Goal: Task Accomplishment & Management: Use online tool/utility

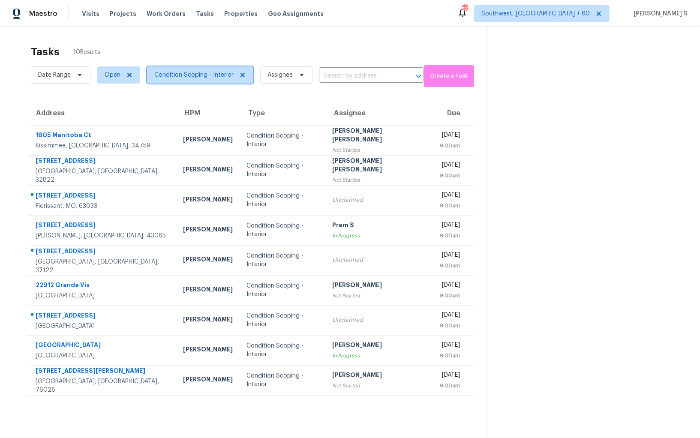
click at [214, 77] on span "Condition Scoping - Interior" at bounding box center [193, 75] width 79 height 9
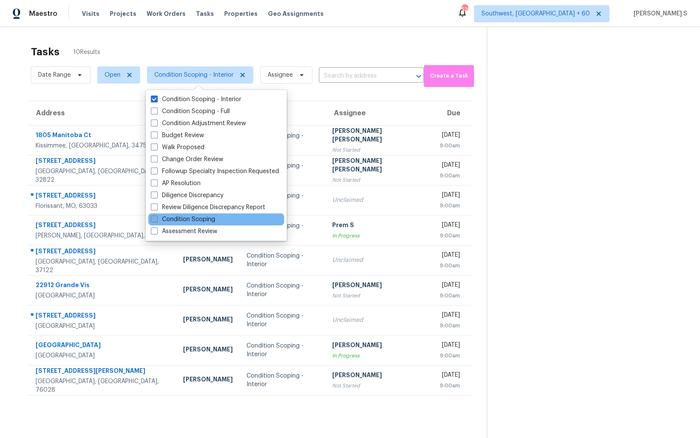
click at [202, 220] on label "Condition Scoping" at bounding box center [183, 219] width 64 height 9
click at [157, 220] on input "Condition Scoping" at bounding box center [154, 218] width 6 height 6
checkbox input "true"
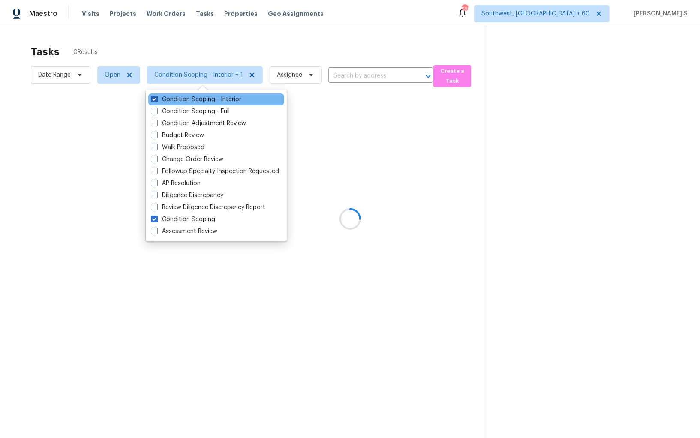
click at [184, 98] on label "Condition Scoping - Interior" at bounding box center [196, 99] width 90 height 9
click at [157, 98] on input "Condition Scoping - Interior" at bounding box center [154, 98] width 6 height 6
checkbox input "false"
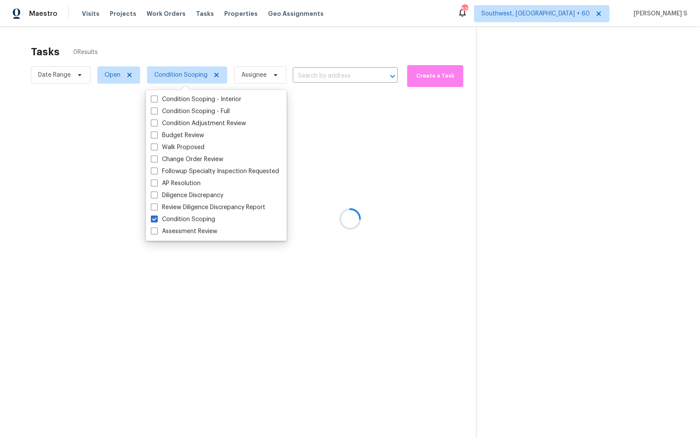
click at [428, 217] on div at bounding box center [350, 219] width 700 height 438
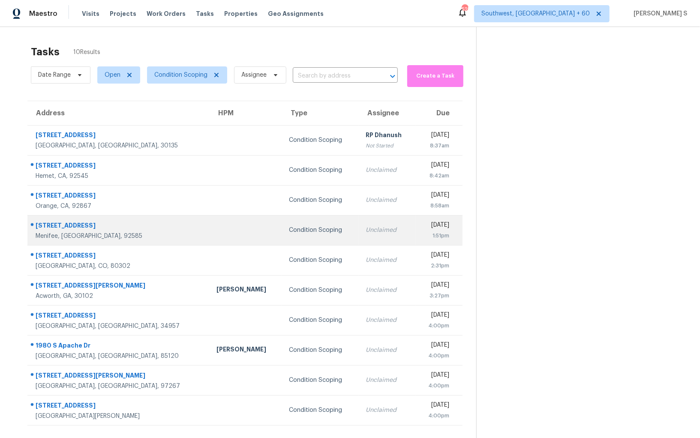
scroll to position [27, 0]
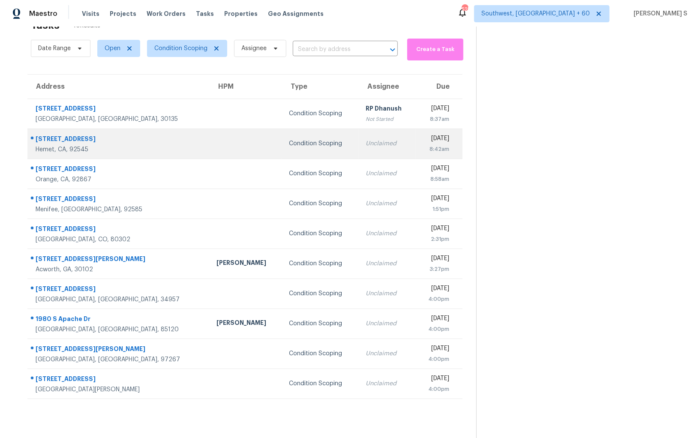
click at [282, 148] on td "Condition Scoping" at bounding box center [320, 144] width 76 height 30
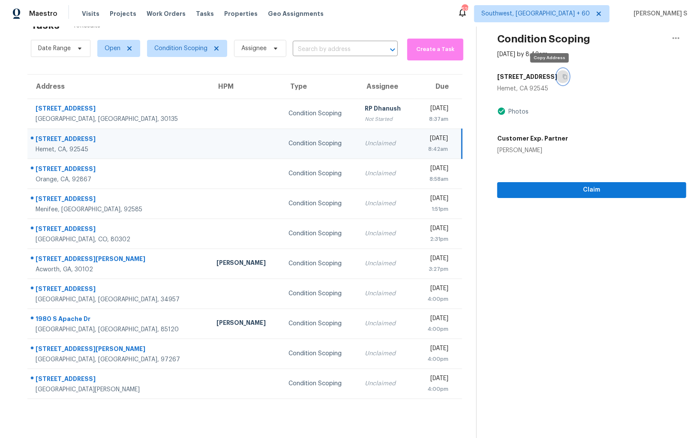
click at [558, 80] on button "button" at bounding box center [564, 76] width 12 height 15
click at [359, 152] on td "Unclaimed" at bounding box center [387, 144] width 57 height 30
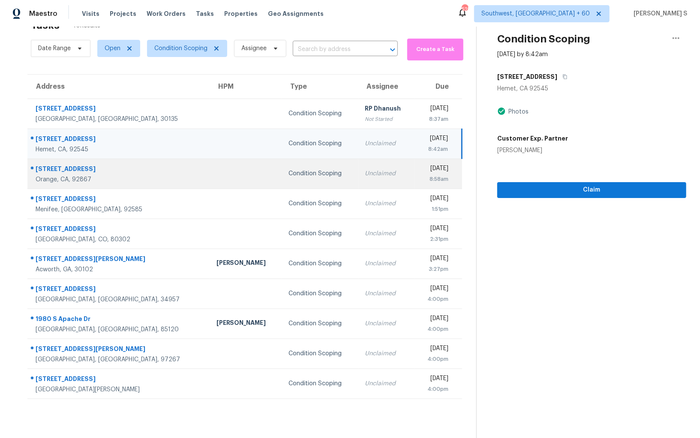
click at [365, 176] on div "Unclaimed" at bounding box center [386, 173] width 43 height 9
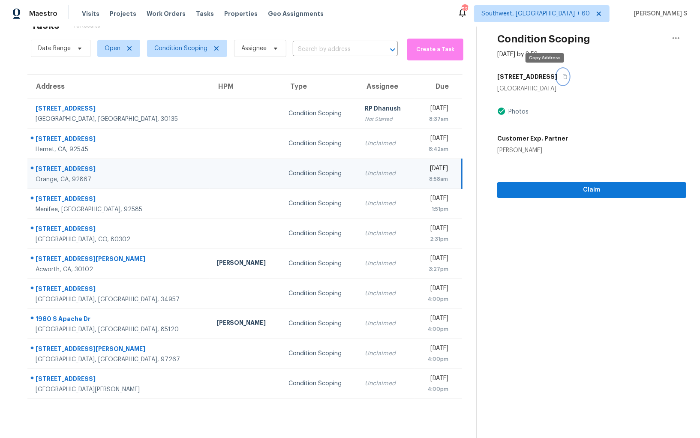
click at [563, 75] on icon "button" at bounding box center [565, 77] width 4 height 5
click at [365, 174] on div "Unclaimed" at bounding box center [386, 173] width 43 height 9
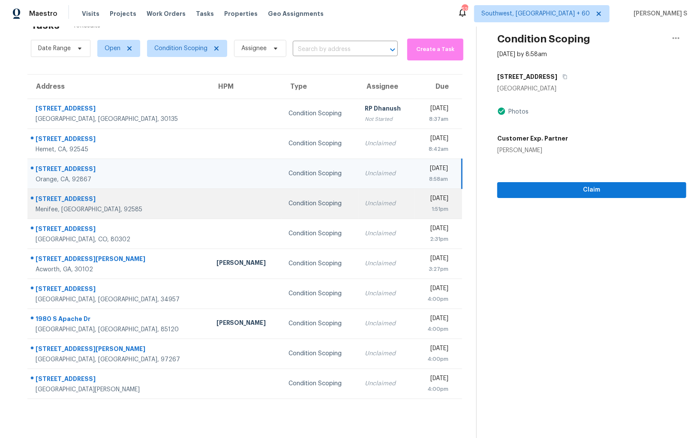
click at [359, 194] on td "Unclaimed" at bounding box center [387, 204] width 57 height 30
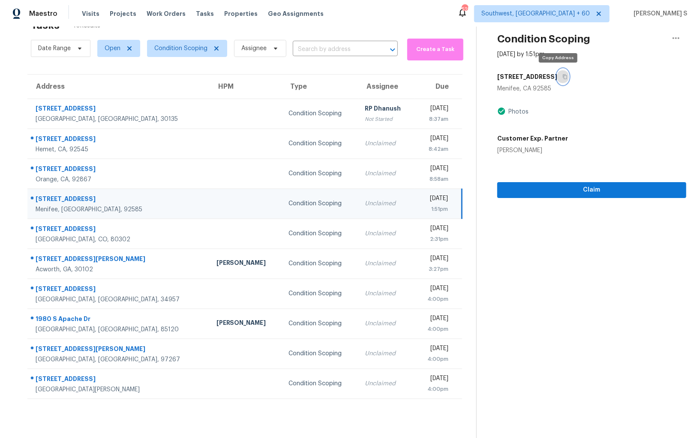
click at [558, 75] on button "button" at bounding box center [564, 76] width 12 height 15
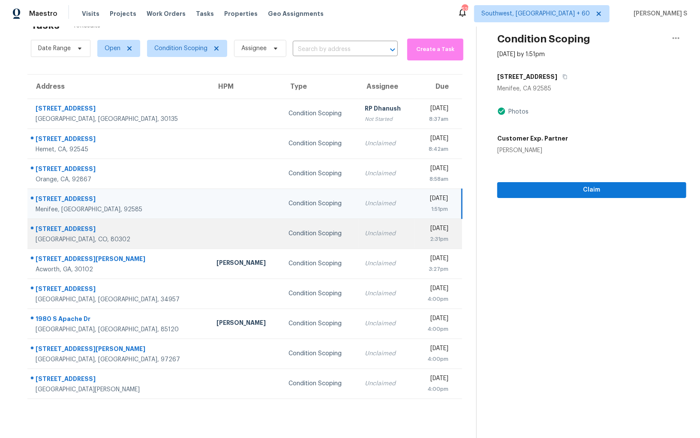
click at [365, 229] on div "Unclaimed" at bounding box center [386, 233] width 43 height 9
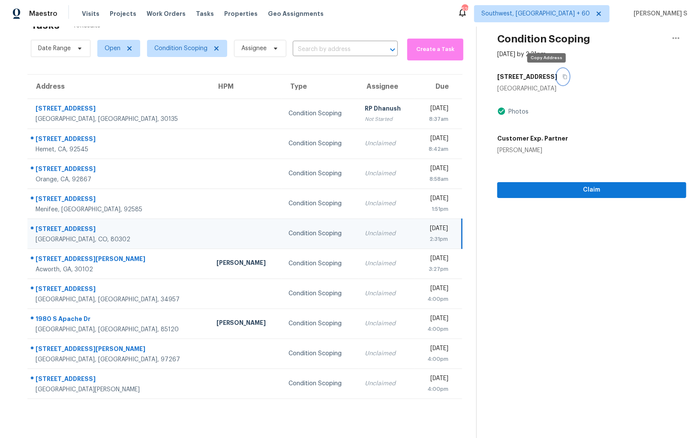
click at [558, 75] on button "button" at bounding box center [564, 76] width 12 height 15
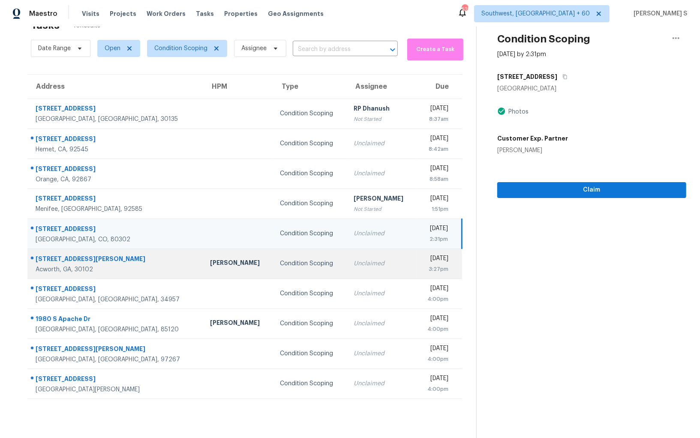
click at [347, 268] on td "Unclaimed" at bounding box center [382, 264] width 70 height 30
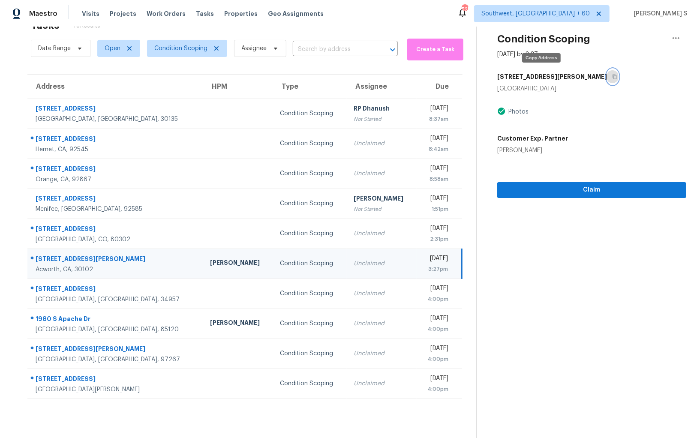
click at [612, 75] on icon "button" at bounding box center [614, 76] width 5 height 5
click at [510, 188] on span "Claim" at bounding box center [591, 190] width 175 height 11
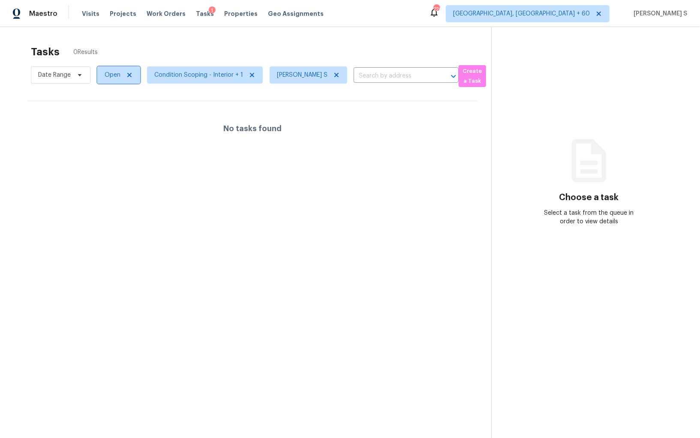
click at [119, 73] on span "Open" at bounding box center [113, 75] width 16 height 9
click at [127, 124] on label "Blocked" at bounding box center [119, 123] width 34 height 9
click at [107, 124] on input "Blocked" at bounding box center [105, 122] width 6 height 6
checkbox input "true"
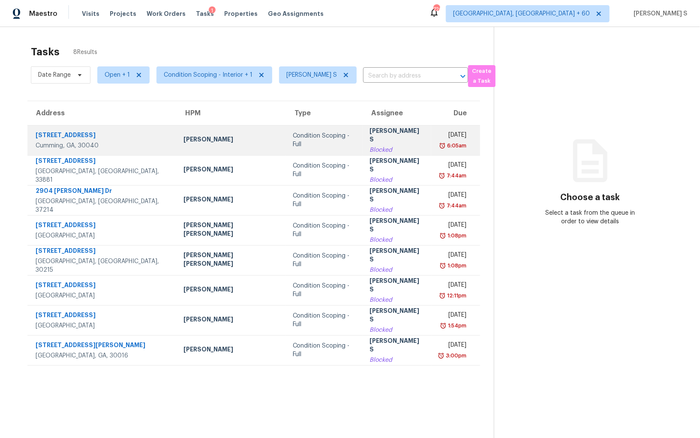
click at [286, 148] on td "Condition Scoping - Full" at bounding box center [324, 140] width 77 height 30
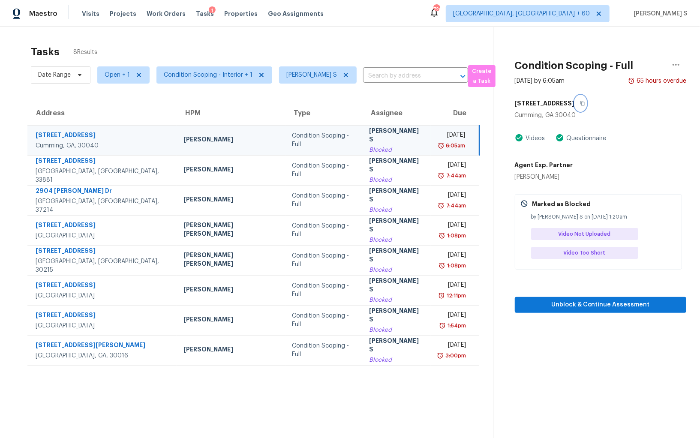
click at [587, 101] on button "button" at bounding box center [581, 103] width 12 height 15
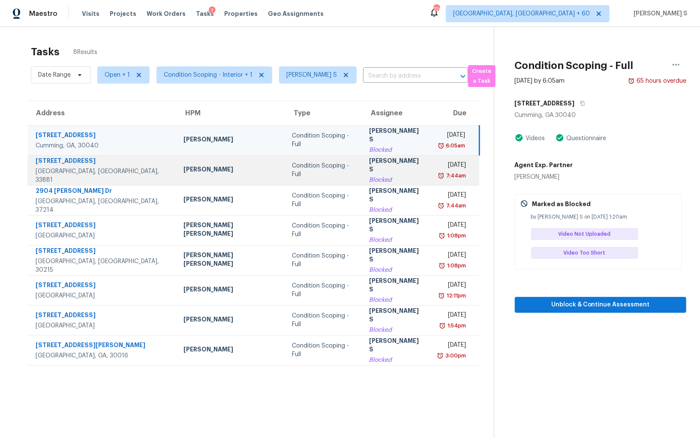
click at [438, 169] on div "Mon, Sep 22nd 2025" at bounding box center [452, 166] width 28 height 11
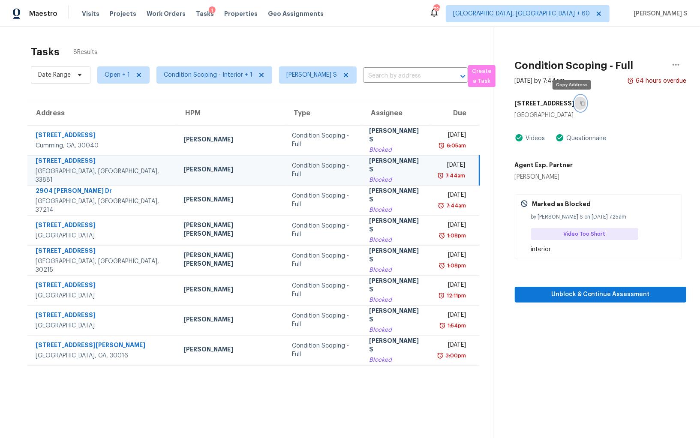
click at [580, 101] on icon "button" at bounding box center [582, 103] width 5 height 5
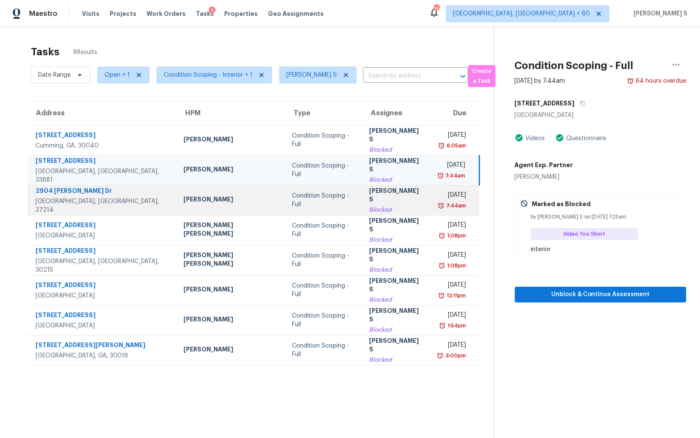
click at [381, 206] on div "Blocked" at bounding box center [396, 210] width 55 height 9
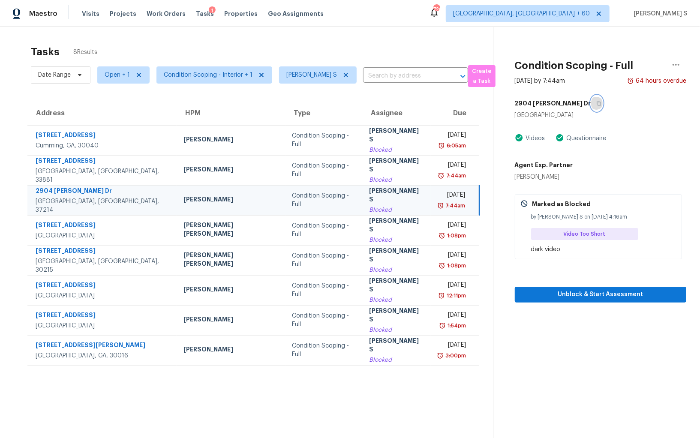
click at [597, 103] on icon "button" at bounding box center [599, 103] width 5 height 5
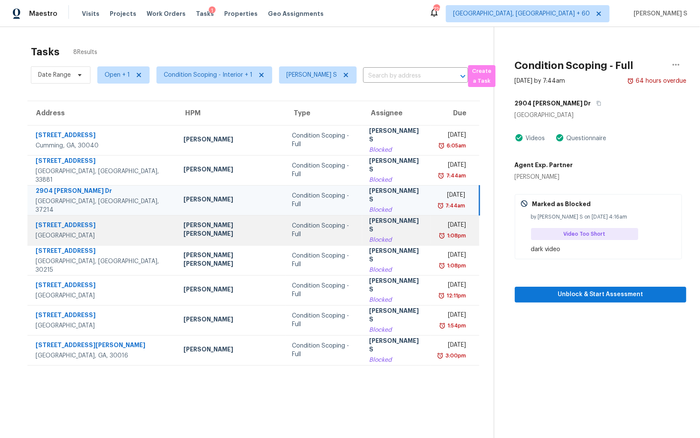
click at [438, 227] on div "Tue, Sep 23rd 2025" at bounding box center [452, 226] width 28 height 11
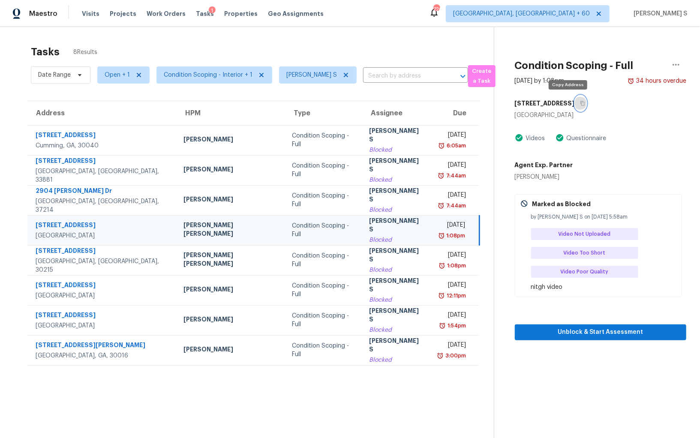
click at [581, 101] on icon "button" at bounding box center [583, 103] width 4 height 5
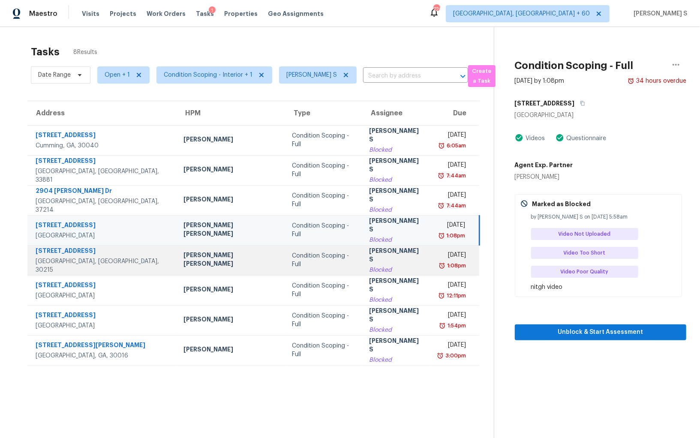
click at [438, 264] on div "1:08pm" at bounding box center [452, 266] width 28 height 9
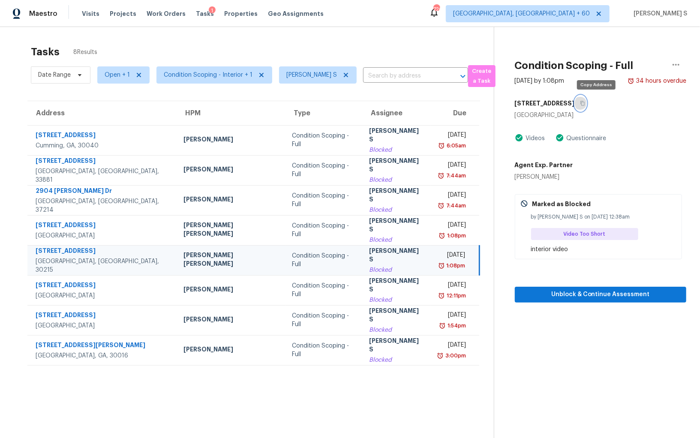
click at [587, 103] on button "button" at bounding box center [581, 103] width 12 height 15
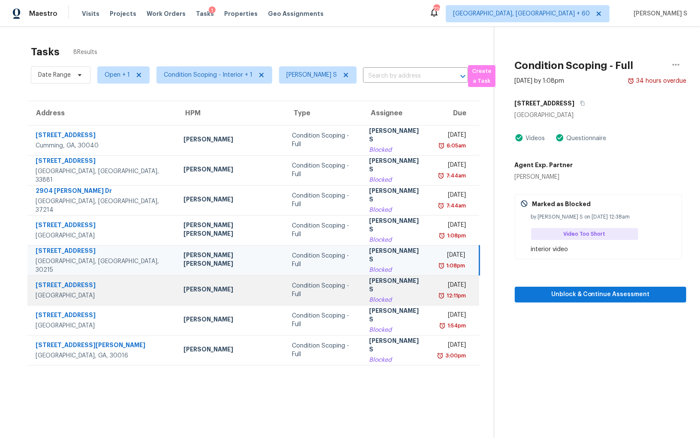
click at [452, 286] on div "Wed, Sep 24th 2025" at bounding box center [452, 286] width 28 height 11
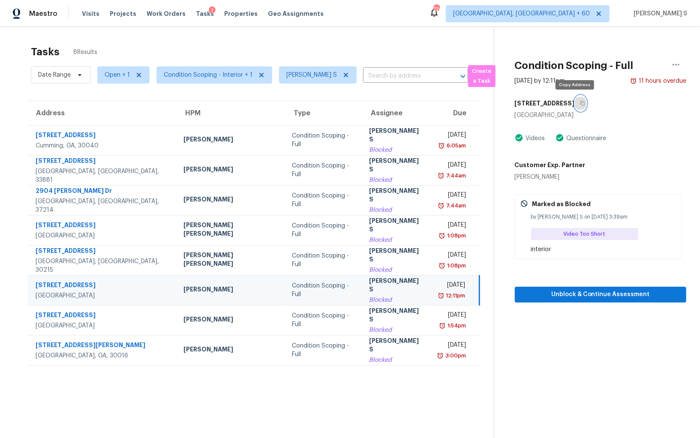
click at [577, 106] on button "button" at bounding box center [581, 103] width 12 height 15
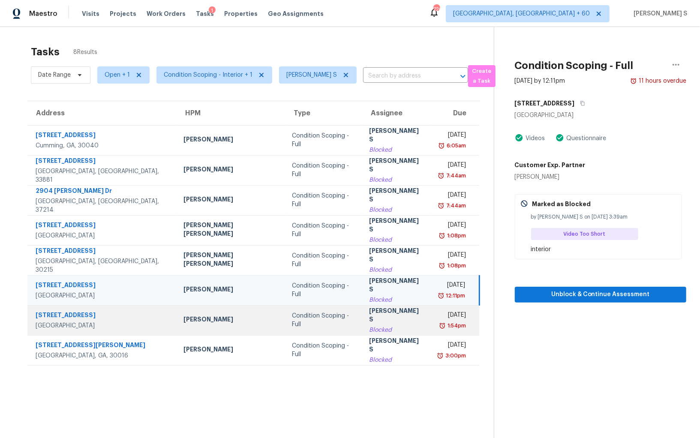
click at [447, 326] on div "1:54pm" at bounding box center [456, 326] width 20 height 9
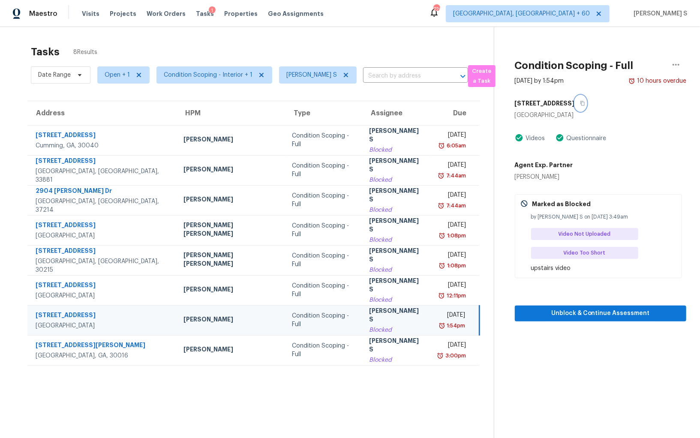
click at [581, 103] on icon "button" at bounding box center [583, 103] width 4 height 5
click at [369, 74] on input "text" at bounding box center [403, 75] width 81 height 13
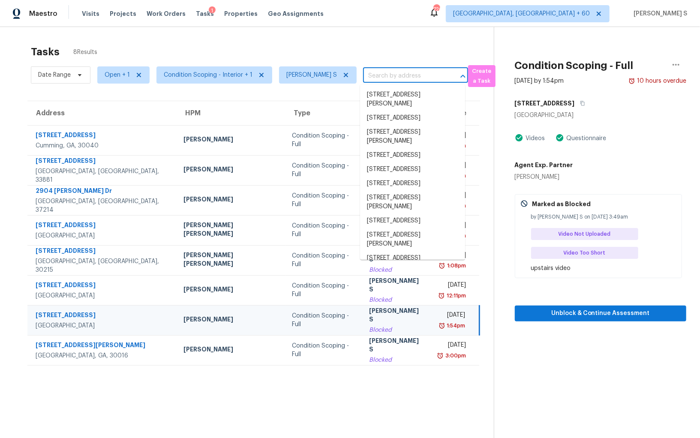
click at [369, 74] on input "text" at bounding box center [403, 75] width 81 height 13
paste input "396 E Maddison St, San Tan Valley, AZ 85140"
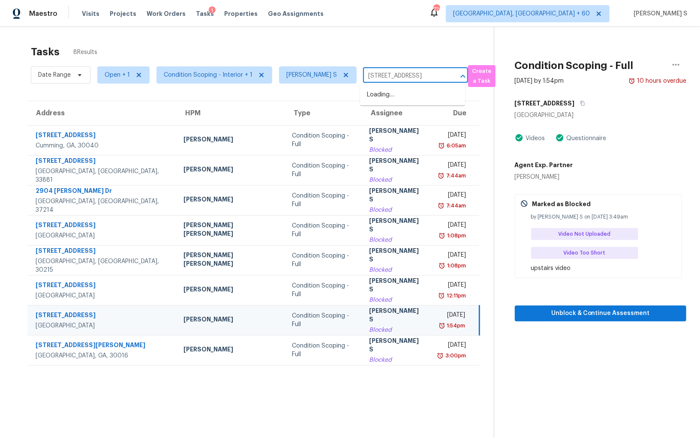
scroll to position [0, 49]
type input "396 E Maddison St, San Tan Valley, AZ 85140"
click at [384, 326] on div "Blocked" at bounding box center [396, 330] width 55 height 9
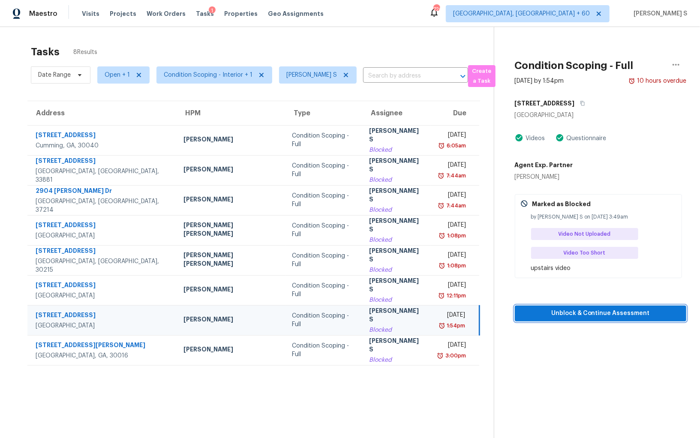
click at [565, 309] on span "Unblock & Continue Assessment" at bounding box center [601, 313] width 158 height 11
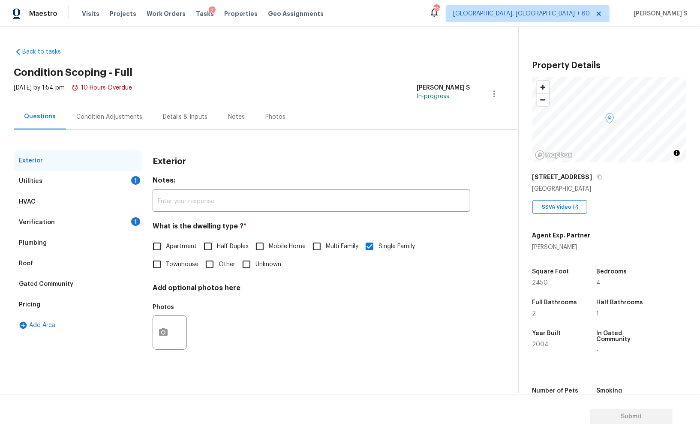
click at [132, 221] on div "1" at bounding box center [135, 221] width 9 height 9
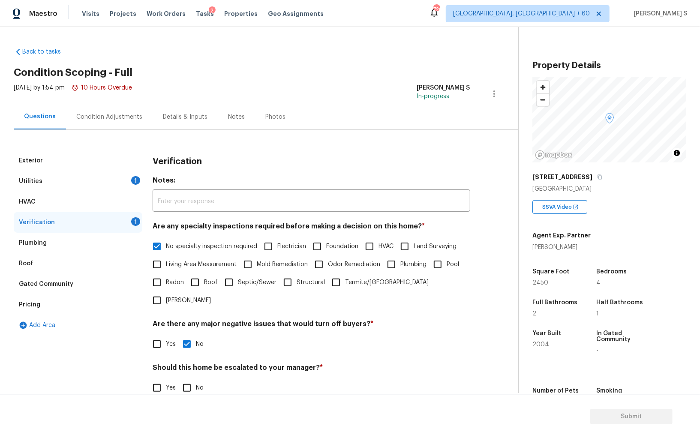
scroll to position [51, 0]
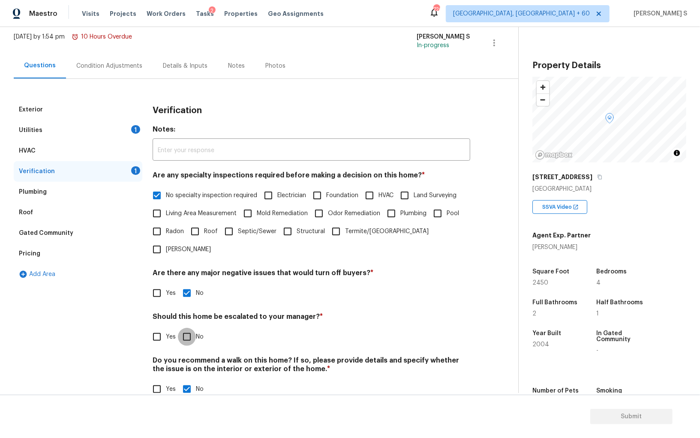
click at [191, 328] on input "No" at bounding box center [187, 337] width 18 height 18
checkbox input "true"
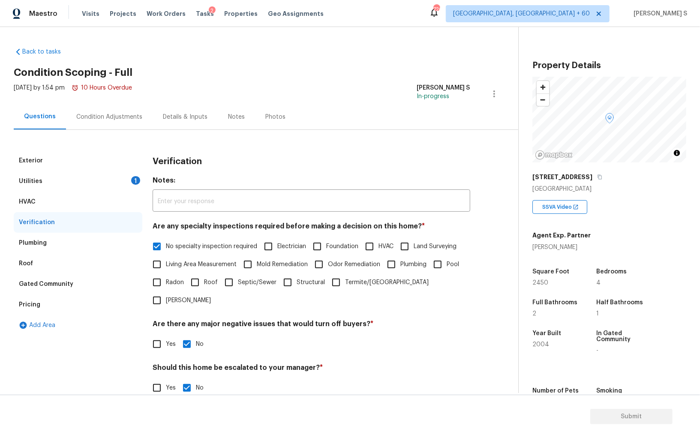
click at [103, 115] on div "Condition Adjustments" at bounding box center [109, 117] width 66 height 9
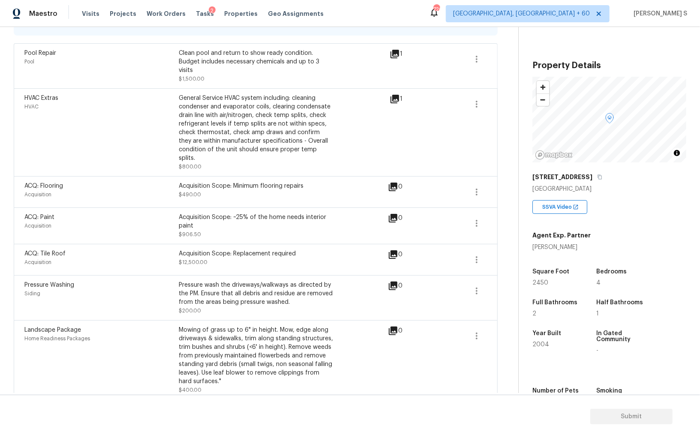
scroll to position [2, 0]
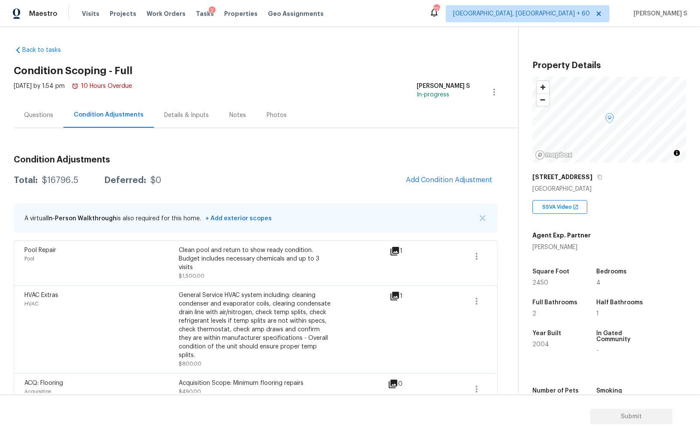
click at [284, 259] on div "Clean pool and return to show ready condition. Budget includes necessary chemic…" at bounding box center [256, 259] width 154 height 26
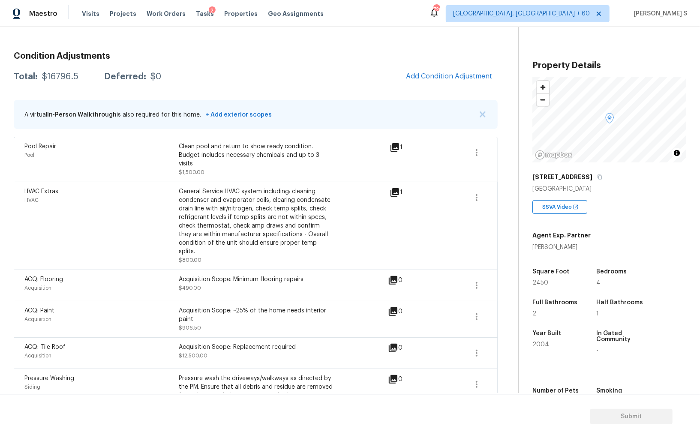
scroll to position [0, 0]
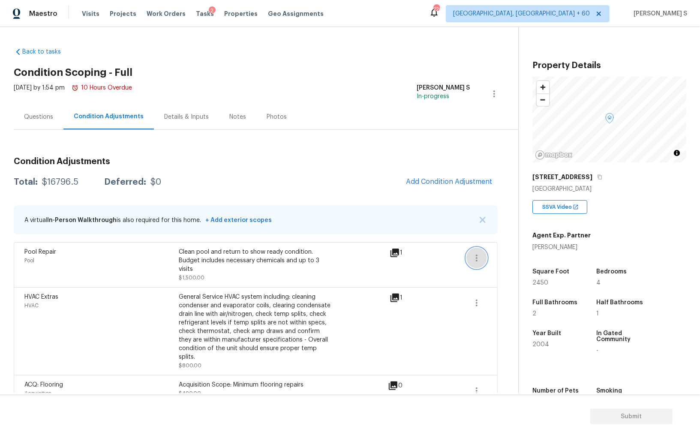
click at [474, 263] on button "button" at bounding box center [477, 258] width 21 height 21
click at [489, 257] on link "Edit" at bounding box center [525, 256] width 73 height 13
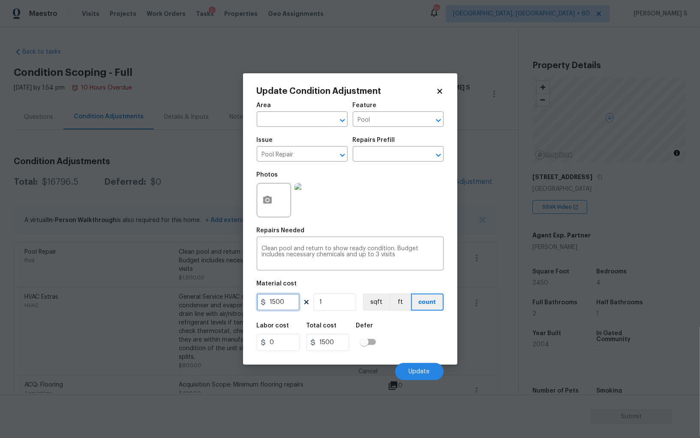
click at [292, 299] on input "1500" at bounding box center [278, 302] width 43 height 17
type input "2000"
click at [428, 366] on button "Update" at bounding box center [419, 371] width 48 height 17
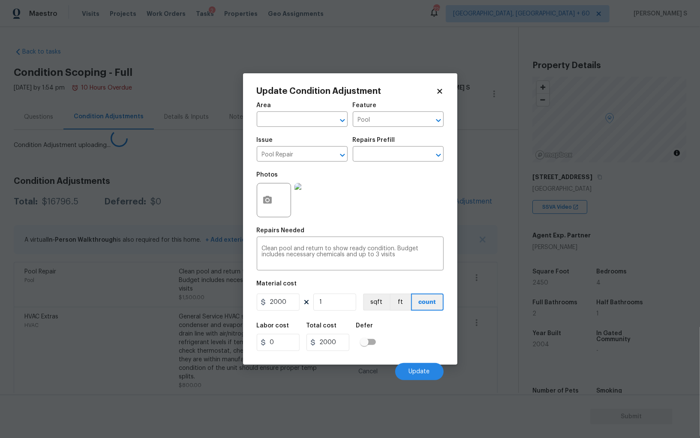
click at [134, 345] on body "Maestro Visits Projects Work Orders Tasks 2 Properties Geo Assignments 726 Albu…" at bounding box center [350, 219] width 700 height 438
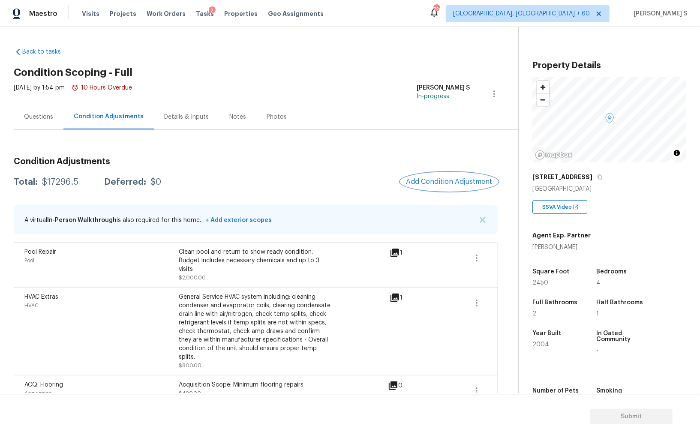
click at [451, 187] on button "Add Condition Adjustment" at bounding box center [449, 182] width 97 height 18
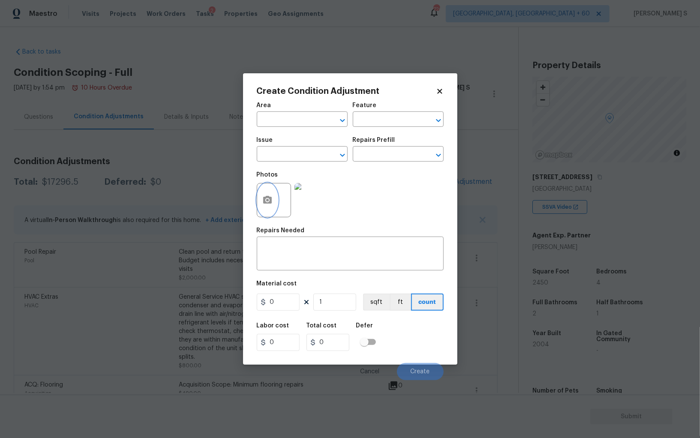
click at [269, 205] on icon "button" at bounding box center [267, 200] width 10 height 10
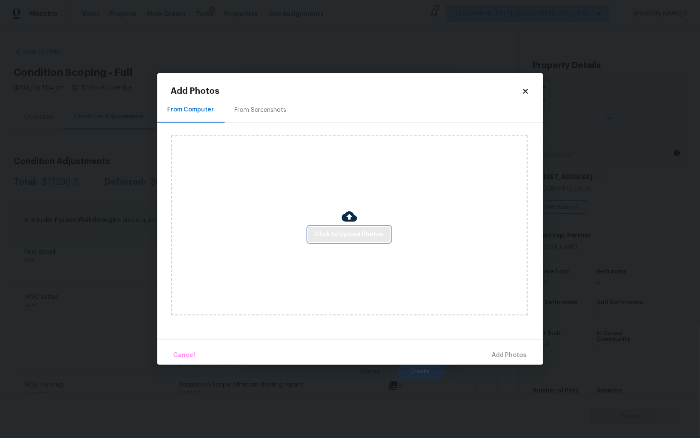
click at [375, 233] on span "Click to Upload Photos" at bounding box center [349, 234] width 69 height 11
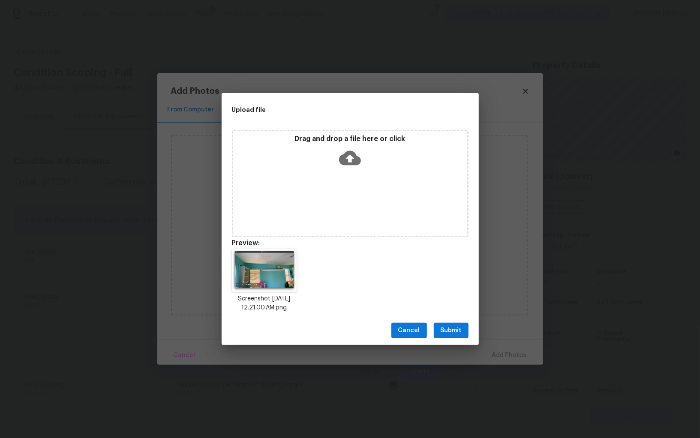
click at [454, 326] on span "Submit" at bounding box center [451, 331] width 21 height 11
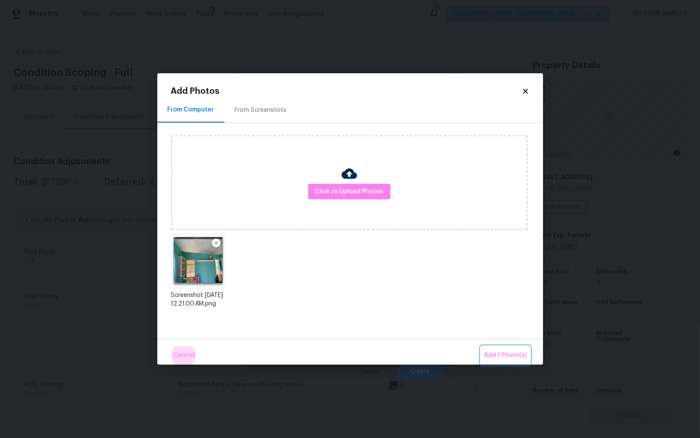
click at [481, 347] on button "Add 1 Photo(s)" at bounding box center [505, 356] width 49 height 18
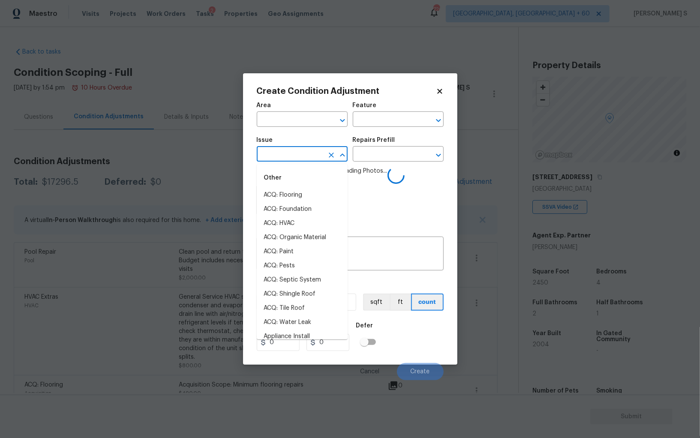
click at [306, 154] on input "text" at bounding box center [290, 154] width 67 height 13
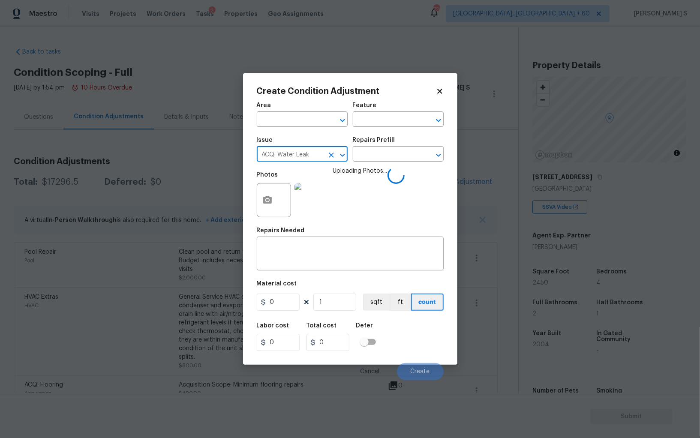
type input "ACQ: Water Leak"
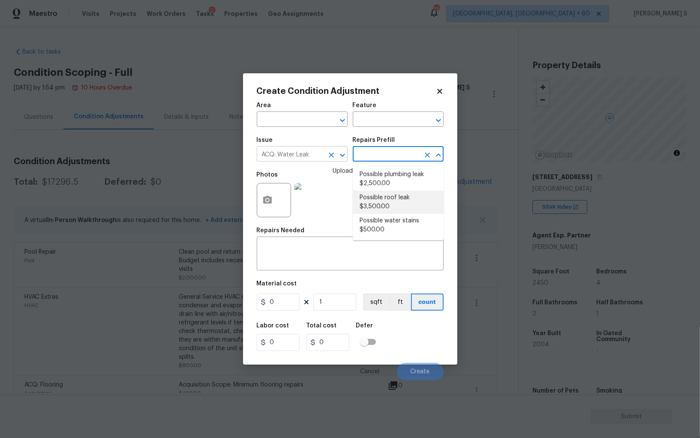
type input "Acquisition"
type textarea "Acquisition Scope: Possible roof leak"
type input "3500"
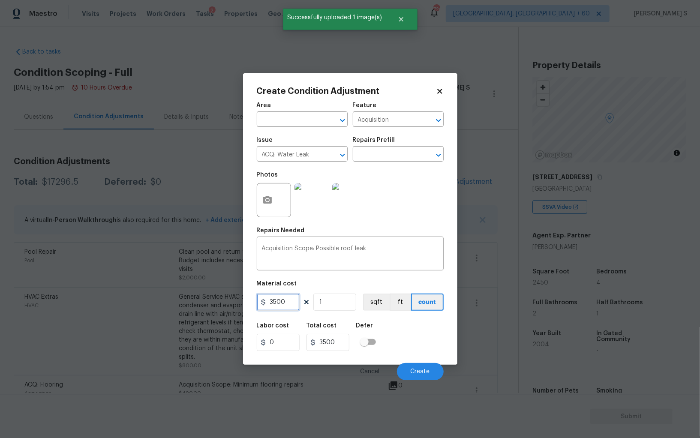
click at [276, 301] on input "3500" at bounding box center [278, 302] width 43 height 17
type input "2500"
click at [411, 354] on div "Labor cost 0 Total cost 2500 Defer" at bounding box center [350, 337] width 187 height 39
click at [413, 374] on span "Create" at bounding box center [420, 372] width 19 height 6
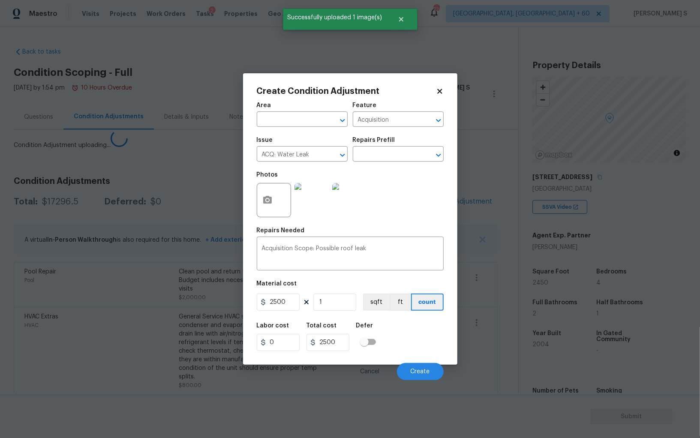
click at [200, 330] on body "Maestro Visits Projects Work Orders Tasks 2 Properties Geo Assignments 726 Albu…" at bounding box center [350, 219] width 700 height 438
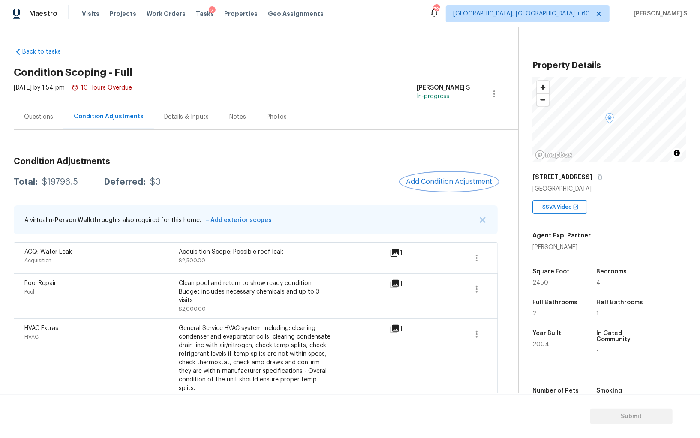
click at [448, 184] on span "Add Condition Adjustment" at bounding box center [449, 182] width 87 height 8
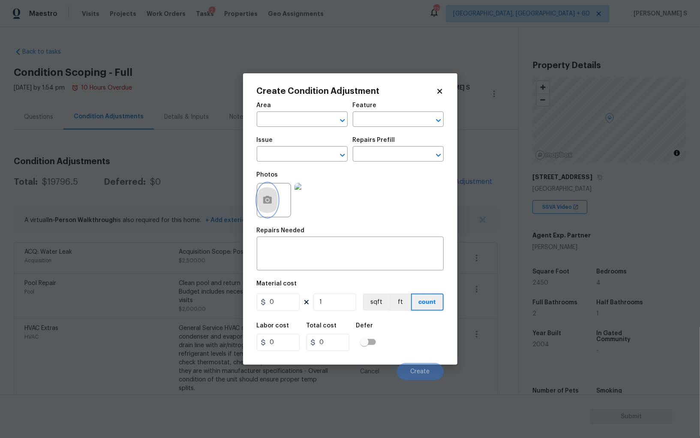
click at [266, 199] on icon "button" at bounding box center [267, 200] width 9 height 8
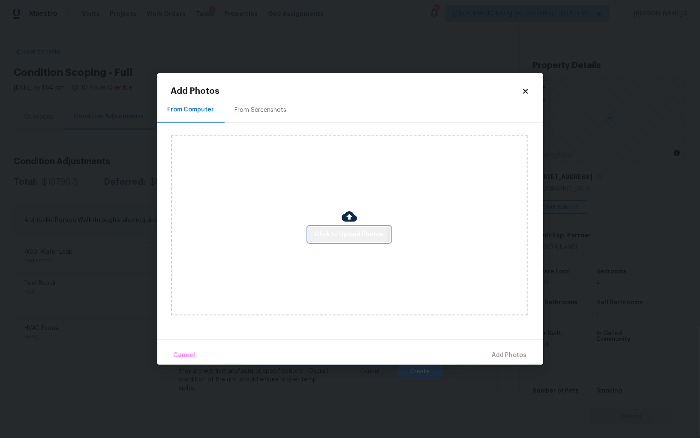
click at [340, 234] on span "Click to Upload Photos" at bounding box center [349, 234] width 69 height 11
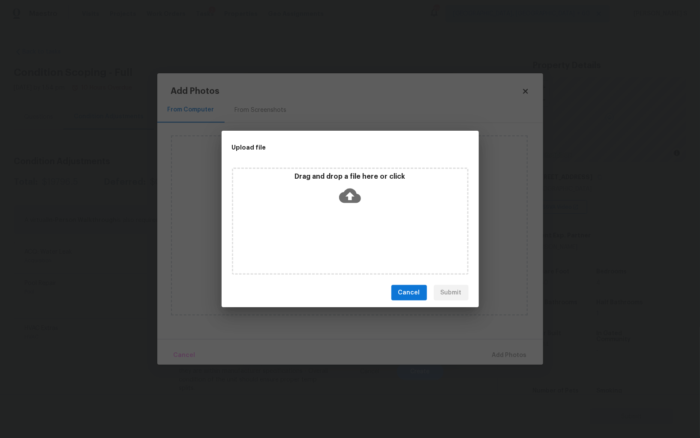
click at [340, 234] on div "Drag and drop a file here or click" at bounding box center [350, 221] width 237 height 107
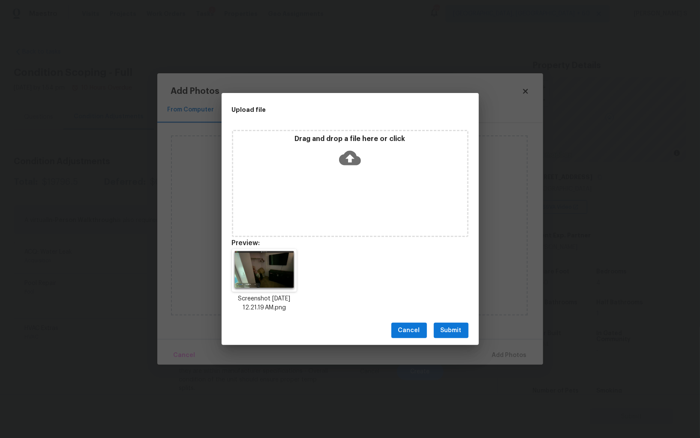
click at [455, 334] on span "Submit" at bounding box center [451, 331] width 21 height 11
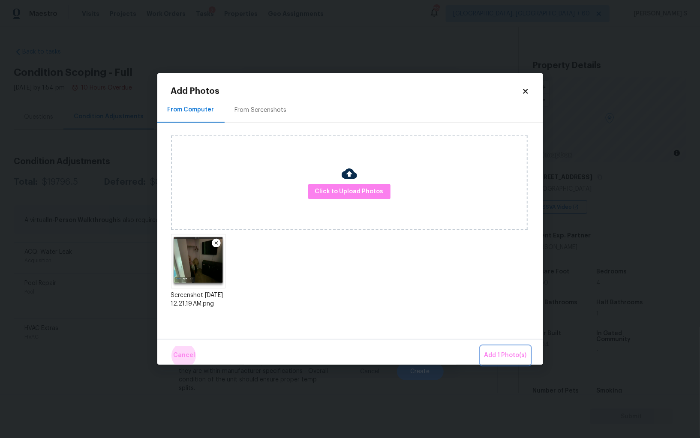
click at [481, 347] on button "Add 1 Photo(s)" at bounding box center [505, 356] width 49 height 18
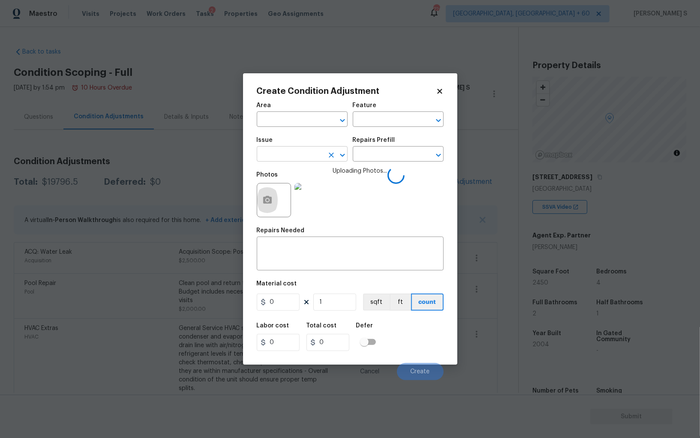
click at [313, 150] on input "text" at bounding box center [290, 154] width 67 height 13
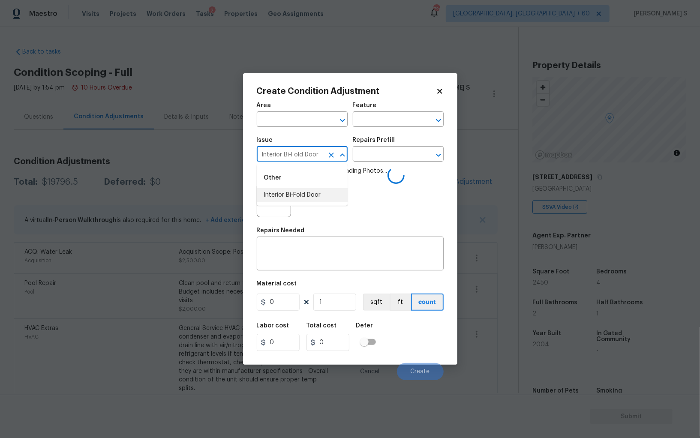
type input "Interior Bi-Fold Door"
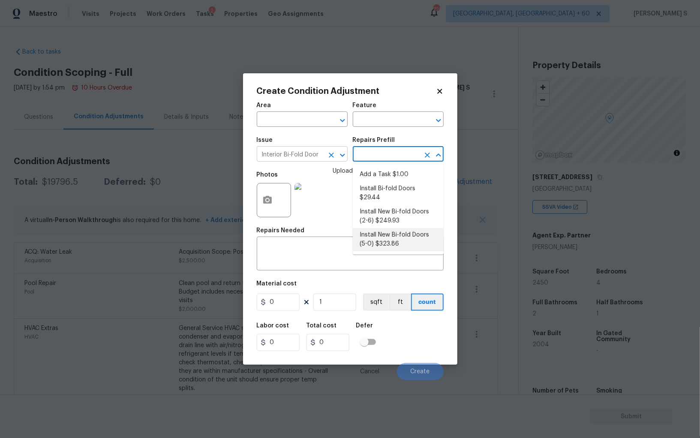
type input "Interior Door"
type textarea "Remove the existing door (if present). Install a new 5-0 bi-fold flush panel in…"
type input "323.86"
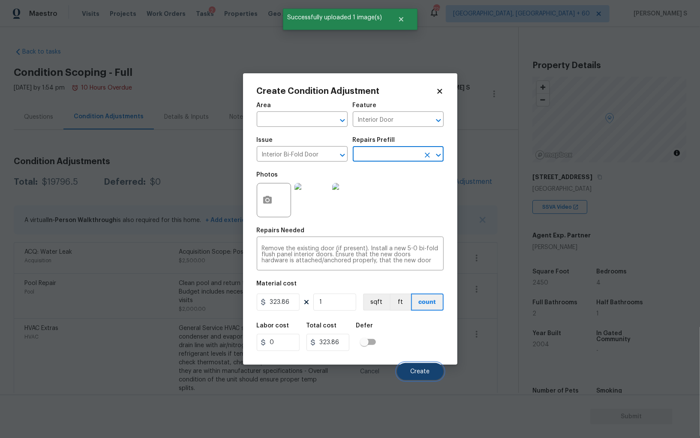
click at [428, 372] on span "Create" at bounding box center [420, 372] width 19 height 6
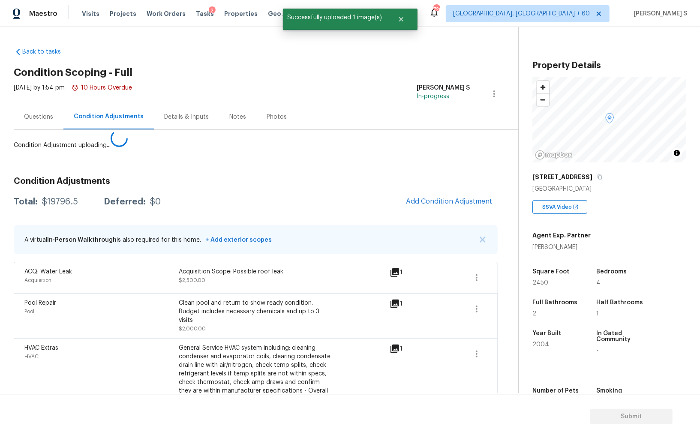
click at [68, 348] on body "Maestro Visits Projects Work Orders Tasks 2 Properties Geo Assignments 726 Albu…" at bounding box center [350, 219] width 700 height 438
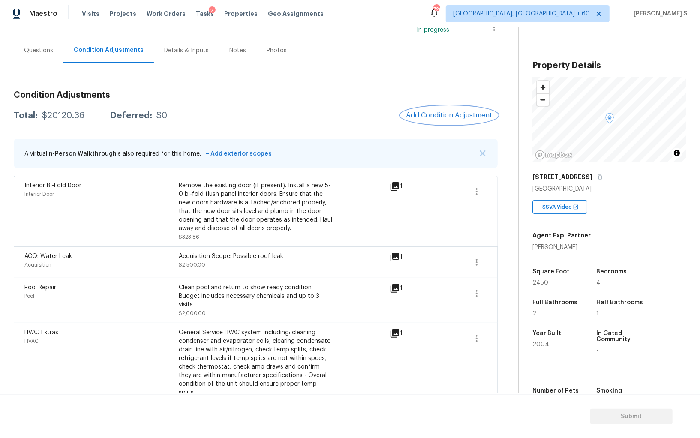
scroll to position [63, 0]
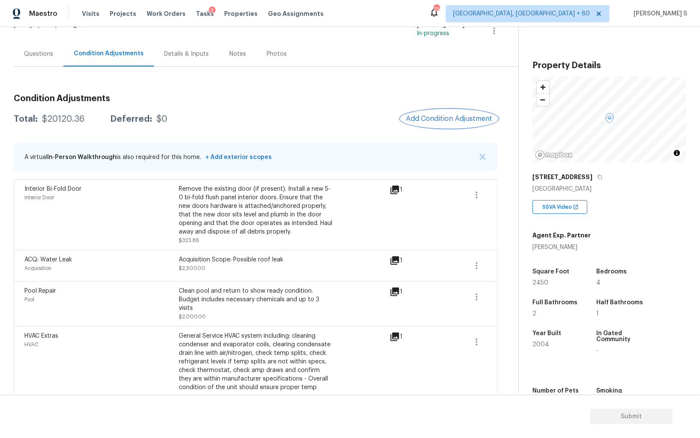
click at [440, 116] on span "Add Condition Adjustment" at bounding box center [449, 119] width 87 height 8
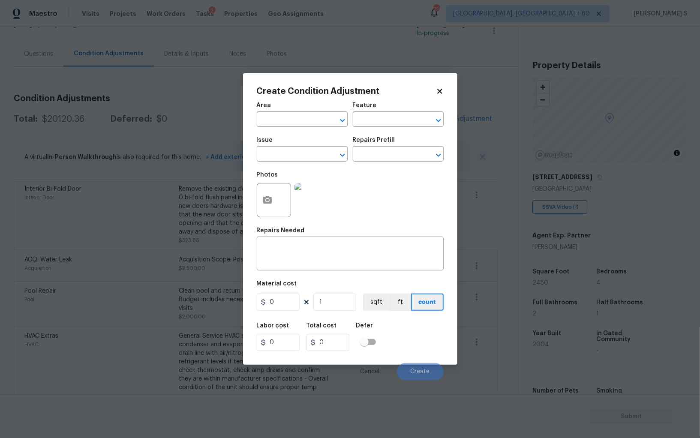
click at [257, 200] on div at bounding box center [274, 200] width 34 height 34
click at [282, 200] on div at bounding box center [274, 200] width 34 height 34
click at [270, 200] on icon "button" at bounding box center [267, 200] width 9 height 8
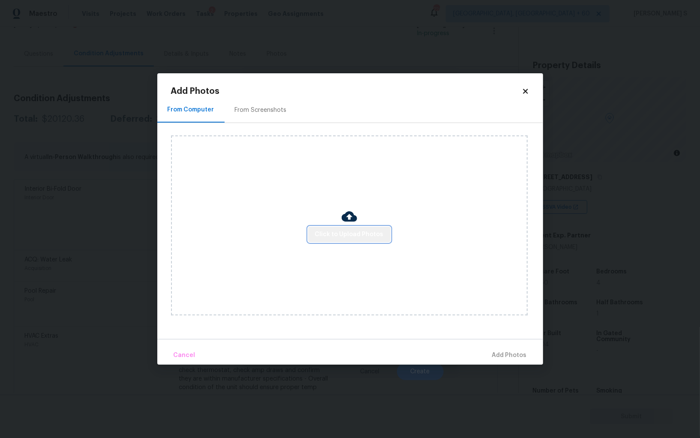
click at [382, 236] on button "Click to Upload Photos" at bounding box center [349, 235] width 82 height 16
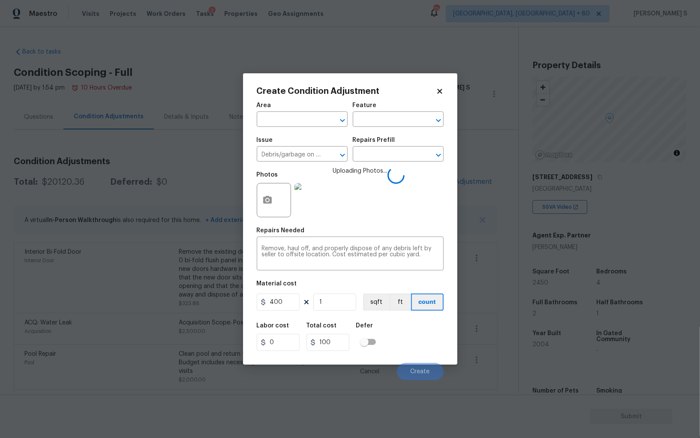
scroll to position [63, 0]
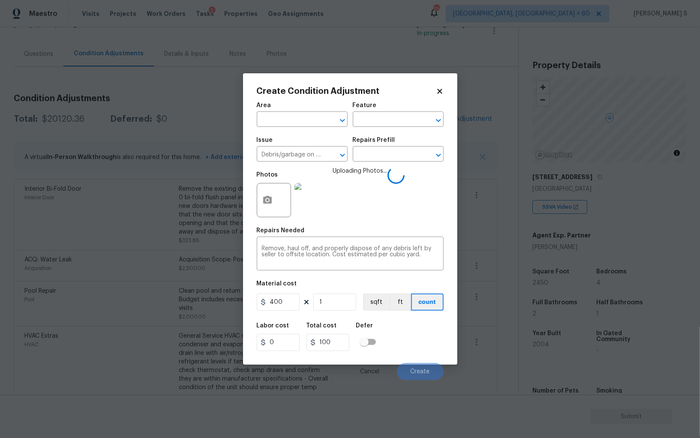
type input "400"
click at [399, 345] on div "Labor cost 0 Total cost 400 Defer" at bounding box center [350, 337] width 187 height 39
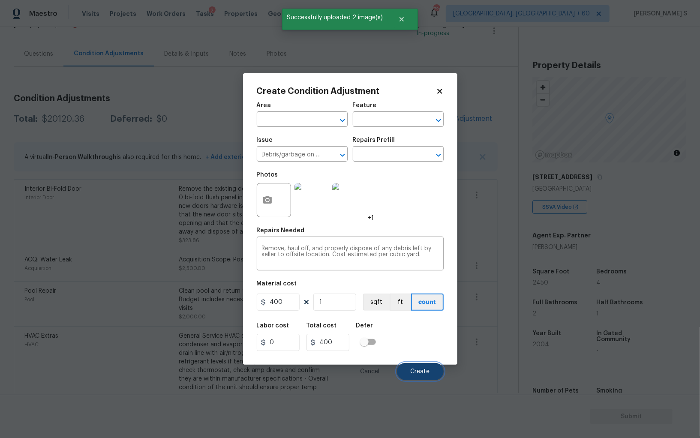
click at [415, 371] on span "Create" at bounding box center [420, 372] width 19 height 6
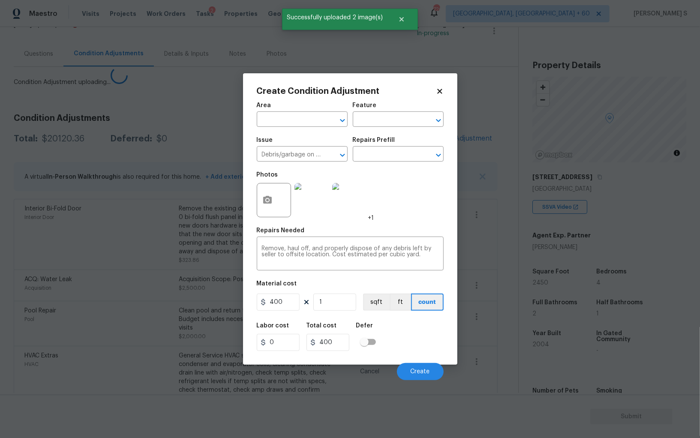
click at [120, 309] on body "Maestro Visits Projects Work Orders Tasks 2 Properties Geo Assignments 726 Albu…" at bounding box center [350, 219] width 700 height 438
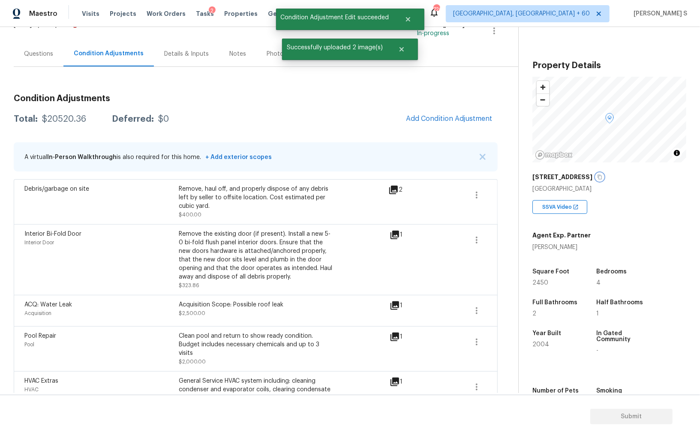
click at [597, 178] on icon "button" at bounding box center [599, 177] width 5 height 5
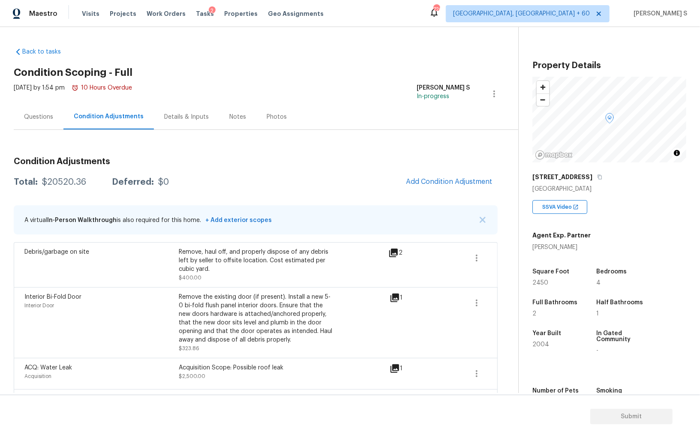
scroll to position [346, 0]
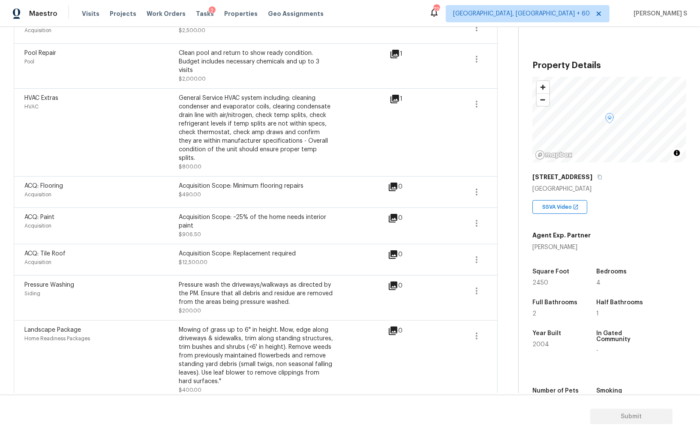
click at [205, 304] on div "Pressure wash the driveways/walkways as directed by the PM. Ensure that all deb…" at bounding box center [256, 298] width 154 height 34
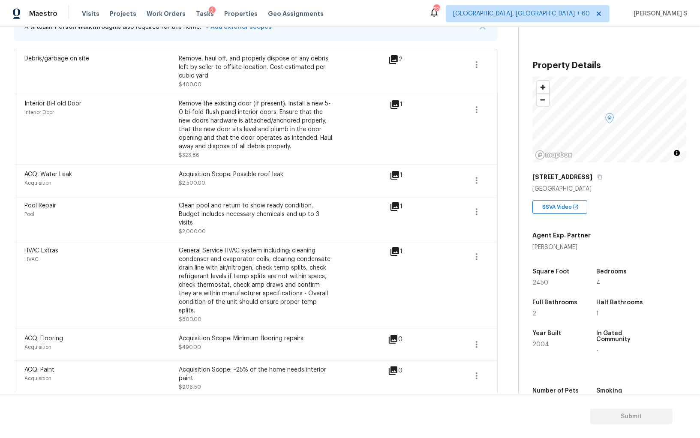
scroll to position [310, 0]
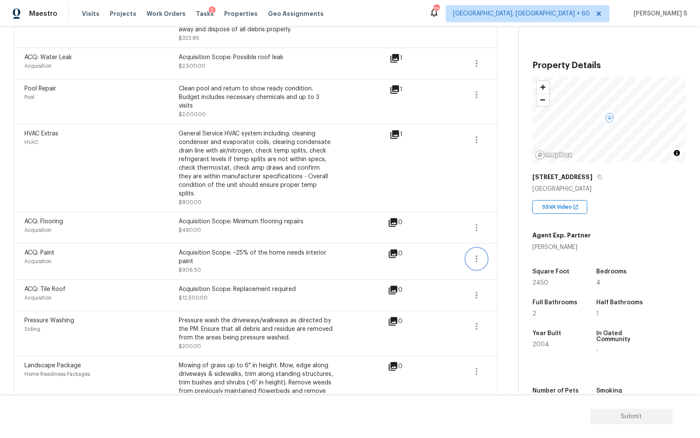
click at [476, 254] on icon "button" at bounding box center [477, 259] width 10 height 10
click at [512, 248] on div "Edit" at bounding box center [525, 248] width 67 height 9
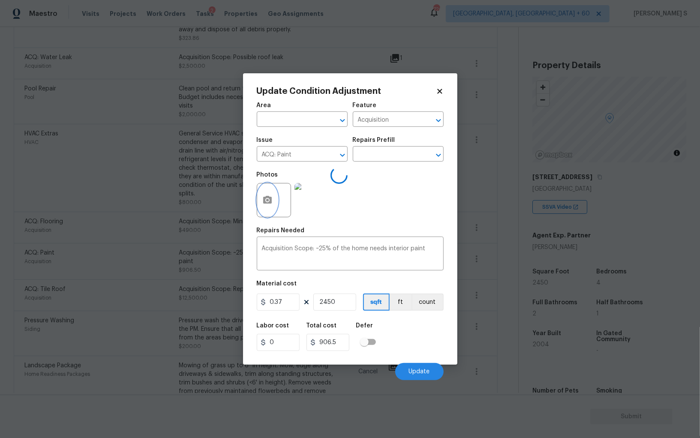
click at [259, 199] on button "button" at bounding box center [267, 200] width 21 height 33
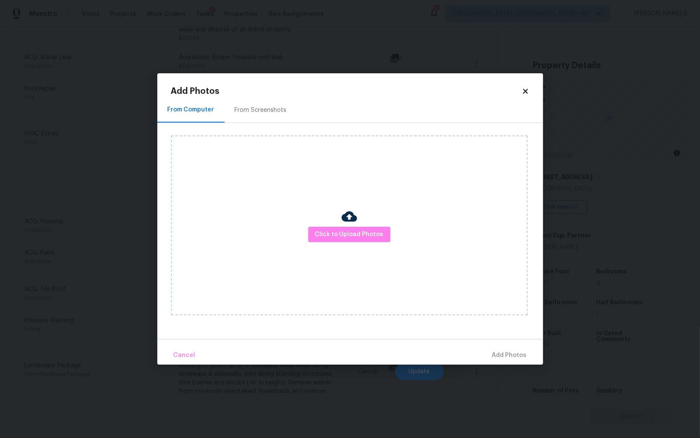
click at [272, 102] on div "From Screenshots" at bounding box center [261, 109] width 72 height 25
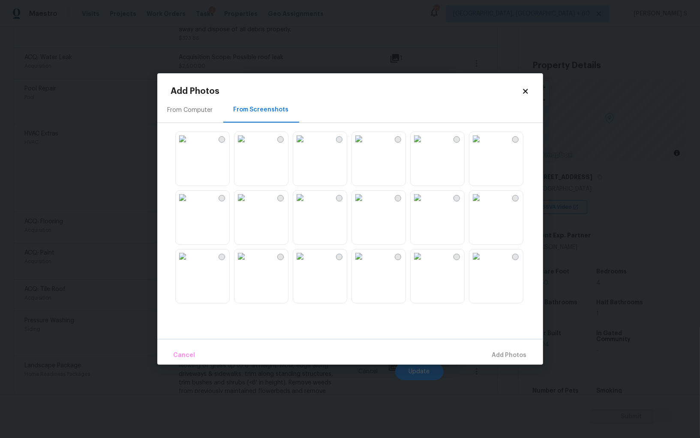
click at [366, 146] on img at bounding box center [359, 139] width 14 height 14
click at [366, 205] on img at bounding box center [359, 198] width 14 height 14
click at [248, 205] on img at bounding box center [242, 198] width 14 height 14
click at [190, 205] on img at bounding box center [183, 198] width 14 height 14
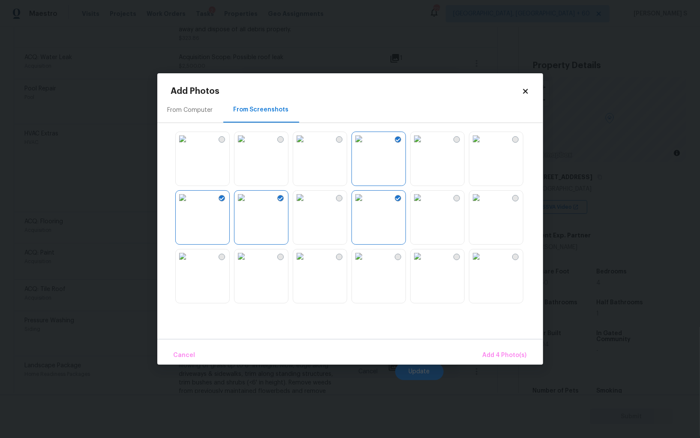
click at [190, 263] on img at bounding box center [183, 257] width 14 height 14
click at [307, 263] on img at bounding box center [300, 257] width 14 height 14
click at [425, 263] on img at bounding box center [418, 257] width 14 height 14
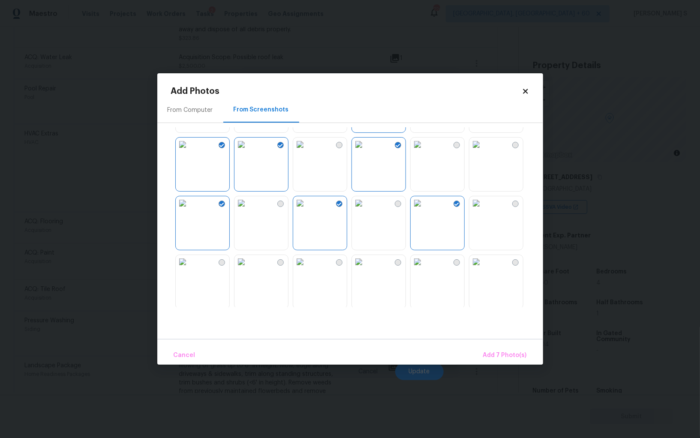
click at [425, 151] on img at bounding box center [418, 145] width 14 height 14
click at [425, 269] on img at bounding box center [418, 262] width 14 height 14
click at [483, 268] on img at bounding box center [477, 262] width 14 height 14
click at [425, 269] on img at bounding box center [418, 262] width 14 height 14
click at [483, 269] on img at bounding box center [477, 262] width 14 height 14
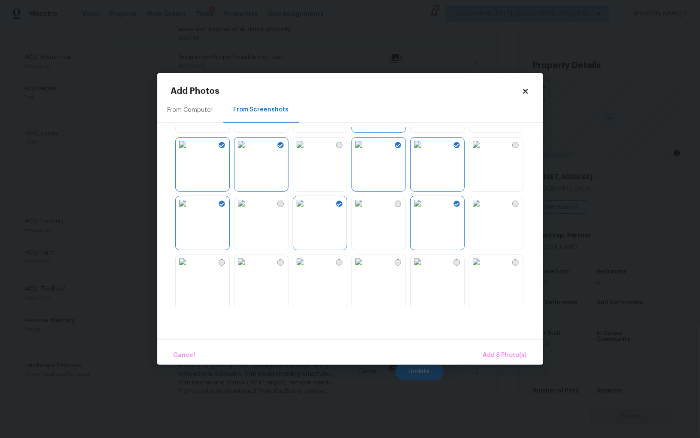
click at [483, 210] on img at bounding box center [477, 203] width 14 height 14
click at [248, 269] on img at bounding box center [242, 262] width 14 height 14
click at [190, 269] on img at bounding box center [183, 262] width 14 height 14
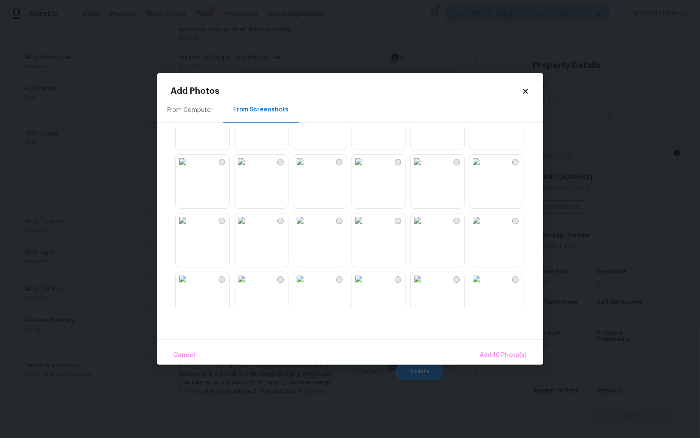
scroll to position [492, 0]
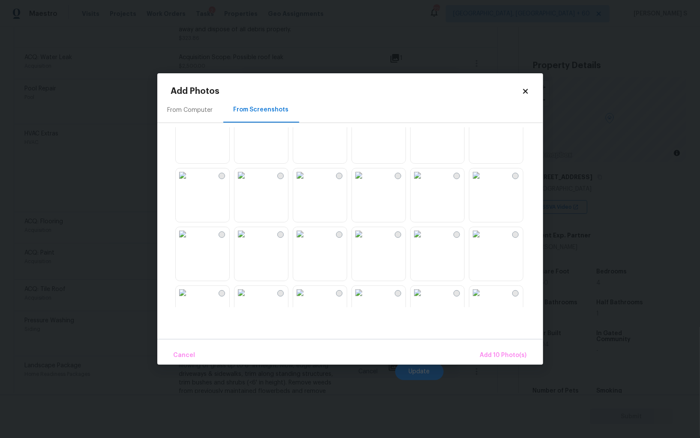
click at [290, 208] on div at bounding box center [357, 217] width 372 height 180
click at [307, 182] on img at bounding box center [300, 176] width 14 height 14
click at [248, 182] on img at bounding box center [242, 176] width 14 height 14
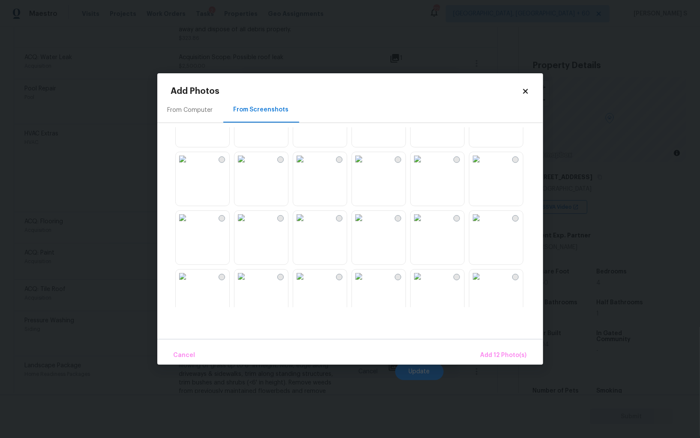
click at [307, 225] on img at bounding box center [300, 218] width 14 height 14
click at [303, 225] on img at bounding box center [300, 218] width 14 height 14
click at [248, 223] on img at bounding box center [242, 218] width 14 height 14
click at [304, 223] on img at bounding box center [300, 218] width 14 height 14
click at [506, 359] on span "Add 14 Photo(s)" at bounding box center [503, 355] width 47 height 11
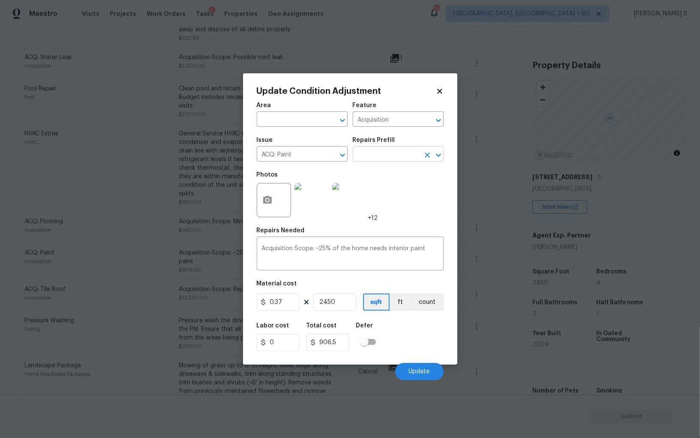
click at [392, 156] on input "text" at bounding box center [386, 154] width 67 height 13
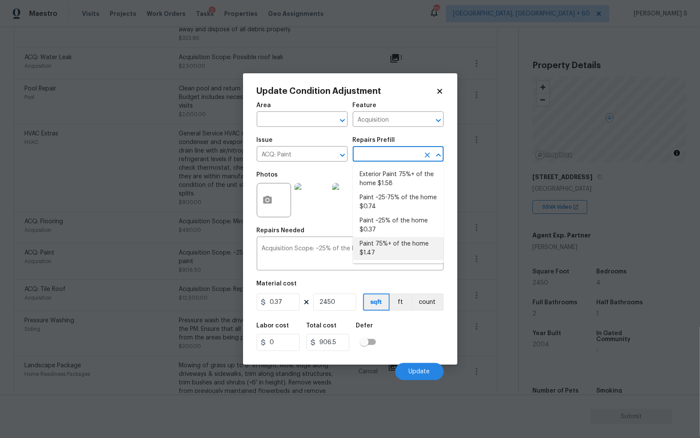
click at [411, 250] on li "Paint 75%+ of the home $1.47" at bounding box center [398, 248] width 91 height 23
type textarea "Acquisition Scope: 75%+ of the home will likely require interior paint"
type input "1.47"
type input "3601.5"
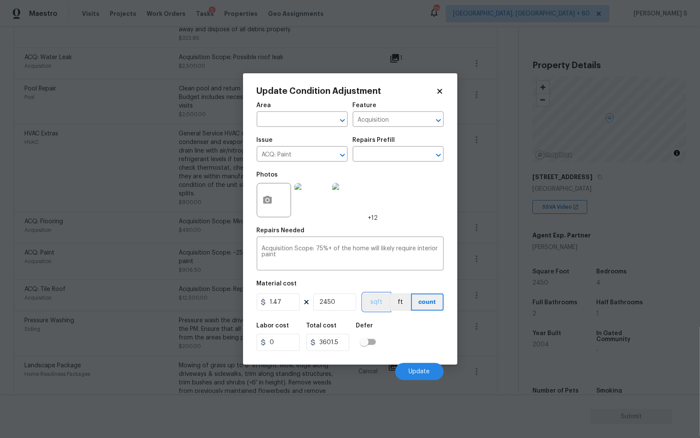
click at [378, 307] on button "sqft" at bounding box center [376, 302] width 27 height 17
click at [405, 321] on div "Labor cost 0 Total cost 3601.5 Defer" at bounding box center [350, 337] width 187 height 39
click at [415, 372] on span "Update" at bounding box center [419, 372] width 21 height 6
click at [57, 254] on body "Maestro Visits Projects Work Orders Tasks 2 Properties Geo Assignments 726 Albu…" at bounding box center [350, 219] width 700 height 438
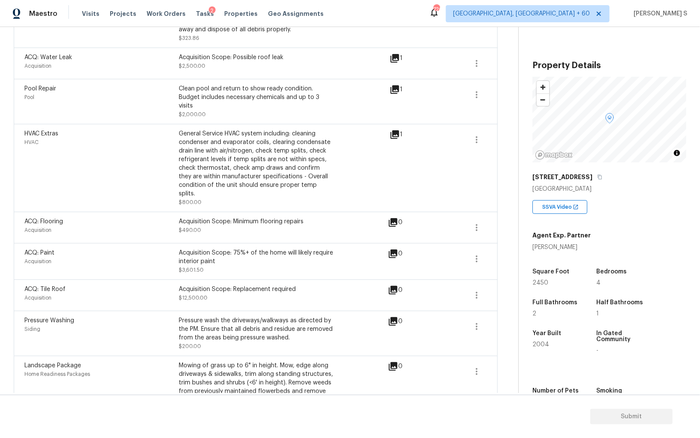
scroll to position [310, 0]
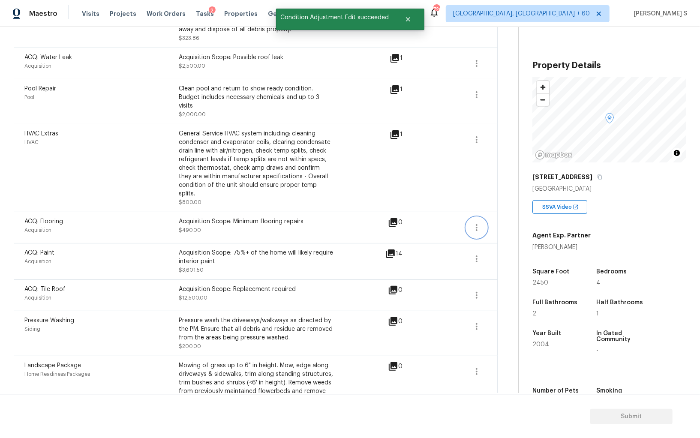
click at [478, 223] on icon "button" at bounding box center [477, 228] width 10 height 10
click at [537, 214] on div "Edit" at bounding box center [525, 217] width 67 height 9
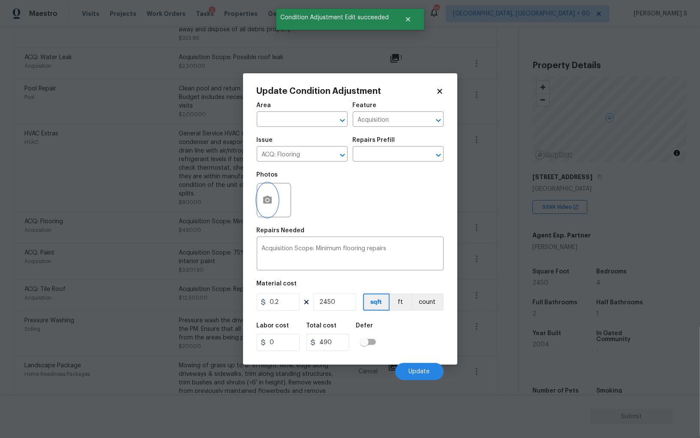
click at [268, 198] on icon "button" at bounding box center [267, 200] width 9 height 8
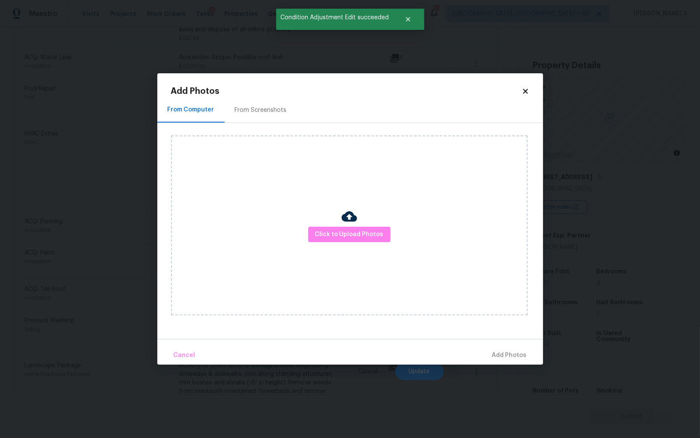
click at [272, 111] on div "From Screenshots" at bounding box center [261, 110] width 52 height 9
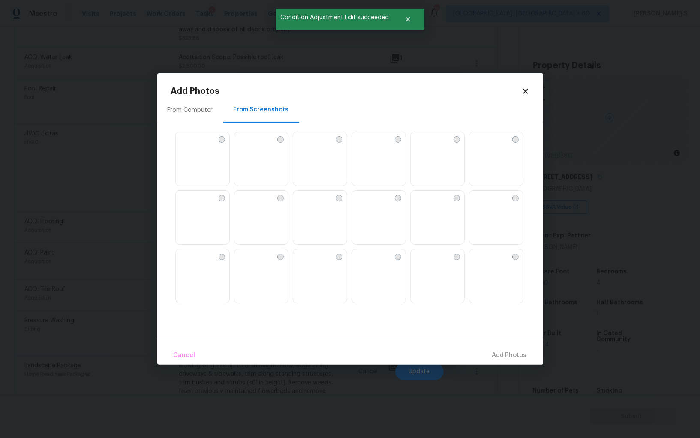
click at [379, 200] on img at bounding box center [379, 218] width 54 height 54
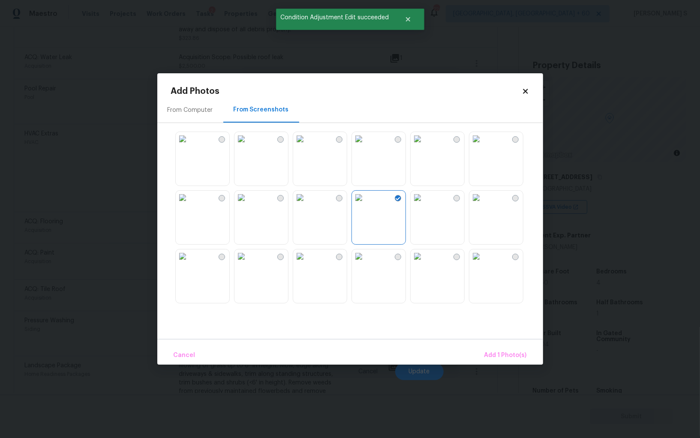
click at [366, 146] on img at bounding box center [359, 139] width 14 height 14
click at [248, 205] on img at bounding box center [242, 198] width 14 height 14
click at [190, 205] on img at bounding box center [183, 198] width 14 height 14
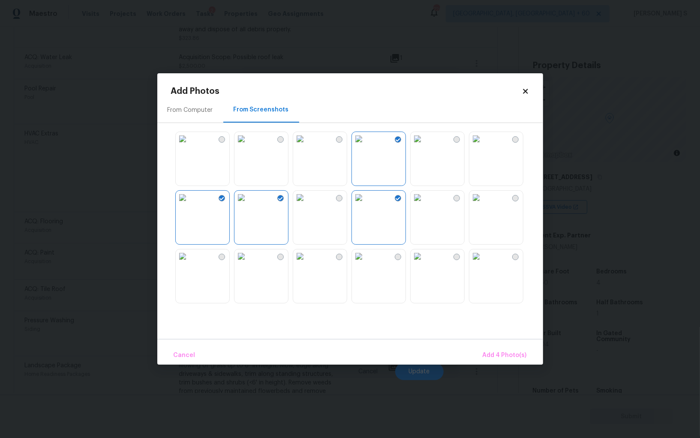
click at [190, 263] on img at bounding box center [183, 257] width 14 height 14
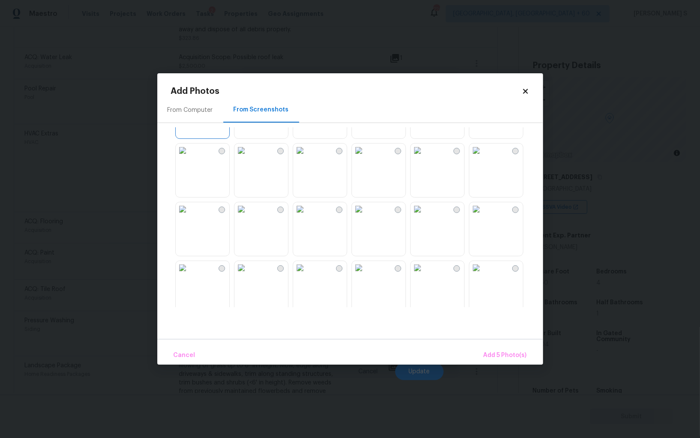
scroll to position [224, 0]
click at [425, 274] on img at bounding box center [418, 267] width 14 height 14
click at [307, 274] on img at bounding box center [300, 267] width 14 height 14
click at [482, 215] on img at bounding box center [477, 209] width 14 height 14
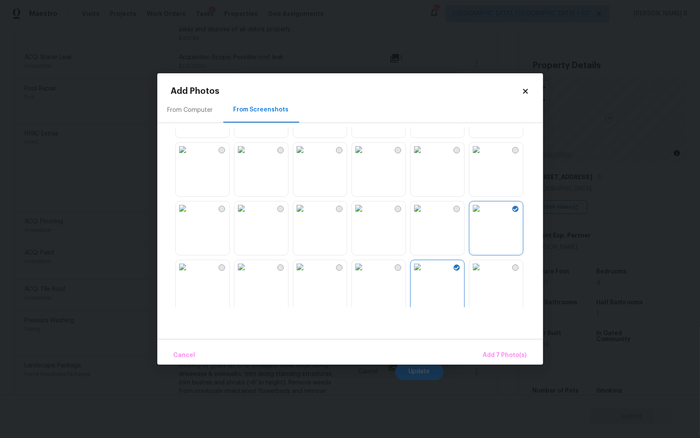
click at [482, 157] on img at bounding box center [477, 150] width 14 height 14
click at [366, 213] on img at bounding box center [359, 206] width 14 height 14
click at [307, 213] on img at bounding box center [300, 206] width 14 height 14
click at [248, 213] on img at bounding box center [242, 206] width 14 height 14
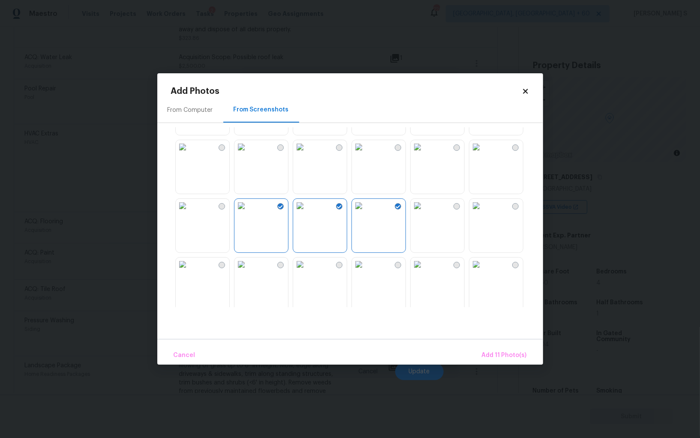
click at [190, 213] on img at bounding box center [183, 206] width 14 height 14
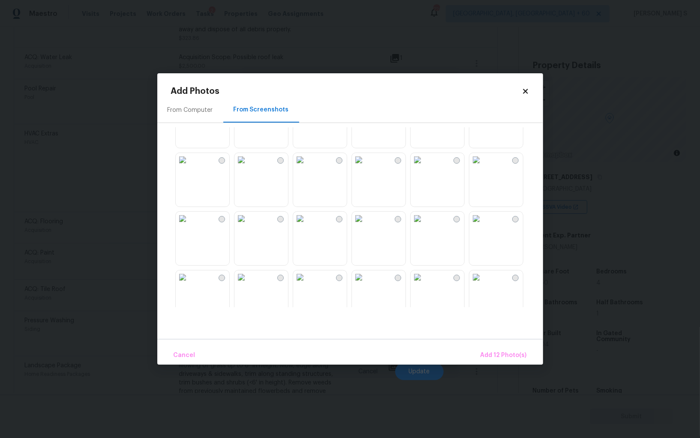
scroll to position [701, 0]
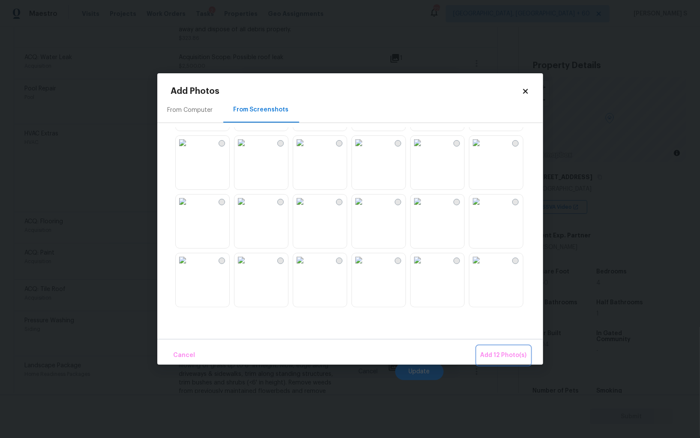
click at [503, 354] on span "Add 12 Photo(s)" at bounding box center [504, 355] width 46 height 11
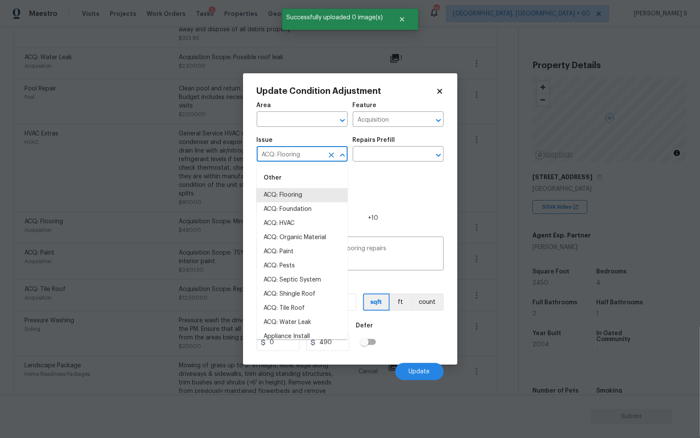
click at [297, 152] on input "ACQ: Flooring" at bounding box center [290, 154] width 67 height 13
drag, startPoint x: 386, startPoint y: 149, endPoint x: 426, endPoint y: 149, distance: 40.3
click at [386, 149] on input "text" at bounding box center [386, 154] width 67 height 13
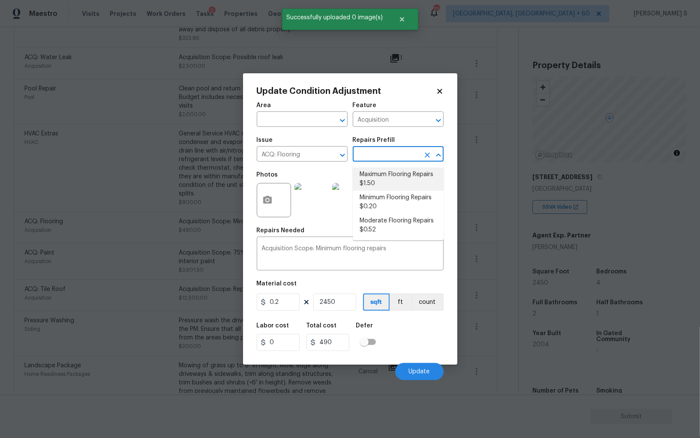
click at [388, 178] on li "Maximum Flooring Repairs $1.50" at bounding box center [398, 179] width 91 height 23
type textarea "Acquisition Scope: Maximum flooring repairs"
type input "1.5"
type input "3675"
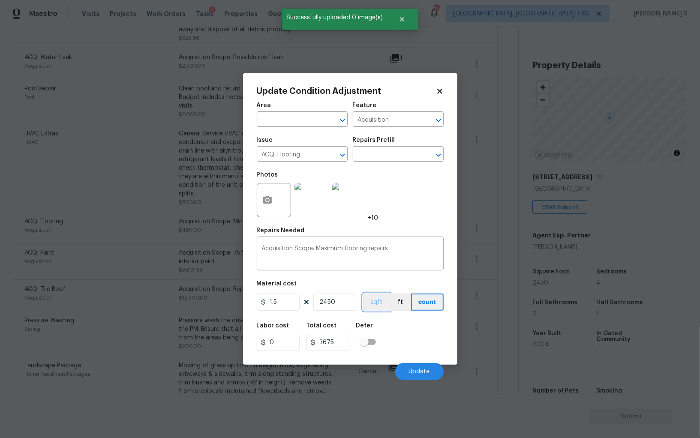
click at [386, 304] on button "sqft" at bounding box center [376, 302] width 27 height 17
click at [409, 333] on div "Labor cost 0 Total cost 3675 Defer" at bounding box center [350, 337] width 187 height 39
click at [419, 372] on span "Update" at bounding box center [419, 372] width 21 height 6
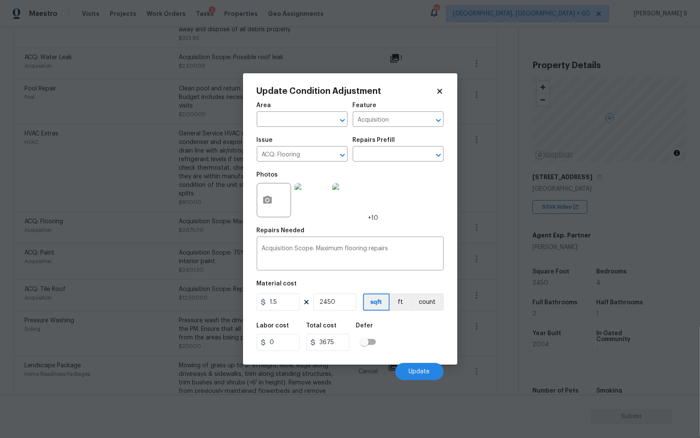
click at [147, 315] on body "Maestro Visits Projects Work Orders Tasks 2 Properties Geo Assignments 726 Albu…" at bounding box center [350, 219] width 700 height 438
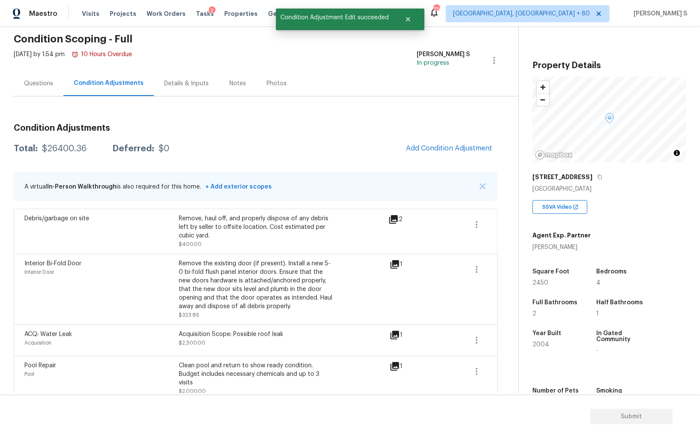
scroll to position [0, 0]
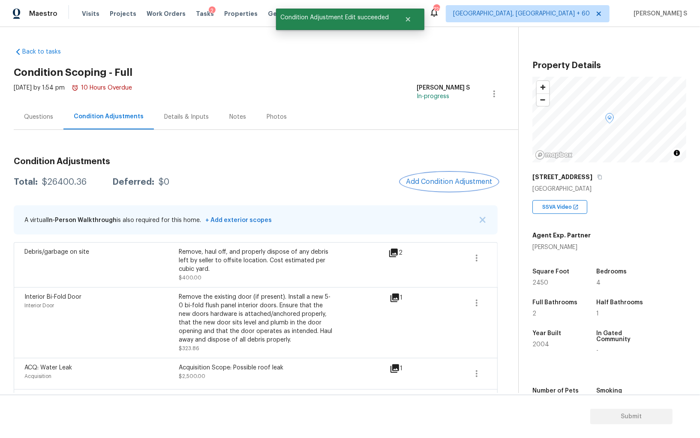
click at [466, 181] on span "Add Condition Adjustment" at bounding box center [449, 182] width 87 height 8
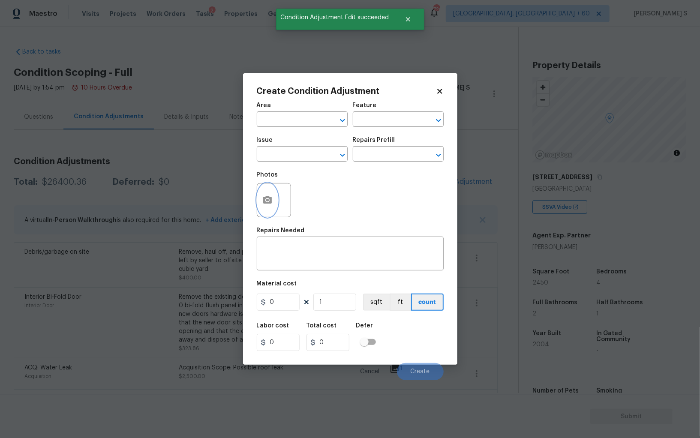
click at [269, 205] on icon "button" at bounding box center [267, 200] width 10 height 10
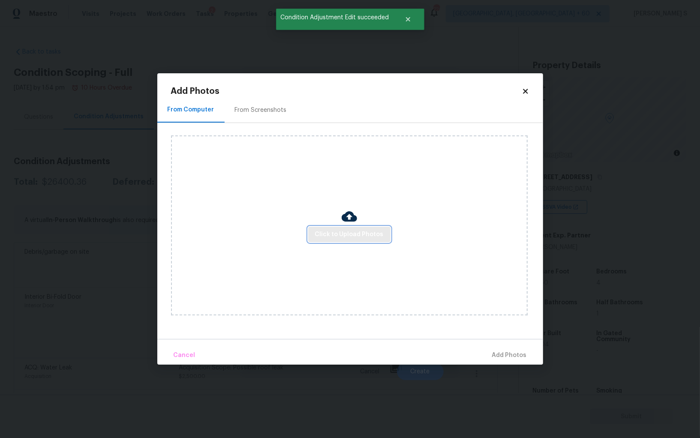
click at [345, 229] on button "Click to Upload Photos" at bounding box center [349, 235] width 82 height 16
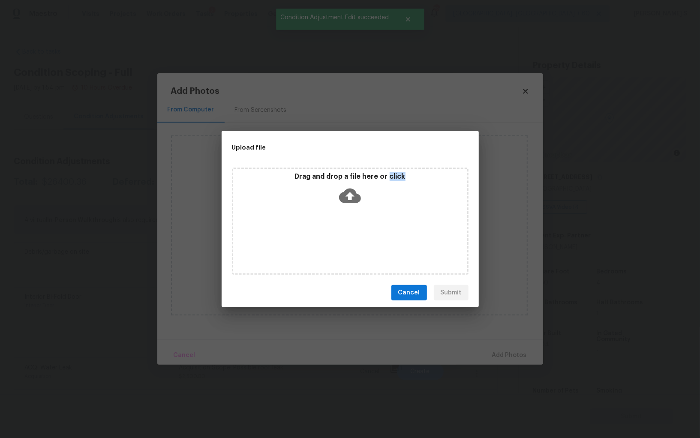
click at [345, 229] on div "Drag and drop a file here or click" at bounding box center [350, 221] width 237 height 107
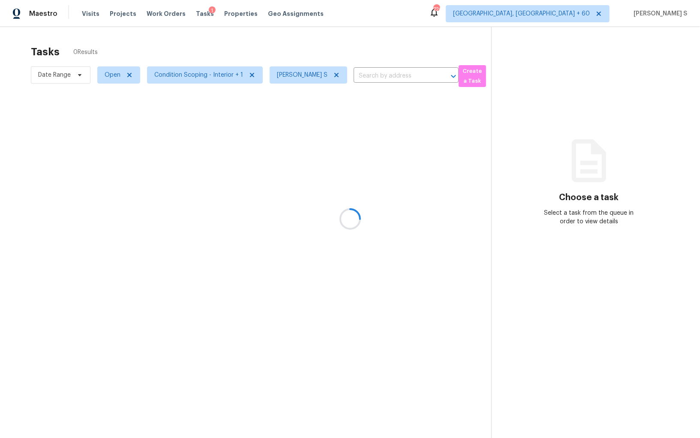
click at [113, 76] on div at bounding box center [350, 219] width 700 height 438
click at [113, 76] on span "Open" at bounding box center [113, 75] width 16 height 9
click at [123, 120] on label "Blocked" at bounding box center [119, 123] width 34 height 9
click at [107, 120] on input "Blocked" at bounding box center [105, 122] width 6 height 6
checkbox input "true"
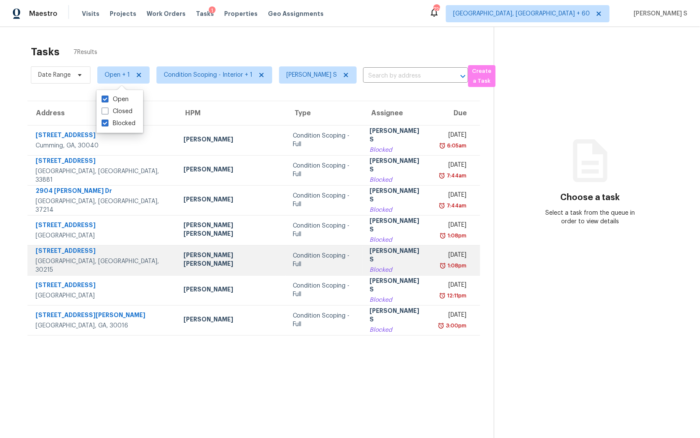
click at [431, 250] on td "Tue, Sep 23rd 2025 1:08pm" at bounding box center [455, 260] width 48 height 30
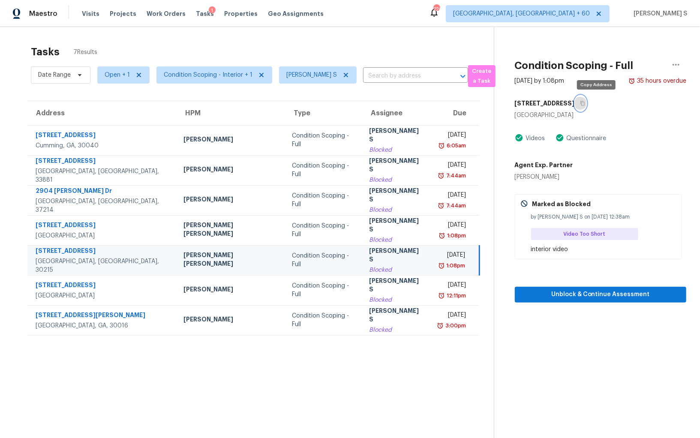
click at [585, 105] on icon "button" at bounding box center [582, 103] width 5 height 5
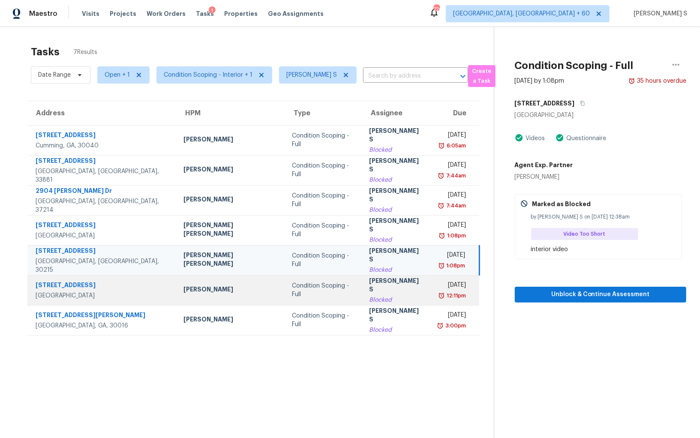
click at [374, 296] on div "Blocked" at bounding box center [396, 300] width 55 height 9
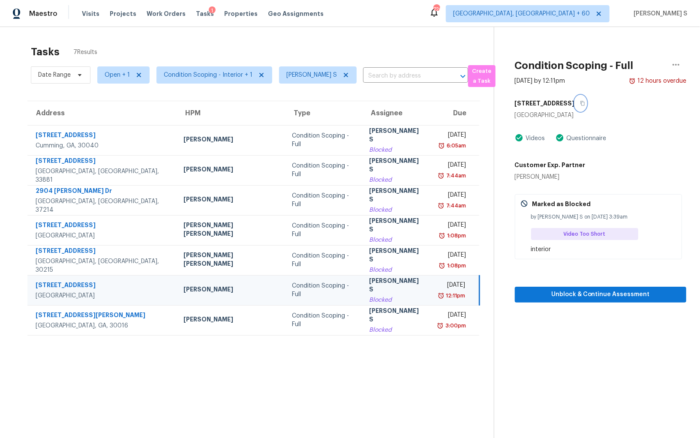
click at [580, 104] on icon "button" at bounding box center [582, 103] width 5 height 5
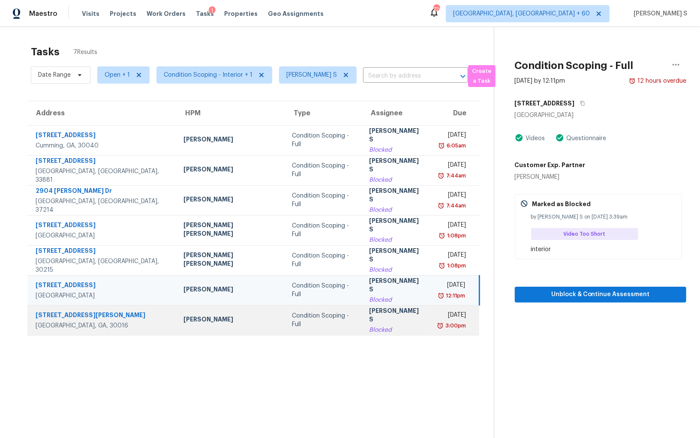
click at [431, 307] on td "Wed, Sep 24th 2025 3:00pm" at bounding box center [455, 320] width 48 height 30
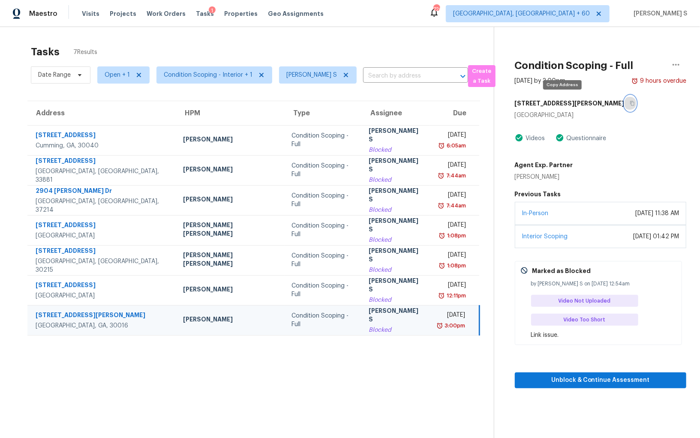
click at [630, 102] on icon "button" at bounding box center [632, 103] width 4 height 5
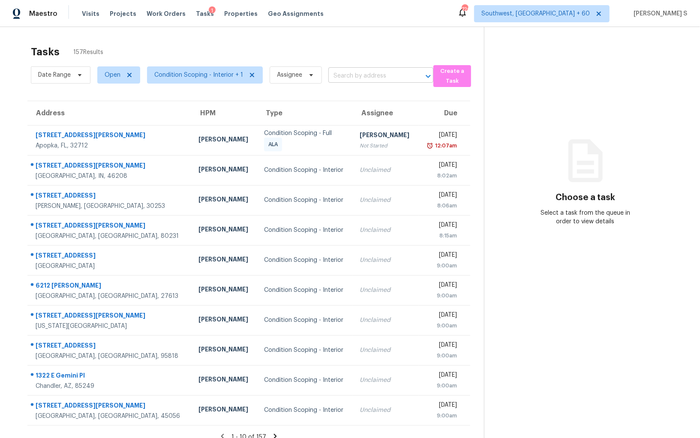
click at [366, 78] on input "text" at bounding box center [369, 75] width 81 height 13
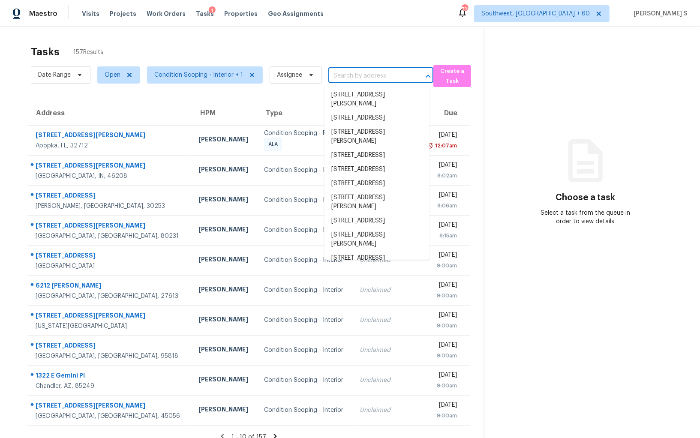
paste input "[STREET_ADDRESS][PERSON_NAME]"
type input "[STREET_ADDRESS][PERSON_NAME]"
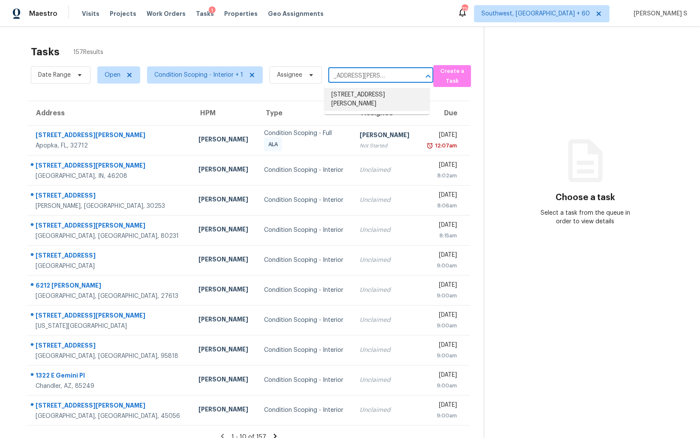
click at [365, 96] on li "[STREET_ADDRESS][PERSON_NAME]" at bounding box center [377, 99] width 105 height 23
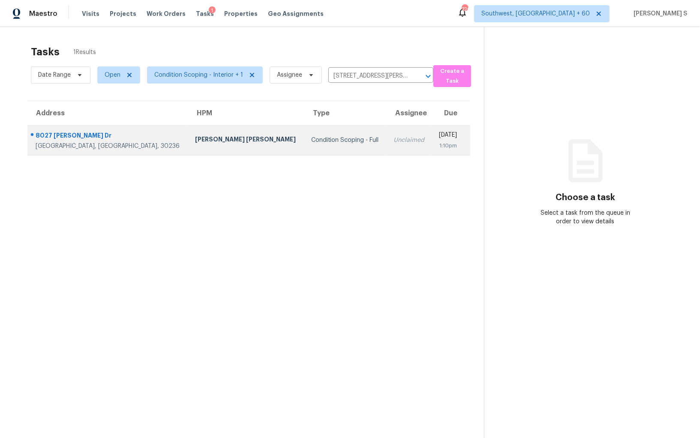
click at [387, 150] on td "Unclaimed" at bounding box center [409, 140] width 45 height 30
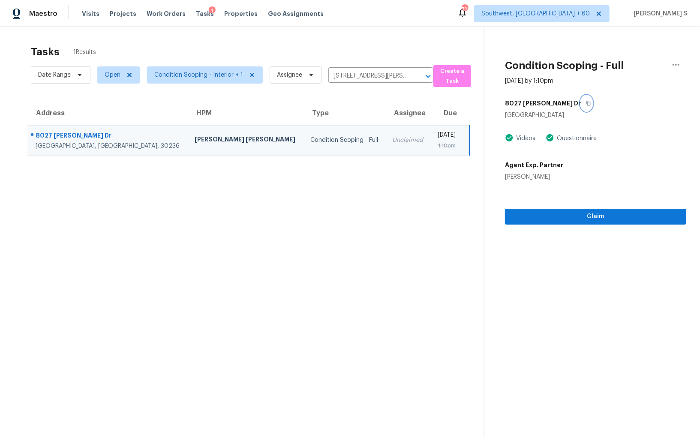
click at [581, 100] on button "button" at bounding box center [587, 103] width 12 height 15
click at [386, 133] on td "Unclaimed" at bounding box center [408, 140] width 45 height 30
click at [691, 122] on div "Tasks 1 Results Date Range Open Condition Scoping - Interior + 1 Assignee [STRE…" at bounding box center [350, 246] width 700 height 438
click at [586, 101] on icon "button" at bounding box center [588, 103] width 5 height 5
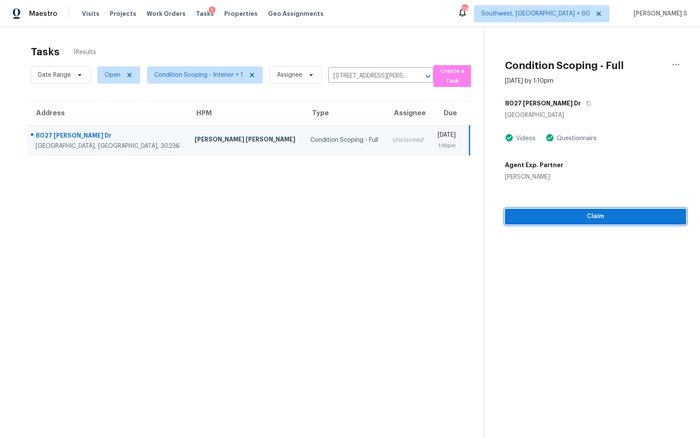
click at [591, 216] on span "Claim" at bounding box center [596, 216] width 168 height 11
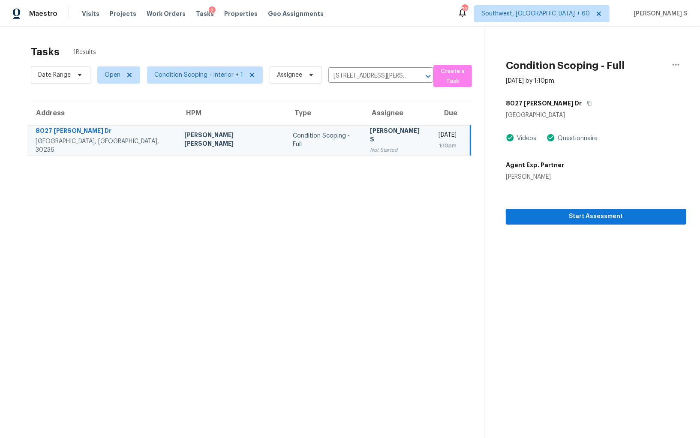
click at [382, 134] on td "[PERSON_NAME] S Not Started" at bounding box center [397, 140] width 69 height 30
click at [537, 215] on span "Start Assessment" at bounding box center [596, 216] width 167 height 11
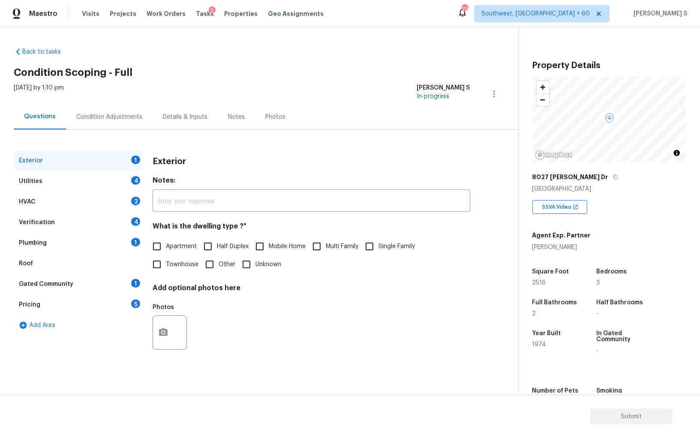
click at [133, 293] on div "Gated Community 1" at bounding box center [78, 284] width 129 height 21
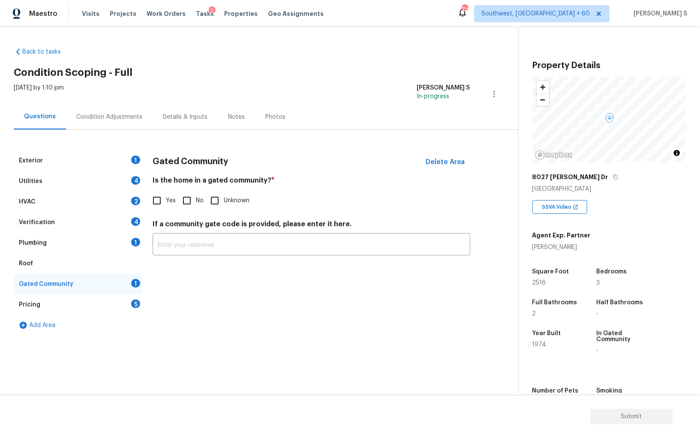
click at [133, 297] on div "Pricing 5" at bounding box center [78, 305] width 129 height 21
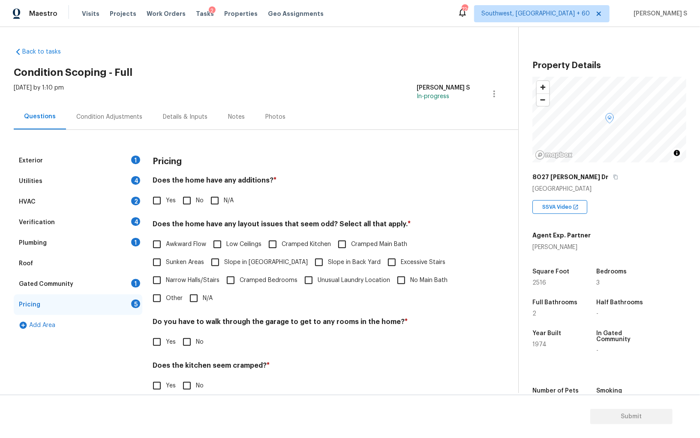
click at [155, 299] on input "Other" at bounding box center [157, 298] width 18 height 18
checkbox input "true"
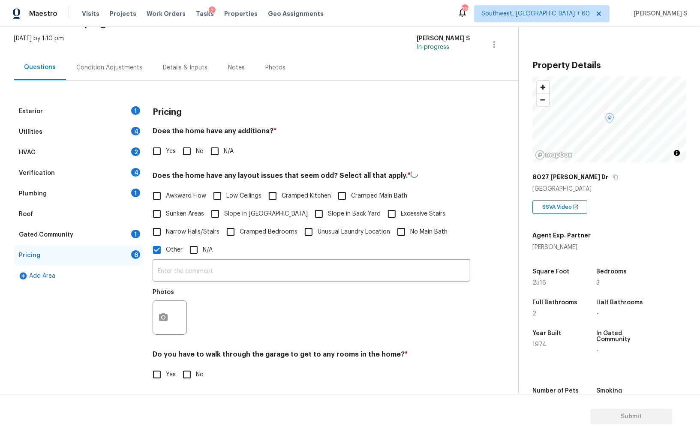
scroll to position [95, 0]
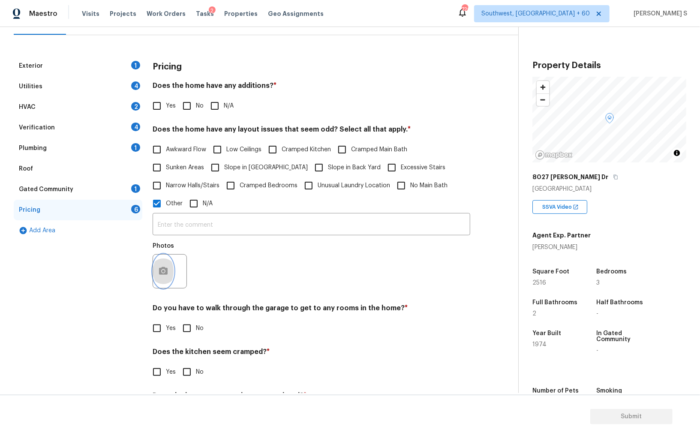
click at [156, 282] on button "button" at bounding box center [163, 271] width 21 height 33
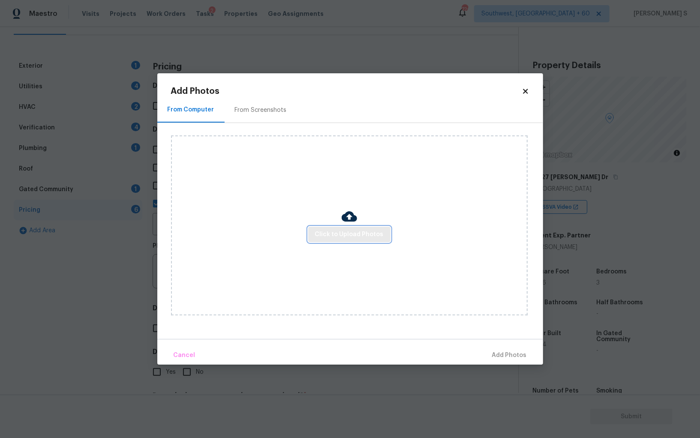
click at [343, 236] on span "Click to Upload Photos" at bounding box center [349, 234] width 69 height 11
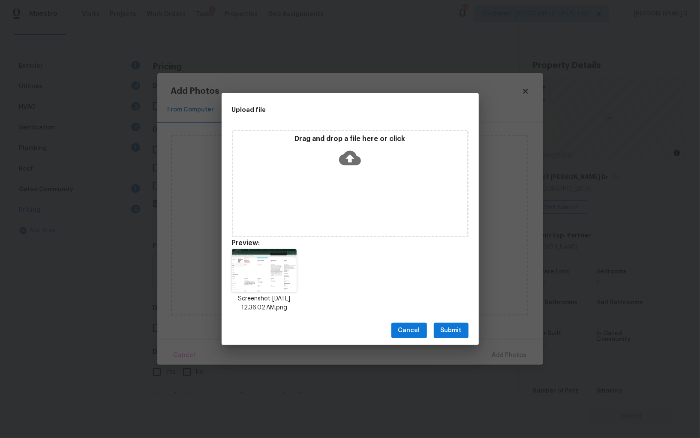
click at [458, 332] on span "Submit" at bounding box center [451, 331] width 21 height 11
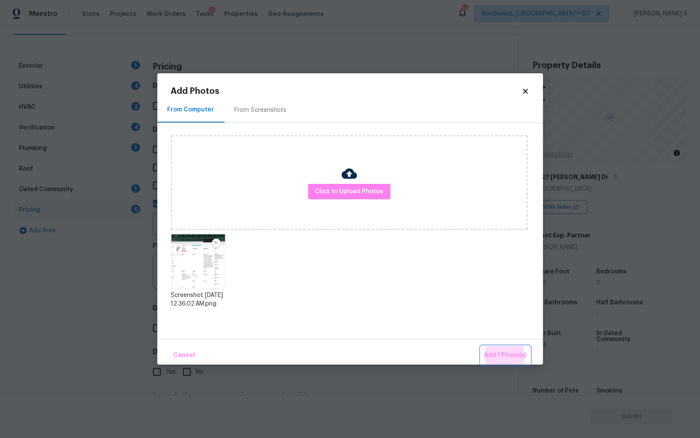
click at [481, 347] on button "Add 1 Photo(s)" at bounding box center [505, 356] width 49 height 18
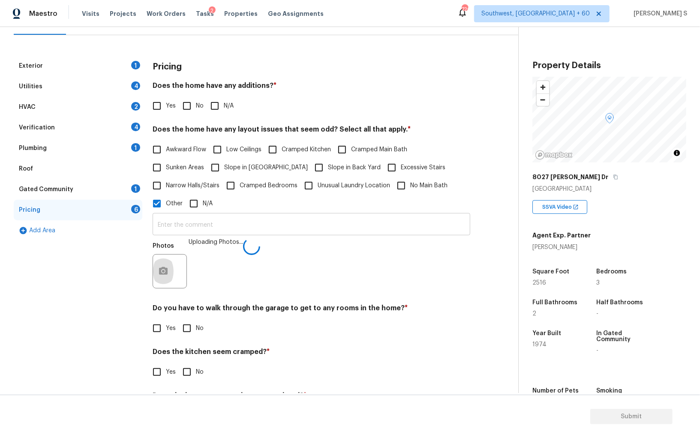
click at [362, 226] on input "text" at bounding box center [312, 225] width 318 height 20
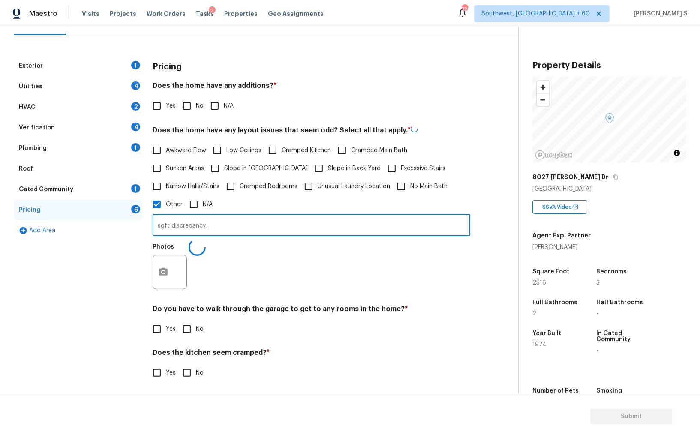
type input "sqft discrepancy."
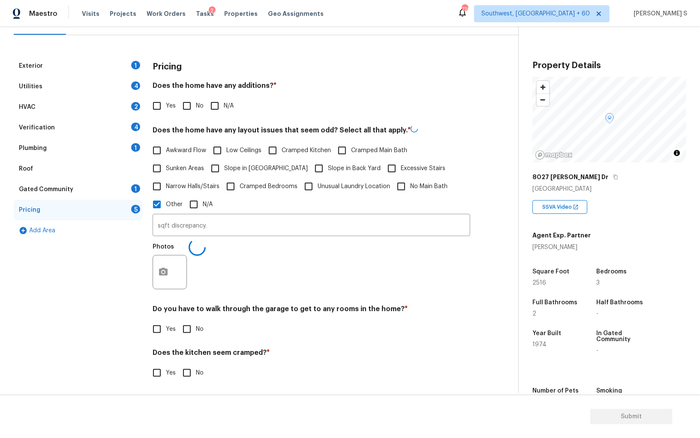
click at [294, 326] on div "Yes No" at bounding box center [312, 329] width 318 height 18
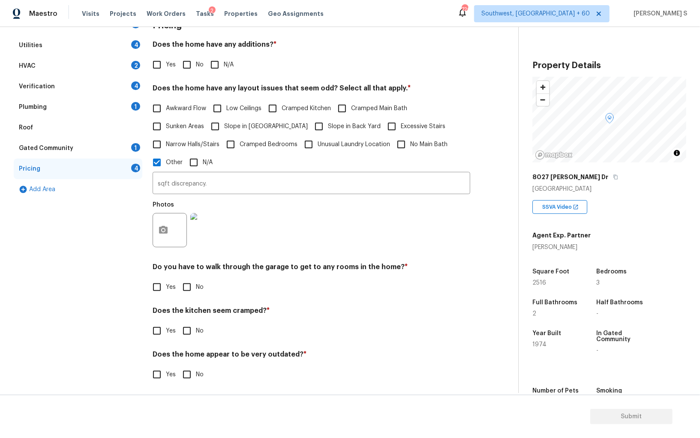
scroll to position [139, 0]
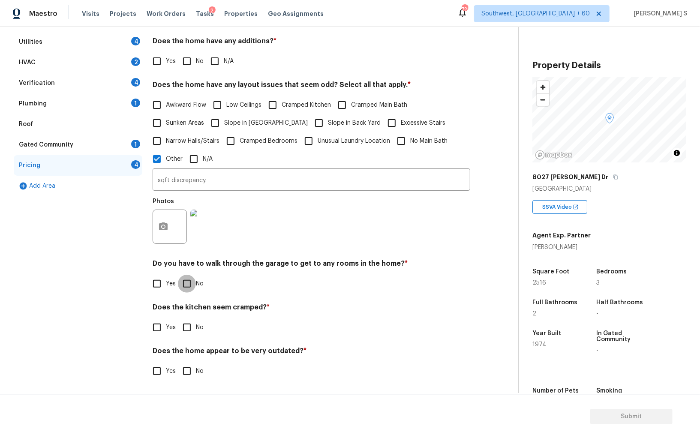
click at [192, 282] on input "No" at bounding box center [187, 284] width 18 height 18
checkbox input "true"
click at [178, 319] on input "No" at bounding box center [187, 328] width 18 height 18
checkbox input "true"
click at [178, 363] on input "No" at bounding box center [187, 372] width 18 height 18
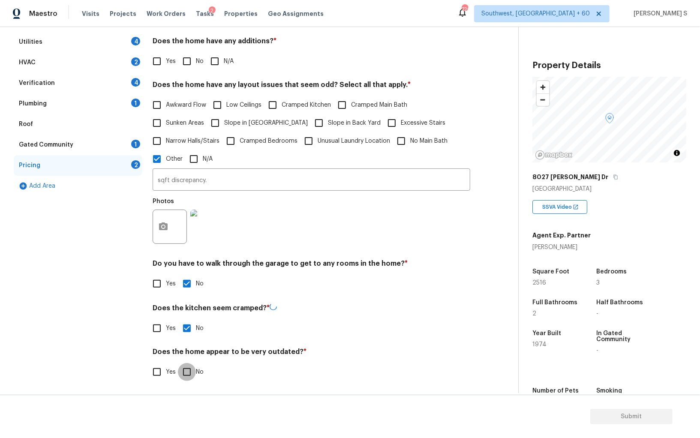
checkbox input "true"
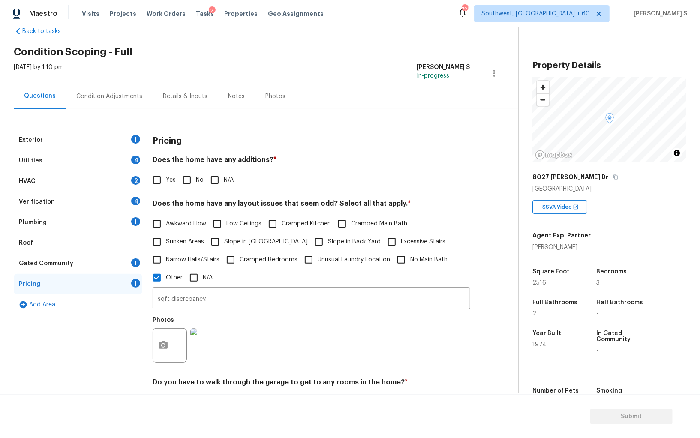
scroll to position [0, 0]
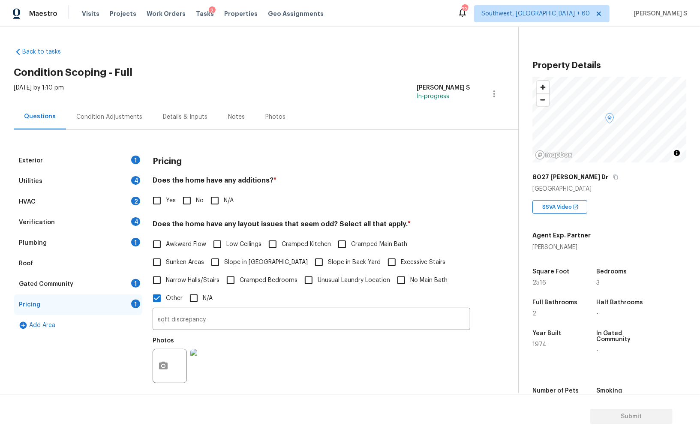
click at [185, 199] on input "No" at bounding box center [187, 201] width 18 height 18
checkbox input "true"
click at [136, 155] on div "Exterior 1" at bounding box center [78, 161] width 129 height 21
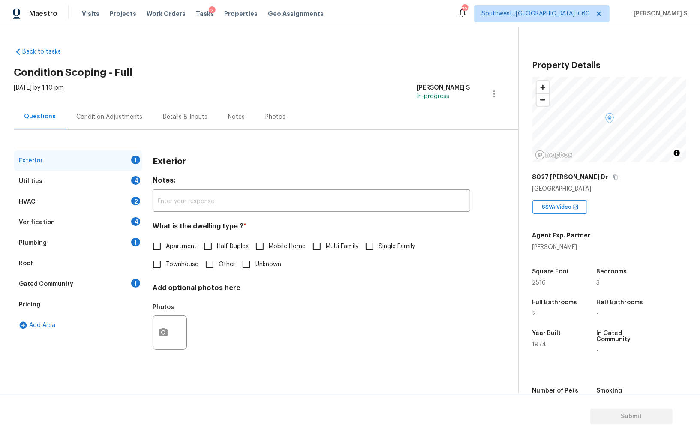
click at [387, 250] on span "Single Family" at bounding box center [397, 246] width 36 height 9
click at [379, 250] on input "Single Family" at bounding box center [370, 247] width 18 height 18
checkbox input "true"
click at [142, 178] on div "Utilities 4" at bounding box center [78, 181] width 129 height 21
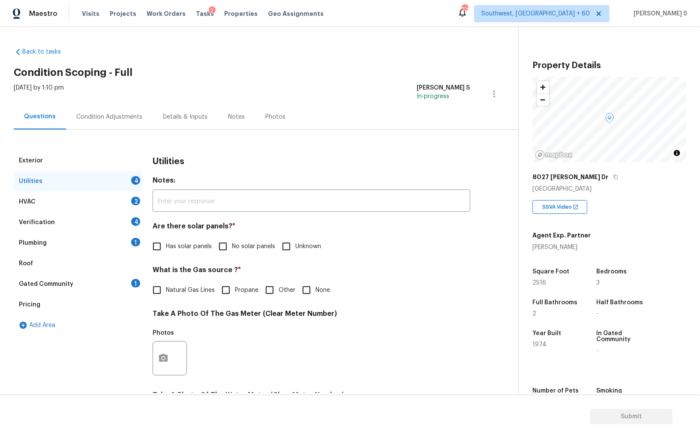
click at [141, 178] on div "Utilities 4" at bounding box center [78, 181] width 129 height 21
click at [224, 243] on input "No solar panels" at bounding box center [223, 247] width 18 height 18
checkbox input "true"
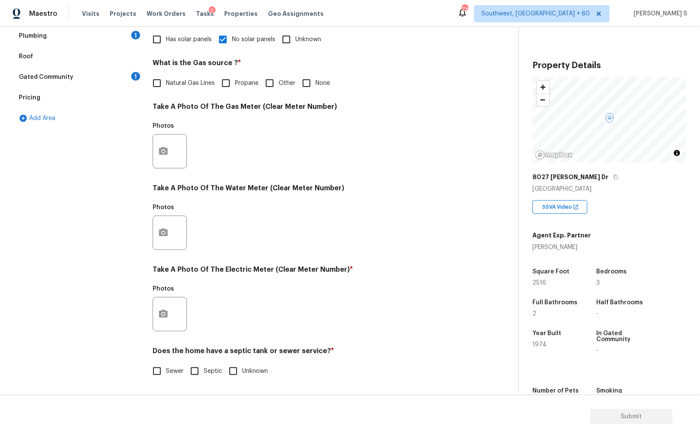
click at [192, 371] on input "Septic" at bounding box center [195, 371] width 18 height 18
checkbox input "true"
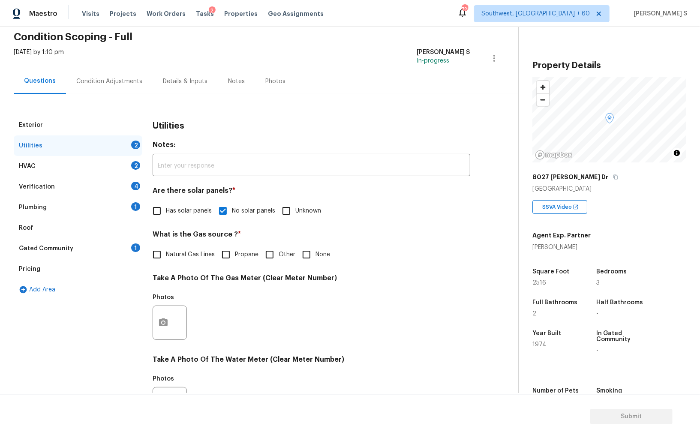
click at [136, 202] on div "1" at bounding box center [135, 206] width 9 height 9
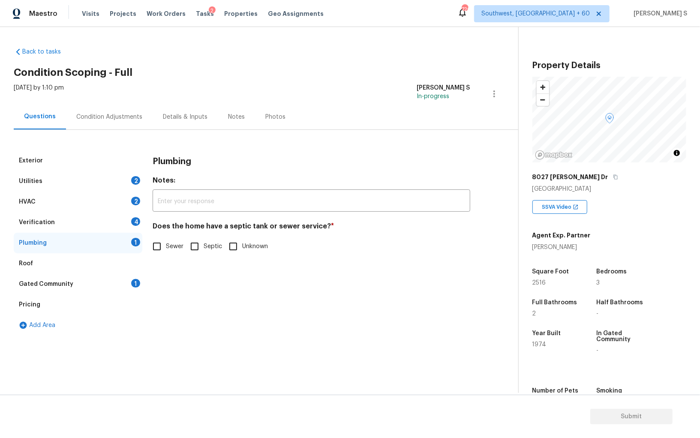
scroll to position [0, 0]
click at [195, 245] on input "Septic" at bounding box center [195, 247] width 18 height 18
checkbox input "true"
click at [123, 284] on div "Gated Community 1" at bounding box center [78, 284] width 129 height 21
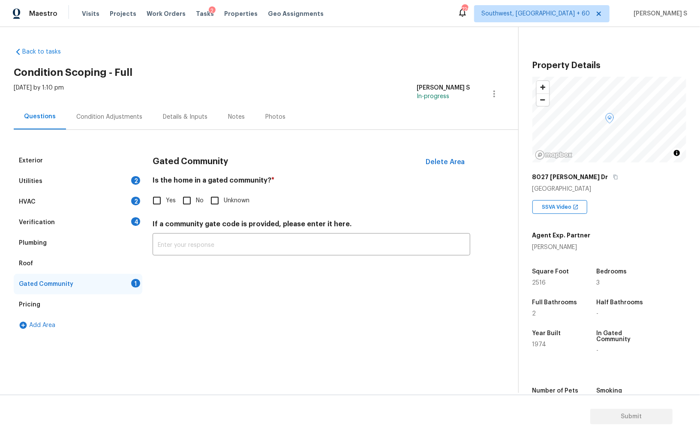
click at [193, 195] on input "No" at bounding box center [187, 201] width 18 height 18
checkbox input "true"
click at [113, 111] on div "Condition Adjustments" at bounding box center [109, 116] width 87 height 25
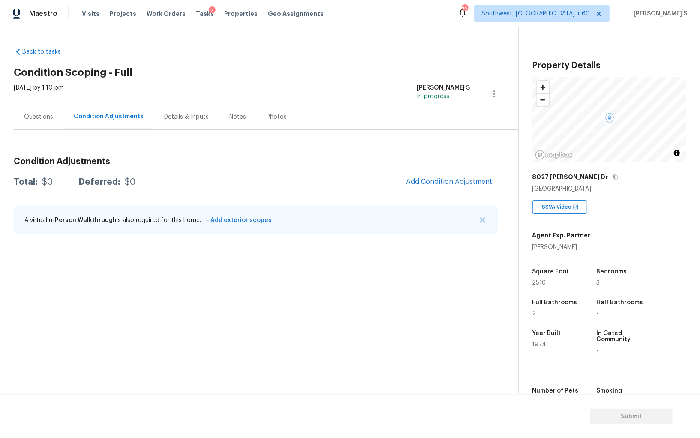
click at [452, 166] on div "Condition Adjustments Total: $0 Deferred: $0 Add Condition Adjustment A virtual…" at bounding box center [256, 197] width 484 height 92
click at [461, 181] on span "Add Condition Adjustment" at bounding box center [449, 182] width 87 height 8
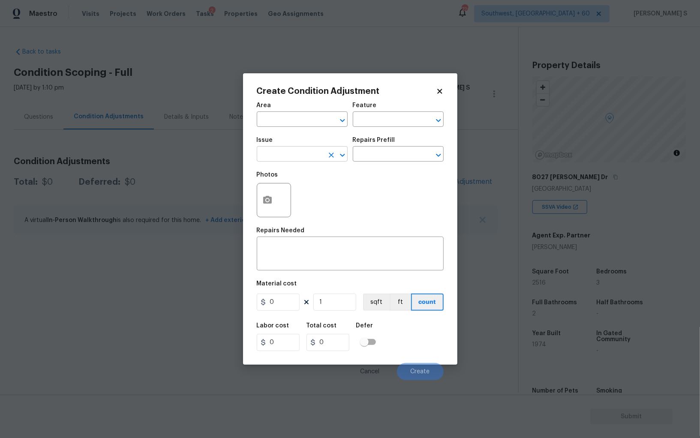
click at [287, 155] on input "text" at bounding box center [290, 154] width 67 height 13
type input "s"
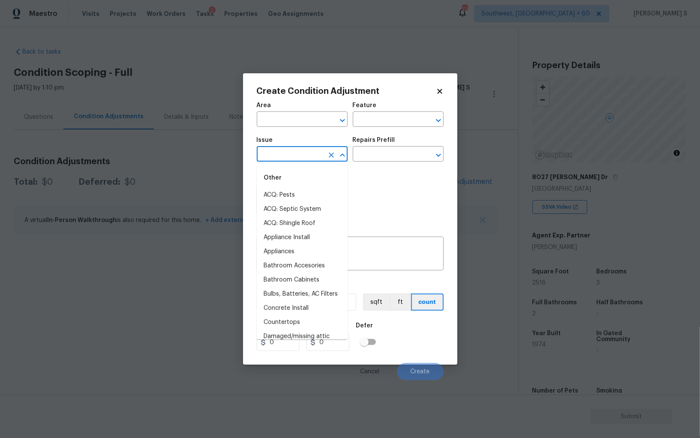
type input "e"
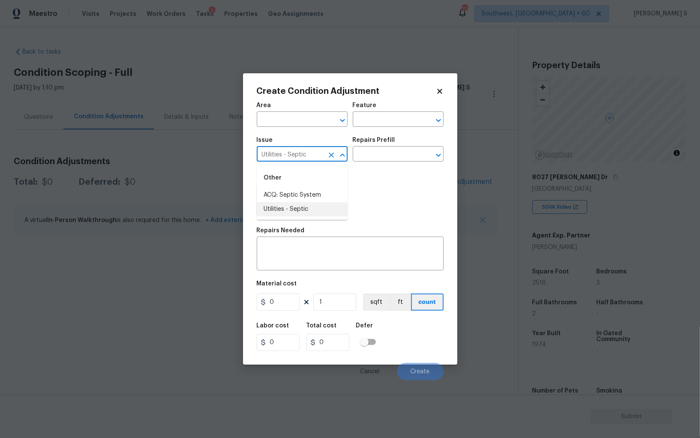
type input "Utilities - Septic"
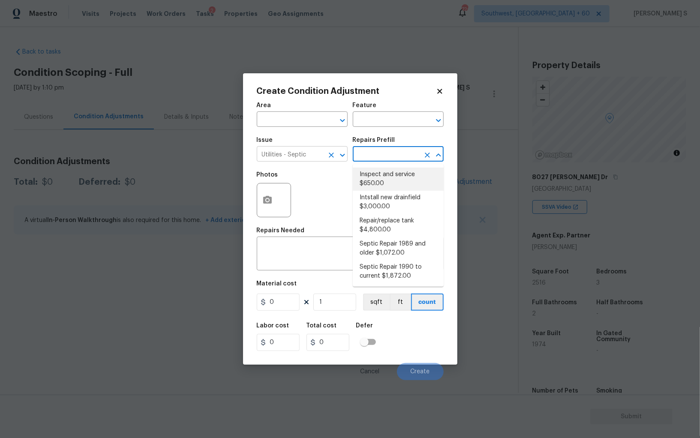
type textarea "Pump and inspect septic tank and provide clean bill of health from specialist c…"
type input "650"
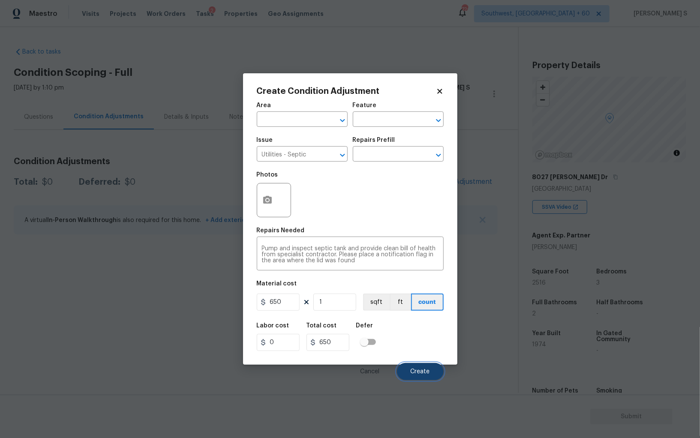
click at [426, 371] on span "Create" at bounding box center [420, 372] width 19 height 6
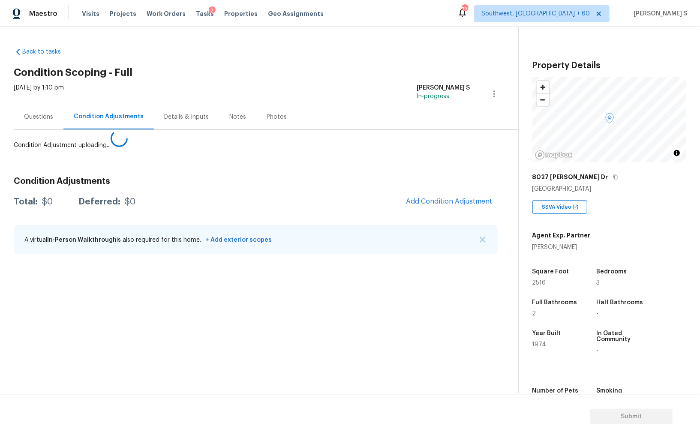
click at [73, 305] on body "Maestro Visits Projects Work Orders Tasks 2 Properties Geo Assignments 726 Sout…" at bounding box center [350, 219] width 700 height 438
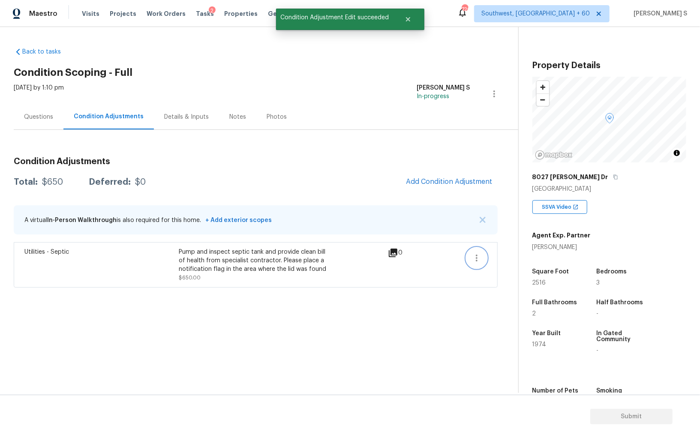
click at [482, 259] on button "button" at bounding box center [477, 258] width 21 height 21
click at [501, 258] on div "Edit" at bounding box center [525, 256] width 67 height 9
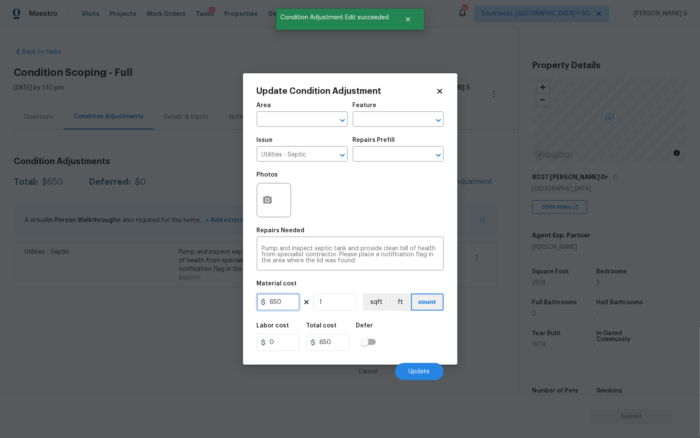
click at [280, 303] on input "650" at bounding box center [278, 302] width 43 height 17
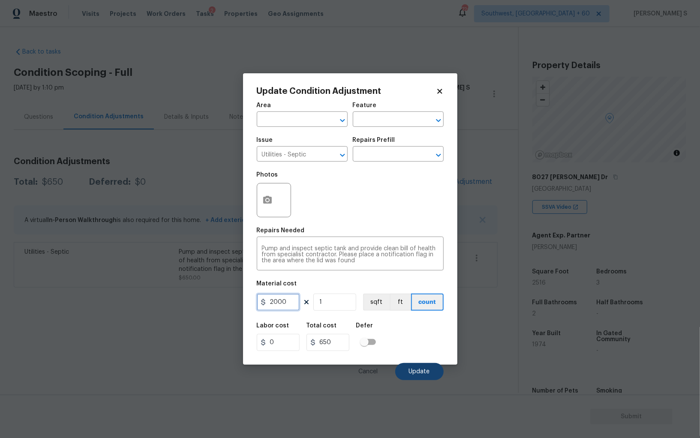
type input "2000"
click at [406, 368] on button "Update" at bounding box center [419, 371] width 48 height 17
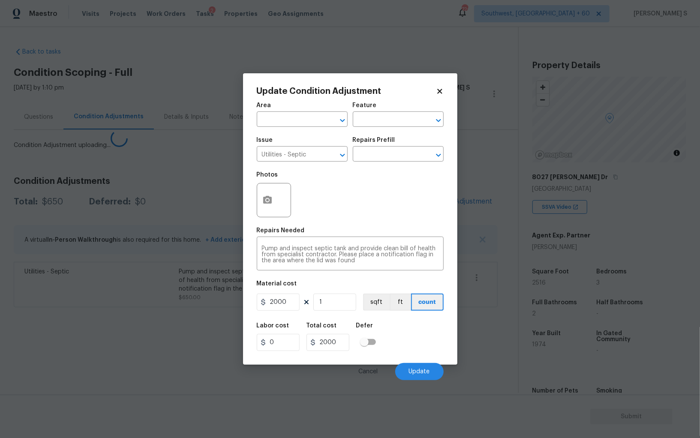
click at [125, 329] on body "Maestro Visits Projects Work Orders Tasks 2 Properties Geo Assignments 726 Sout…" at bounding box center [350, 219] width 700 height 438
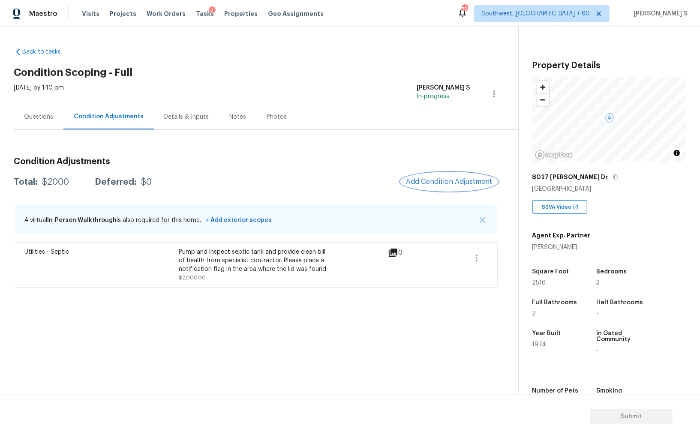
click at [428, 180] on span "Add Condition Adjustment" at bounding box center [449, 182] width 87 height 8
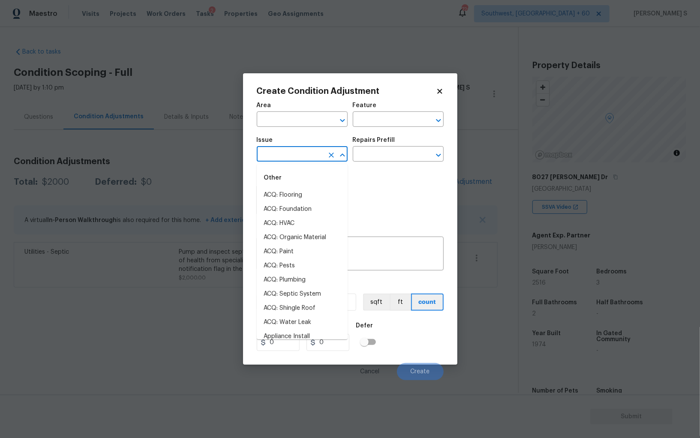
click at [280, 156] on input "text" at bounding box center [290, 154] width 67 height 13
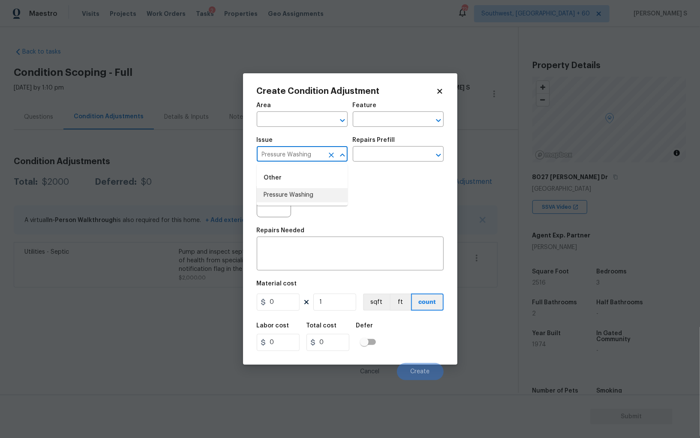
type input "Pressure Washing"
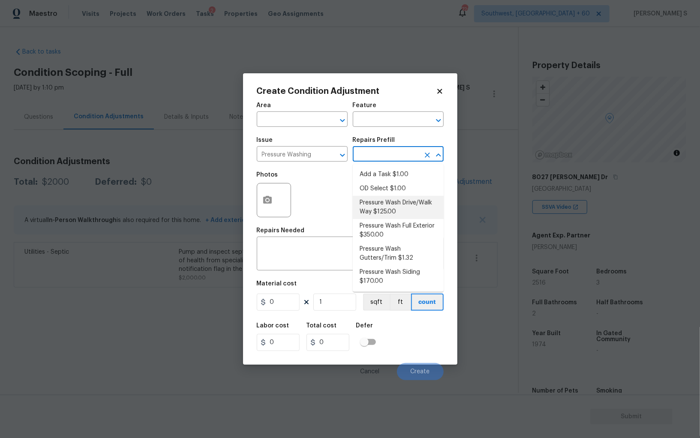
type input "Siding"
type textarea "Pressure wash the driveways/walkways as directed by the PM. Ensure that all deb…"
type input "125"
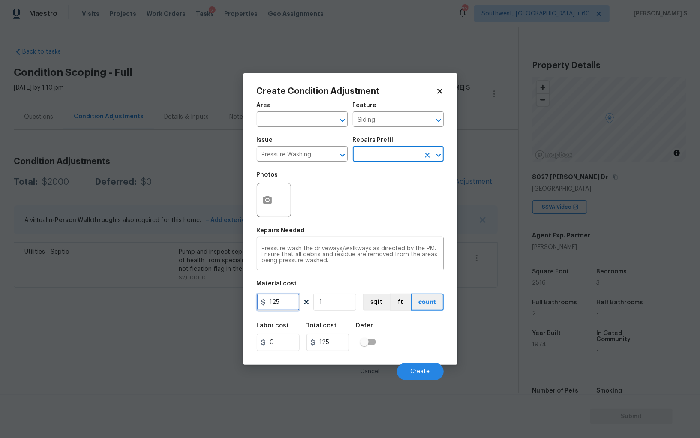
click at [286, 304] on input "125" at bounding box center [278, 302] width 43 height 17
type input "200"
click at [426, 381] on body "Maestro Visits Projects Work Orders Tasks 2 Properties Geo Assignments 726 Sout…" at bounding box center [350, 219] width 700 height 438
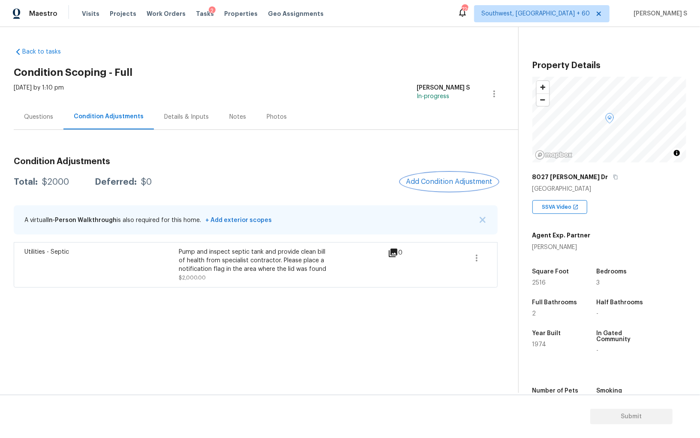
click at [461, 189] on button "Add Condition Adjustment" at bounding box center [449, 182] width 97 height 18
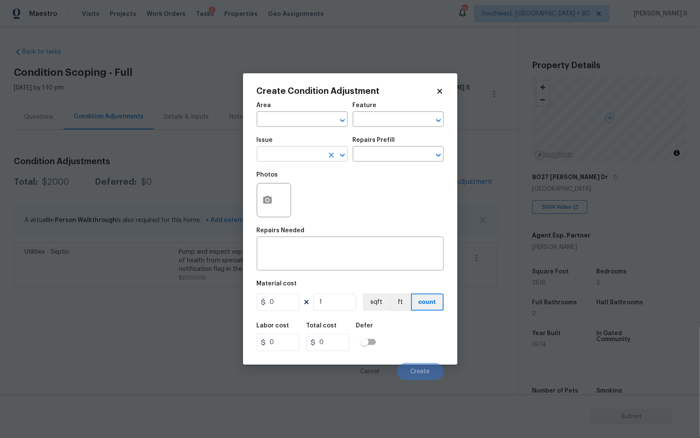
click at [297, 149] on input "text" at bounding box center [290, 154] width 67 height 13
type input "Pressure Washing"
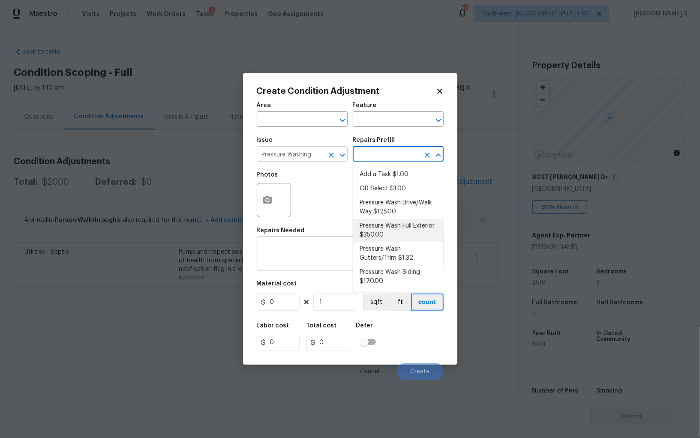
type input "Siding"
type textarea "Pressure wash the House, Flatwork, Deck and Garage interior."
type input "350"
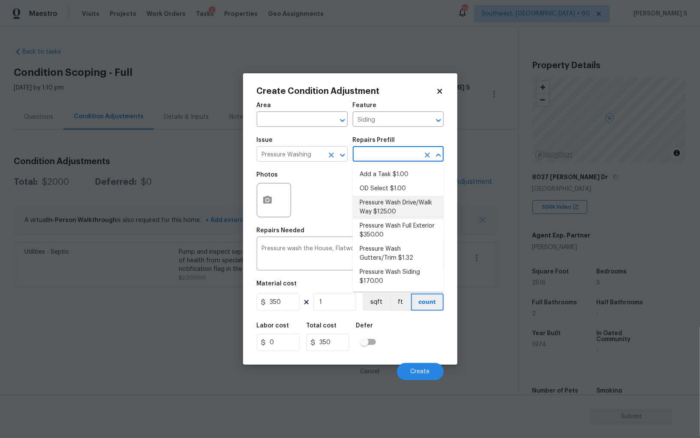
type textarea "Pressure wash the driveways/walkways as directed by the PM. Ensure that all deb…"
type input "125"
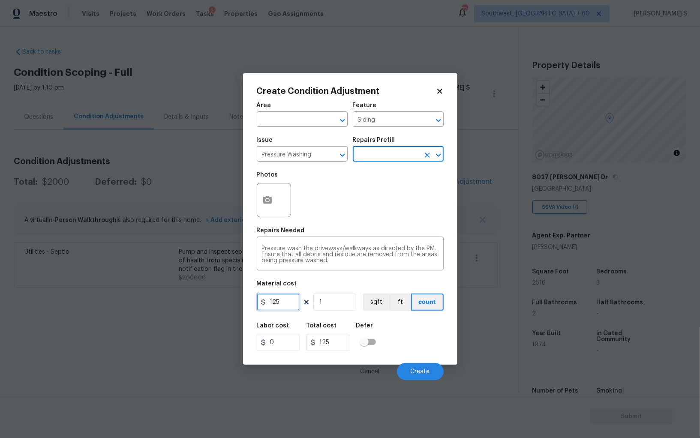
click at [290, 304] on input "125" at bounding box center [278, 302] width 43 height 17
type input "200"
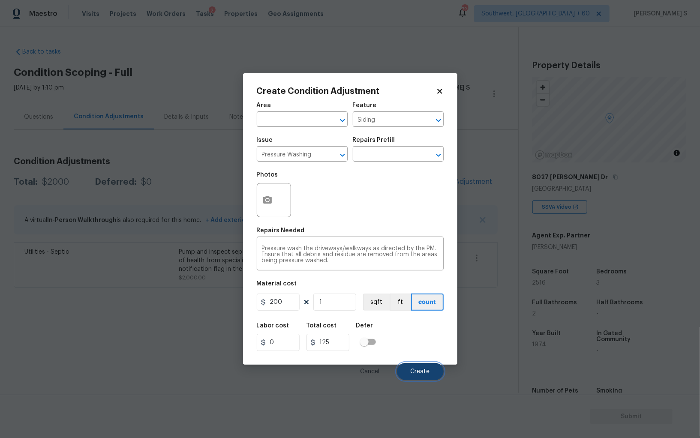
type input "200"
click at [412, 371] on span "Create" at bounding box center [420, 372] width 19 height 6
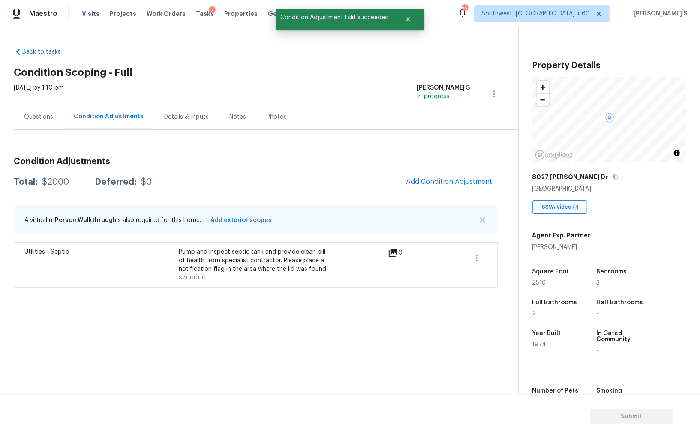
click at [138, 336] on body "Maestro Visits Projects Work Orders Tasks 2 Properties Geo Assignments 726 Sout…" at bounding box center [350, 219] width 700 height 438
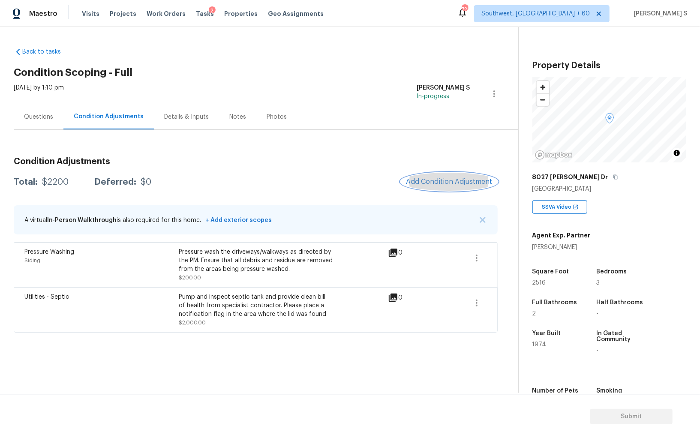
click at [436, 184] on span "Add Condition Adjustment" at bounding box center [449, 182] width 87 height 8
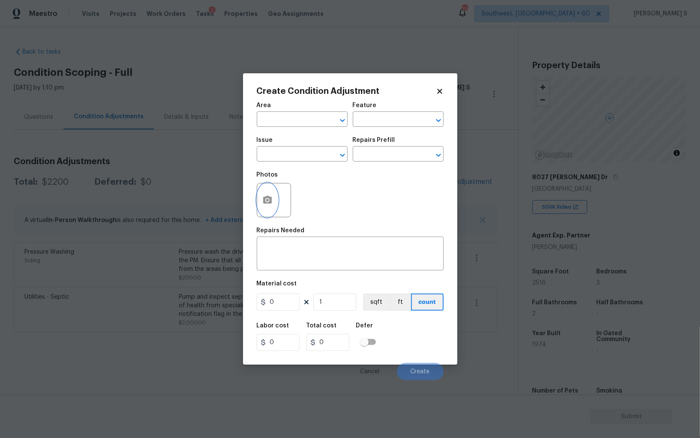
click at [265, 202] on icon "button" at bounding box center [267, 200] width 9 height 8
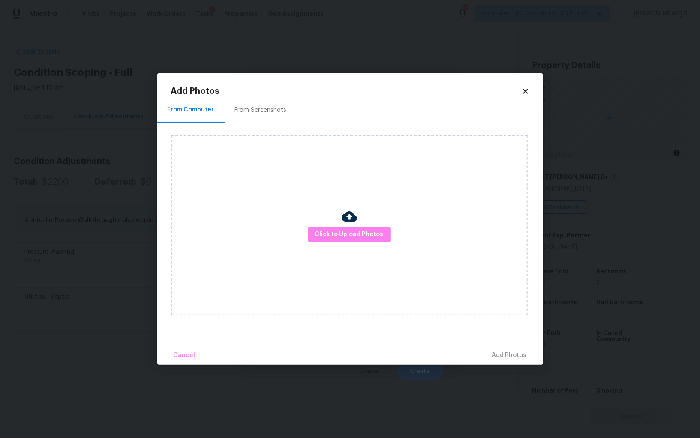
click at [254, 114] on div "From Screenshots" at bounding box center [261, 110] width 52 height 9
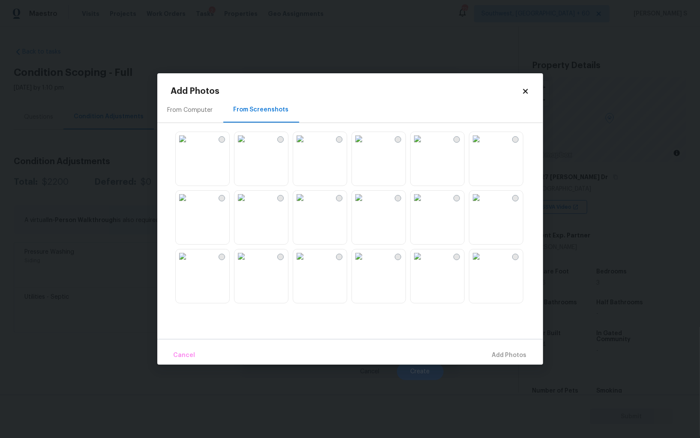
click at [483, 263] on img at bounding box center [477, 257] width 14 height 14
click at [190, 263] on img at bounding box center [183, 257] width 14 height 14
click at [190, 146] on img at bounding box center [183, 139] width 14 height 14
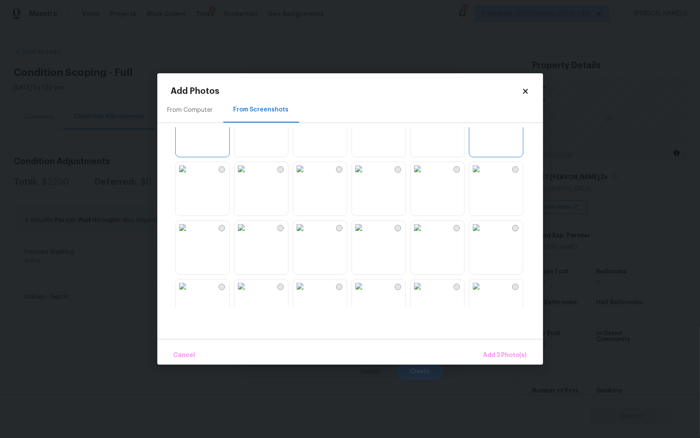
scroll to position [413, 0]
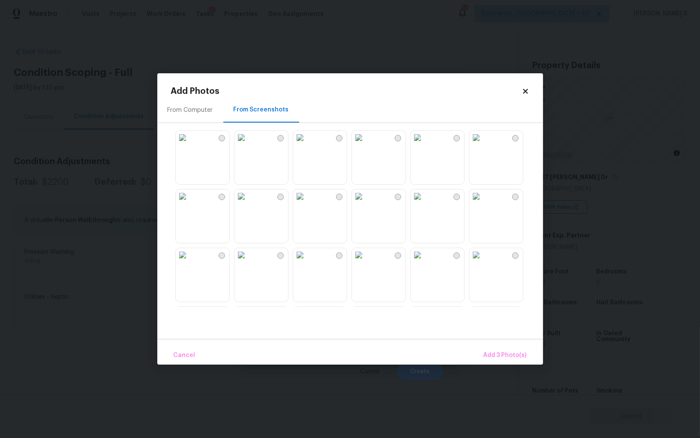
click at [190, 203] on img at bounding box center [183, 197] width 14 height 14
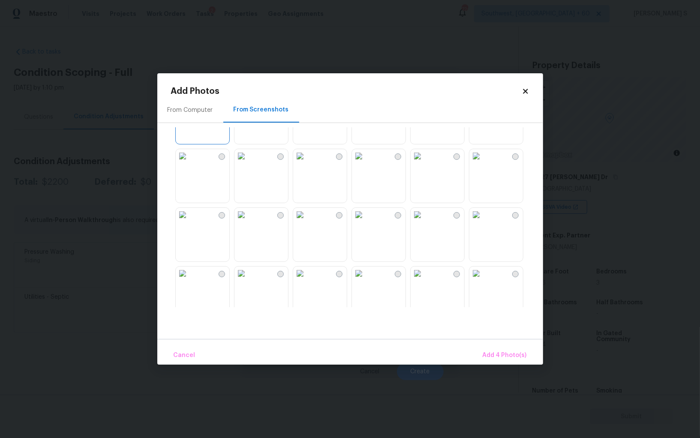
click at [425, 104] on img at bounding box center [418, 97] width 14 height 14
click at [248, 221] on img at bounding box center [242, 215] width 14 height 14
click at [366, 280] on img at bounding box center [359, 274] width 14 height 14
click at [509, 353] on span "Add 7 Photo(s)" at bounding box center [505, 355] width 44 height 11
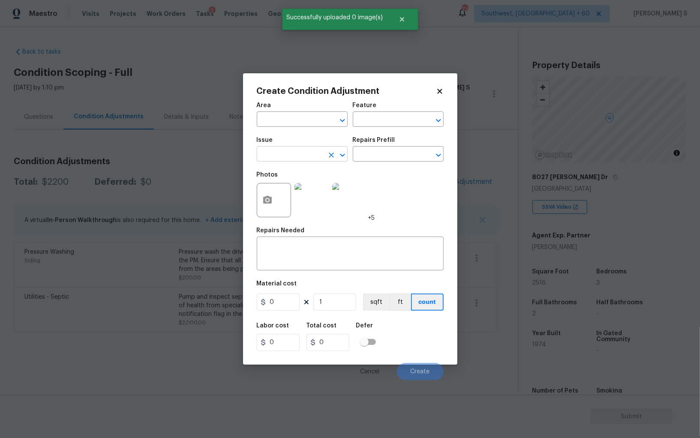
click at [300, 153] on input "text" at bounding box center [290, 154] width 67 height 13
type input "Landscape Package"
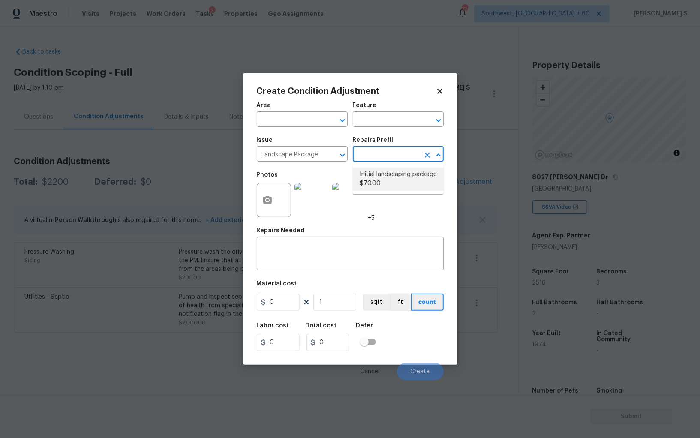
click at [389, 184] on li "Initial landscaping package $70.00" at bounding box center [398, 179] width 91 height 23
type input "Home Readiness Packages"
type textarea "Mowing of grass up to 6" in height. Mow, edge along driveways & sidewalks, trim…"
type input "70"
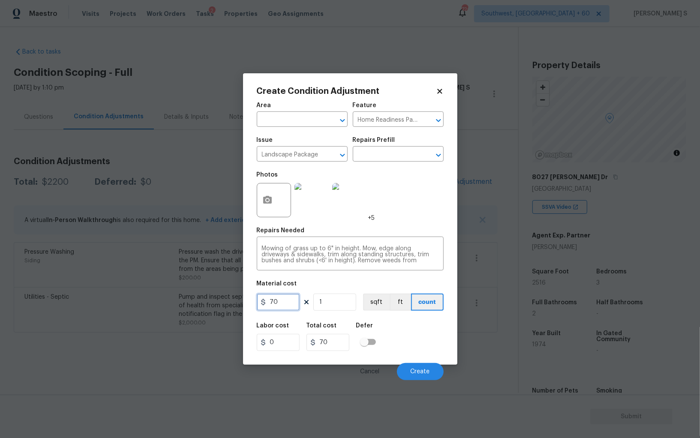
click at [277, 304] on input "70" at bounding box center [278, 302] width 43 height 17
type input "900"
click at [413, 366] on button "Create" at bounding box center [420, 371] width 47 height 17
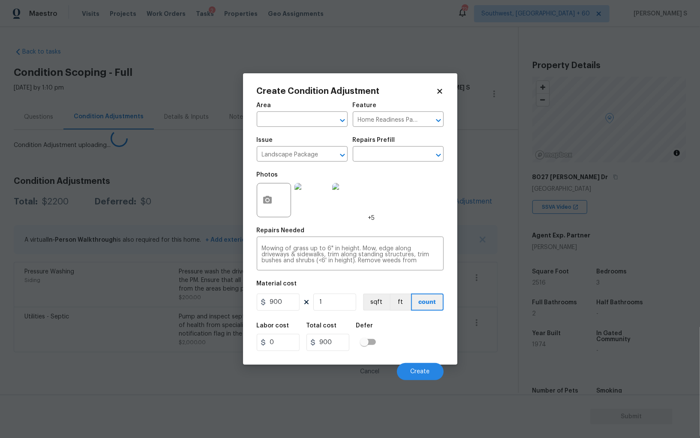
click at [0, 306] on body "Maestro Visits Projects Work Orders Tasks 2 Properties Geo Assignments 726 Sout…" at bounding box center [350, 219] width 700 height 438
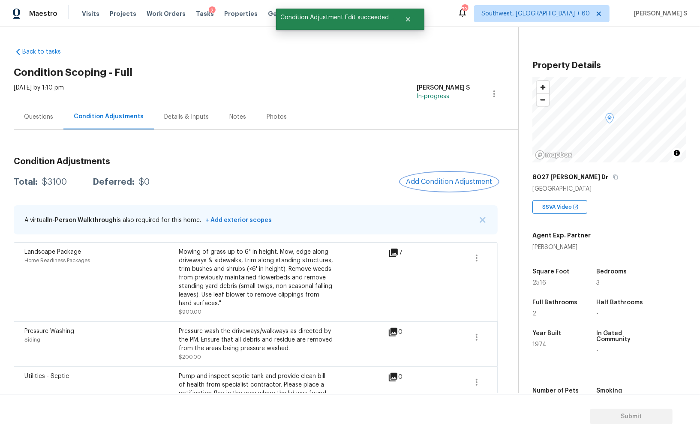
click at [451, 178] on span "Add Condition Adjustment" at bounding box center [449, 182] width 87 height 8
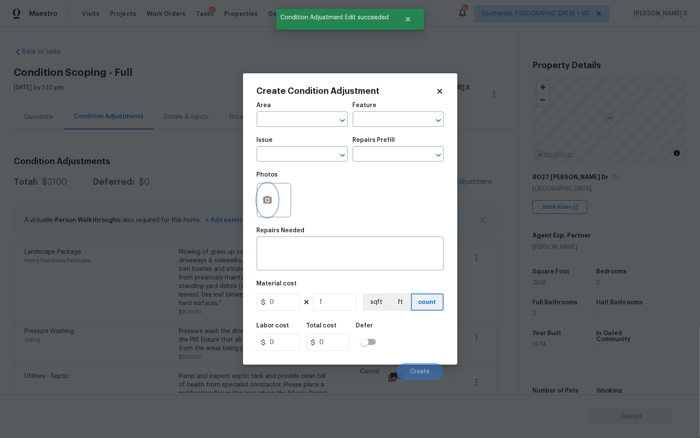
click at [265, 207] on button "button" at bounding box center [267, 200] width 21 height 33
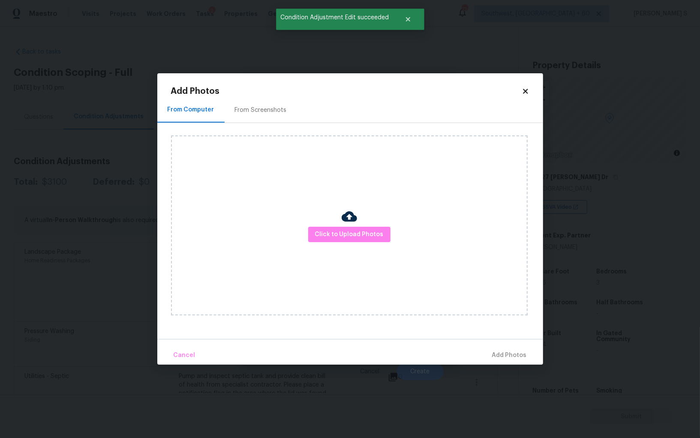
click at [262, 109] on div "From Screenshots" at bounding box center [261, 110] width 52 height 9
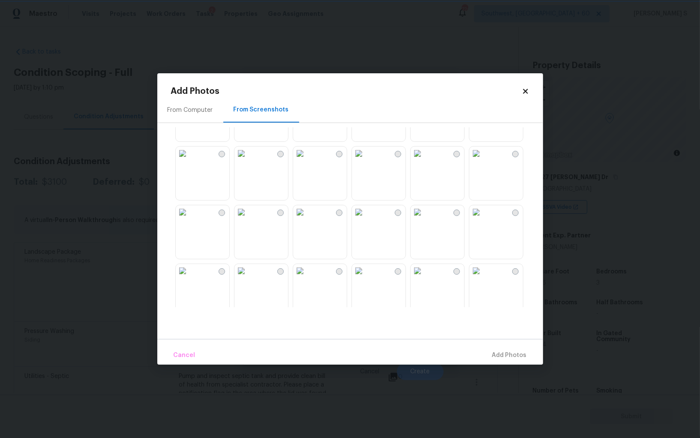
scroll to position [642, 0]
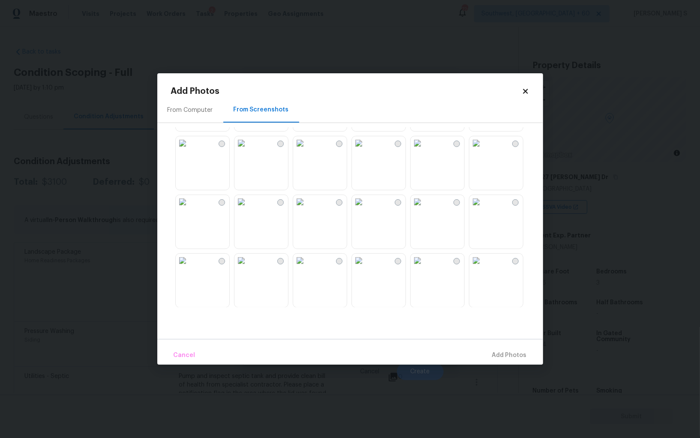
click at [366, 268] on img at bounding box center [359, 261] width 14 height 14
click at [190, 268] on img at bounding box center [183, 261] width 14 height 14
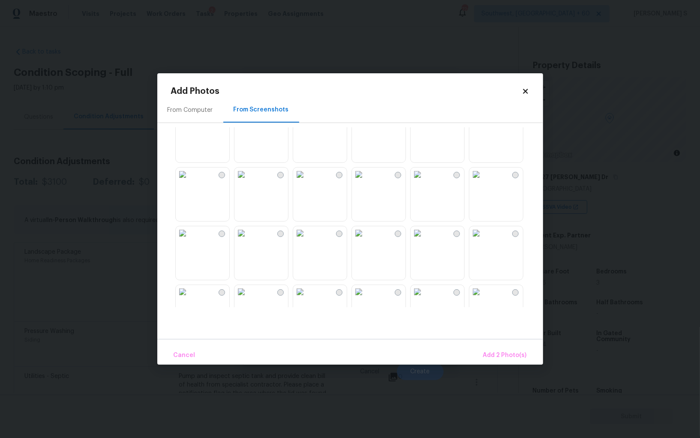
click at [190, 240] on img at bounding box center [183, 233] width 14 height 14
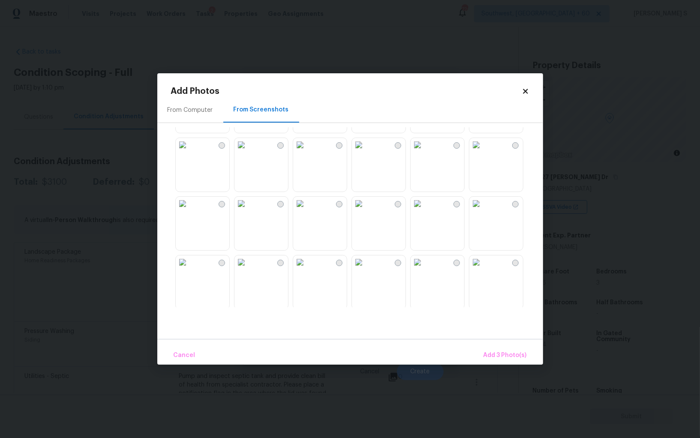
click at [248, 211] on img at bounding box center [242, 204] width 14 height 14
click at [503, 355] on span "Add 4 Photo(s)" at bounding box center [505, 355] width 44 height 11
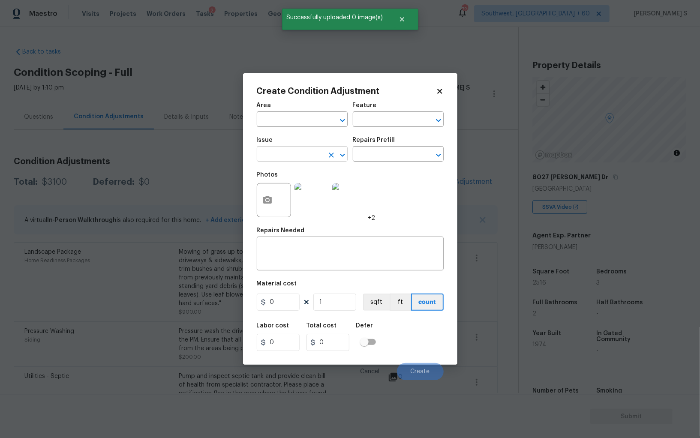
click at [318, 154] on input "text" at bounding box center [290, 154] width 67 height 13
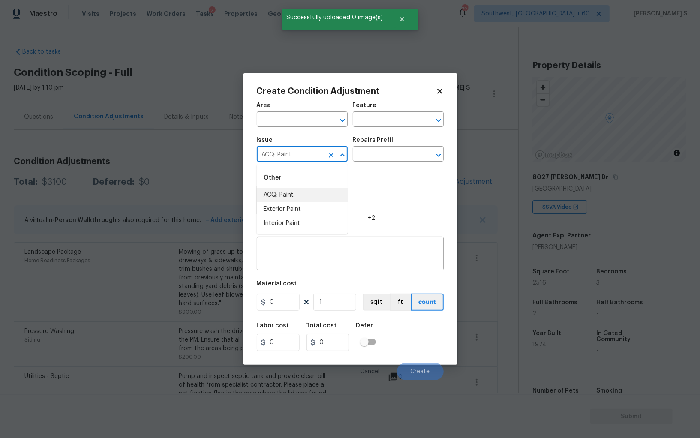
type input "ACQ: Paint"
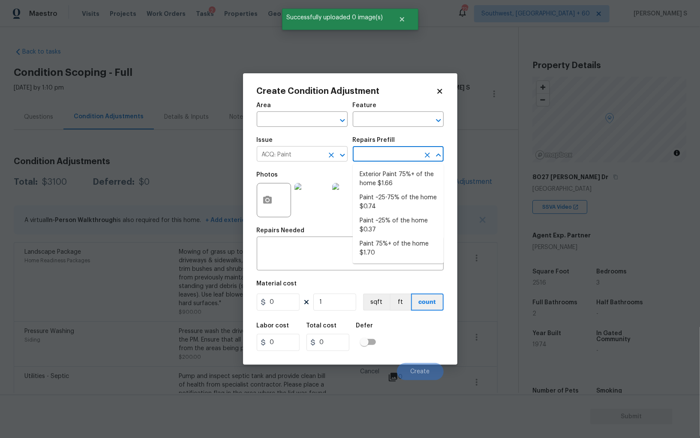
type input "Acquisition"
type textarea "Acquisition Scope: 75%+ of the home exterior will likely require paint"
type input "1.66"
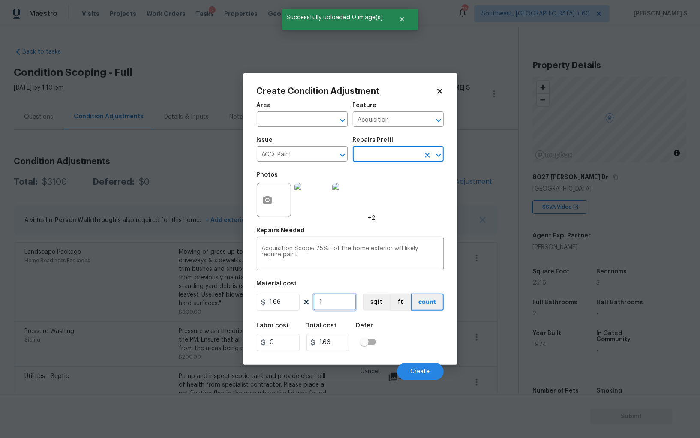
click at [344, 306] on input "1" at bounding box center [334, 302] width 43 height 17
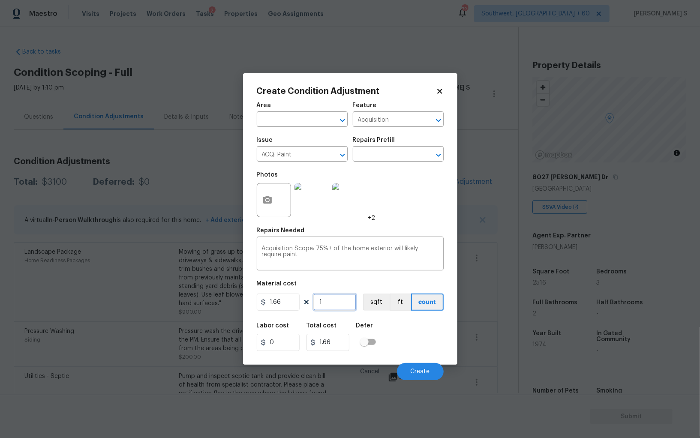
type input "2"
type input "3.32"
type input "25"
type input "41.5"
type input "251"
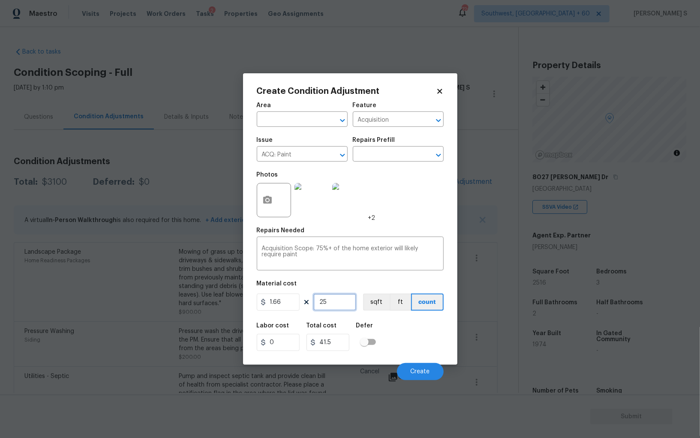
type input "416.66"
type input "2516"
type input "4176.56"
type input "2516"
click at [374, 301] on button "sqft" at bounding box center [376, 302] width 27 height 17
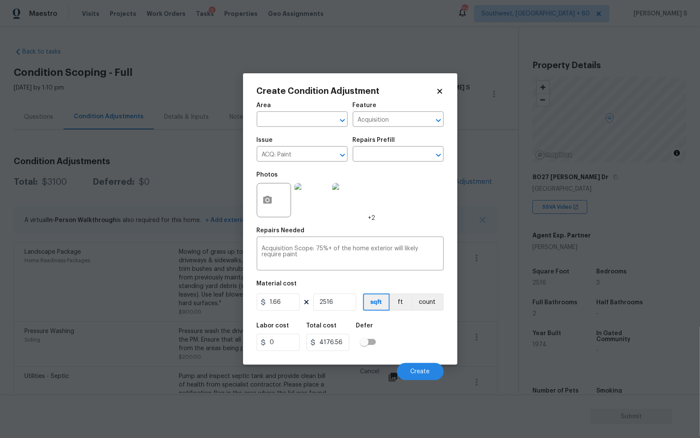
click at [381, 342] on div "Labor cost 0 Total cost 4176.56 Defer" at bounding box center [350, 337] width 187 height 39
click at [414, 367] on button "Create" at bounding box center [420, 371] width 47 height 17
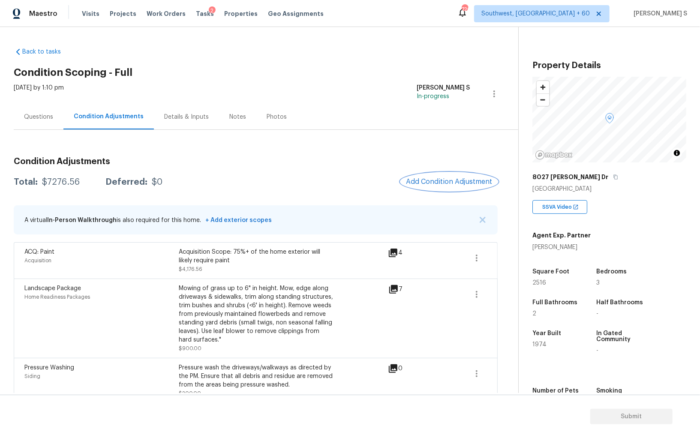
click at [451, 180] on span "Add Condition Adjustment" at bounding box center [449, 182] width 87 height 8
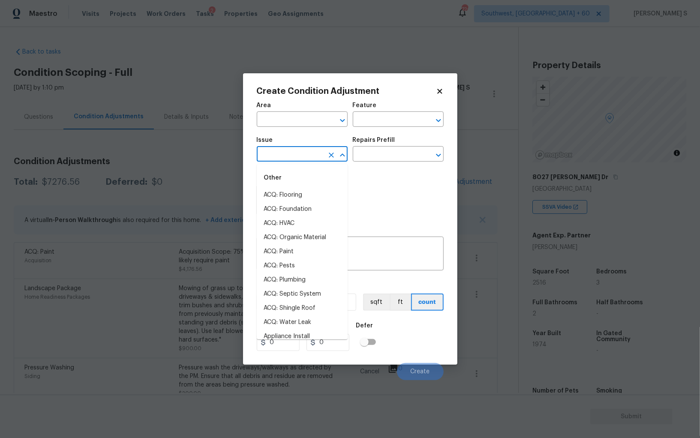
click at [306, 150] on input "text" at bounding box center [290, 154] width 67 height 13
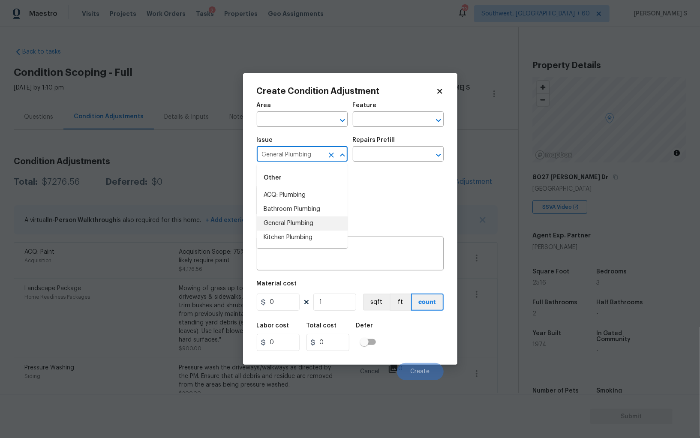
type input "General Plumbing"
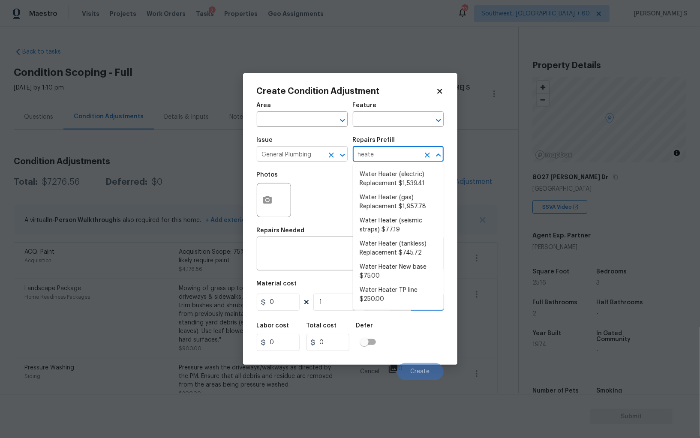
type input "heater"
type input "Plumbing"
type textarea "Remove the existing electric water heater and install a new 40 gallon electric …"
type input "1539.41"
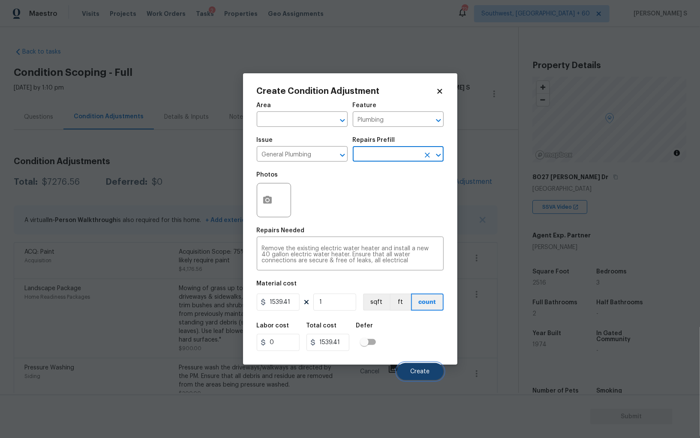
click at [423, 379] on button "Create" at bounding box center [420, 371] width 47 height 17
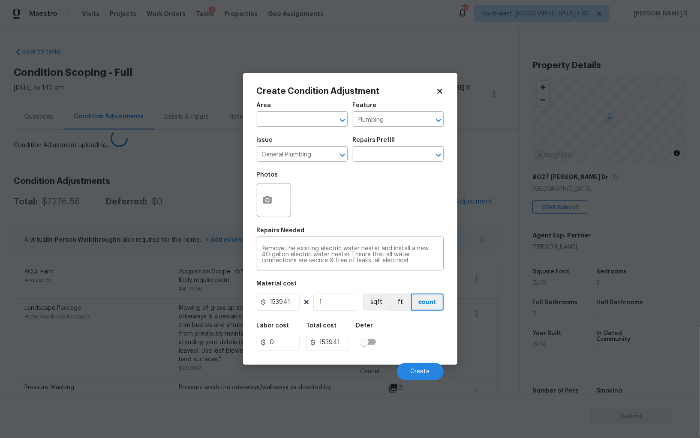
click at [103, 319] on div "Landscape Package Home Readiness Packages" at bounding box center [101, 338] width 154 height 69
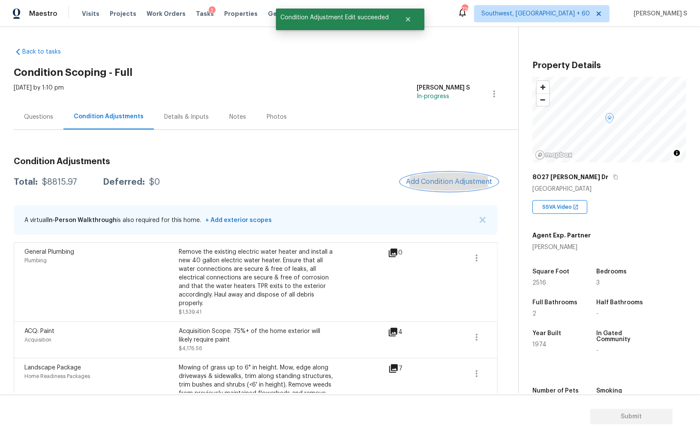
click at [455, 177] on button "Add Condition Adjustment" at bounding box center [449, 182] width 97 height 18
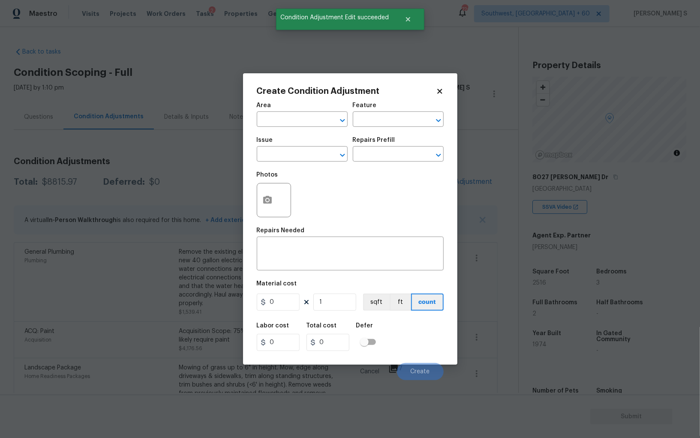
click at [166, 239] on body "Maestro Visits Projects Work Orders Tasks 2 Properties Geo Assignments 726 Sout…" at bounding box center [350, 219] width 700 height 438
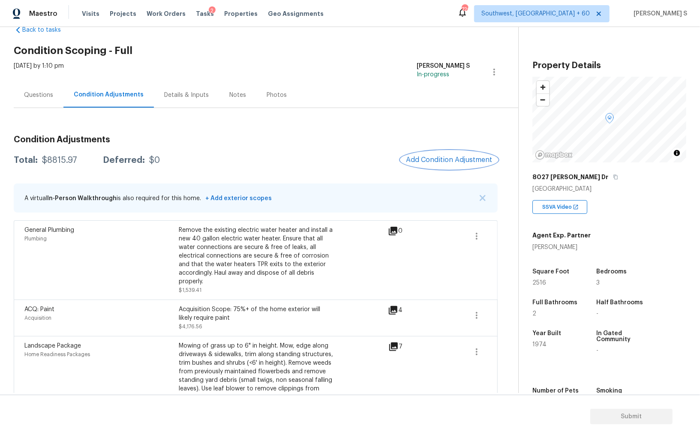
scroll to position [0, 0]
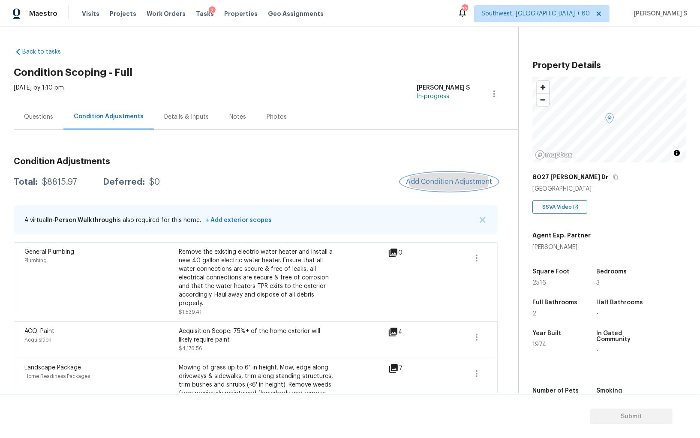
click at [413, 186] on button "Add Condition Adjustment" at bounding box center [449, 182] width 97 height 18
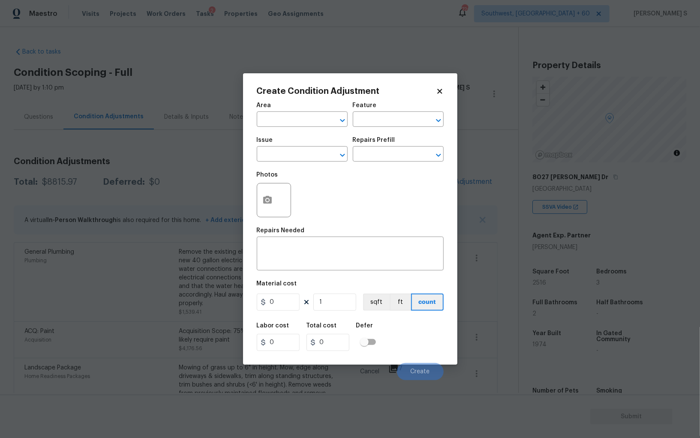
click at [279, 202] on div at bounding box center [274, 200] width 34 height 34
click at [259, 192] on button "button" at bounding box center [267, 200] width 21 height 33
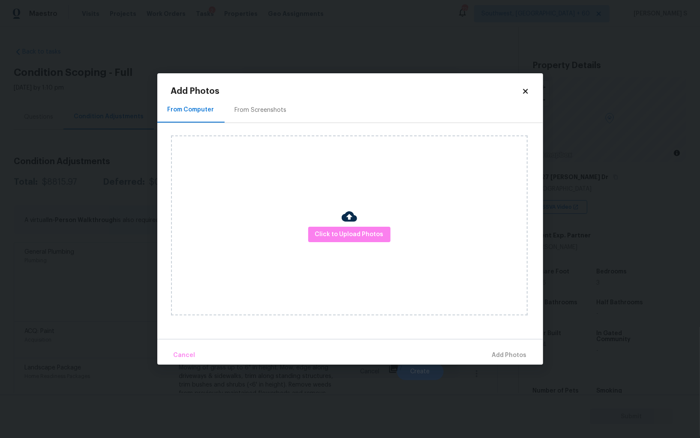
click at [251, 117] on div "From Screenshots" at bounding box center [261, 109] width 72 height 25
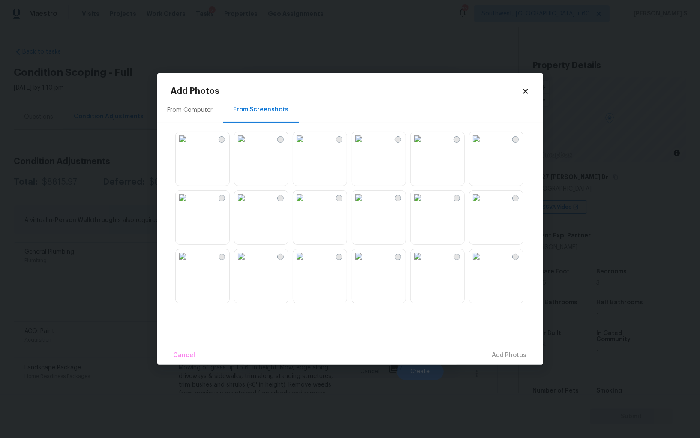
click at [307, 146] on img at bounding box center [300, 139] width 14 height 14
click at [307, 205] on img at bounding box center [300, 198] width 14 height 14
click at [248, 205] on img at bounding box center [242, 198] width 14 height 14
click at [248, 263] on img at bounding box center [242, 257] width 14 height 14
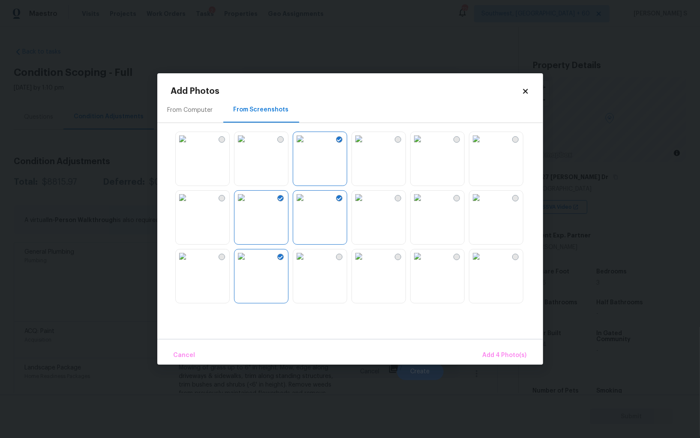
click at [307, 263] on img at bounding box center [300, 257] width 14 height 14
click at [366, 263] on img at bounding box center [359, 257] width 14 height 14
click at [366, 205] on img at bounding box center [359, 198] width 14 height 14
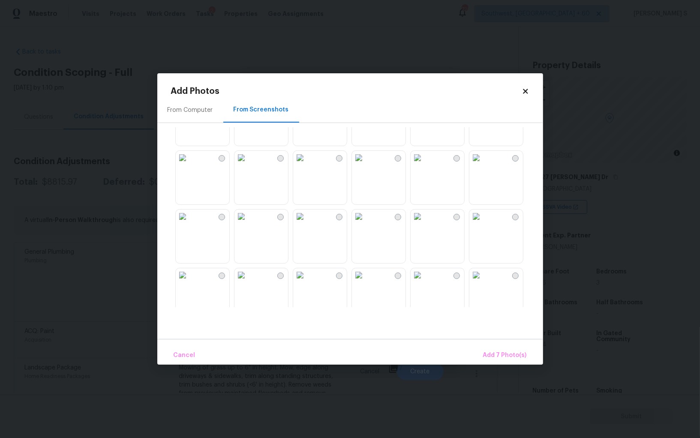
click at [361, 165] on img at bounding box center [359, 158] width 14 height 14
click at [366, 165] on img at bounding box center [359, 158] width 14 height 14
click at [425, 223] on img at bounding box center [418, 217] width 14 height 14
click at [483, 218] on img at bounding box center [477, 217] width 14 height 14
click at [307, 223] on img at bounding box center [300, 217] width 14 height 14
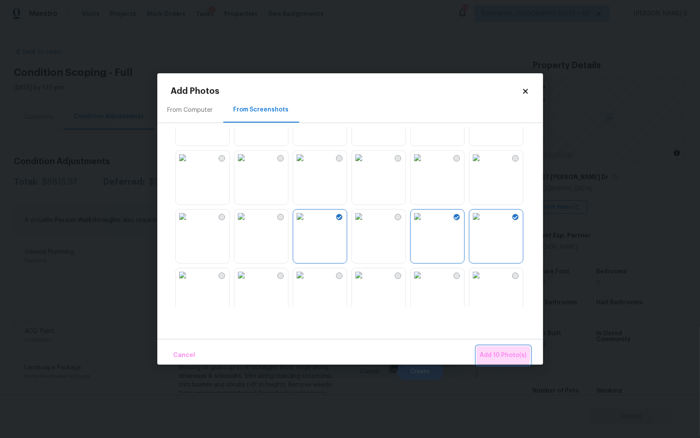
click at [504, 355] on span "Add 10 Photo(s)" at bounding box center [503, 355] width 47 height 11
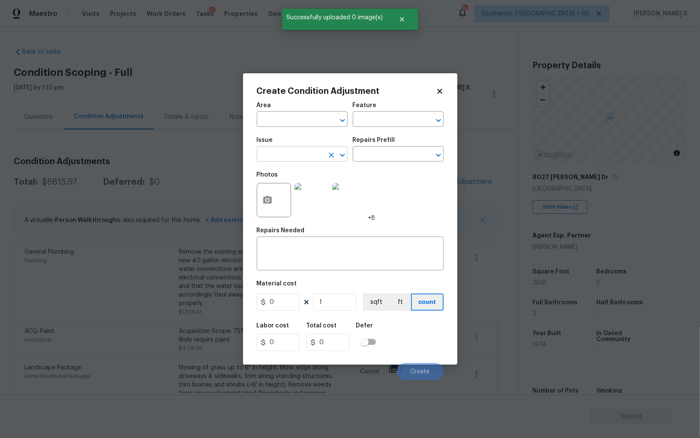
click at [304, 155] on input "text" at bounding box center [290, 154] width 67 height 13
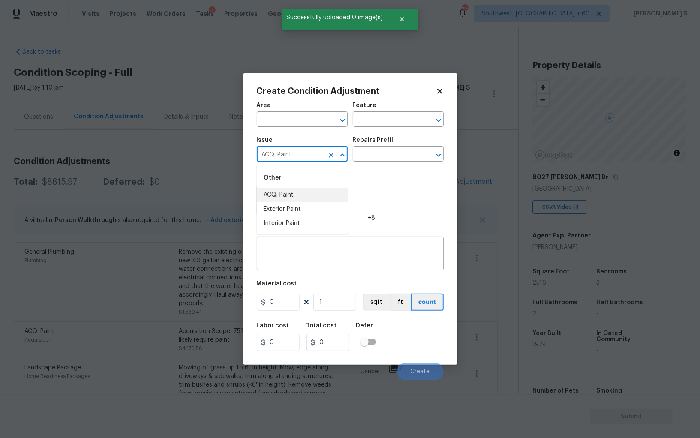
type input "ACQ: Paint"
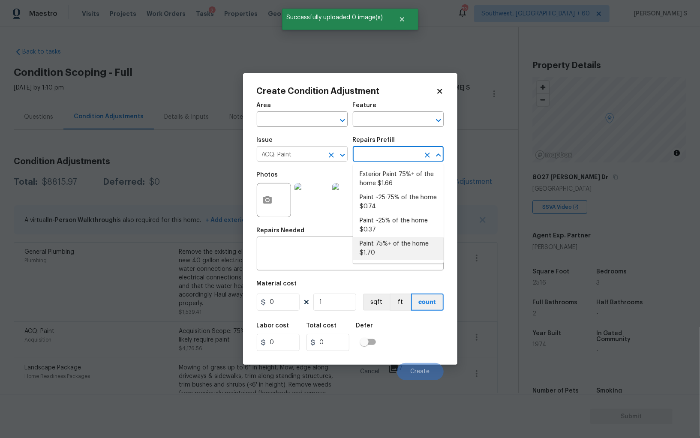
type input "Acquisition"
type textarea "Acquisition Scope: 75%+ of the home will likely require interior paint"
type input "1.7"
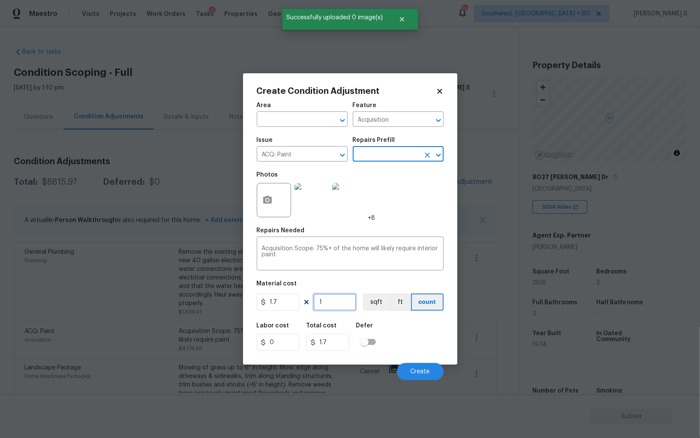
click at [345, 303] on input "1" at bounding box center [334, 302] width 43 height 17
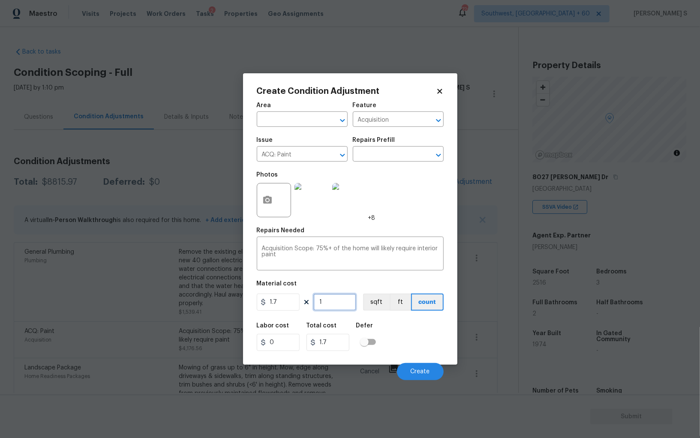
type input "2"
type input "3.4"
type input "25"
type input "42.5"
type input "251"
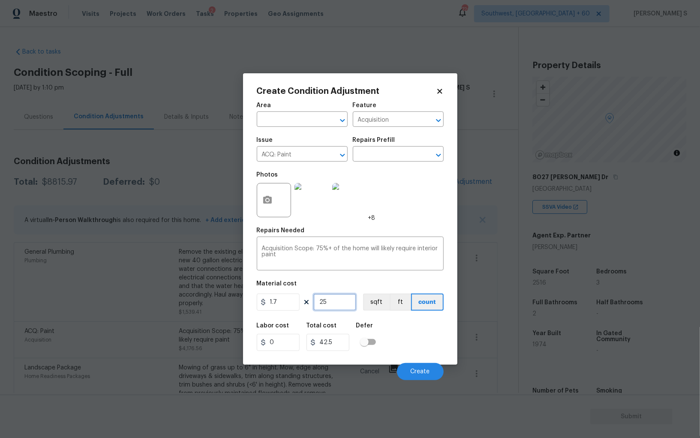
type input "426.7"
type input "2516"
type input "4277.2"
type input "2516"
click at [372, 304] on button "sqft" at bounding box center [376, 302] width 27 height 17
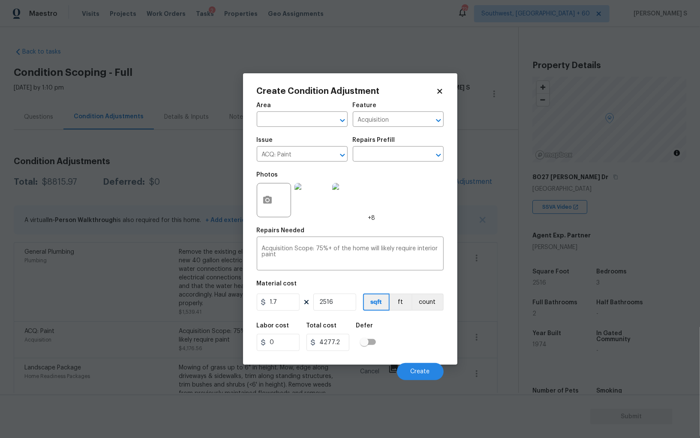
click at [393, 334] on div "Labor cost 0 Total cost 4277.2 Defer" at bounding box center [350, 337] width 187 height 39
click at [419, 374] on span "Create" at bounding box center [420, 372] width 19 height 6
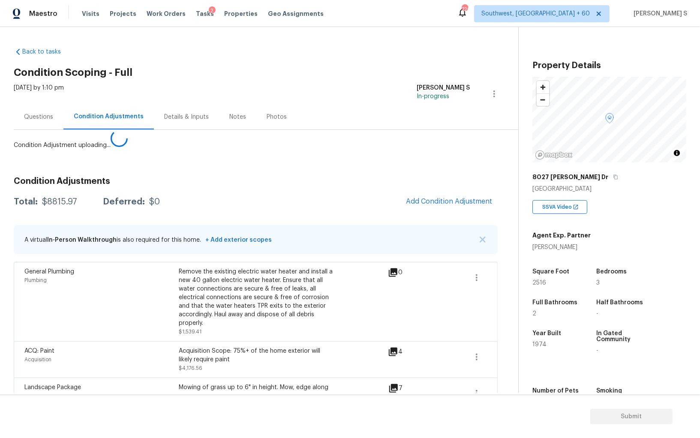
click at [68, 307] on body "Maestro Visits Projects Work Orders Tasks 2 Properties Geo Assignments 726 Sout…" at bounding box center [350, 219] width 700 height 438
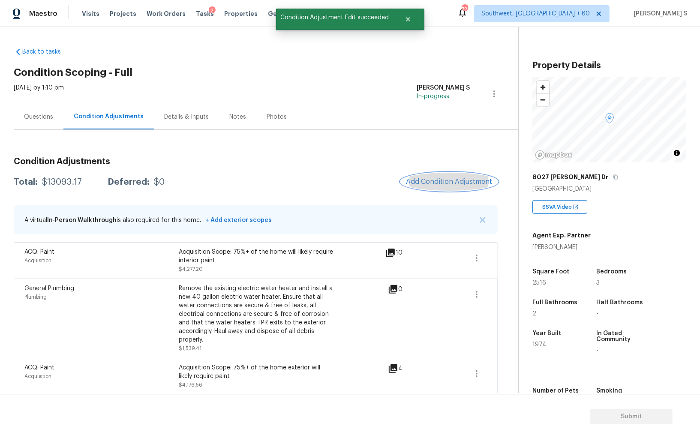
click at [441, 184] on span "Add Condition Adjustment" at bounding box center [449, 182] width 87 height 8
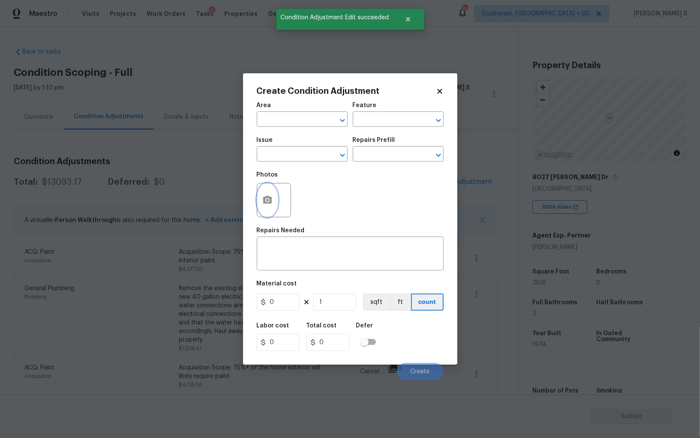
click at [271, 197] on icon "button" at bounding box center [267, 200] width 10 height 10
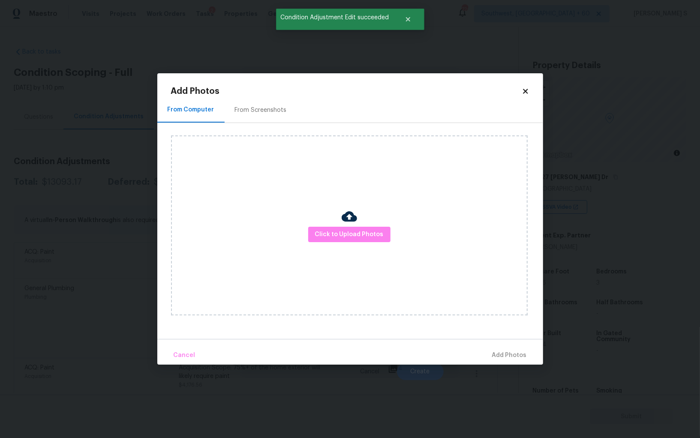
click at [254, 115] on div "From Screenshots" at bounding box center [261, 109] width 72 height 25
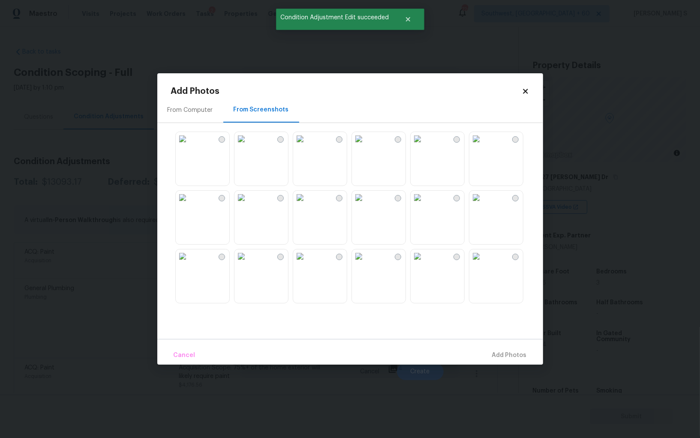
click at [300, 205] on img at bounding box center [300, 198] width 14 height 14
click at [248, 205] on img at bounding box center [242, 198] width 14 height 14
click at [248, 263] on img at bounding box center [242, 257] width 14 height 14
click at [307, 263] on img at bounding box center [300, 257] width 14 height 14
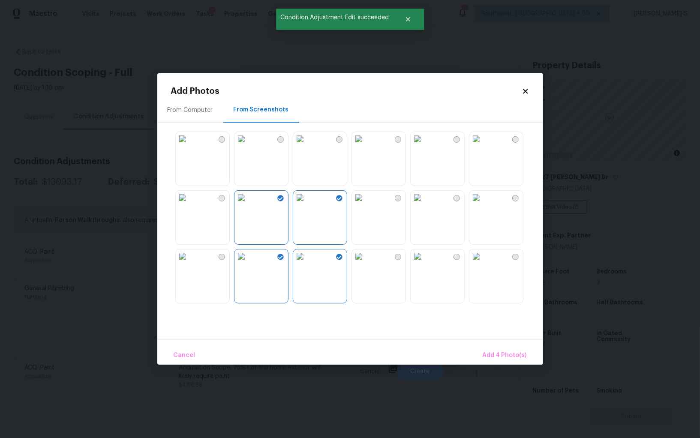
click at [365, 263] on img at bounding box center [359, 257] width 14 height 14
click at [365, 205] on img at bounding box center [359, 198] width 14 height 14
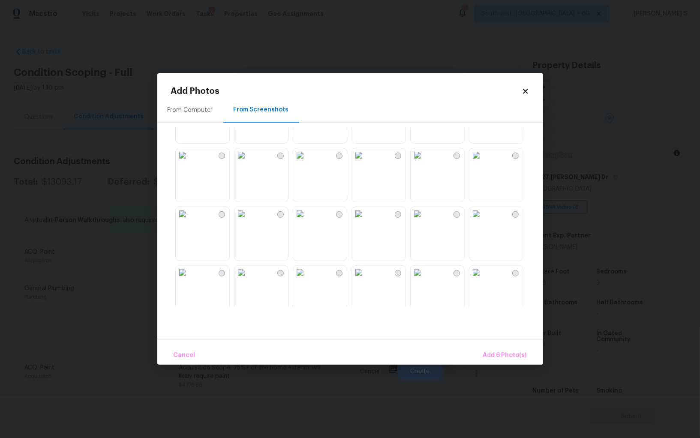
click at [366, 221] on img at bounding box center [359, 214] width 14 height 14
click at [425, 221] on img at bounding box center [418, 214] width 14 height 14
click at [307, 221] on img at bounding box center [300, 214] width 14 height 14
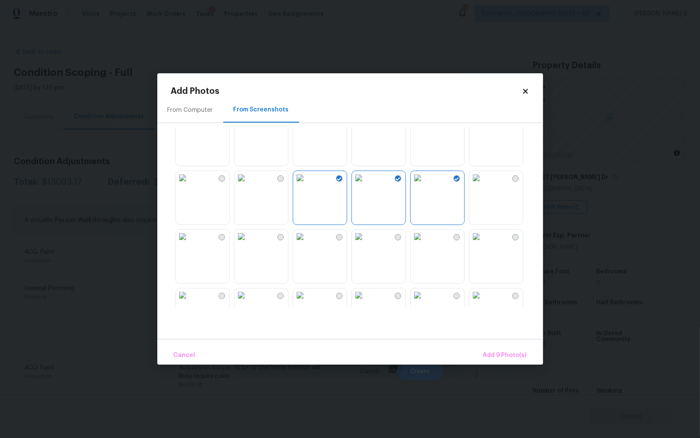
scroll to position [546, 0]
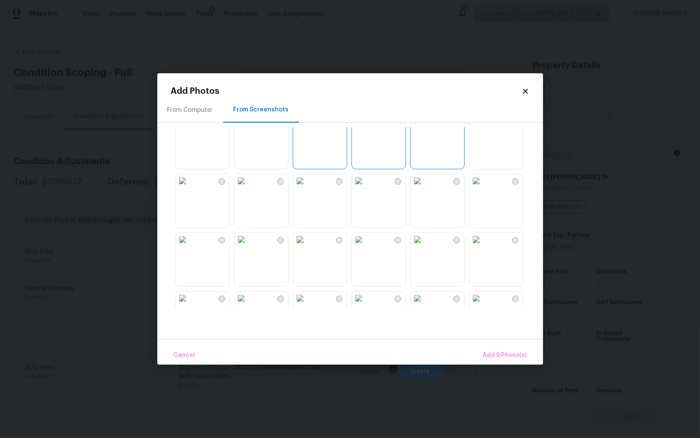
drag, startPoint x: 320, startPoint y: 186, endPoint x: 325, endPoint y: 186, distance: 4.7
click at [307, 186] on img at bounding box center [300, 181] width 14 height 14
click at [366, 188] on img at bounding box center [359, 181] width 14 height 14
click at [307, 245] on img at bounding box center [300, 240] width 14 height 14
click at [248, 247] on img at bounding box center [242, 240] width 14 height 14
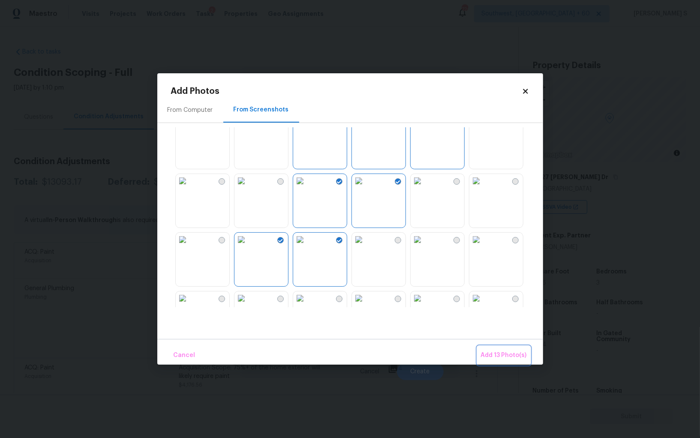
click at [522, 353] on span "Add 13 Photo(s)" at bounding box center [504, 355] width 46 height 11
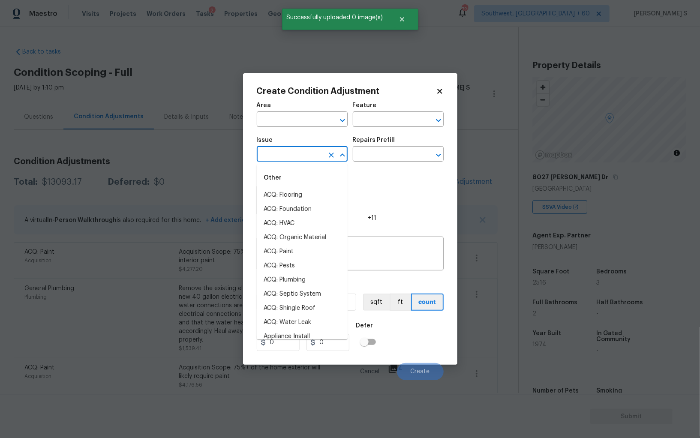
click at [307, 150] on input "text" at bounding box center [290, 154] width 67 height 13
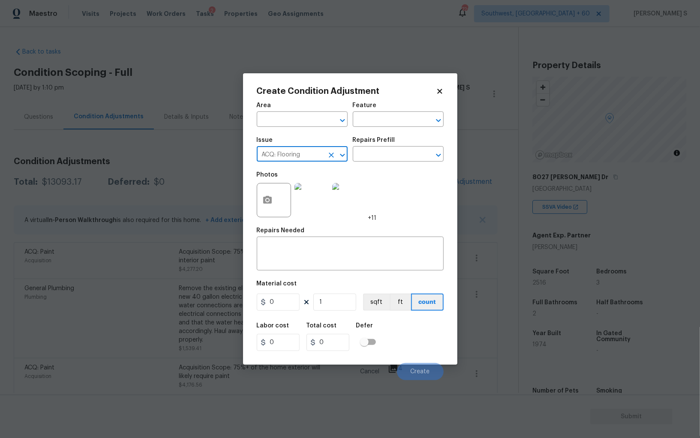
type input "ACQ: Flooring"
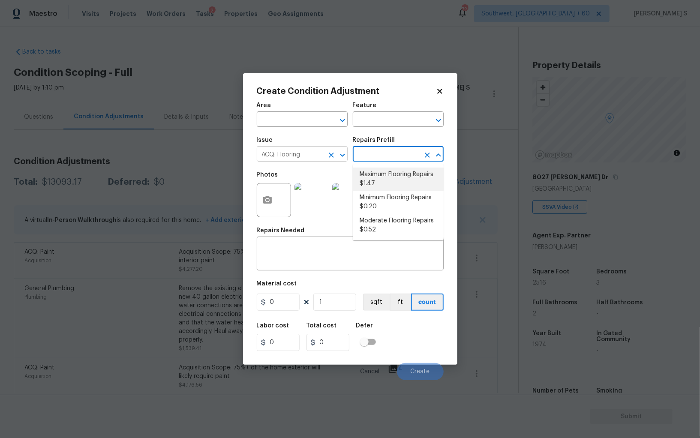
type input "Acquisition"
type textarea "Acquisition Scope: Maximum flooring repairs"
type input "1.47"
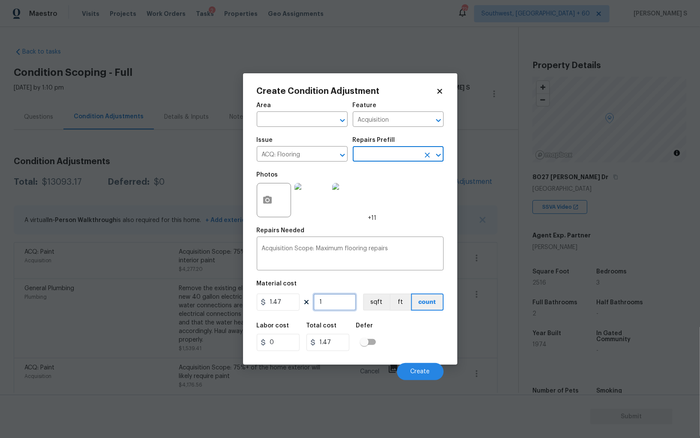
click at [351, 298] on input "1" at bounding box center [334, 302] width 43 height 17
paste input "2516"
type input "2516"
type input "3698.52"
type input "2516"
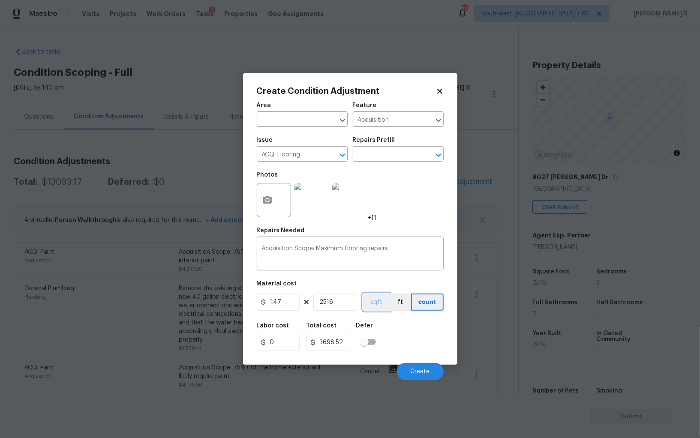
click at [377, 302] on button "sqft" at bounding box center [376, 302] width 27 height 17
click at [398, 330] on div "Labor cost 0 Total cost 3698.52 Defer" at bounding box center [350, 337] width 187 height 39
click at [418, 369] on span "Create" at bounding box center [420, 372] width 19 height 6
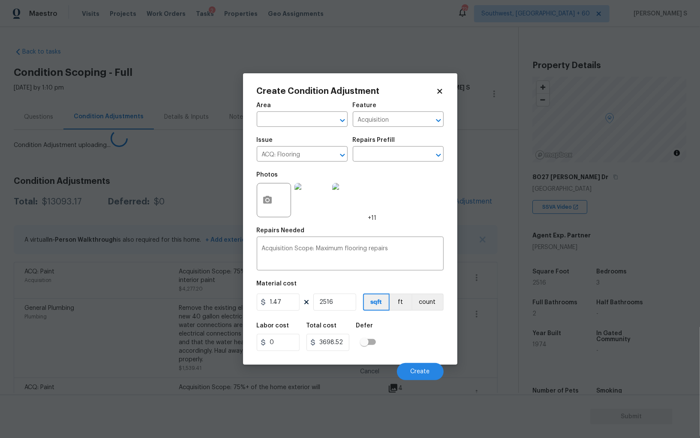
click at [193, 302] on body "Maestro Visits Projects Work Orders Tasks 2 Properties Geo Assignments 726 Sout…" at bounding box center [350, 219] width 700 height 438
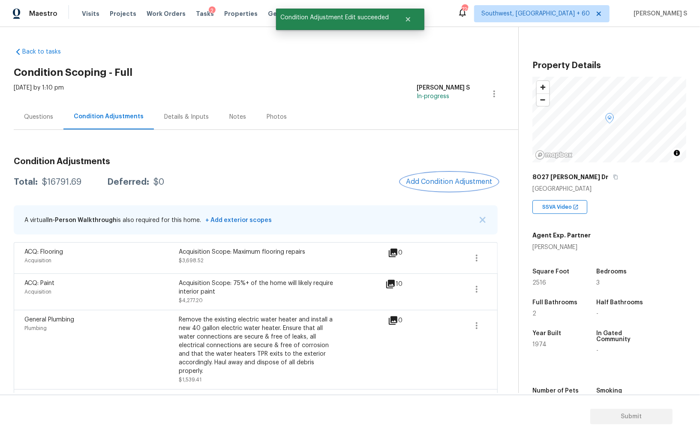
click at [458, 188] on button "Add Condition Adjustment" at bounding box center [449, 182] width 97 height 18
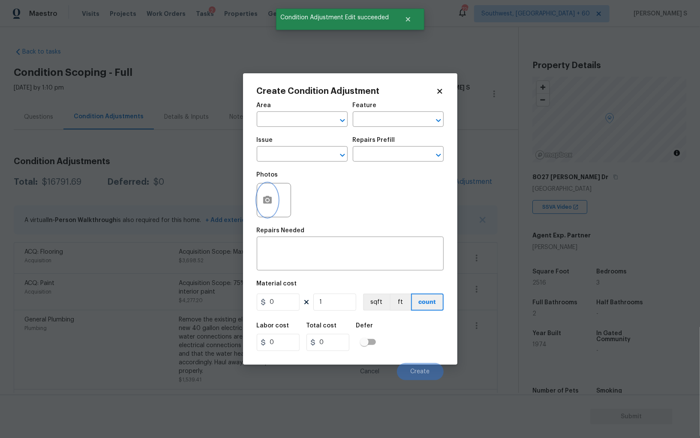
click at [271, 204] on icon "button" at bounding box center [267, 200] width 10 height 10
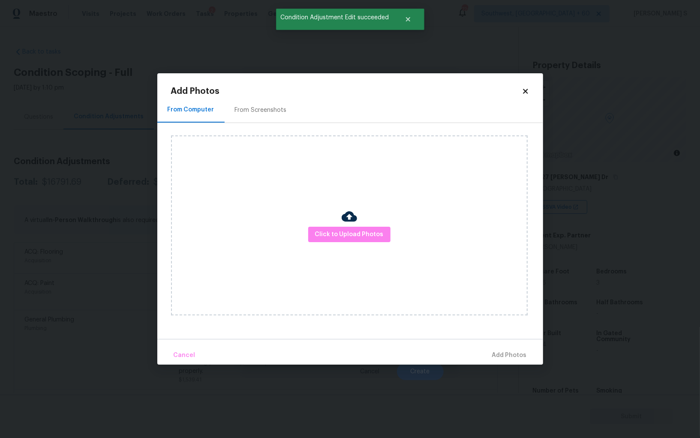
click at [253, 111] on div "From Screenshots" at bounding box center [261, 110] width 52 height 9
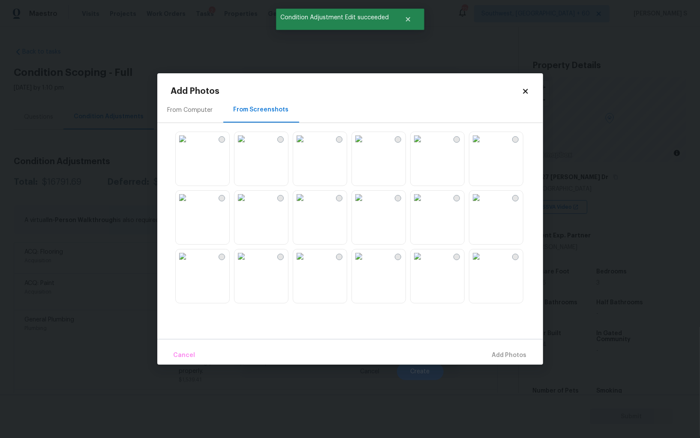
click at [307, 205] on img at bounding box center [300, 198] width 14 height 14
click at [248, 205] on img at bounding box center [242, 198] width 14 height 14
click at [248, 263] on img at bounding box center [242, 257] width 14 height 14
click at [307, 263] on img at bounding box center [300, 257] width 14 height 14
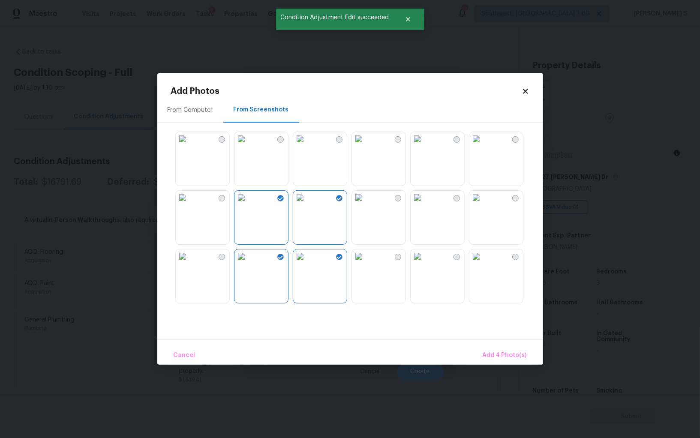
click at [366, 263] on img at bounding box center [359, 257] width 14 height 14
click at [366, 189] on div at bounding box center [357, 217] width 372 height 180
click at [366, 205] on img at bounding box center [359, 198] width 14 height 14
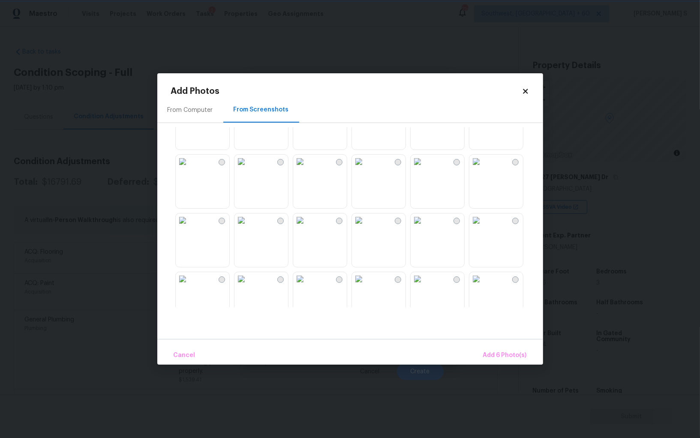
scroll to position [482, 0]
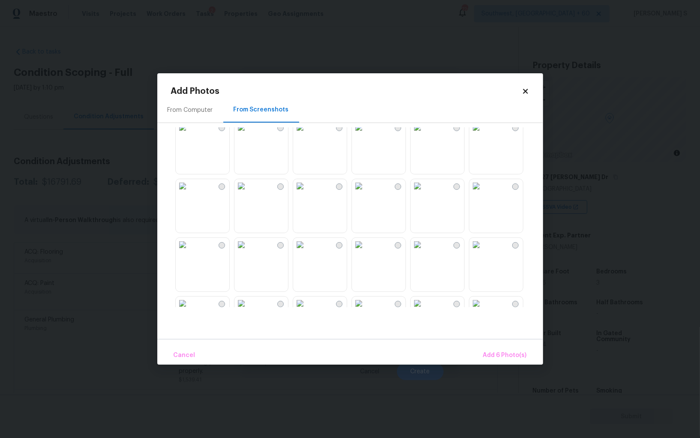
drag, startPoint x: 444, startPoint y: 190, endPoint x: 506, endPoint y: 190, distance: 61.8
click at [425, 190] on img at bounding box center [418, 186] width 14 height 14
click at [483, 192] on img at bounding box center [477, 186] width 14 height 14
click at [363, 252] on img at bounding box center [359, 245] width 14 height 14
click at [307, 252] on img at bounding box center [300, 245] width 14 height 14
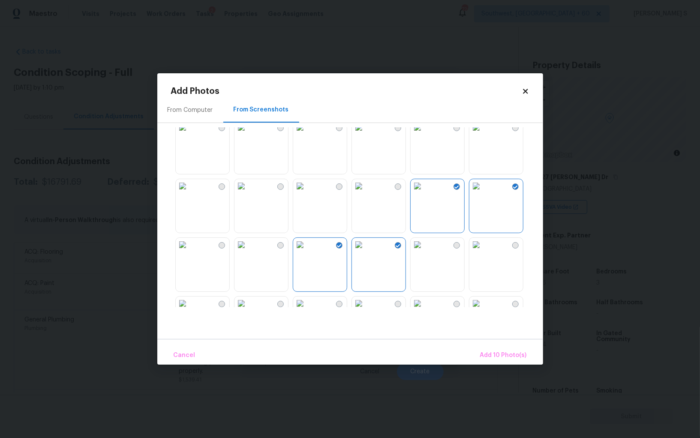
click at [248, 252] on img at bounding box center [242, 245] width 14 height 14
click at [307, 252] on img at bounding box center [300, 245] width 14 height 14
click at [248, 252] on img at bounding box center [242, 245] width 14 height 14
click at [233, 254] on div at bounding box center [357, 217] width 372 height 180
click at [190, 248] on img at bounding box center [183, 245] width 14 height 14
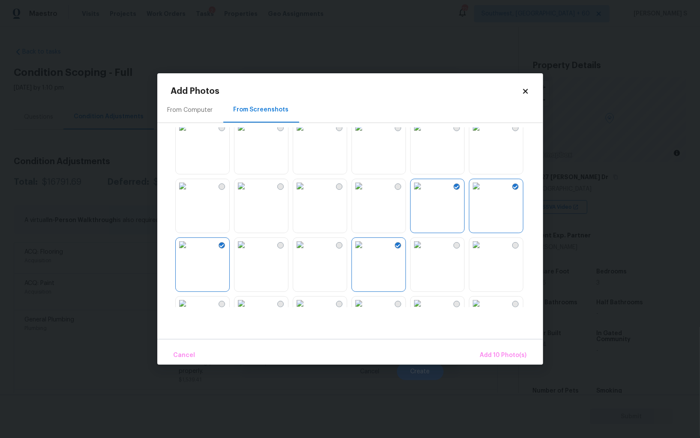
click at [190, 193] on img at bounding box center [183, 186] width 14 height 14
click at [501, 355] on span "Add 11 Photo(s)" at bounding box center [504, 355] width 45 height 11
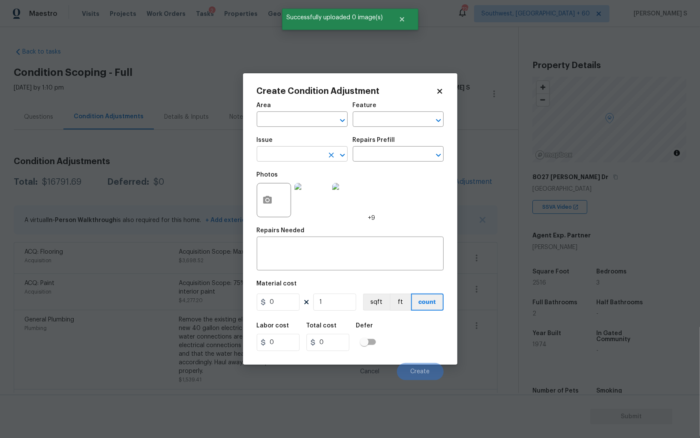
click at [304, 161] on input "text" at bounding box center [290, 154] width 67 height 13
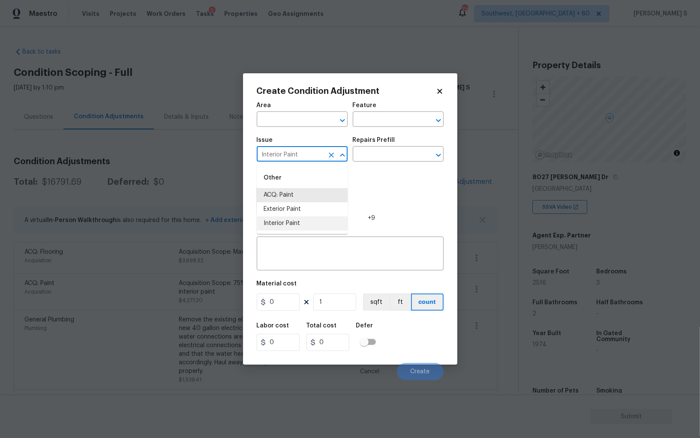
type input "Interior Paint"
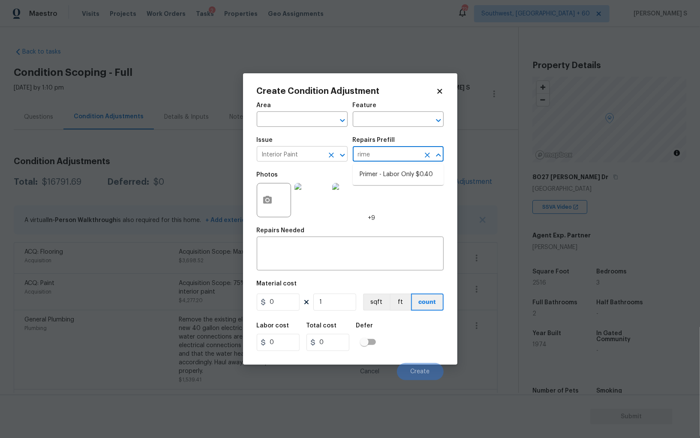
type input "rimer"
type input "Overall Paint"
type textarea "Interior primer - PRIMER PROVIDED BY OPENDOOR - All nails, screws, drywall anch…"
type input "0.4"
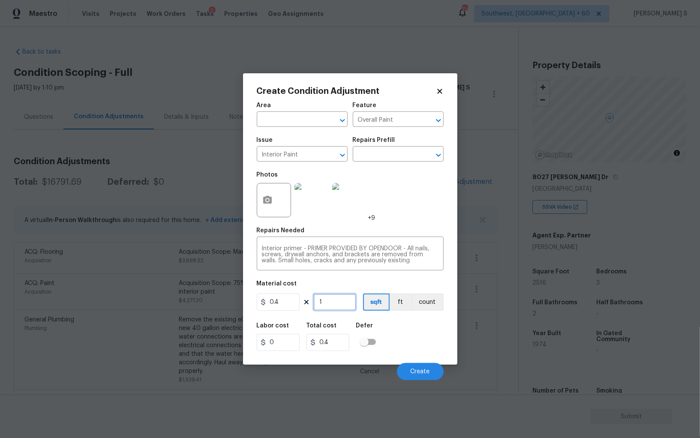
click at [349, 303] on input "1" at bounding box center [334, 302] width 43 height 17
paste input "2516"
type input "2516"
type input "1006.4"
type input "2516"
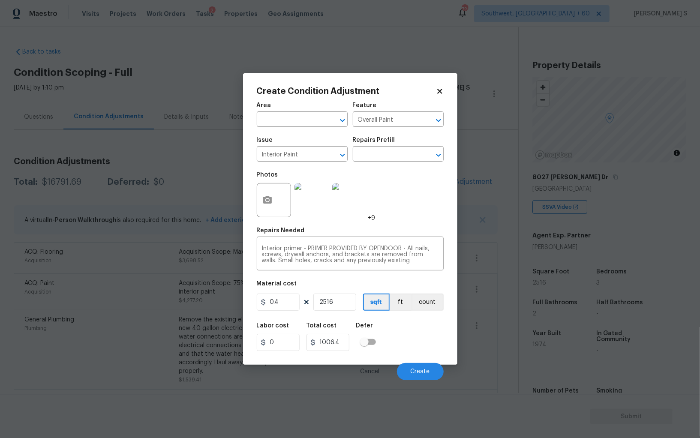
click at [412, 340] on div "Labor cost 0 Total cost 1006.4 Defer" at bounding box center [350, 337] width 187 height 39
click at [413, 374] on span "Create" at bounding box center [420, 372] width 19 height 6
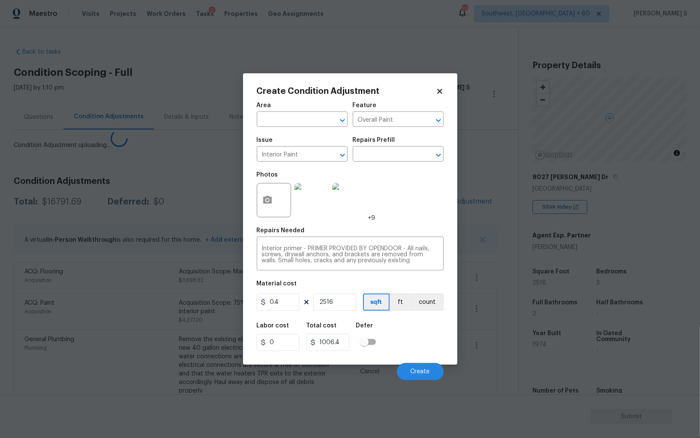
click at [107, 338] on body "Maestro Visits Projects Work Orders Tasks 2 Properties Geo Assignments 726 Sout…" at bounding box center [350, 219] width 700 height 438
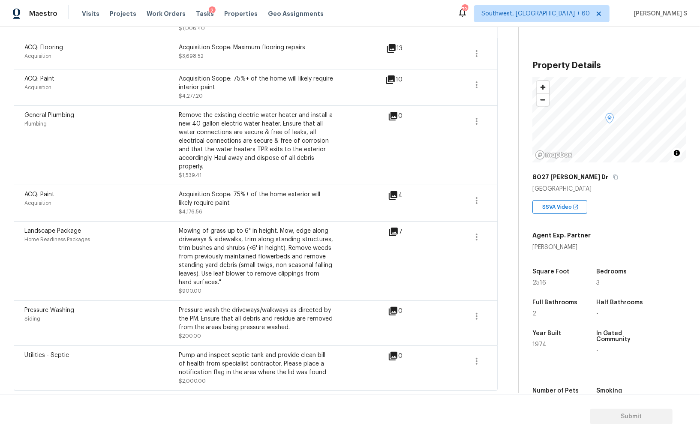
scroll to position [0, 0]
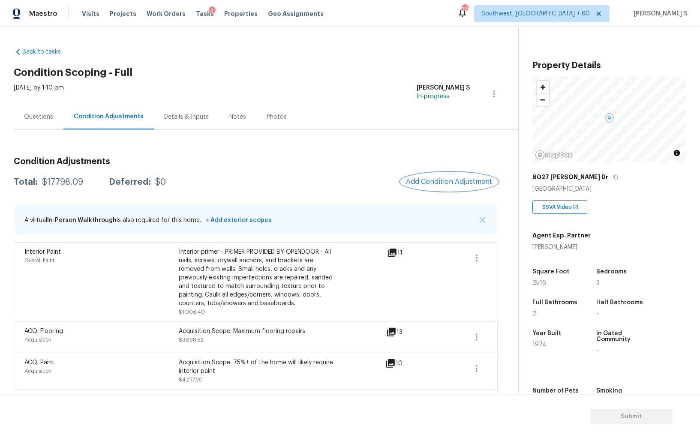
click at [418, 182] on span "Add Condition Adjustment" at bounding box center [449, 182] width 87 height 8
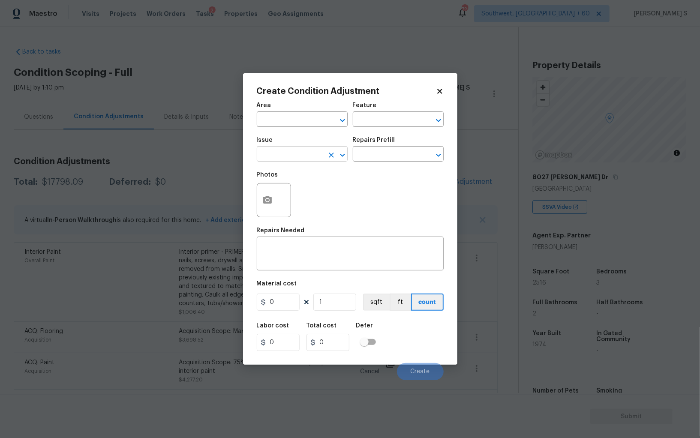
click at [270, 159] on input "text" at bounding box center [290, 154] width 67 height 13
type input "Appliances"
click at [259, 198] on button "button" at bounding box center [267, 200] width 21 height 33
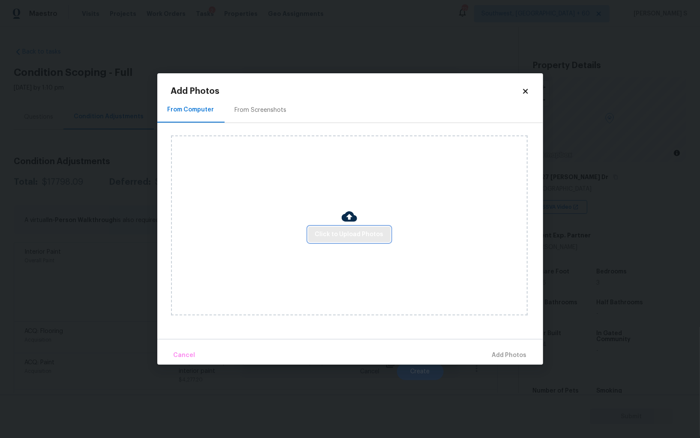
click at [338, 231] on span "Click to Upload Photos" at bounding box center [349, 234] width 69 height 11
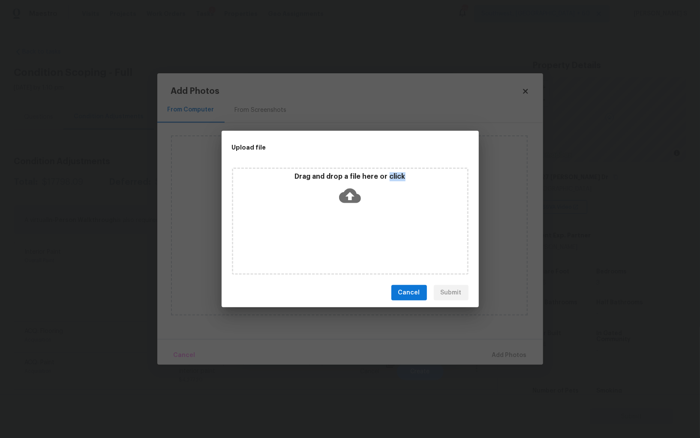
click at [338, 231] on div "Drag and drop a file here or click" at bounding box center [350, 221] width 237 height 107
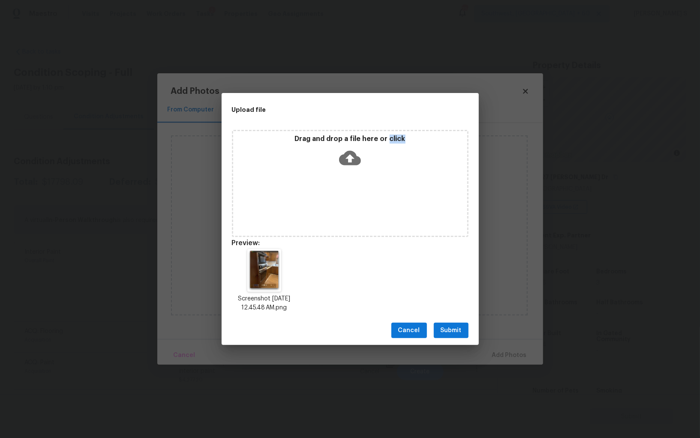
click at [463, 337] on button "Submit" at bounding box center [451, 331] width 35 height 16
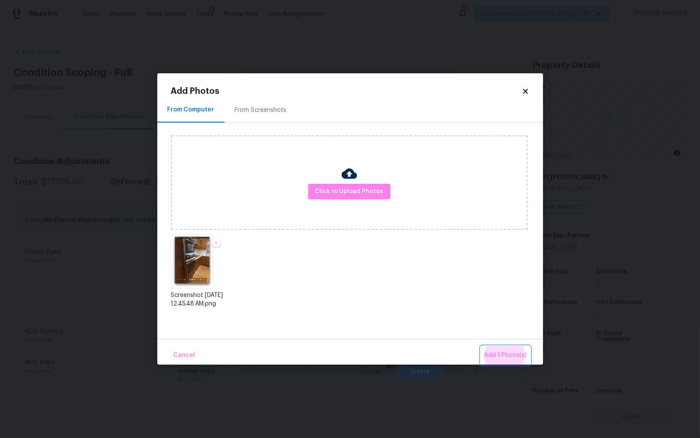
click at [481, 347] on button "Add 1 Photo(s)" at bounding box center [505, 356] width 49 height 18
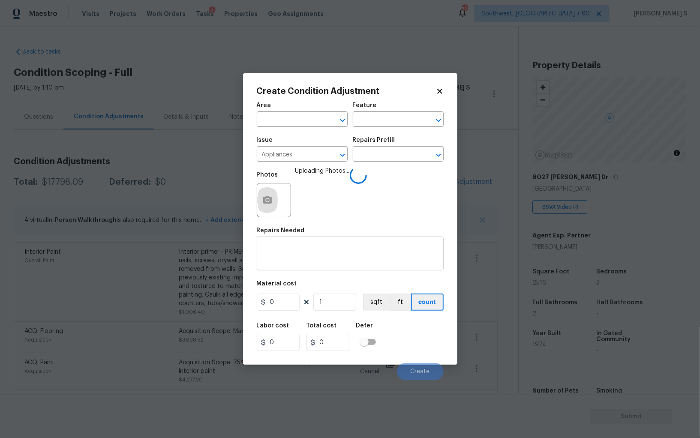
click at [327, 244] on div "x ​" at bounding box center [350, 255] width 187 height 32
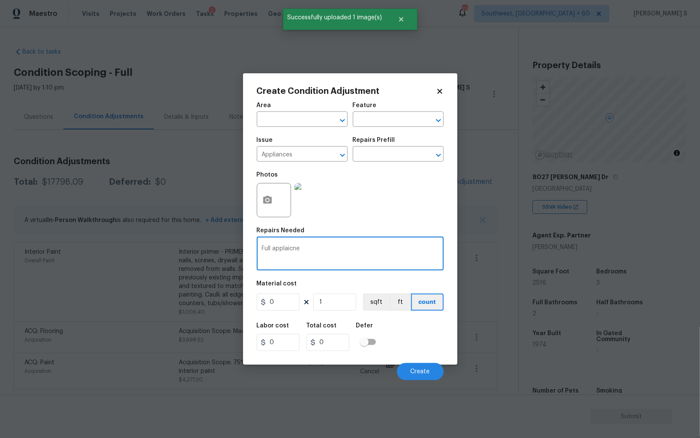
click at [327, 244] on div "Full applaic x ​" at bounding box center [350, 255] width 187 height 32
type textarea "Full applaicne package"
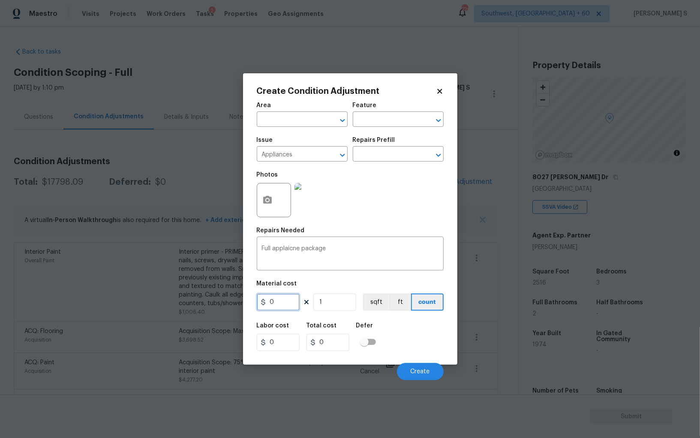
click at [285, 303] on input "0" at bounding box center [278, 302] width 43 height 17
type input "3000"
drag, startPoint x: 287, startPoint y: 245, endPoint x: 277, endPoint y: 249, distance: 10.4
click at [277, 249] on div "Full applaicne package x ​" at bounding box center [350, 255] width 187 height 32
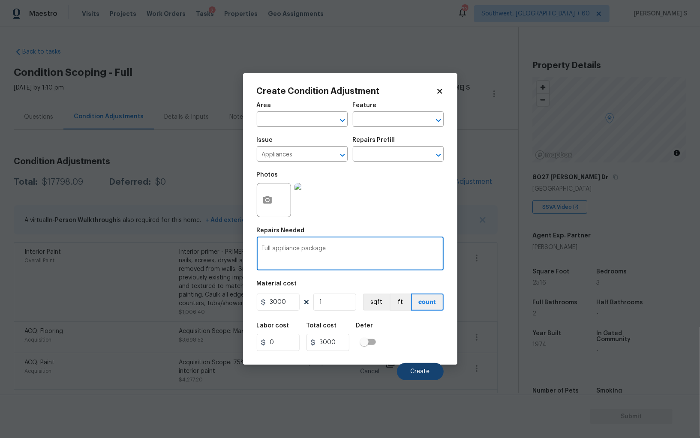
type textarea "Full appliance package"
click at [417, 372] on span "Create" at bounding box center [420, 372] width 19 height 6
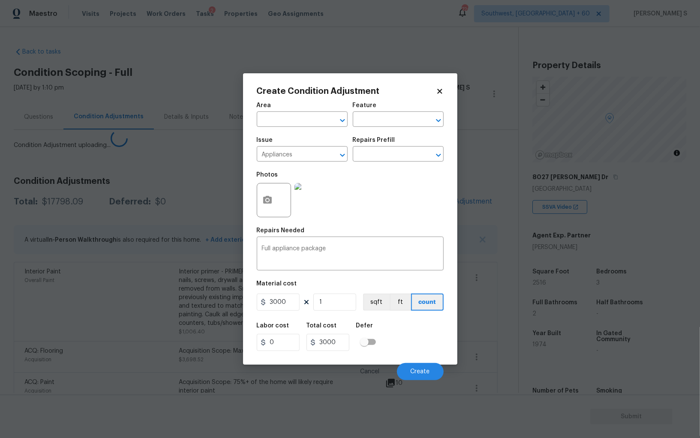
click at [151, 314] on body "Maestro Visits Projects Work Orders Tasks 2 Properties Geo Assignments 726 Sout…" at bounding box center [350, 219] width 700 height 438
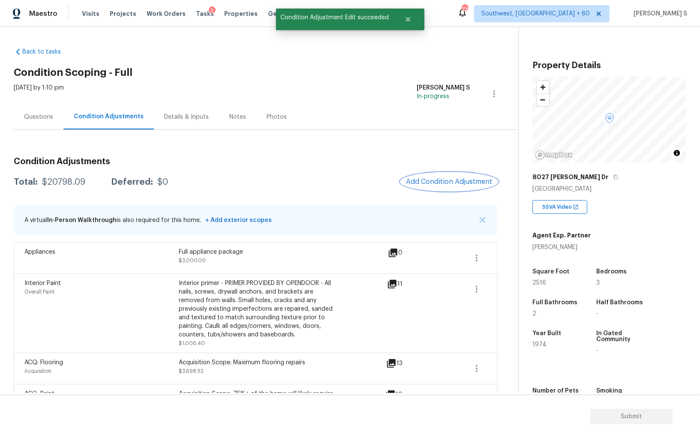
click at [443, 188] on button "Add Condition Adjustment" at bounding box center [449, 182] width 97 height 18
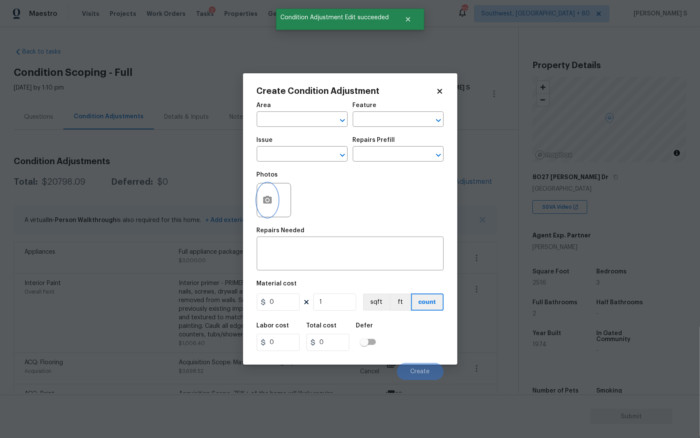
click at [271, 202] on icon "button" at bounding box center [267, 200] width 9 height 8
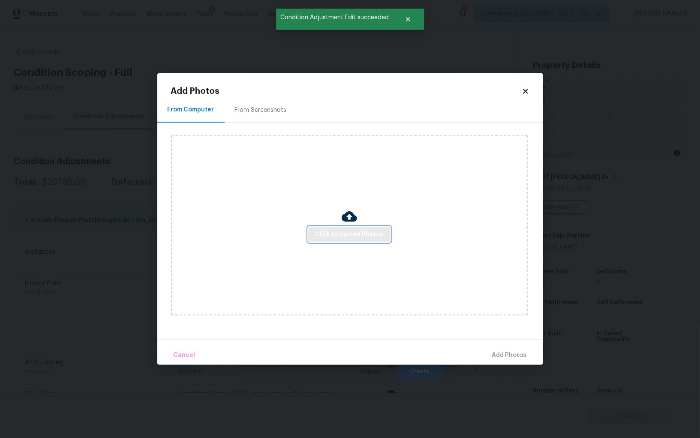
click at [343, 241] on button "Click to Upload Photos" at bounding box center [349, 235] width 82 height 16
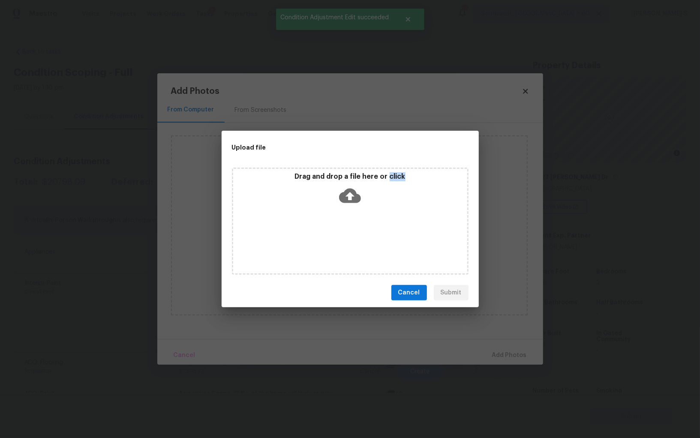
click at [343, 241] on div "Drag and drop a file here or click" at bounding box center [350, 221] width 237 height 107
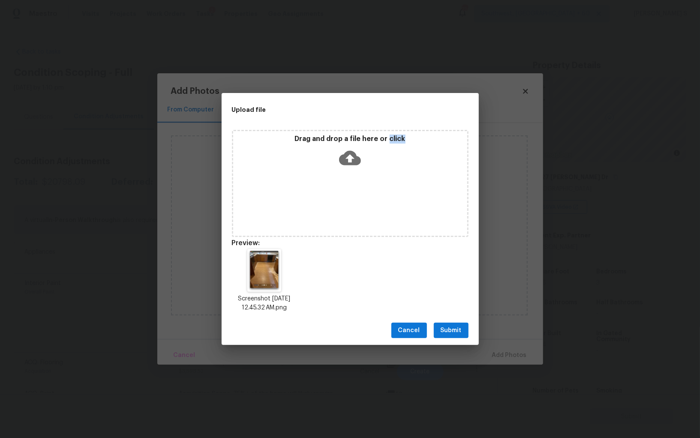
click at [463, 329] on button "Submit" at bounding box center [451, 331] width 35 height 16
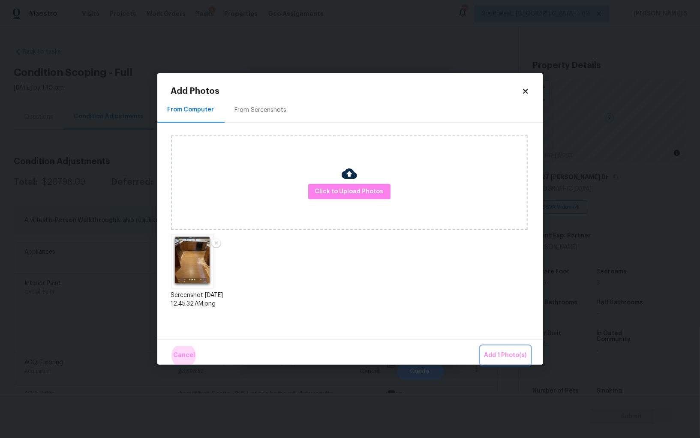
click at [481, 347] on button "Add 1 Photo(s)" at bounding box center [505, 356] width 49 height 18
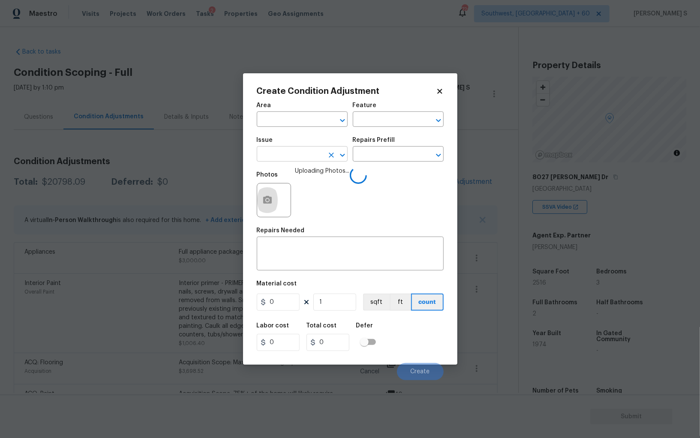
click at [306, 158] on input "text" at bounding box center [290, 154] width 67 height 13
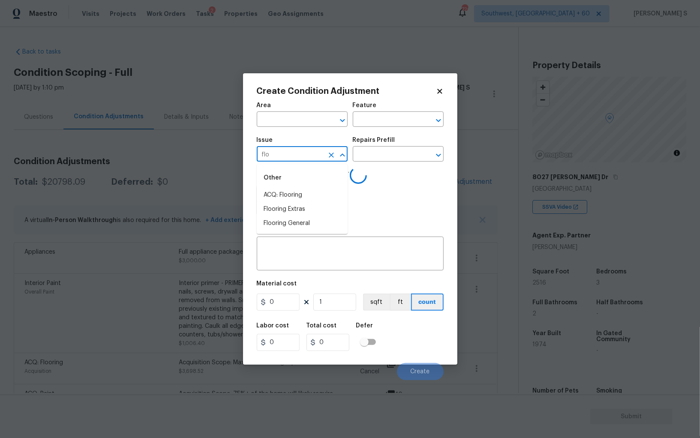
type input "floo"
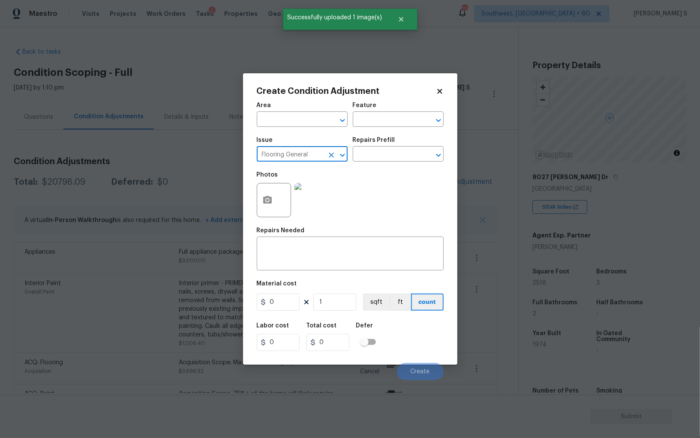
type input "Flooring General"
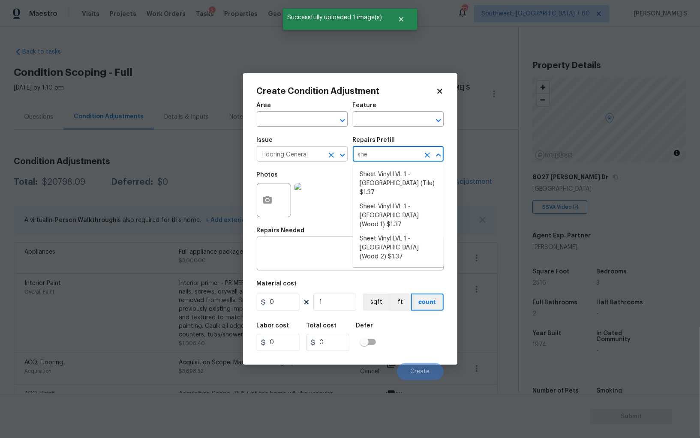
type input "shee"
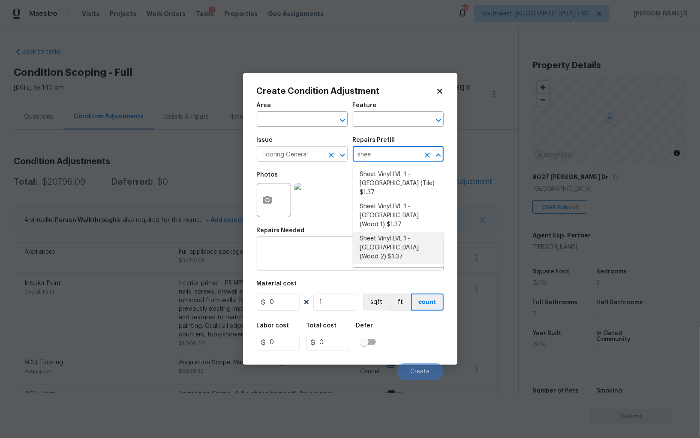
type input "Overall Flooring"
type textarea "Install sheet vinyl flooring (Sugar Valley - Wood "Look", 549 Whiskey Barrel) i…"
type input "1.37"
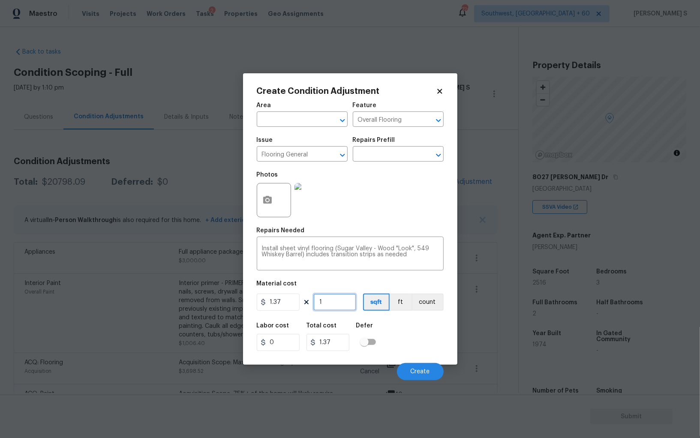
click at [340, 308] on input "1" at bounding box center [334, 302] width 43 height 17
type input "2"
type input "2.74"
type input "20"
type input "27.4"
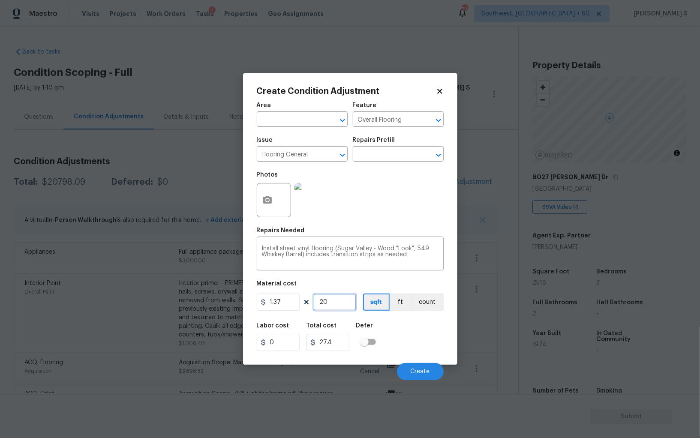
type input "200"
type input "274"
type input "200"
click at [419, 339] on div "Labor cost 0 Total cost 274 Defer" at bounding box center [350, 337] width 187 height 39
click at [419, 371] on span "Create" at bounding box center [420, 372] width 19 height 6
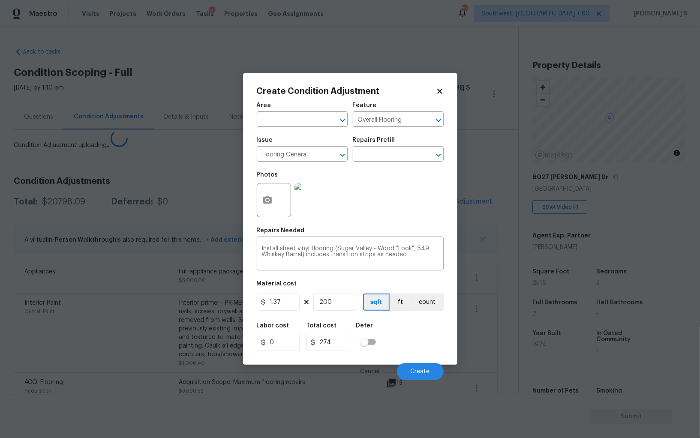
click at [75, 329] on body "Maestro Visits Projects Work Orders Tasks 2 Properties Geo Assignments 726 Sout…" at bounding box center [350, 219] width 700 height 438
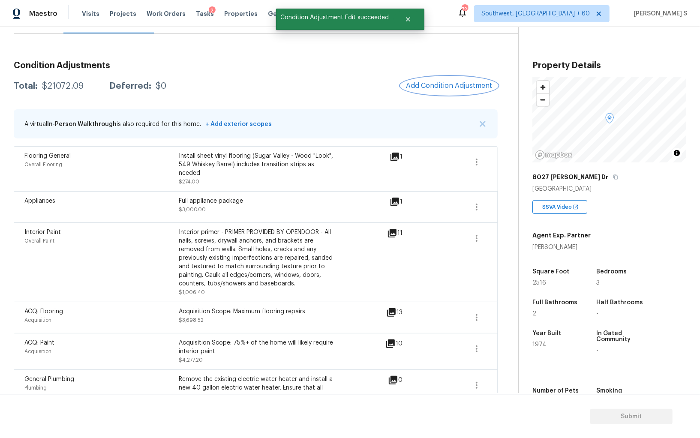
scroll to position [168, 0]
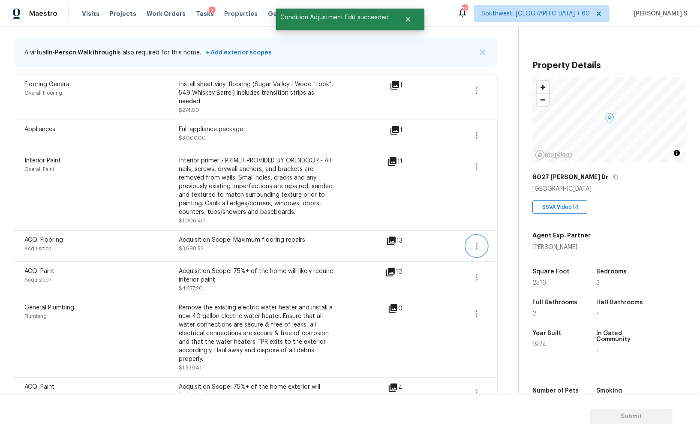
click at [477, 247] on icon "button" at bounding box center [477, 246] width 10 height 10
click at [508, 247] on div "Edit" at bounding box center [525, 244] width 67 height 9
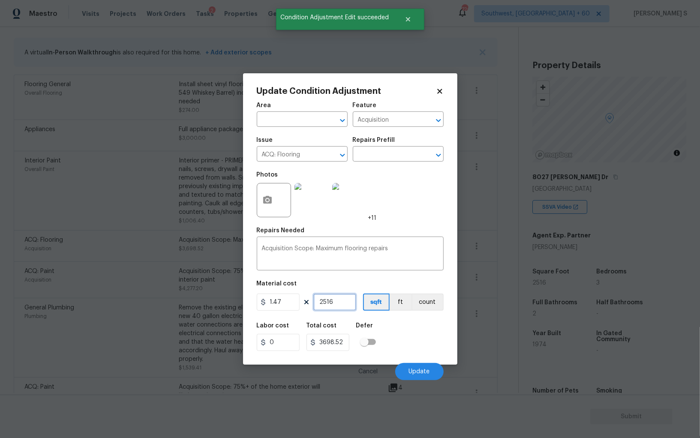
click at [326, 304] on input "2516" at bounding box center [334, 302] width 43 height 17
type input "216"
type input "317.52"
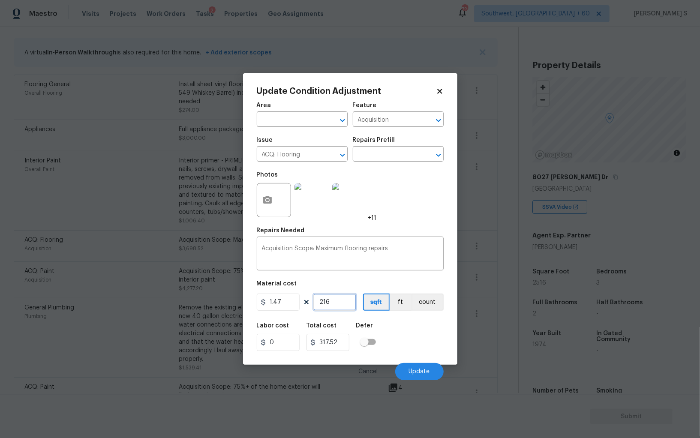
type input "2316"
type input "3404.52"
type input "2316"
click at [428, 367] on button "Update" at bounding box center [419, 371] width 48 height 17
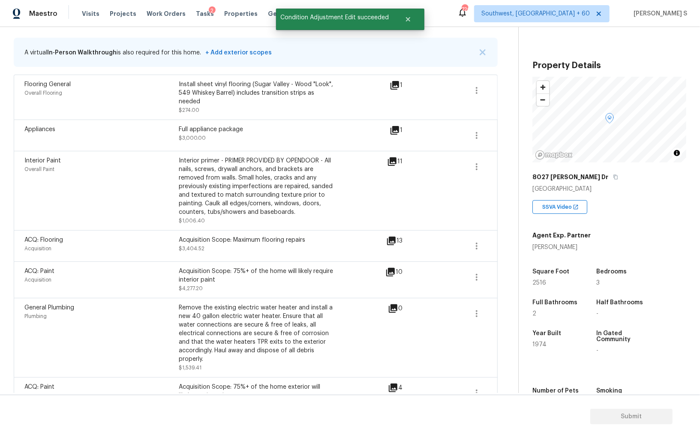
drag, startPoint x: 35, startPoint y: 344, endPoint x: 73, endPoint y: 325, distance: 42.8
click at [35, 344] on div "General Plumbing Plumbing" at bounding box center [101, 338] width 154 height 69
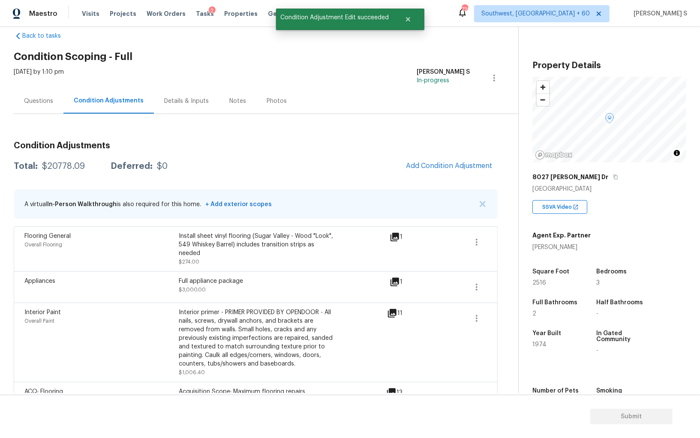
scroll to position [0, 0]
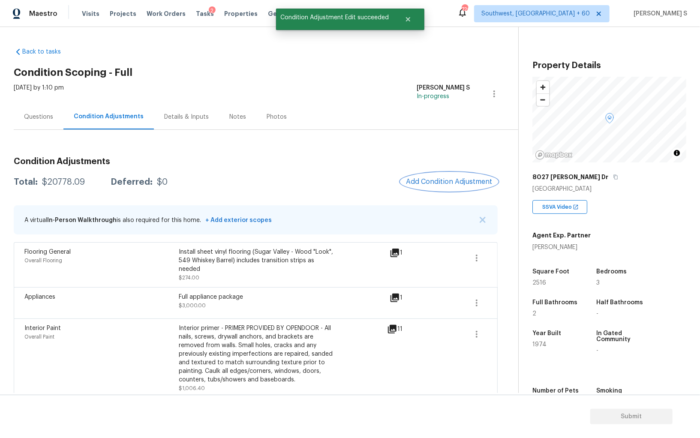
click at [428, 185] on span "Add Condition Adjustment" at bounding box center [449, 182] width 87 height 8
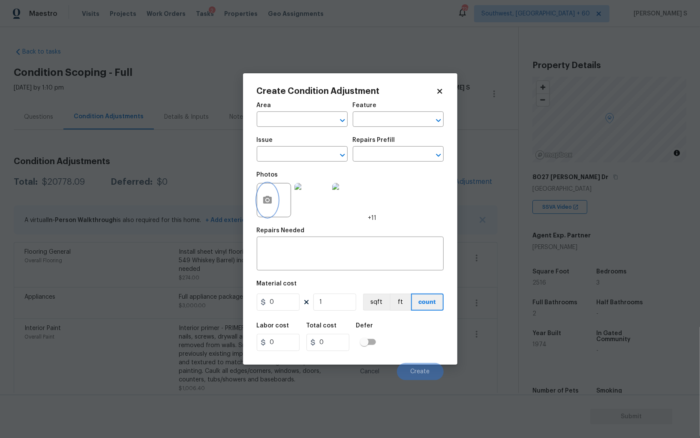
click at [267, 203] on icon "button" at bounding box center [267, 200] width 10 height 10
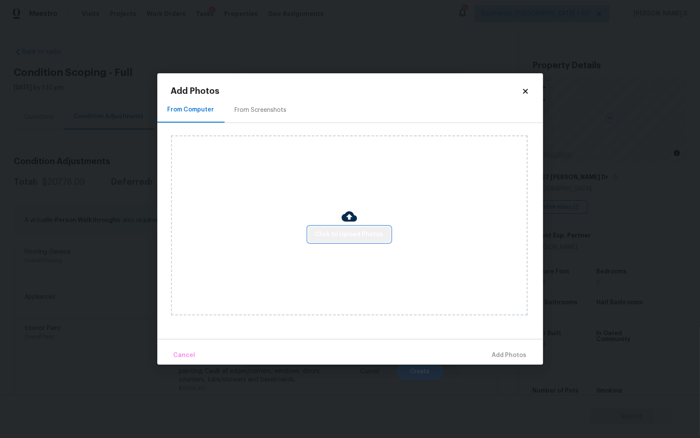
click at [374, 238] on span "Click to Upload Photos" at bounding box center [349, 234] width 69 height 11
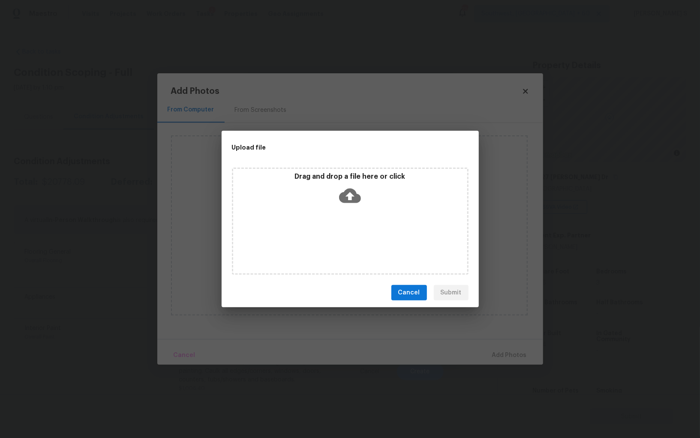
click at [374, 238] on div "Drag and drop a file here or click" at bounding box center [350, 221] width 237 height 107
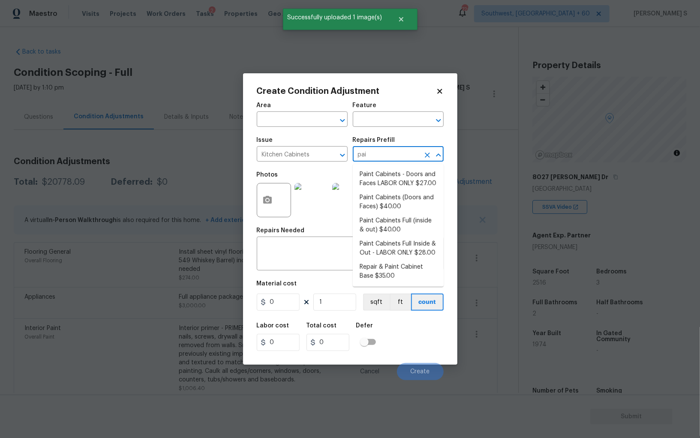
type input "pain"
type input "Cabinets"
type input "40"
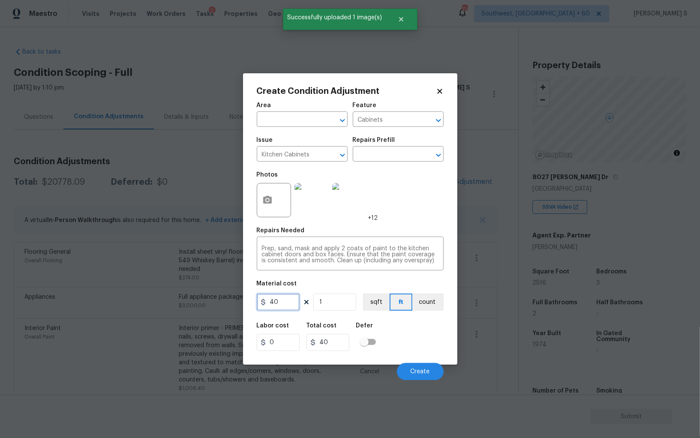
click at [291, 299] on input "40" at bounding box center [278, 302] width 43 height 17
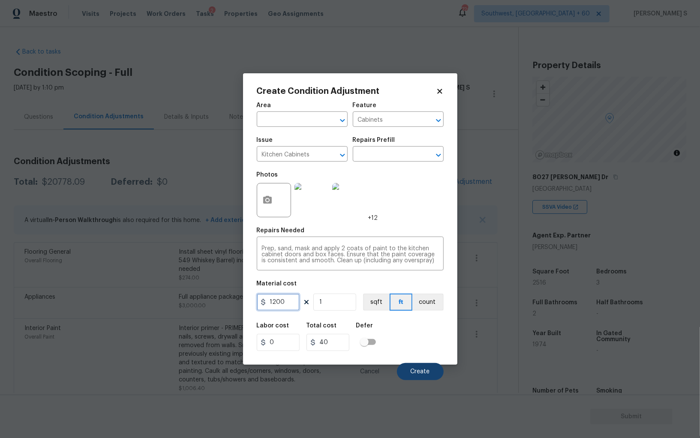
type input "1200"
click at [413, 371] on span "Create" at bounding box center [420, 372] width 19 height 6
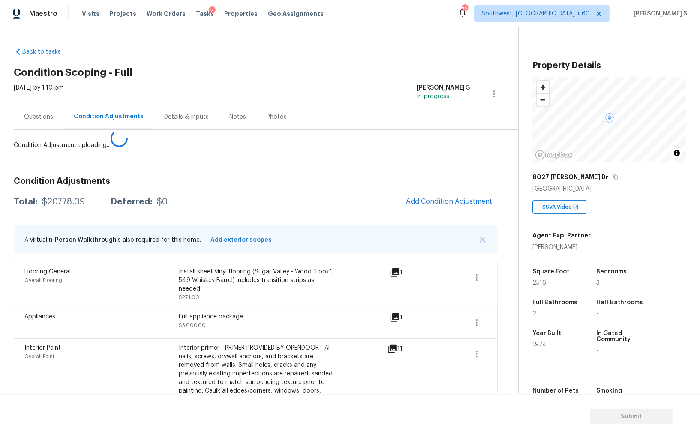
click at [98, 368] on body "Maestro Visits Projects Work Orders Tasks 2 Properties Geo Assignments 726 Sout…" at bounding box center [350, 219] width 700 height 438
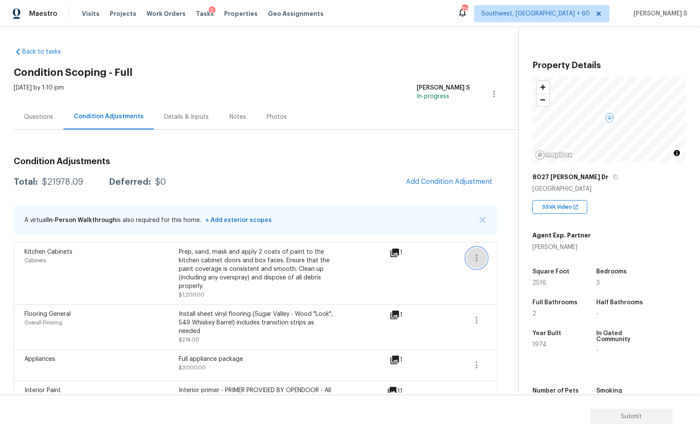
click at [482, 258] on button "button" at bounding box center [477, 258] width 21 height 21
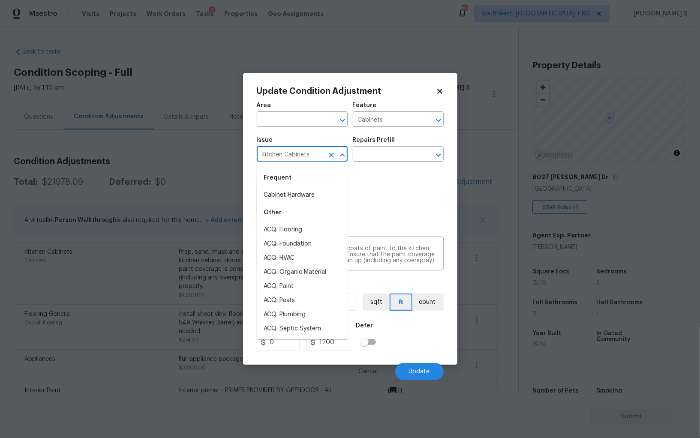
click at [301, 152] on input "Kitchen Cabinets" at bounding box center [290, 154] width 67 height 13
click at [379, 248] on textarea "Prep, sand, mask and apply 2 coats of paint to the kitchen cabinet doors and bo…" at bounding box center [350, 255] width 177 height 18
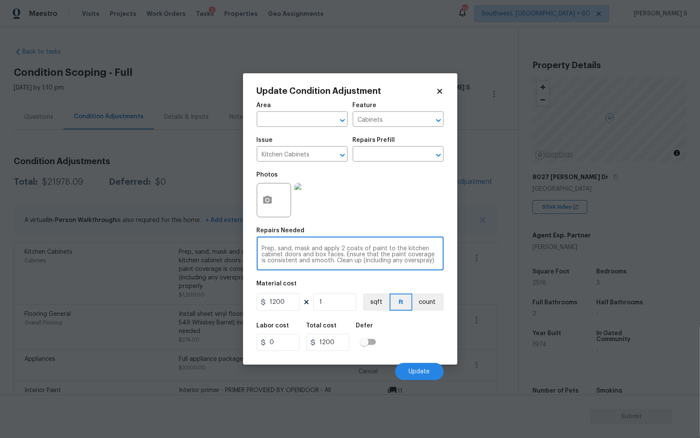
paste textarea "Kitchen Cabinets"
type textarea "Kitchen Cabinets repairs and repaint"
click at [290, 303] on input "1200" at bounding box center [278, 302] width 43 height 17
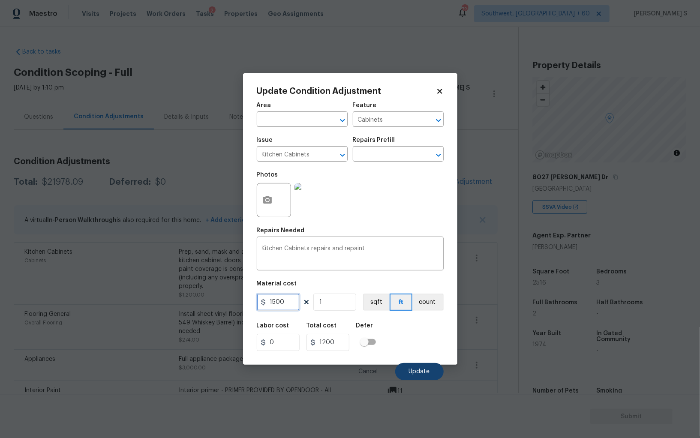
type input "1500"
click at [431, 370] on button "Update" at bounding box center [419, 371] width 48 height 17
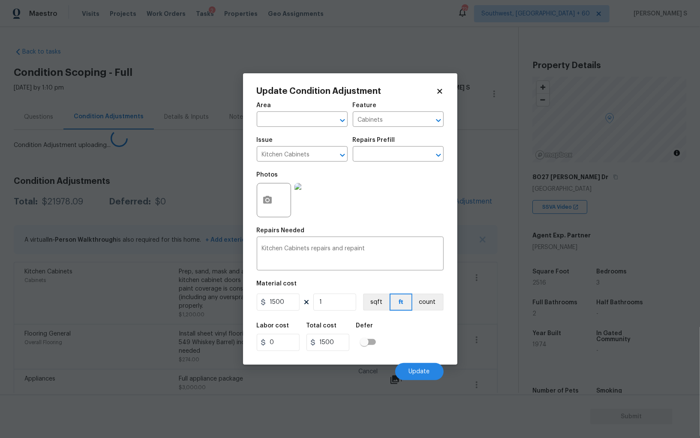
click at [75, 349] on body "Maestro Visits Projects Work Orders Tasks 2 Properties Geo Assignments 726 Sout…" at bounding box center [350, 219] width 700 height 438
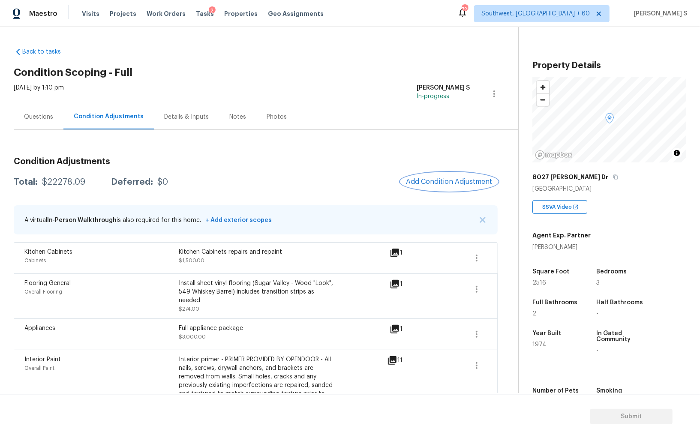
click at [438, 184] on span "Add Condition Adjustment" at bounding box center [449, 182] width 87 height 8
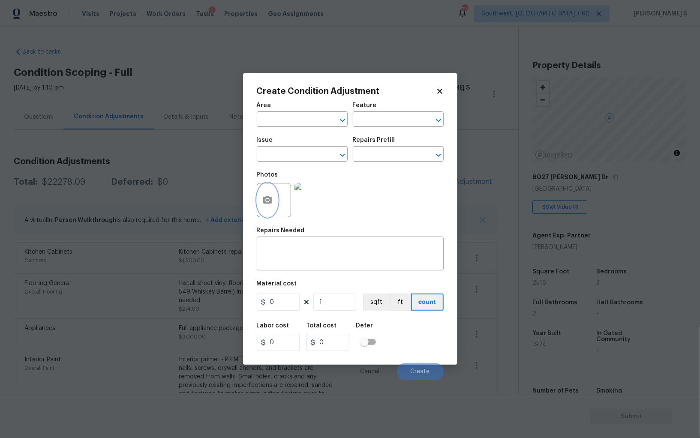
click at [263, 201] on icon "button" at bounding box center [267, 200] width 9 height 8
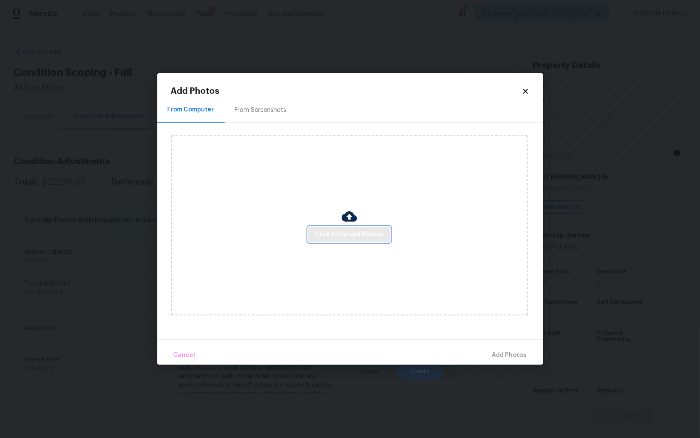
click at [366, 230] on span "Click to Upload Photos" at bounding box center [349, 234] width 69 height 11
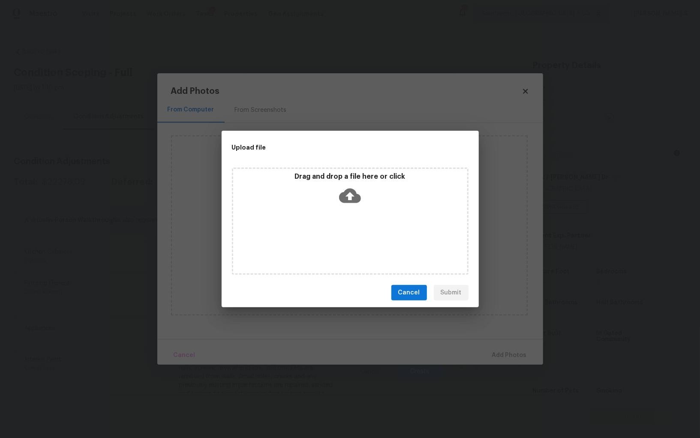
click at [366, 230] on div "Drag and drop a file here or click" at bounding box center [350, 221] width 237 height 107
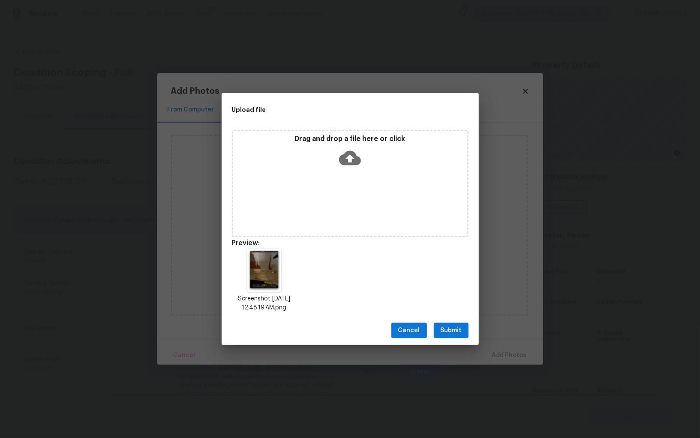
click at [464, 327] on button "Submit" at bounding box center [451, 331] width 35 height 16
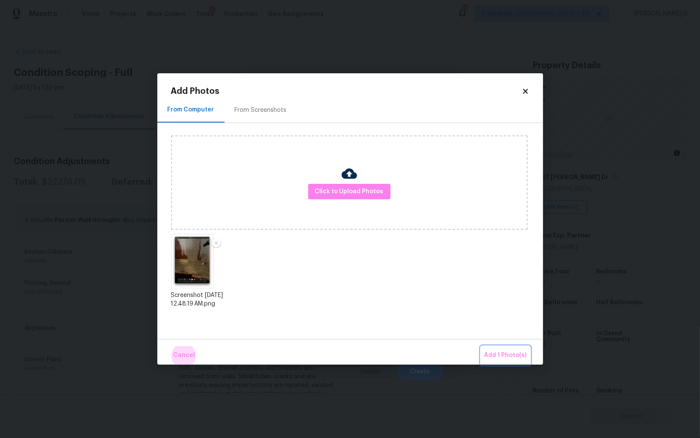
click at [481, 347] on button "Add 1 Photo(s)" at bounding box center [505, 356] width 49 height 18
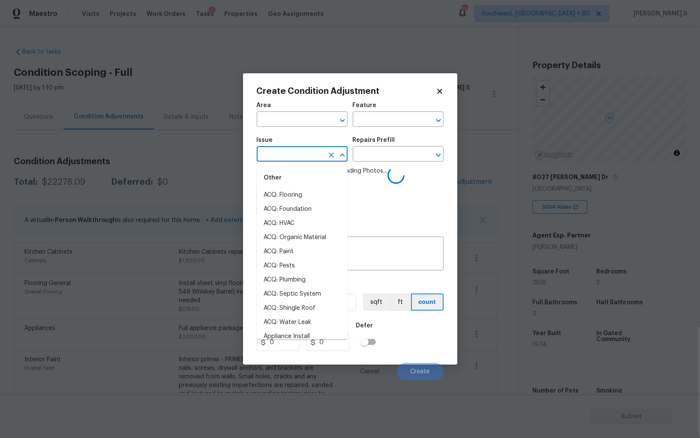
click at [293, 159] on input "text" at bounding box center [290, 154] width 67 height 13
type input "bath"
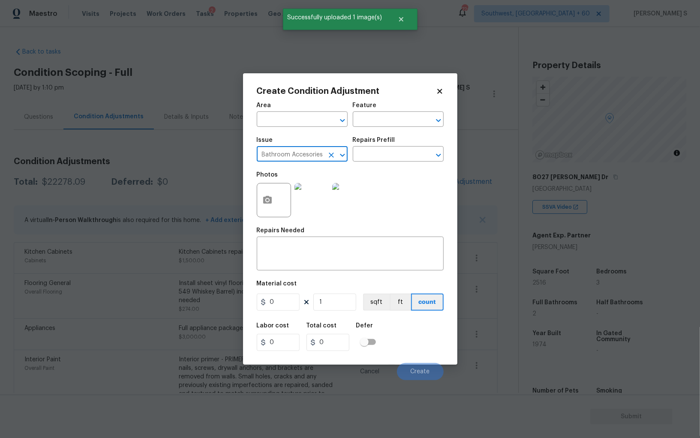
type input "Bathroom Accesories"
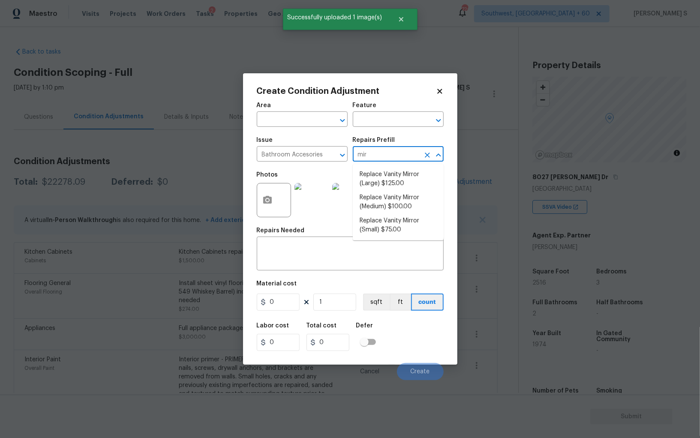
type input "mirr"
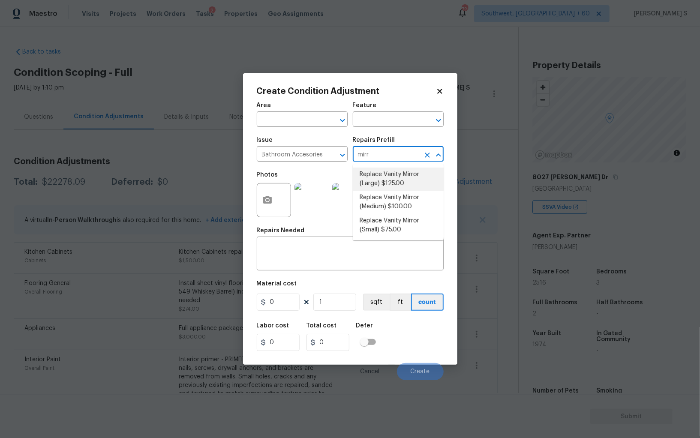
type input "Interior Trim"
type textarea "Remove the existing vanity mirror (if present) and install a new vanity mirror.…"
type input "125"
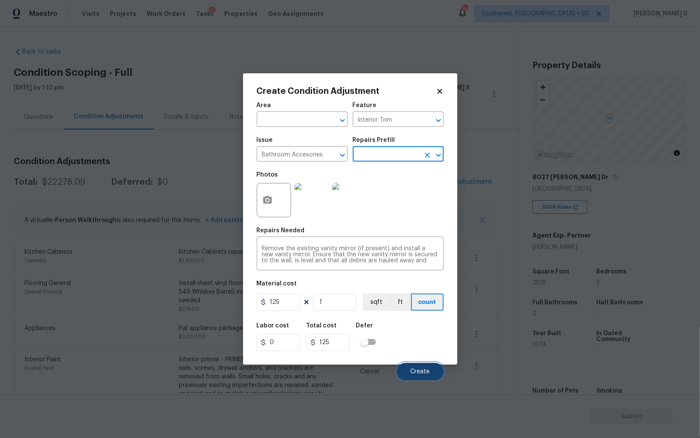
click at [419, 368] on button "Create" at bounding box center [420, 371] width 47 height 17
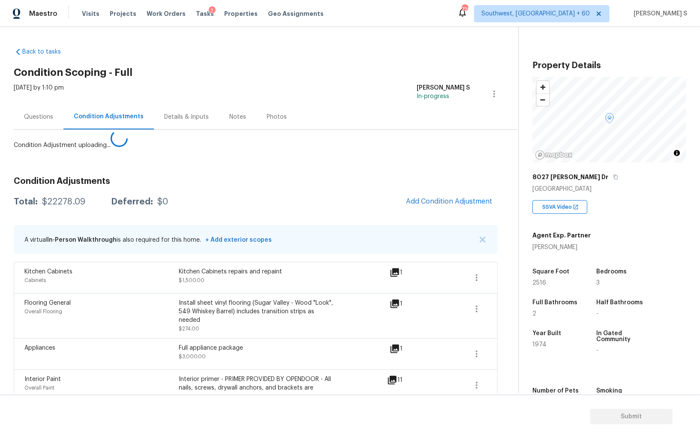
click at [64, 312] on body "Maestro Visits Projects Work Orders Tasks 2 Properties Geo Assignments 726 Sout…" at bounding box center [350, 219] width 700 height 438
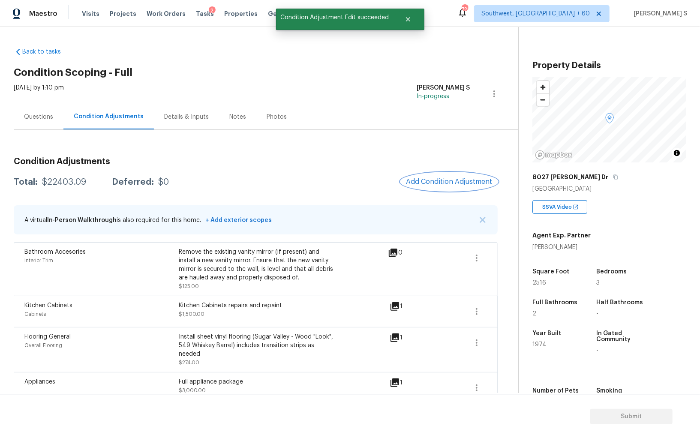
click at [422, 181] on span "Add Condition Adjustment" at bounding box center [449, 182] width 87 height 8
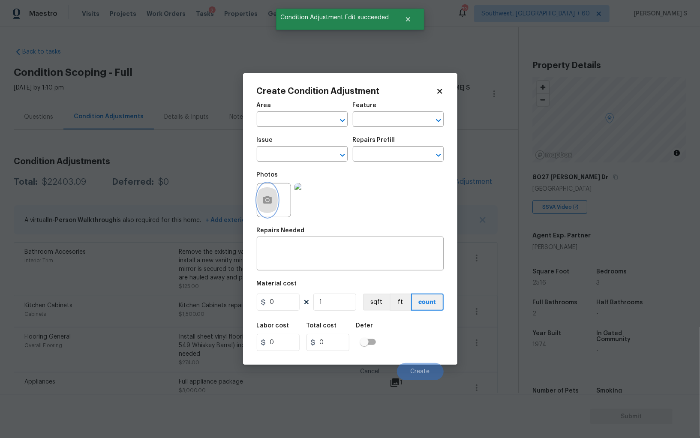
click at [267, 197] on icon "button" at bounding box center [267, 200] width 9 height 8
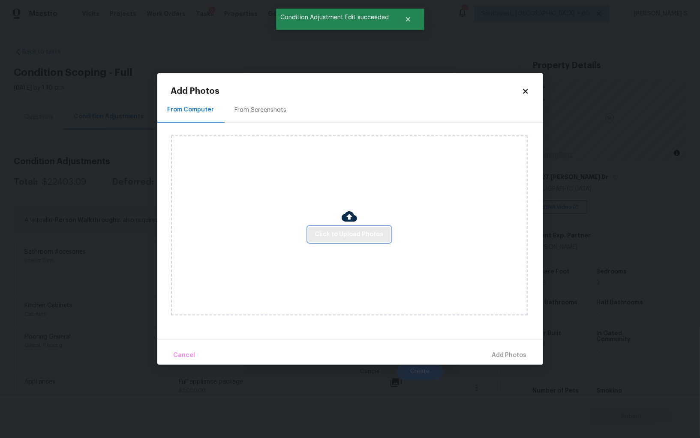
click at [332, 233] on span "Click to Upload Photos" at bounding box center [349, 234] width 69 height 11
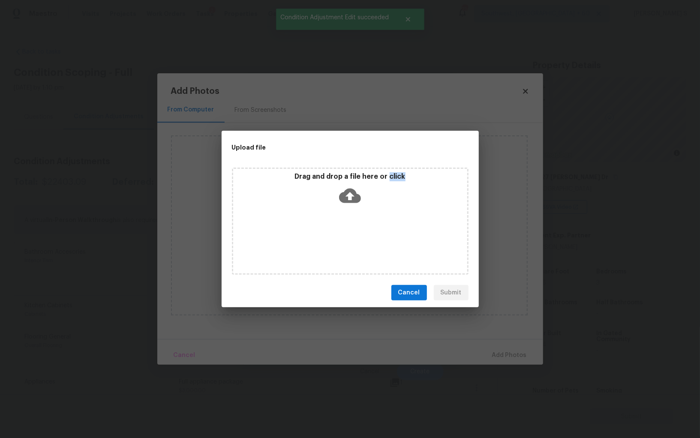
click at [332, 233] on div "Drag and drop a file here or click" at bounding box center [350, 221] width 237 height 107
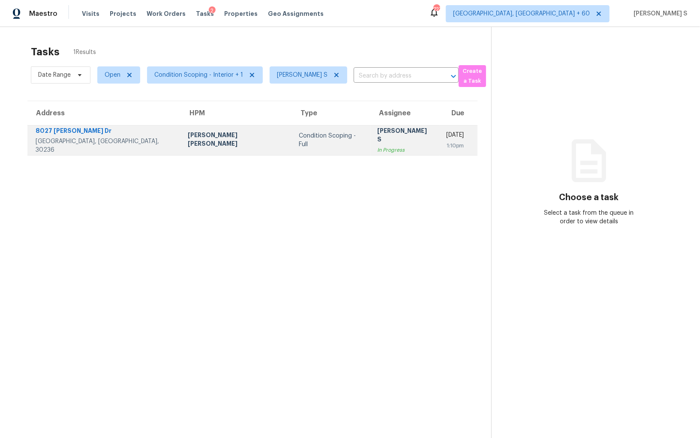
click at [292, 146] on td "Condition Scoping - Full" at bounding box center [331, 140] width 79 height 30
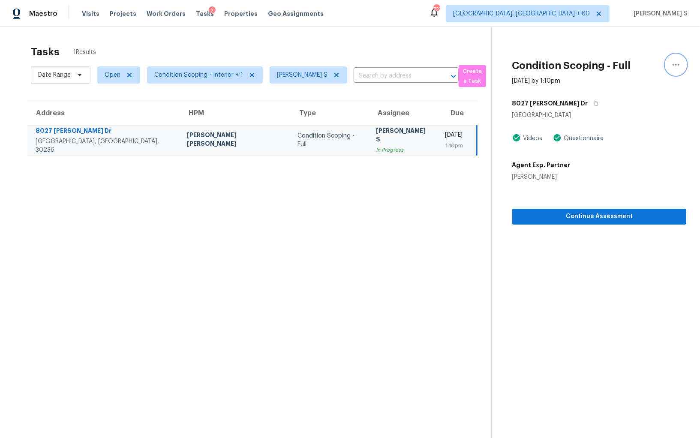
click at [674, 64] on icon "button" at bounding box center [676, 65] width 7 height 2
click at [620, 71] on link "Mark as Blocked" at bounding box center [627, 66] width 73 height 13
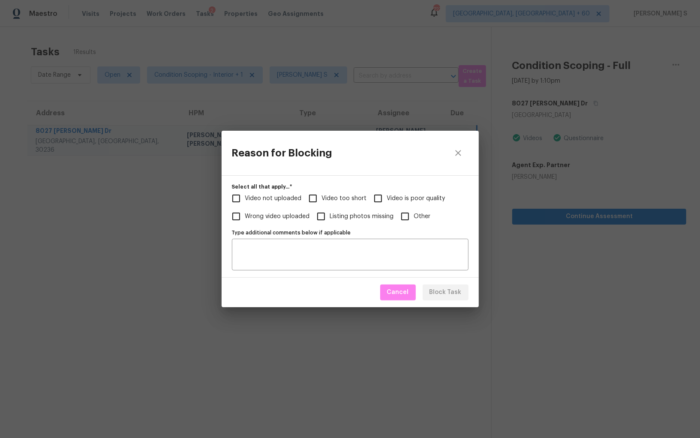
click at [305, 196] on input "Video too short" at bounding box center [313, 199] width 18 height 18
checkbox input "true"
click at [254, 198] on span "Video not uploaded" at bounding box center [273, 198] width 57 height 9
click at [245, 198] on input "Video not uploaded" at bounding box center [236, 199] width 18 height 18
checkbox input "true"
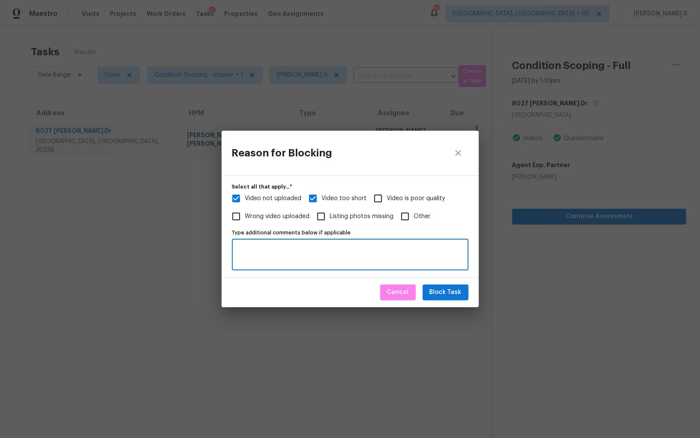
click at [325, 257] on textarea "Type additional comments below if applicable" at bounding box center [350, 255] width 226 height 18
click at [325, 257] on textarea "Need fu" at bounding box center [350, 255] width 226 height 18
type textarea "Need full exterior and HVAC. rest all scoped"
click at [464, 293] on button "Block Task" at bounding box center [446, 293] width 46 height 16
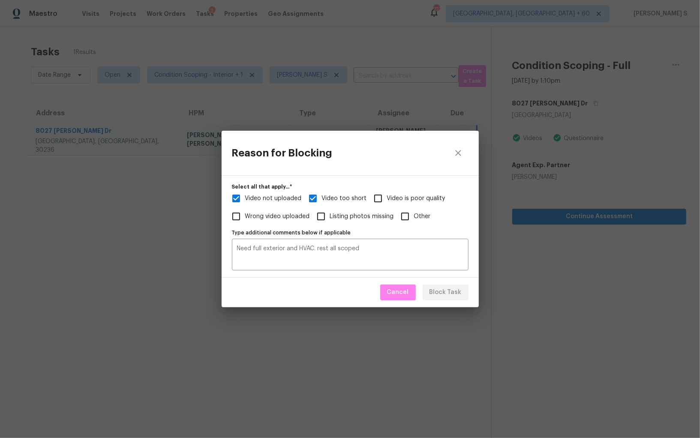
click at [75, 260] on div "Reason for Blocking Select all that apply...   * Video not uploaded Video too s…" at bounding box center [350, 219] width 700 height 438
checkbox input "true"
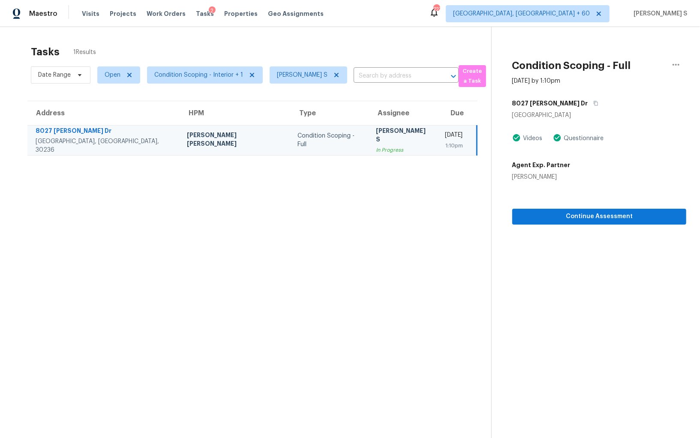
click at [75, 260] on section "Tasks 1 Results Date Range Open Condition Scoping - Interior + 1 Anbu Jebakumar…" at bounding box center [253, 253] width 478 height 425
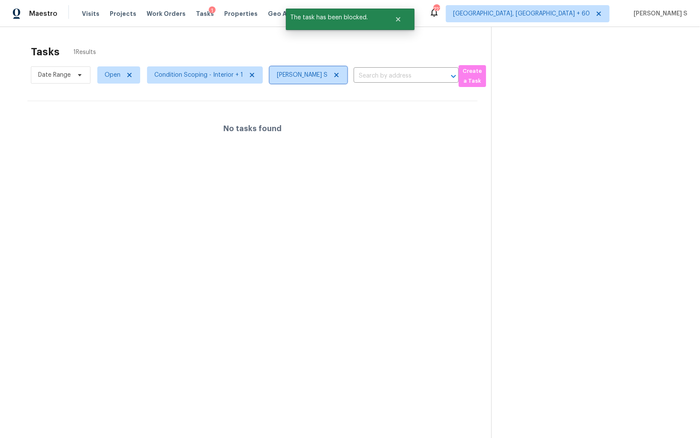
click at [336, 72] on icon at bounding box center [336, 75] width 7 height 7
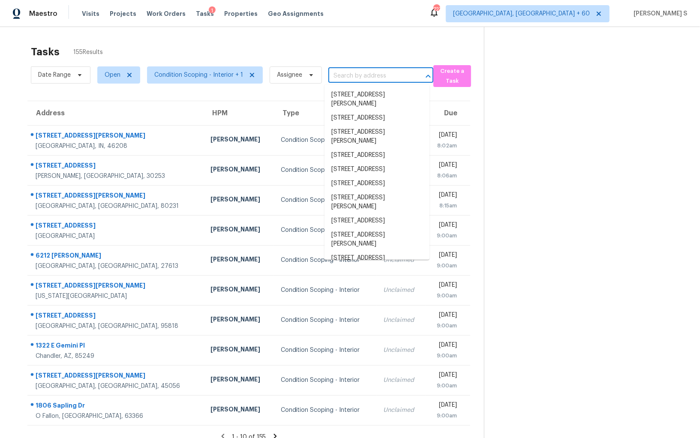
click at [338, 78] on input "text" at bounding box center [369, 75] width 81 height 13
paste input "[STREET_ADDRESS][PERSON_NAME]"
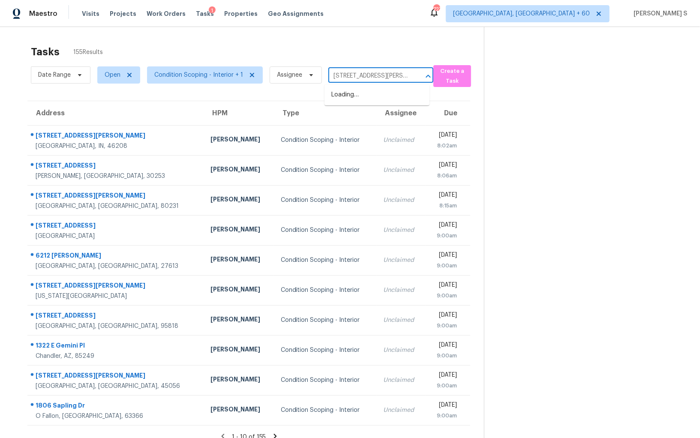
scroll to position [0, 23]
type input "[STREET_ADDRESS][PERSON_NAME]"
click at [355, 69] on div "Date Range Open Condition Scoping - Interior + 1 Assignee ​" at bounding box center [232, 75] width 403 height 24
click at [386, 75] on input "text" at bounding box center [369, 75] width 81 height 13
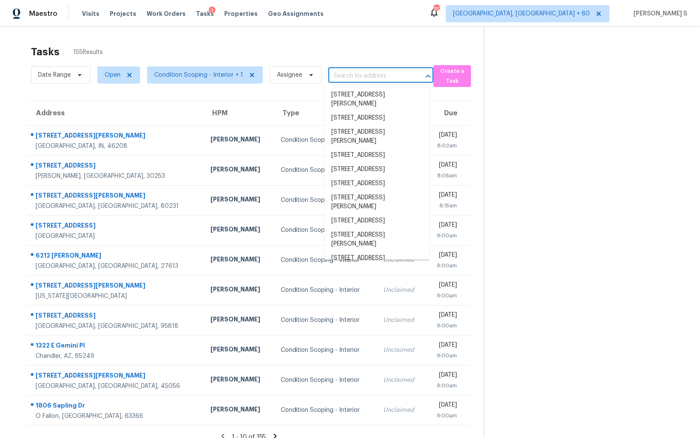
paste input "[STREET_ADDRESS][PERSON_NAME]"
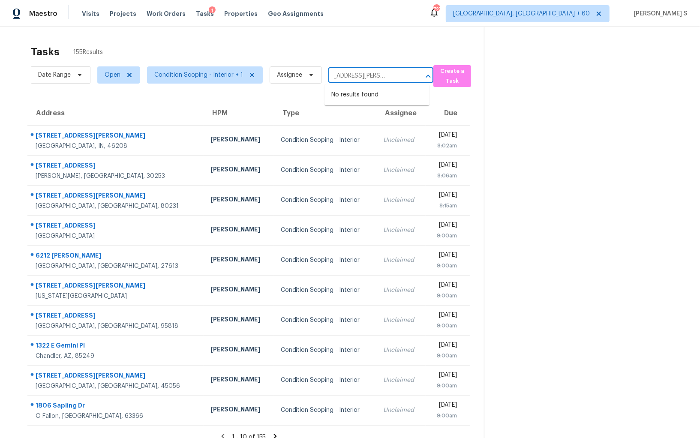
click at [347, 76] on input "[STREET_ADDRESS][PERSON_NAME]" at bounding box center [369, 75] width 81 height 13
type input "[STREET_ADDRESS]"
click at [358, 95] on li "[STREET_ADDRESS][PERSON_NAME]" at bounding box center [377, 99] width 105 height 23
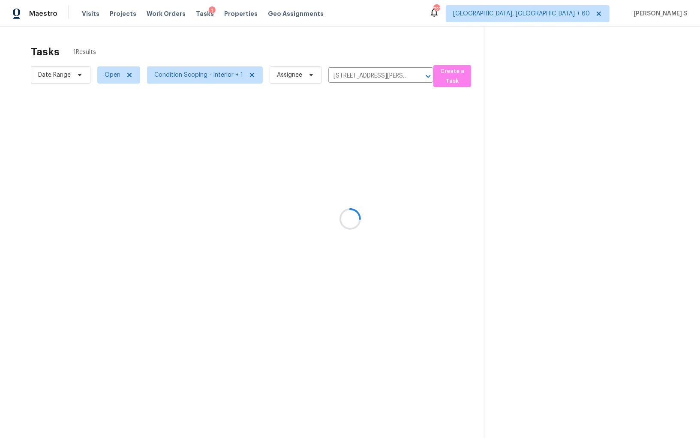
click at [338, 130] on div at bounding box center [350, 219] width 700 height 438
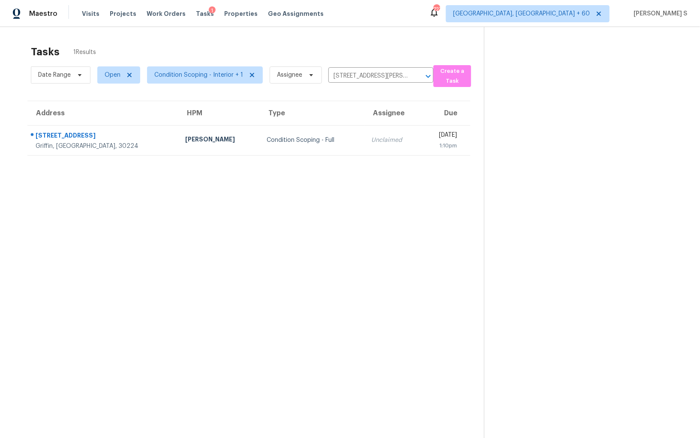
click at [365, 128] on td "Unclaimed" at bounding box center [393, 140] width 57 height 30
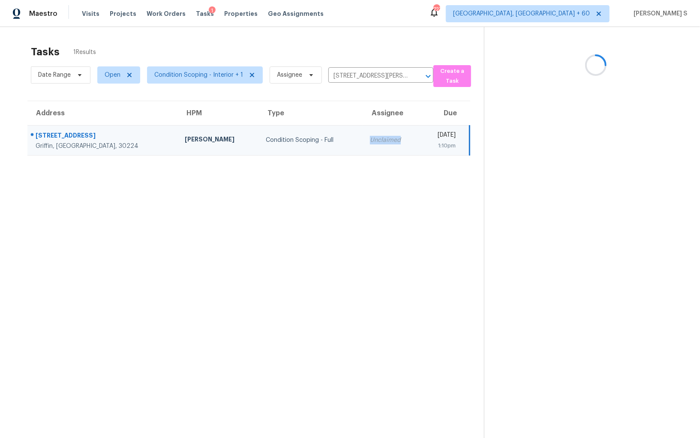
click at [363, 128] on td "Unclaimed" at bounding box center [391, 140] width 57 height 30
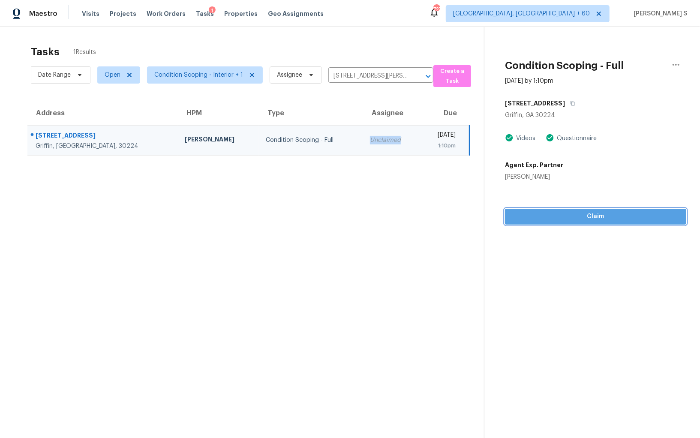
click at [554, 209] on button "Claim" at bounding box center [595, 217] width 181 height 16
click at [546, 213] on span "Start Assessment" at bounding box center [596, 216] width 168 height 11
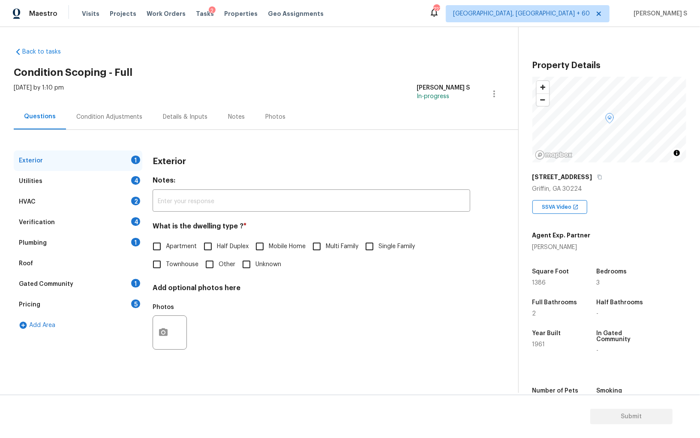
click at [367, 236] on div "What is the dwelling type ? * Apartment Half Duplex Mobile Home Multi Family Si…" at bounding box center [312, 247] width 318 height 51
click at [369, 247] on input "Single Family" at bounding box center [370, 247] width 18 height 18
checkbox input "true"
click at [141, 180] on div "Utilities 4" at bounding box center [78, 181] width 129 height 21
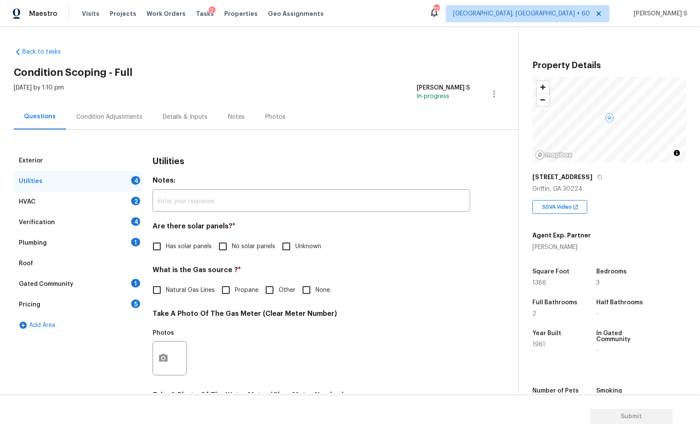
click at [227, 235] on div "Are there solar panels? * Has solar panels No solar panels Unknown" at bounding box center [312, 238] width 318 height 33
click at [227, 241] on input "No solar panels" at bounding box center [223, 247] width 18 height 18
checkbox input "true"
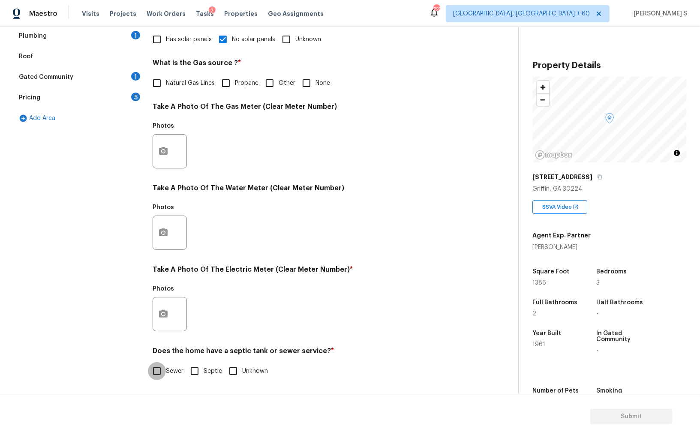
click at [161, 366] on input "Sewer" at bounding box center [157, 371] width 18 height 18
checkbox input "true"
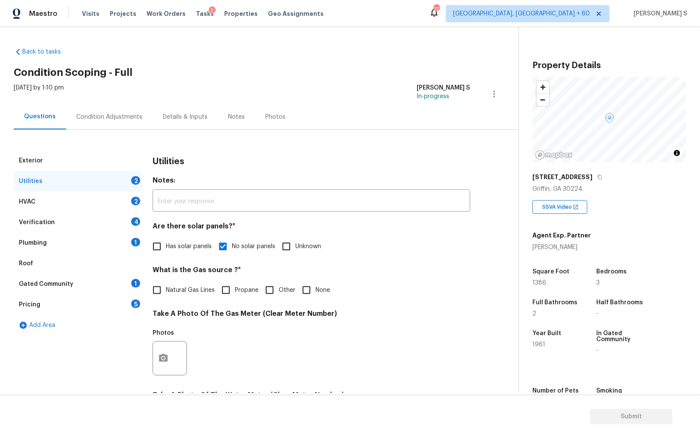
click at [134, 242] on div "1" at bounding box center [135, 242] width 9 height 9
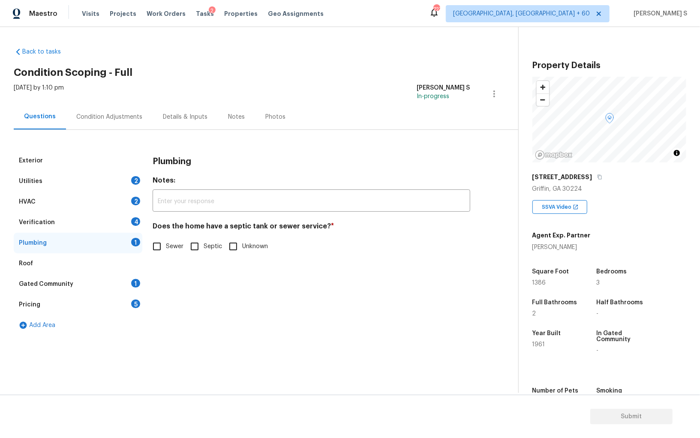
click at [159, 258] on div "Plumbing Notes: ​ Does the home have a septic tank or sewer service? * Sewer Se…" at bounding box center [312, 208] width 318 height 115
drag, startPoint x: 154, startPoint y: 247, endPoint x: 156, endPoint y: 261, distance: 13.4
click at [154, 247] on input "Sewer" at bounding box center [157, 247] width 18 height 18
checkbox input "true"
click at [130, 285] on div "Gated Community 1" at bounding box center [78, 284] width 129 height 21
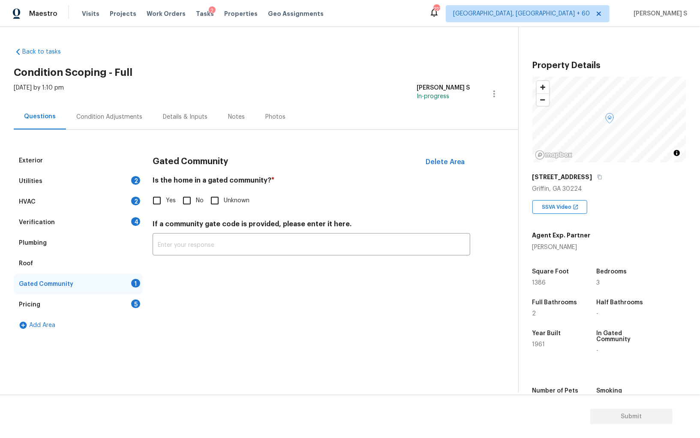
click at [178, 208] on input "No" at bounding box center [187, 201] width 18 height 18
checkbox input "true"
click at [127, 221] on div "Verification 4" at bounding box center [78, 222] width 129 height 21
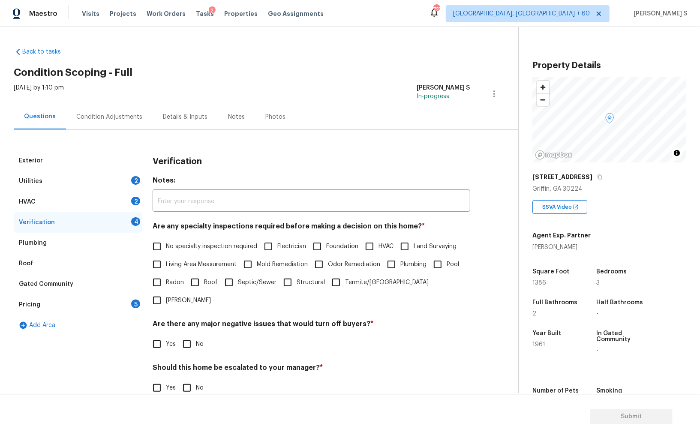
click at [161, 246] on input "No specialty inspection required" at bounding box center [157, 247] width 18 height 18
checkbox input "true"
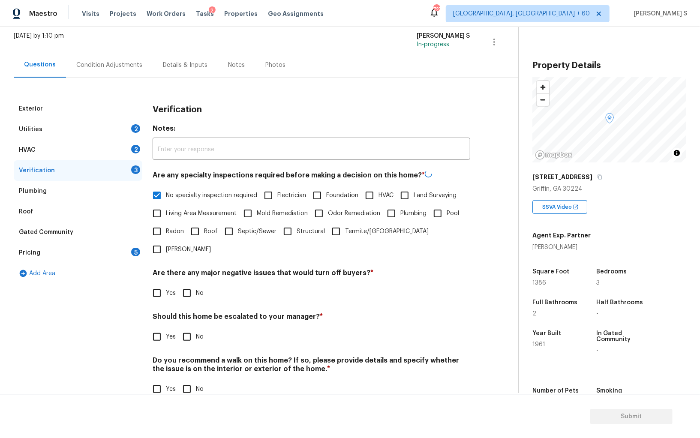
scroll to position [51, 0]
click at [187, 269] on h4 "Are there any major negative issues that would turn off buyers? *" at bounding box center [312, 275] width 318 height 12
click at [188, 284] on input "No" at bounding box center [187, 293] width 18 height 18
checkbox input "true"
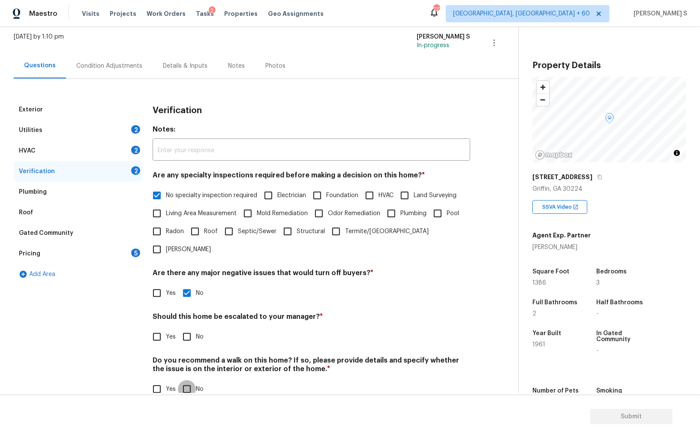
click at [191, 380] on input "No" at bounding box center [187, 389] width 18 height 18
checkbox input "true"
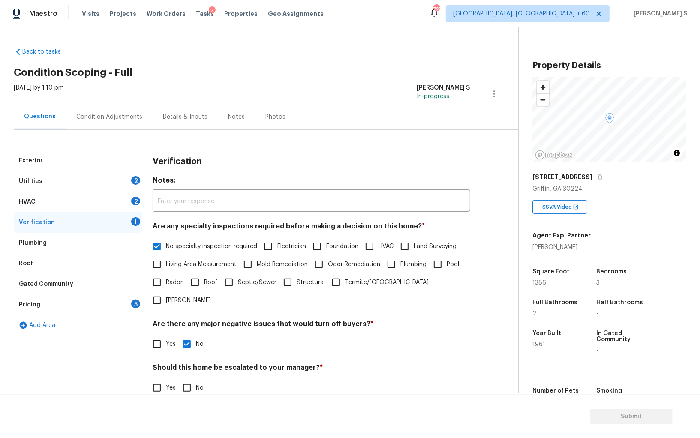
click at [133, 193] on div "HVAC 2" at bounding box center [78, 202] width 129 height 21
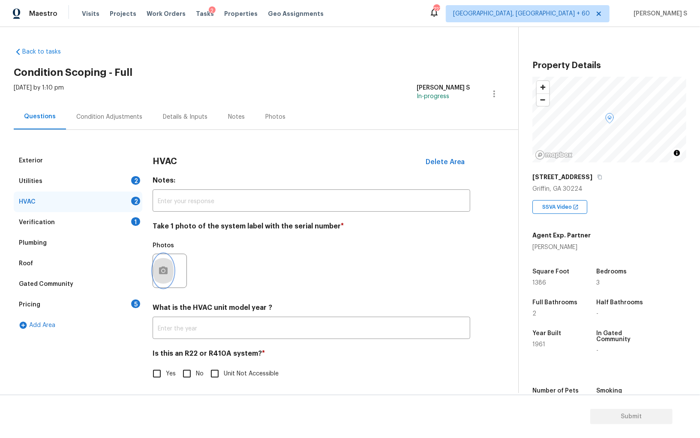
click at [163, 265] on button "button" at bounding box center [163, 270] width 21 height 33
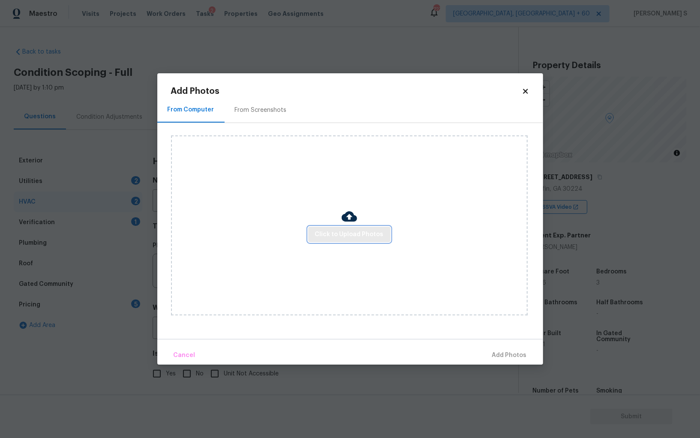
click at [375, 239] on span "Click to Upload Photos" at bounding box center [349, 234] width 69 height 11
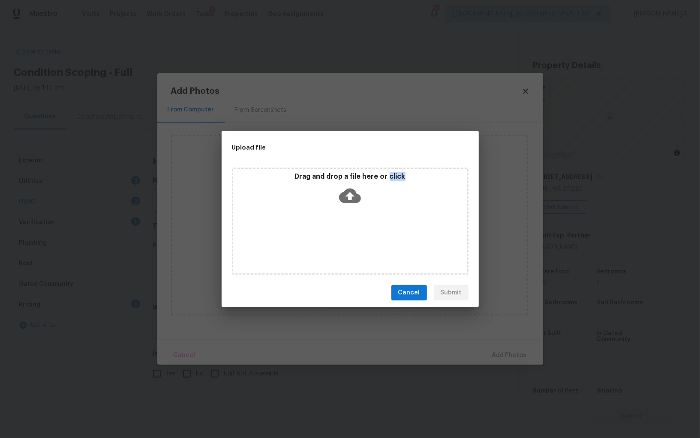
click at [375, 239] on div "Drag and drop a file here or click" at bounding box center [350, 221] width 237 height 107
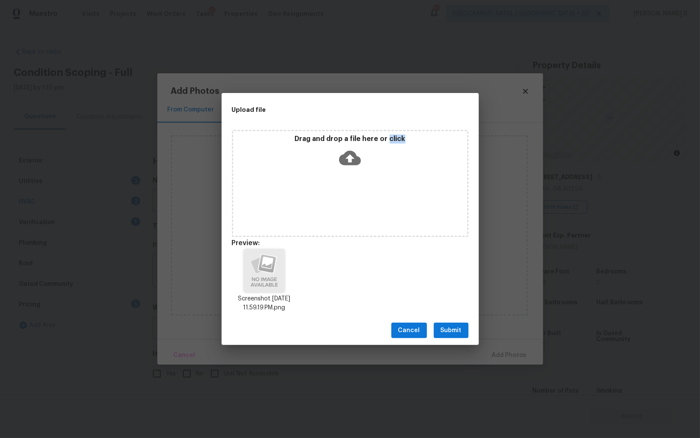
click at [448, 329] on span "Submit" at bounding box center [451, 331] width 21 height 11
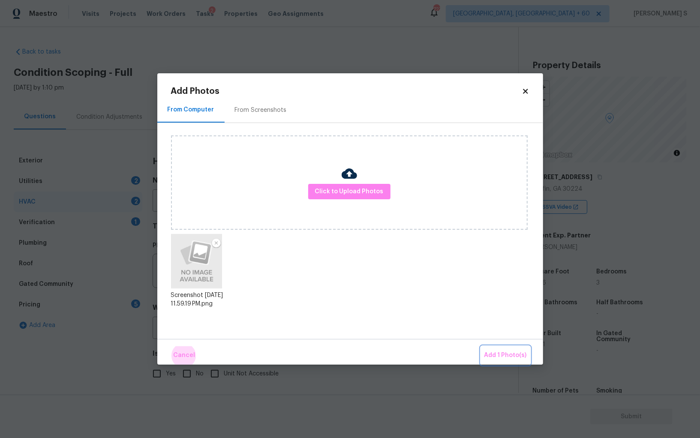
click at [481, 347] on button "Add 1 Photo(s)" at bounding box center [505, 356] width 49 height 18
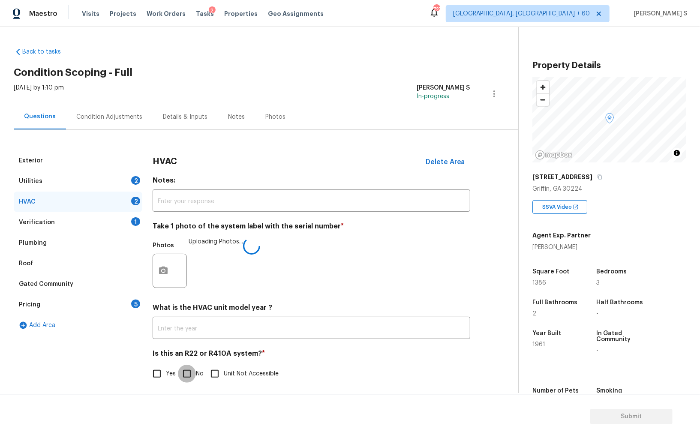
click at [188, 366] on input "No" at bounding box center [187, 374] width 18 height 18
checkbox input "true"
click at [133, 182] on div "2" at bounding box center [135, 180] width 9 height 9
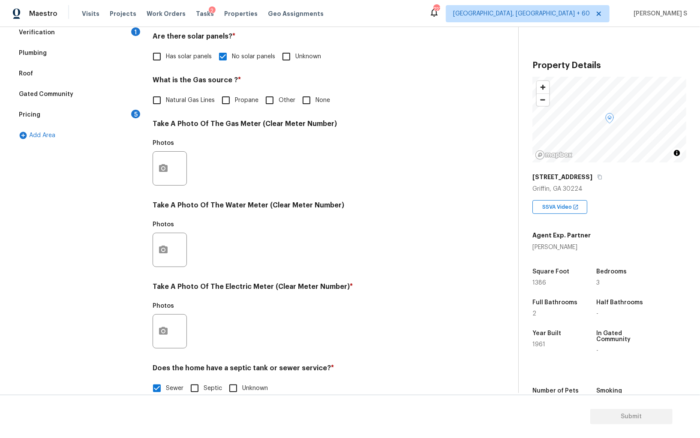
scroll to position [207, 0]
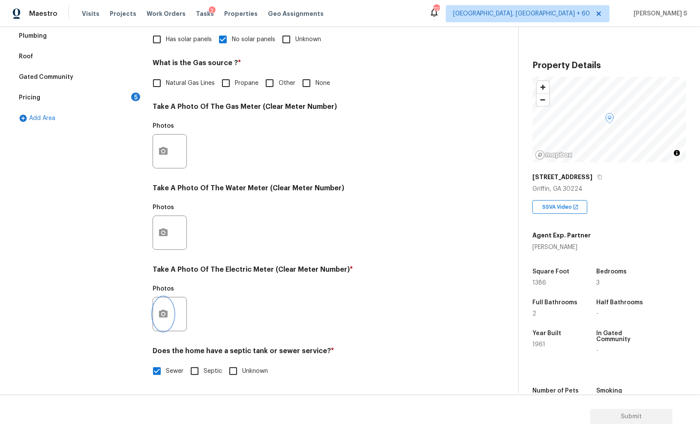
click at [164, 308] on button "button" at bounding box center [163, 314] width 21 height 33
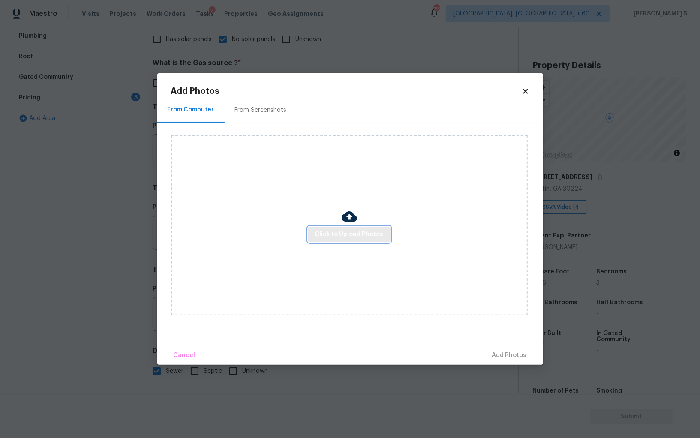
click at [353, 227] on button "Click to Upload Photos" at bounding box center [349, 235] width 82 height 16
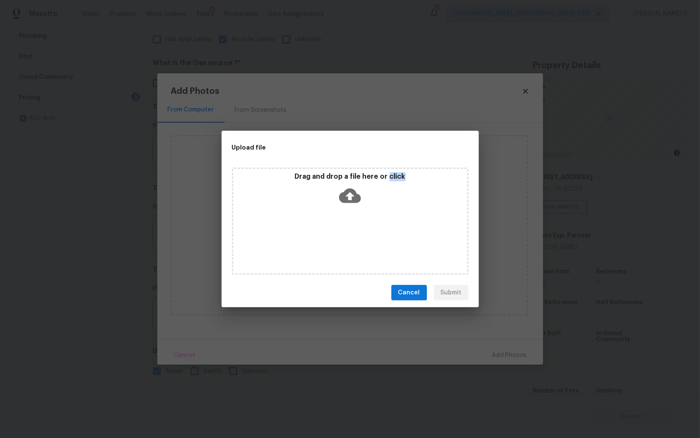
click at [353, 227] on div "Drag and drop a file here or click" at bounding box center [350, 221] width 237 height 107
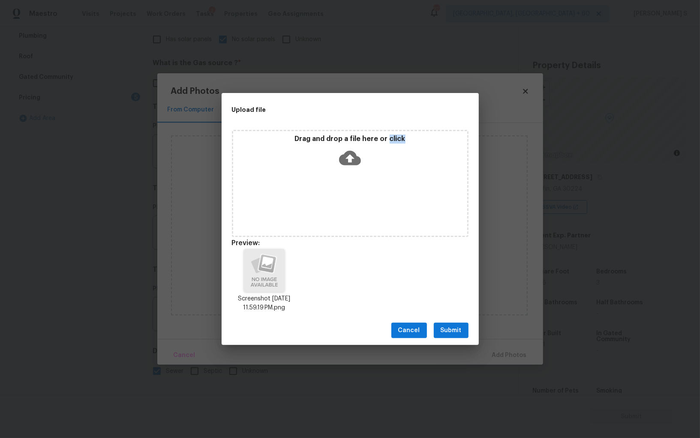
click at [465, 330] on button "Submit" at bounding box center [451, 331] width 35 height 16
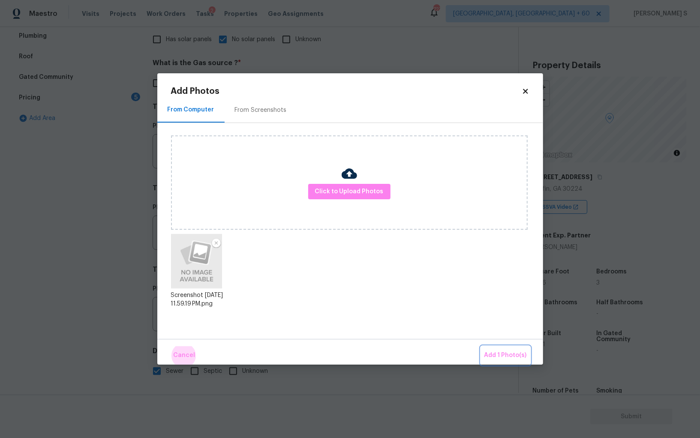
click at [481, 347] on button "Add 1 Photo(s)" at bounding box center [505, 356] width 49 height 18
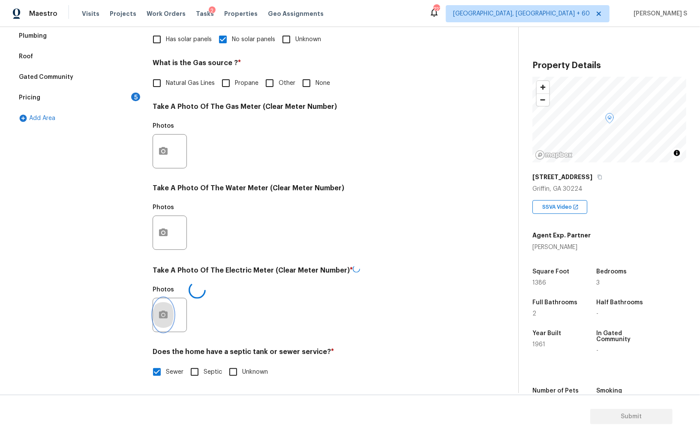
scroll to position [0, 0]
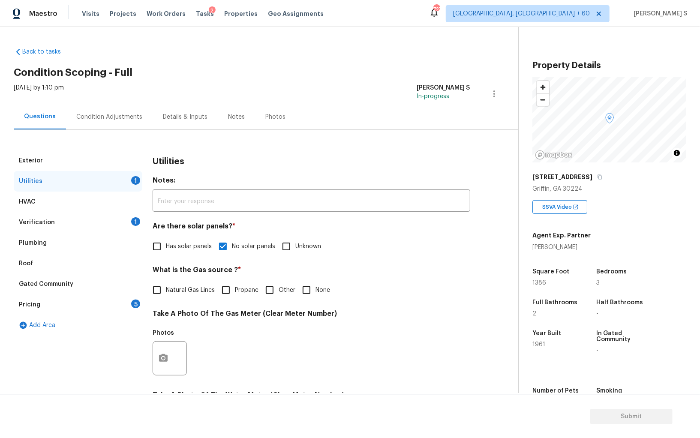
click at [128, 117] on div "Condition Adjustments" at bounding box center [109, 117] width 66 height 9
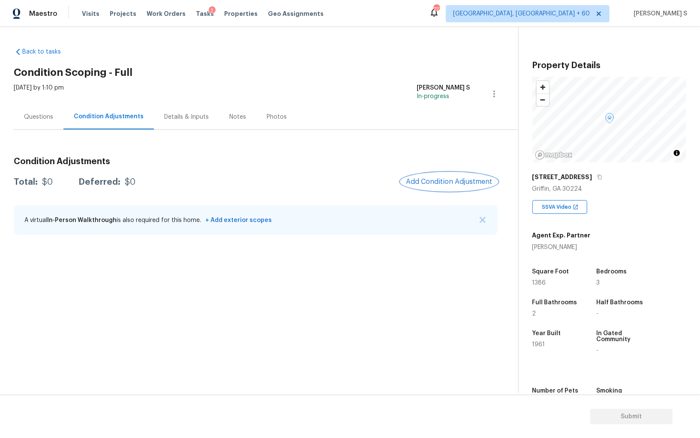
click at [440, 190] on button "Add Condition Adjustment" at bounding box center [449, 182] width 97 height 18
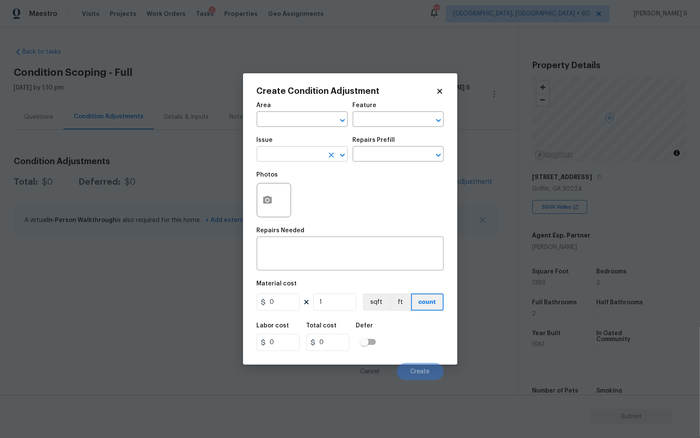
click at [311, 158] on input "text" at bounding box center [290, 154] width 67 height 13
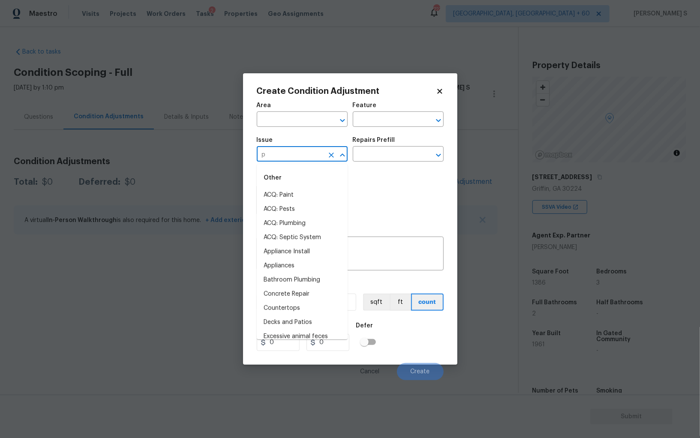
type input "pr"
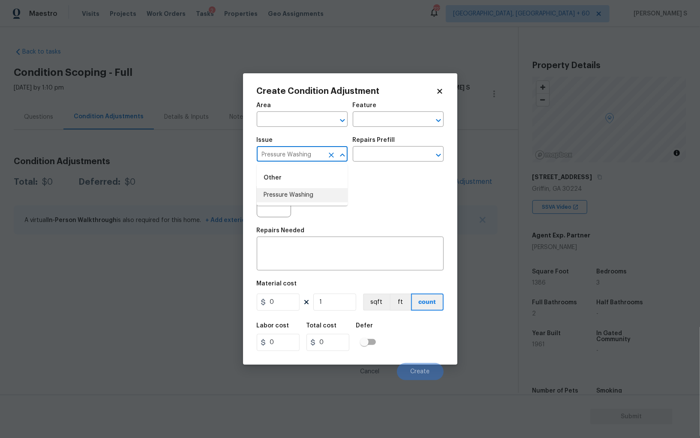
type input "Pressure Washing"
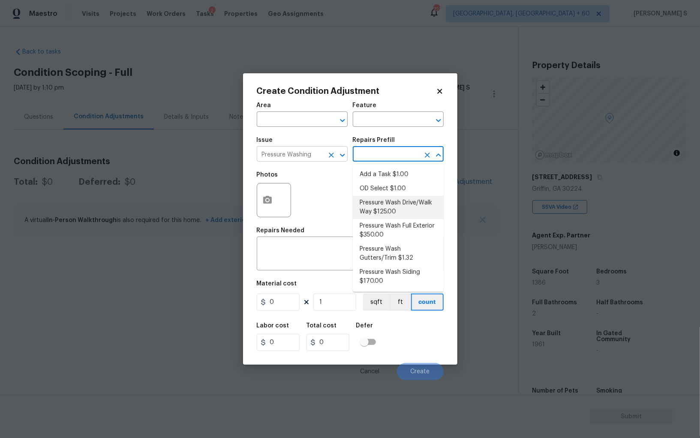
type input "Siding"
type textarea "Pressure wash the driveways/walkways as directed by the PM. Ensure that all deb…"
type input "125"
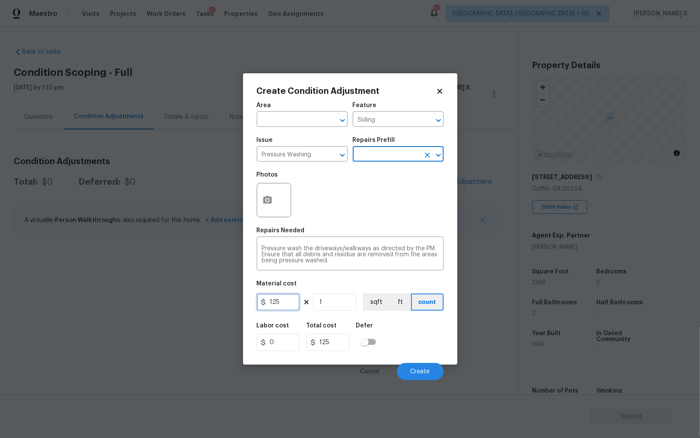
click at [278, 302] on input "125" at bounding box center [278, 302] width 43 height 17
type input "200"
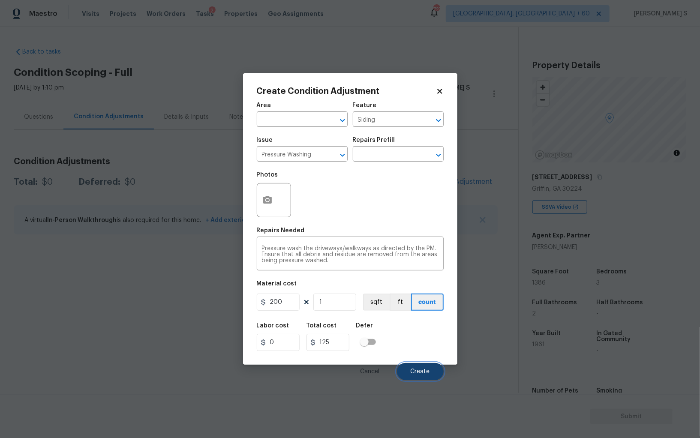
type input "200"
click at [426, 378] on button "Create" at bounding box center [420, 371] width 47 height 17
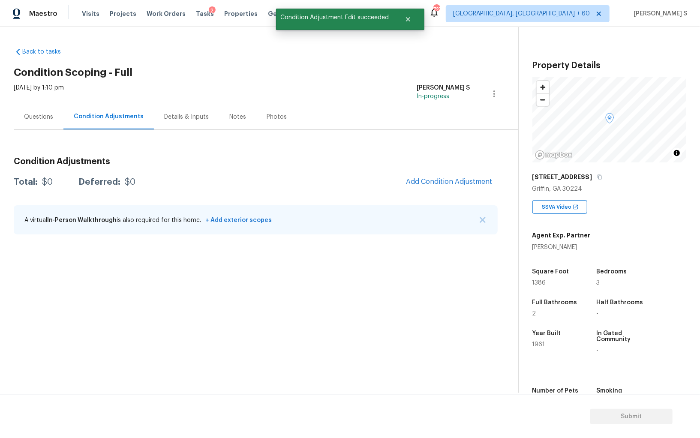
click at [85, 326] on body "Maestro Visits Projects Work Orders Tasks 2 Properties Geo Assignments 727 [GEO…" at bounding box center [350, 219] width 700 height 438
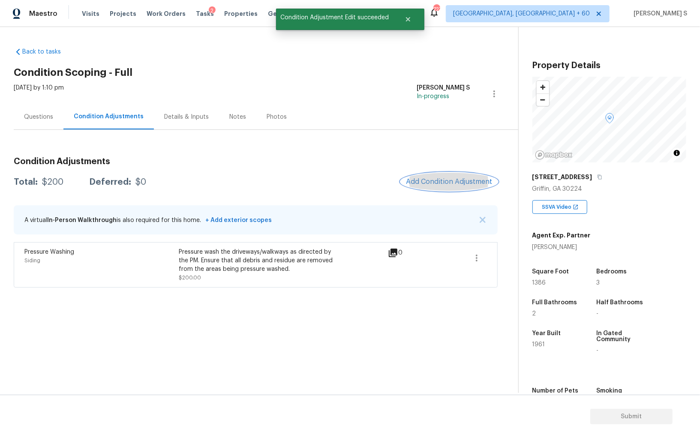
click at [425, 184] on span "Add Condition Adjustment" at bounding box center [449, 182] width 87 height 8
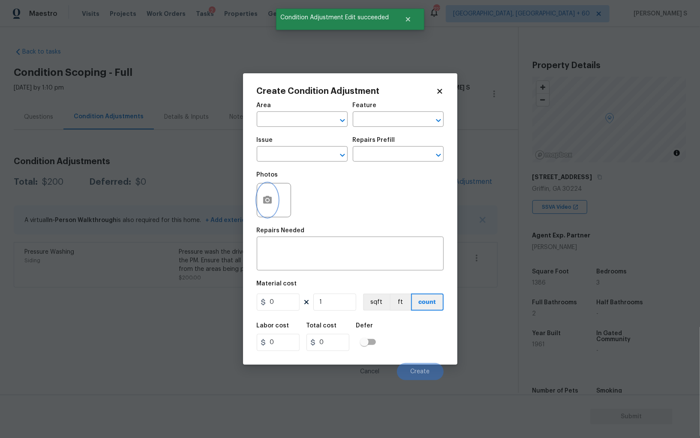
click at [269, 192] on button "button" at bounding box center [267, 200] width 21 height 33
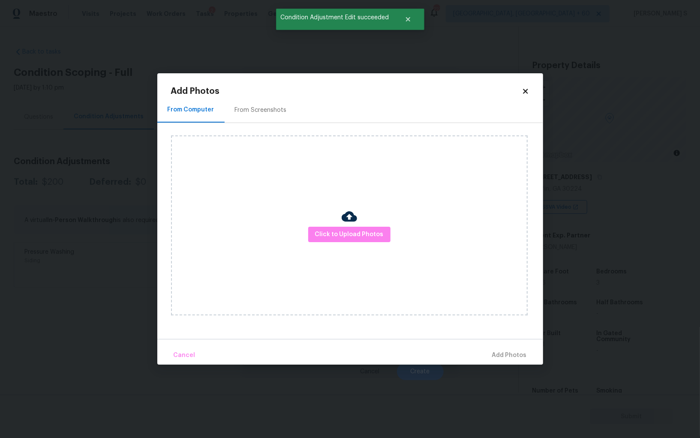
click at [267, 110] on div "From Screenshots" at bounding box center [261, 110] width 52 height 9
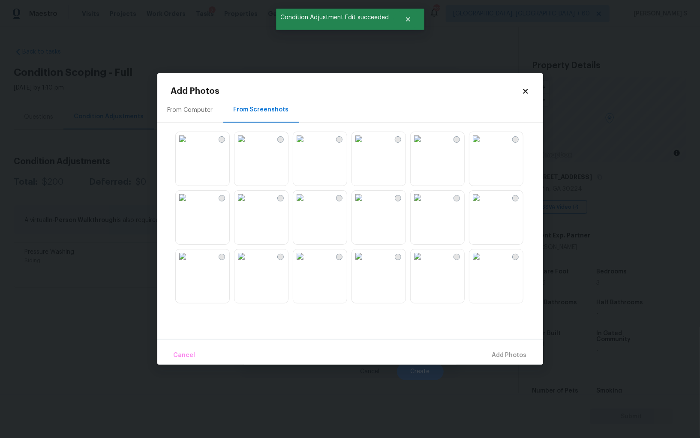
click at [478, 205] on img at bounding box center [477, 198] width 14 height 14
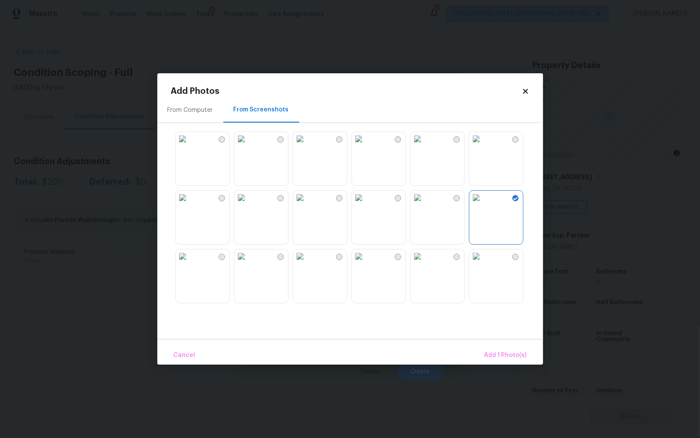
click at [355, 205] on img at bounding box center [359, 198] width 14 height 14
click at [344, 126] on div "From Computer From Screenshots" at bounding box center [350, 218] width 386 height 242
click at [363, 146] on img at bounding box center [359, 139] width 14 height 14
click at [307, 139] on img at bounding box center [300, 139] width 14 height 14
click at [248, 205] on img at bounding box center [242, 198] width 14 height 14
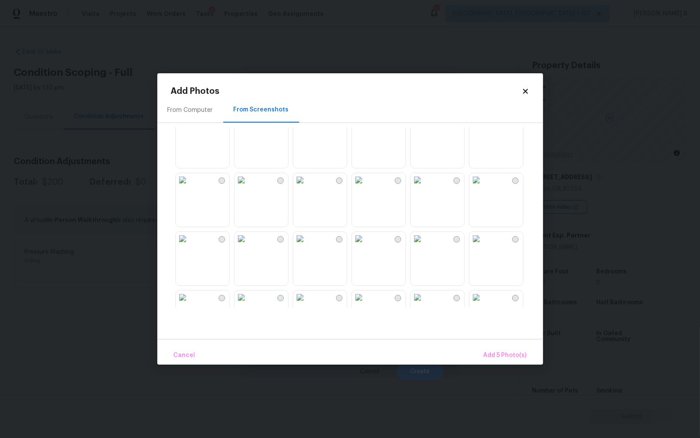
scroll to position [599, 0]
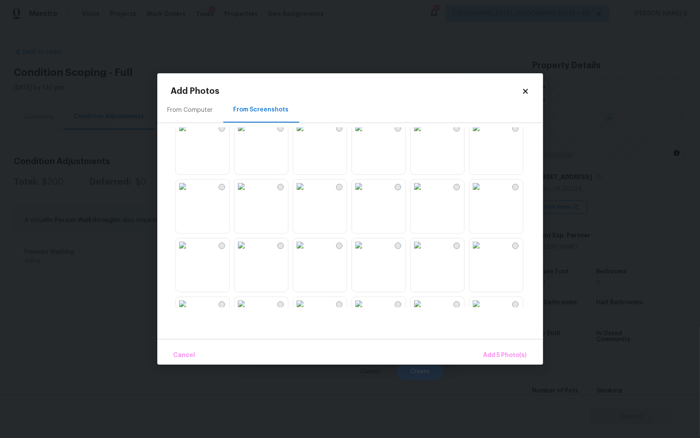
click at [366, 252] on img at bounding box center [359, 245] width 14 height 14
click at [366, 304] on img at bounding box center [359, 304] width 14 height 14
click at [517, 353] on span "Add 7 Photo(s)" at bounding box center [505, 355] width 44 height 11
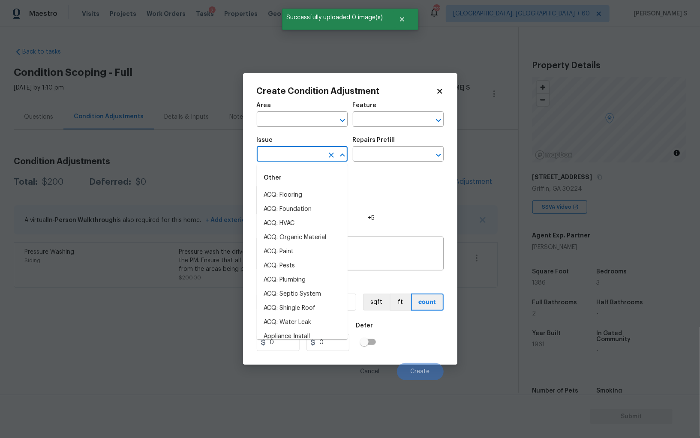
click at [309, 153] on input "text" at bounding box center [290, 154] width 67 height 13
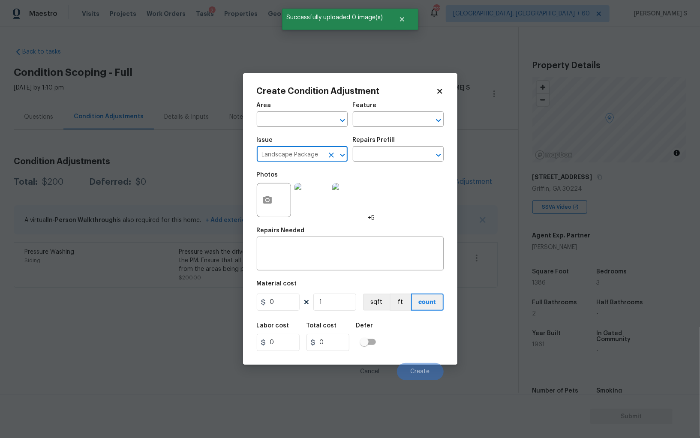
type input "Landscape Package"
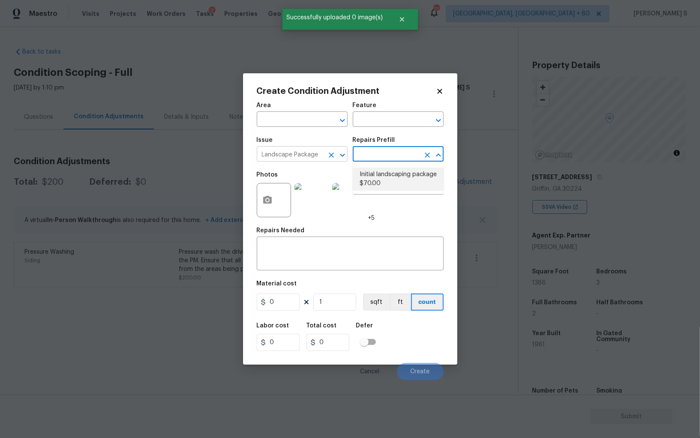
type input "Home Readiness Packages"
type textarea "Mowing of grass up to 6" in height. Mow, edge along driveways & sidewalks, trim…"
type input "70"
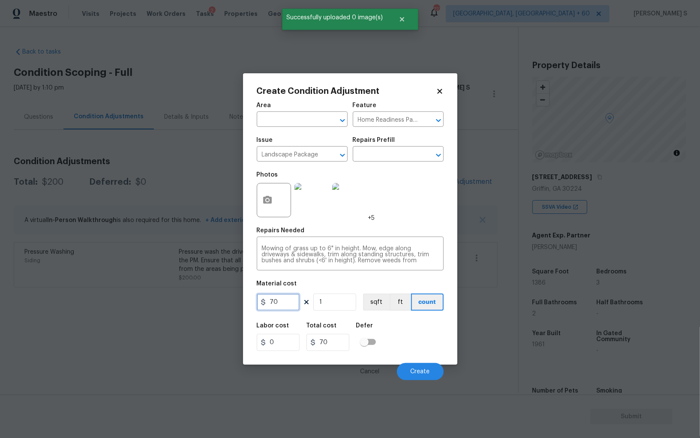
click at [290, 301] on input "70" at bounding box center [278, 302] width 43 height 17
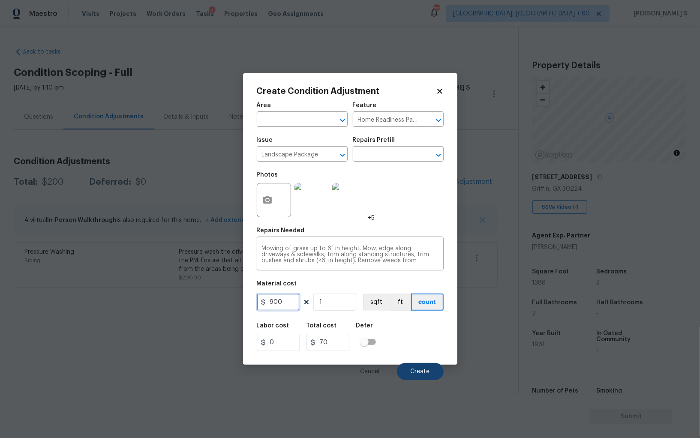
type input "900"
click at [428, 367] on button "Create" at bounding box center [420, 371] width 47 height 17
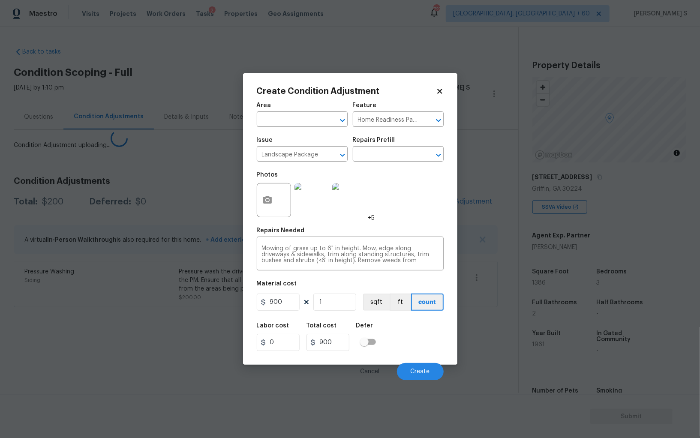
click at [124, 334] on body "Maestro Visits Projects Work Orders Tasks 2 Properties Geo Assignments 727 [GEO…" at bounding box center [350, 219] width 700 height 438
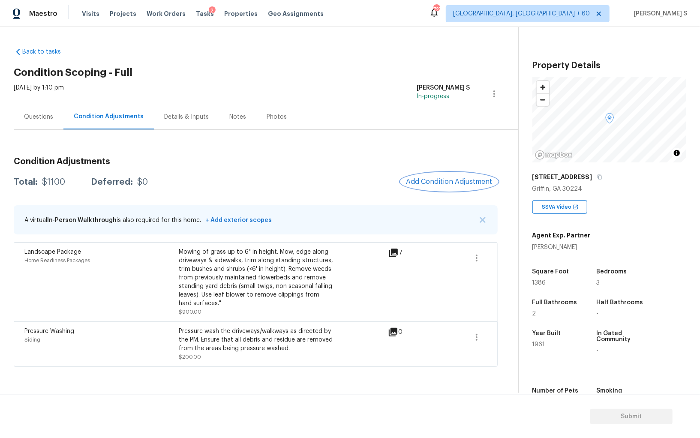
click at [439, 179] on span "Add Condition Adjustment" at bounding box center [449, 182] width 87 height 8
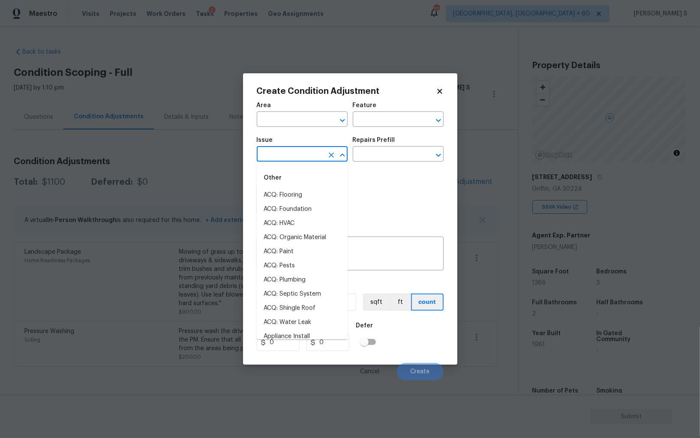
click at [282, 149] on input "text" at bounding box center [290, 154] width 67 height 13
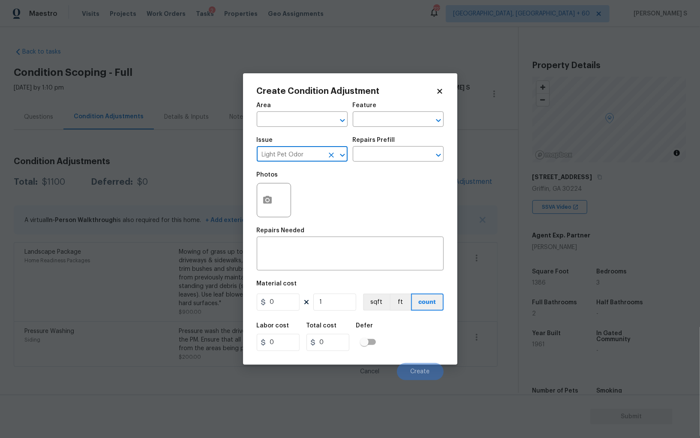
type input "Light Pet Odor"
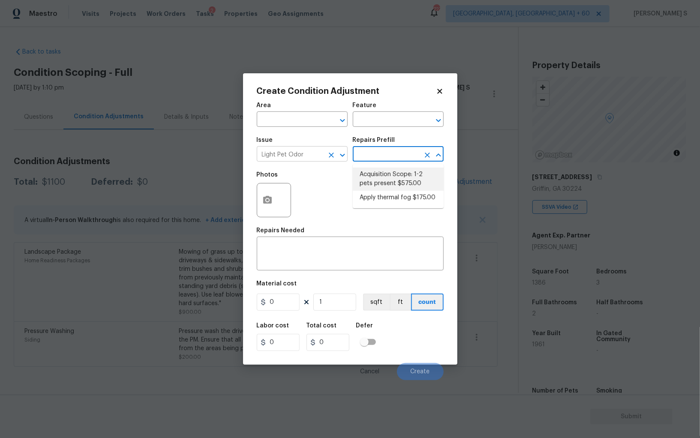
type textarea "Acquisition Scope: 1-2 pets present"
type input "575"
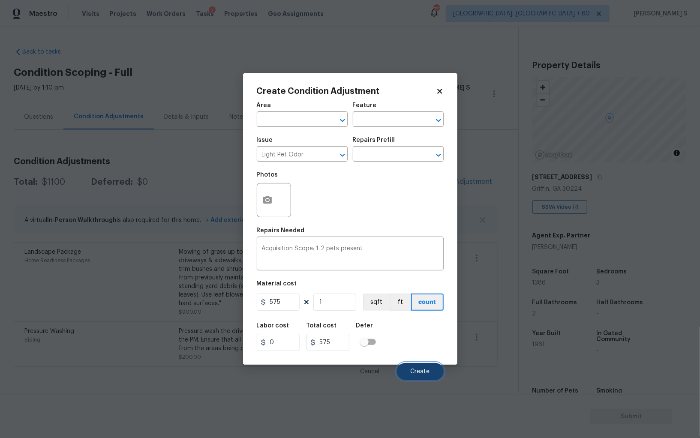
click at [419, 374] on span "Create" at bounding box center [420, 372] width 19 height 6
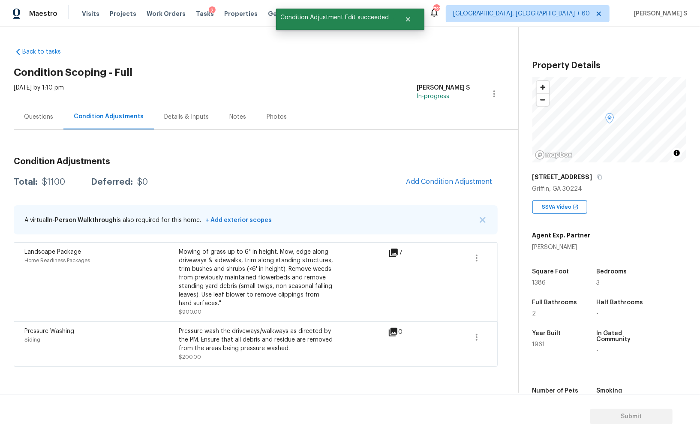
click at [121, 300] on body "Maestro Visits Projects Work Orders Tasks 2 Properties Geo Assignments 727 [GEO…" at bounding box center [350, 219] width 700 height 438
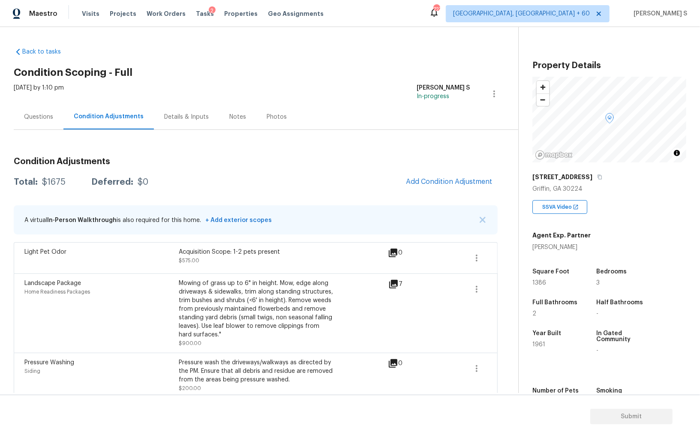
click at [13, 124] on div "Back to tasks Condition Scoping - Full [DATE] by 1:10 pm [PERSON_NAME] S In-pro…" at bounding box center [350, 210] width 700 height 366
click at [30, 121] on div "Questions" at bounding box center [39, 116] width 50 height 25
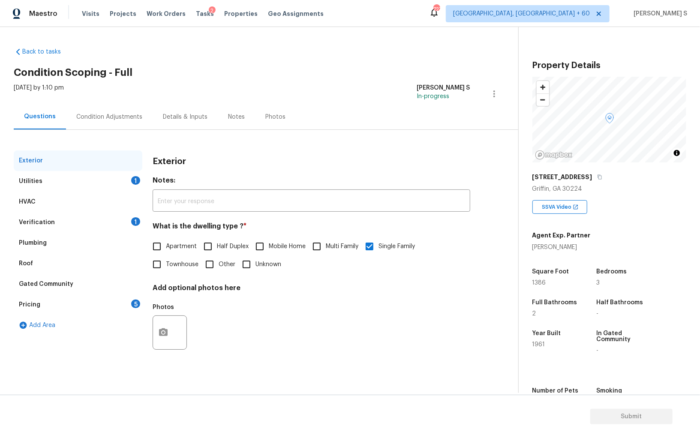
click at [32, 226] on div "Verification" at bounding box center [37, 222] width 36 height 9
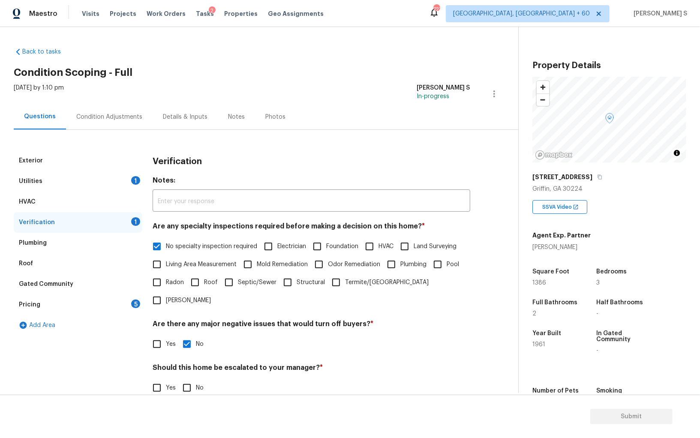
click at [116, 180] on div "Utilities 1" at bounding box center [78, 181] width 129 height 21
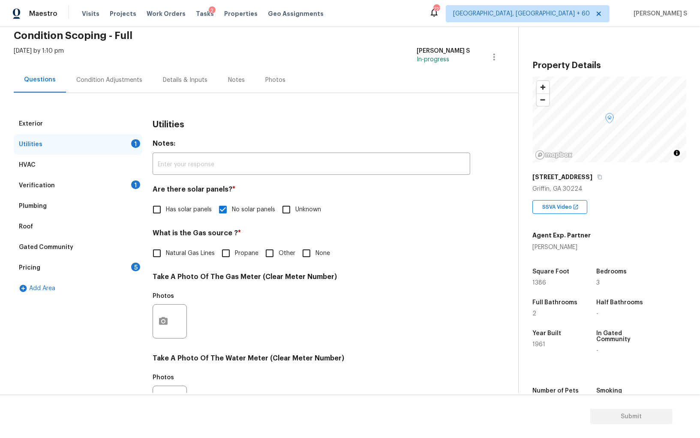
scroll to position [58, 0]
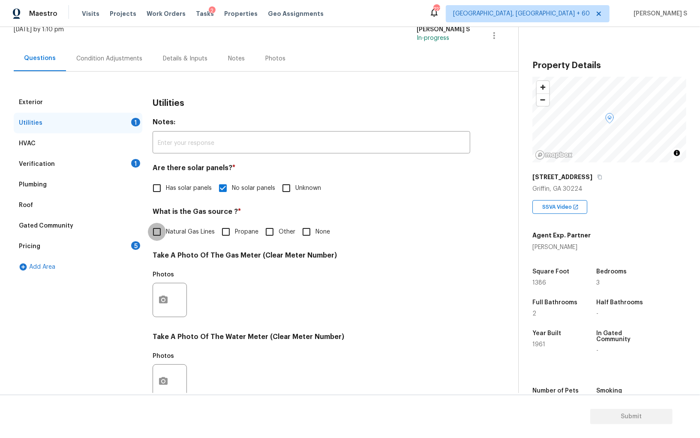
click at [165, 232] on input "Natural Gas Lines" at bounding box center [157, 232] width 18 height 18
checkbox input "true"
click at [598, 179] on icon "button" at bounding box center [600, 177] width 4 height 5
click at [325, 297] on div "Photos" at bounding box center [312, 295] width 318 height 56
click at [597, 178] on icon "button" at bounding box center [599, 177] width 5 height 5
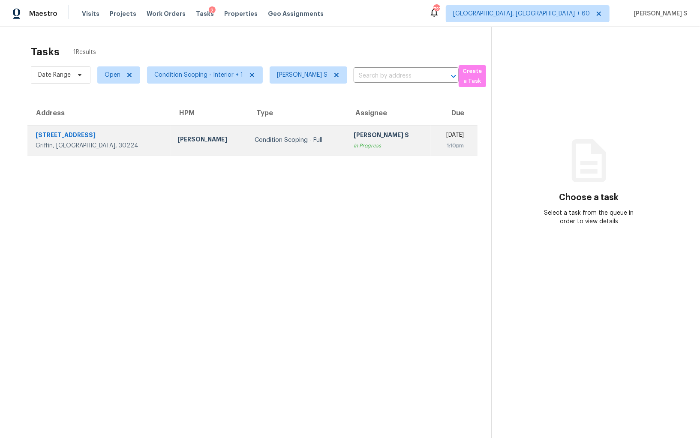
click at [347, 139] on td "[PERSON_NAME] S In Progress" at bounding box center [389, 140] width 84 height 30
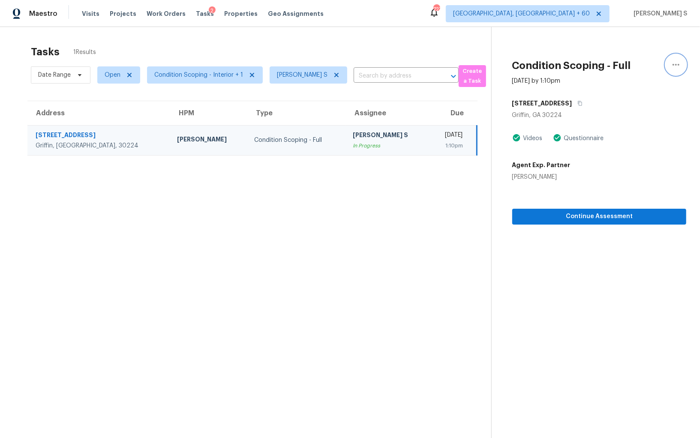
click at [673, 63] on icon "button" at bounding box center [676, 65] width 10 height 10
click at [627, 67] on div "Mark as Blocked" at bounding box center [627, 66] width 67 height 9
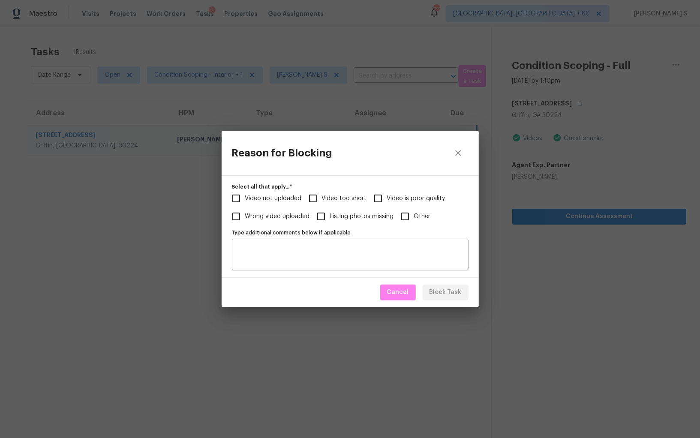
click at [327, 193] on label "Video too short" at bounding box center [335, 199] width 63 height 18
click at [322, 193] on input "Video too short" at bounding box center [313, 199] width 18 height 18
checkbox input "true"
click at [305, 249] on textarea "Type additional comments below if applicable" at bounding box center [350, 255] width 226 height 18
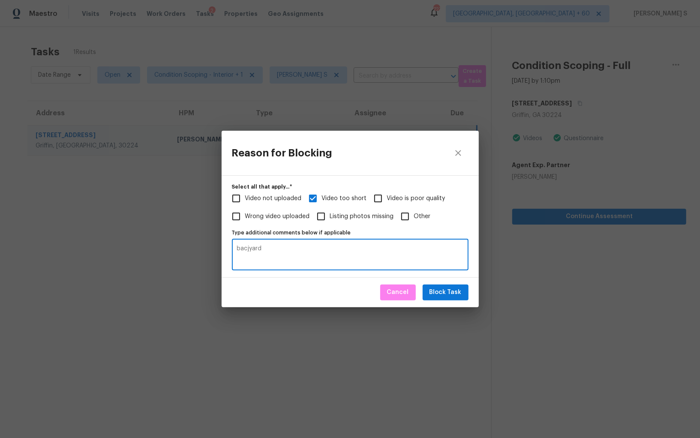
type textarea "bacjyard"
click at [457, 288] on span "Block Task" at bounding box center [446, 292] width 32 height 11
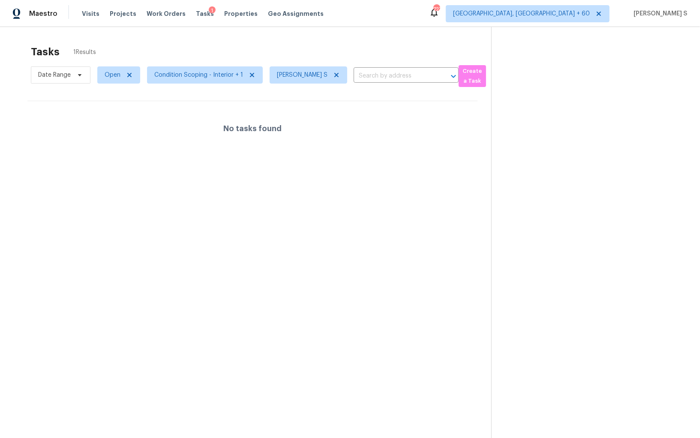
click at [218, 205] on section "Tasks 1 Results Date Range Open Condition Scoping - Interior + 1 Anbu Jebakumar…" at bounding box center [253, 253] width 478 height 425
click at [336, 74] on icon at bounding box center [337, 75] width 4 height 4
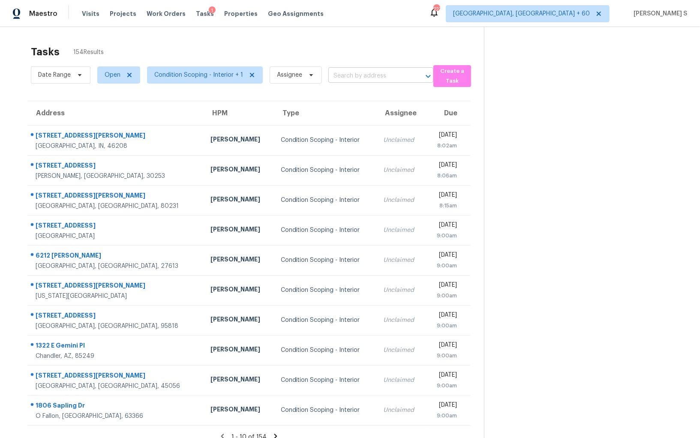
click at [363, 78] on input "text" at bounding box center [369, 75] width 81 height 13
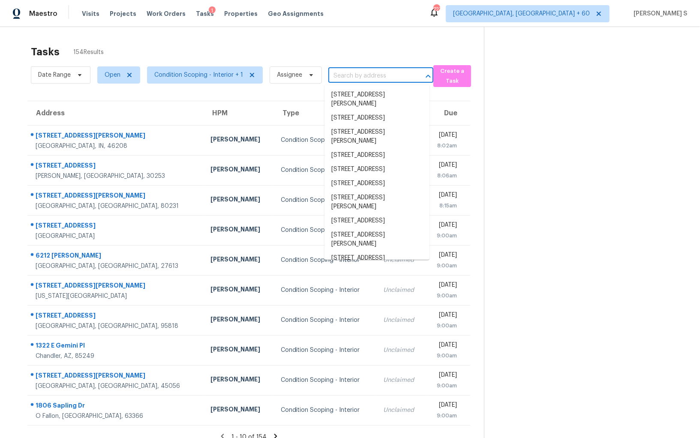
paste input "[STREET_ADDRESS][PERSON_NAME]"
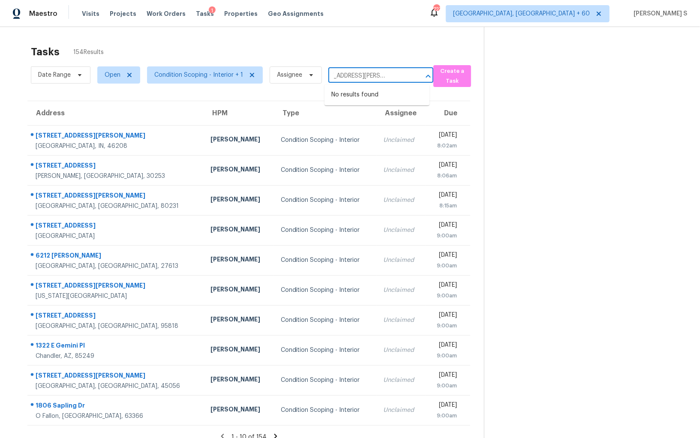
type input "[STREET_ADDRESS][PERSON_NAME]"
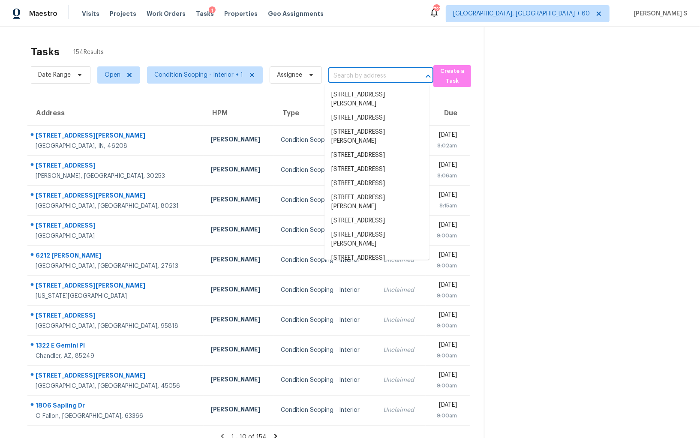
click at [356, 72] on input "text" at bounding box center [369, 75] width 81 height 13
paste input "[STREET_ADDRESS][PERSON_NAME]"
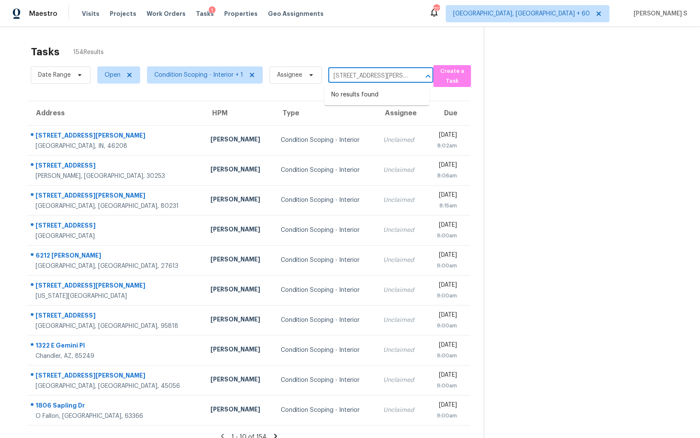
scroll to position [0, 33]
click at [341, 78] on input "[STREET_ADDRESS][PERSON_NAME]" at bounding box center [369, 75] width 81 height 13
type input "[STREET_ADDRESS][PERSON_NAME]"
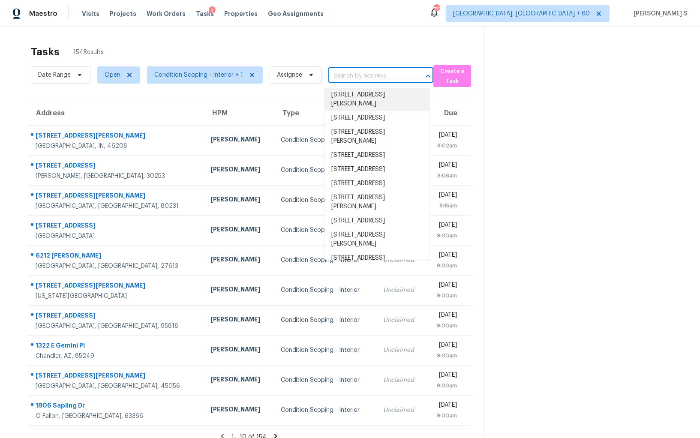
click at [342, 75] on input "text" at bounding box center [369, 75] width 81 height 13
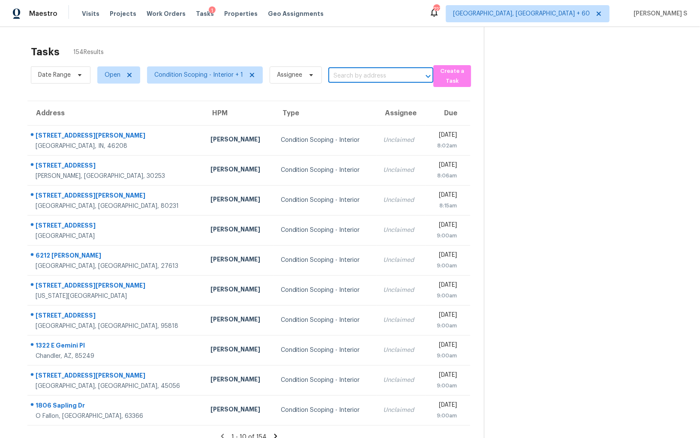
paste input "[STREET_ADDRESS][PERSON_NAME]"
click at [340, 75] on input "[STREET_ADDRESS][PERSON_NAME]" at bounding box center [369, 75] width 81 height 13
type input "2493 [PERSON_NAME] C"
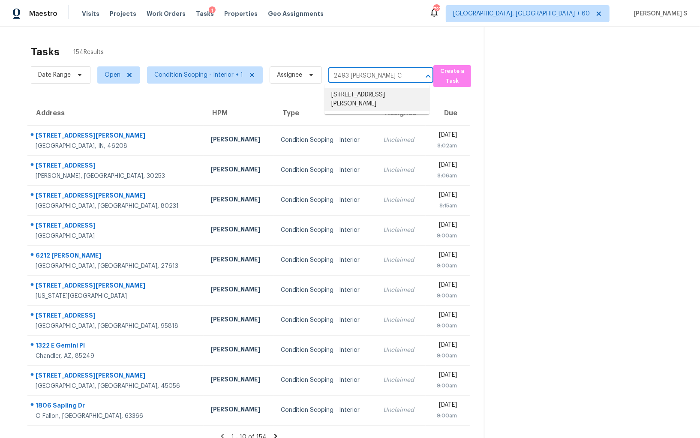
click at [356, 97] on li "[STREET_ADDRESS][PERSON_NAME]" at bounding box center [377, 99] width 105 height 23
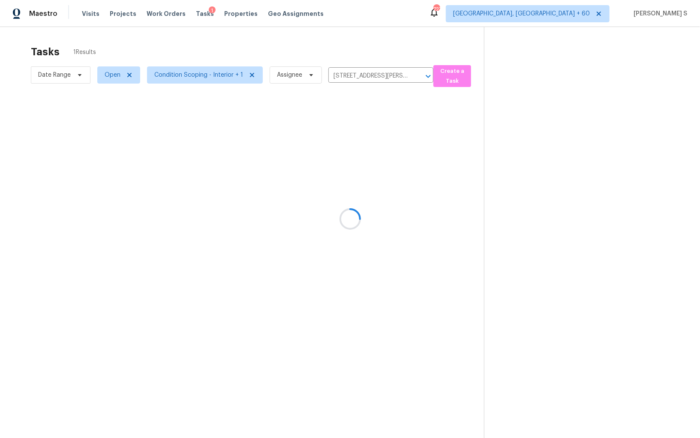
click at [330, 146] on div at bounding box center [350, 219] width 700 height 438
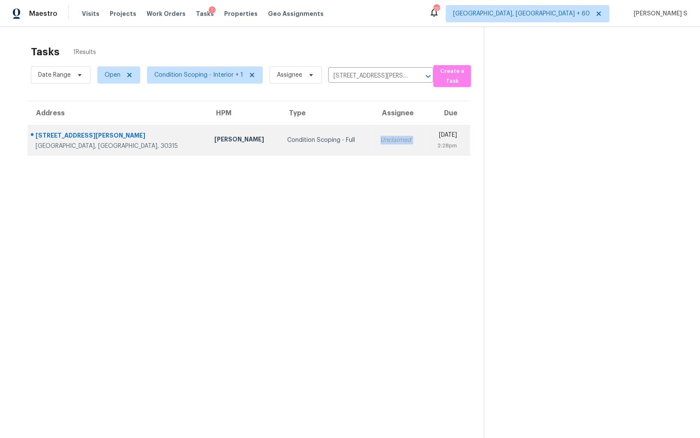
click at [374, 146] on td "Unclaimed" at bounding box center [399, 140] width 51 height 30
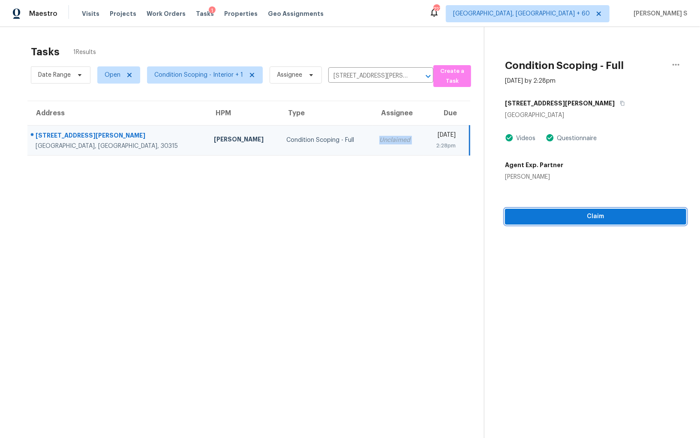
click at [585, 221] on span "Claim" at bounding box center [596, 216] width 168 height 11
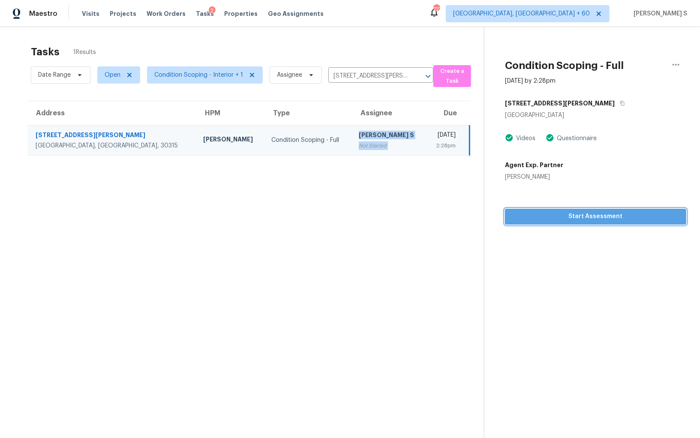
click at [608, 216] on span "Start Assessment" at bounding box center [596, 216] width 168 height 11
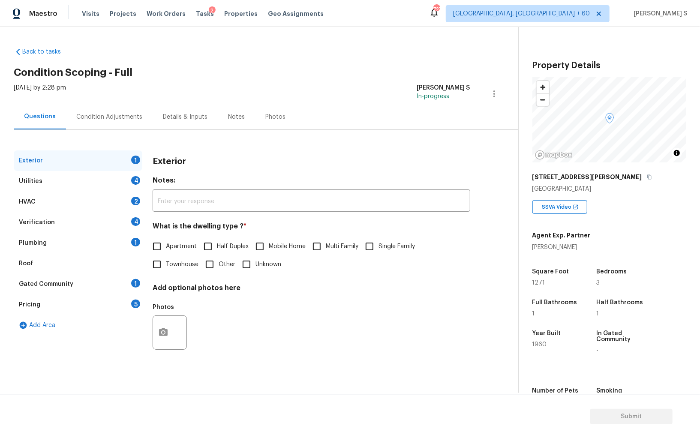
click at [120, 307] on div "Pricing 5" at bounding box center [78, 305] width 129 height 21
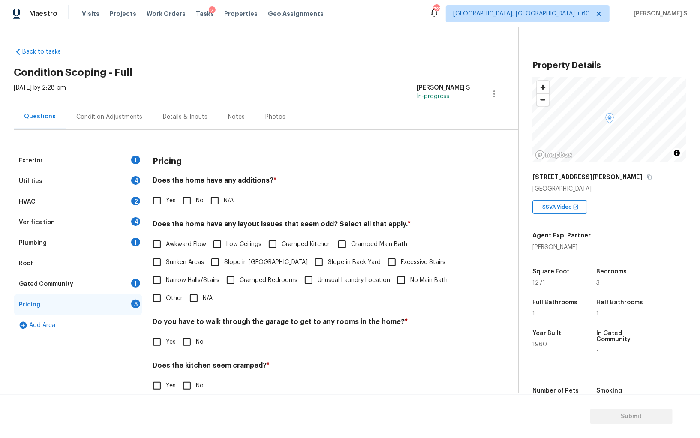
scroll to position [58, 0]
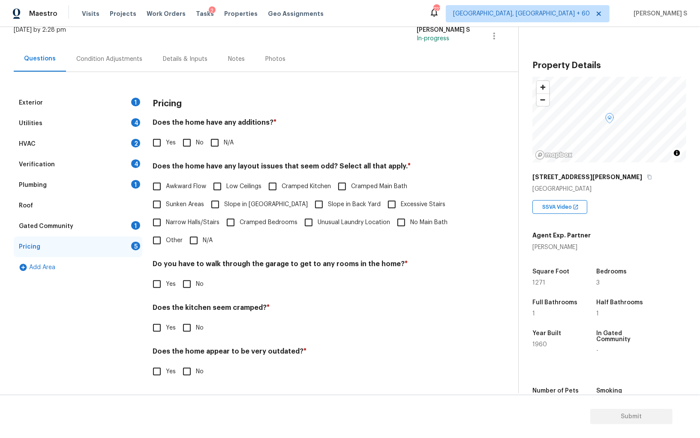
click at [160, 236] on input "Other" at bounding box center [157, 241] width 18 height 18
checkbox input "true"
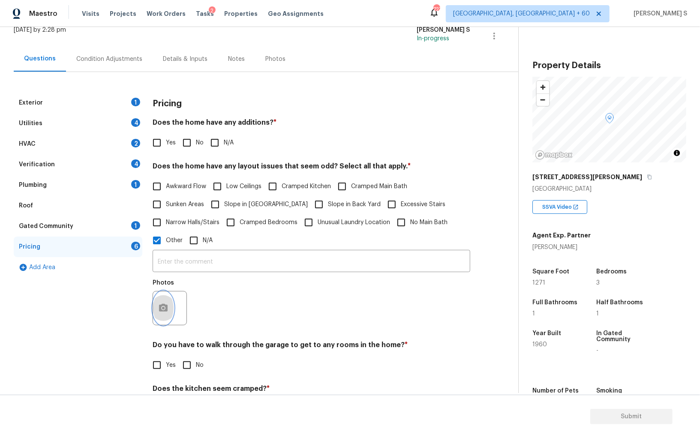
click at [165, 307] on icon "button" at bounding box center [163, 308] width 9 height 8
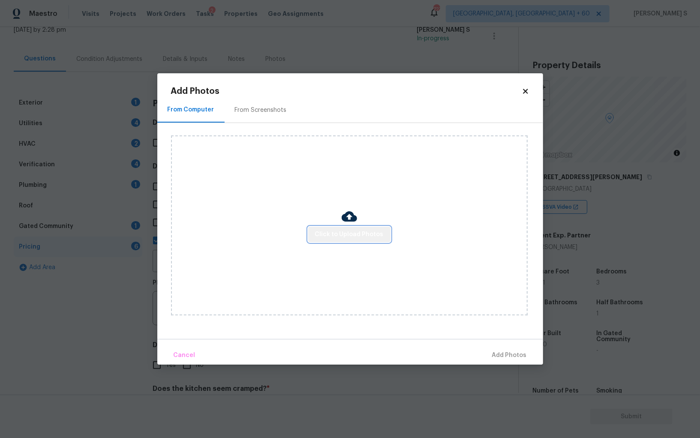
click at [356, 233] on span "Click to Upload Photos" at bounding box center [349, 234] width 69 height 11
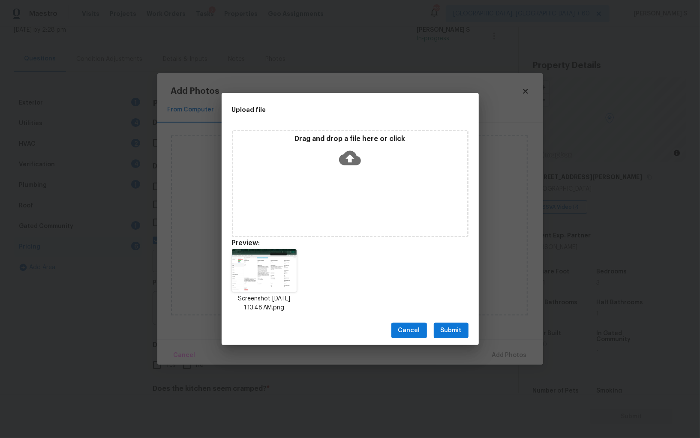
click at [467, 326] on button "Submit" at bounding box center [451, 331] width 35 height 16
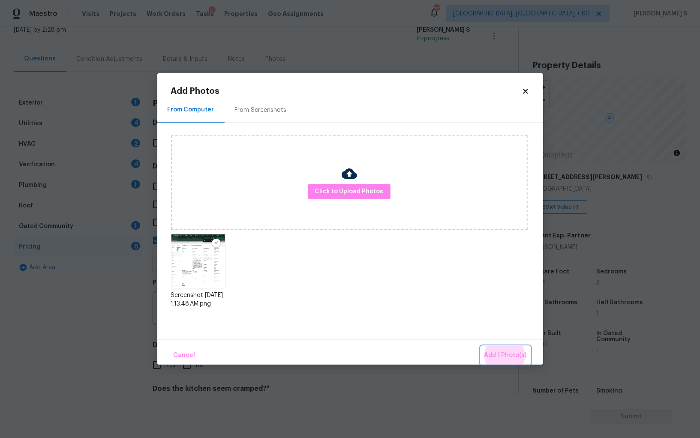
click at [481, 347] on button "Add 1 Photo(s)" at bounding box center [505, 356] width 49 height 18
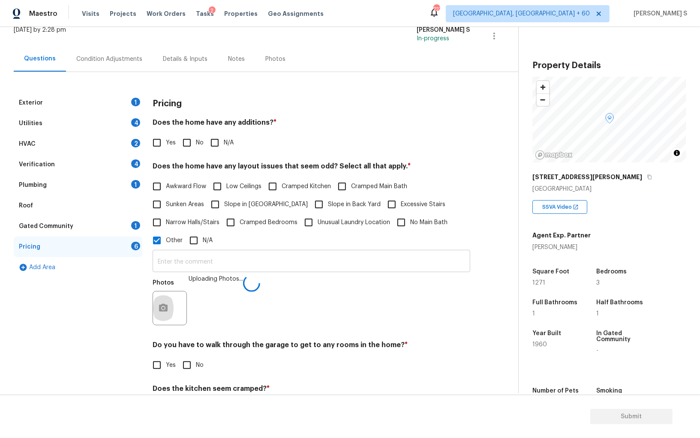
click at [407, 262] on input "text" at bounding box center [312, 262] width 318 height 20
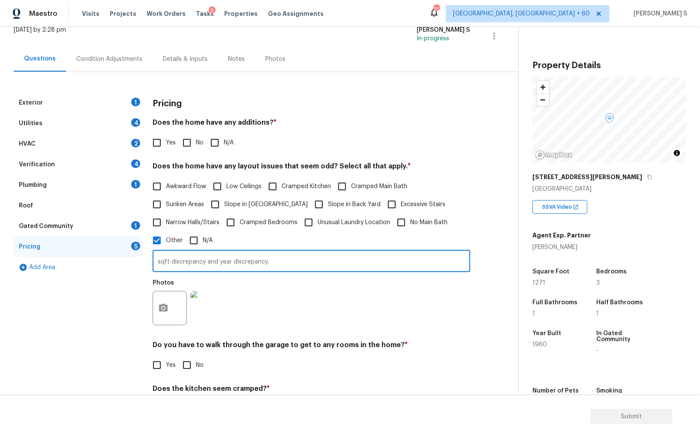
type input "sqft discrepancy and year discrepancy."
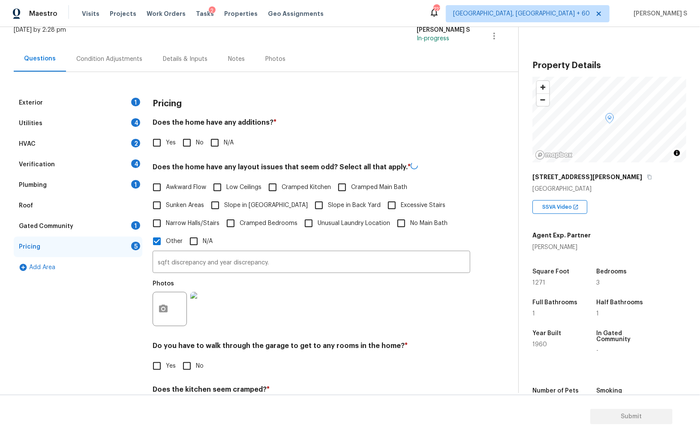
click at [431, 305] on div "Photos" at bounding box center [312, 304] width 318 height 56
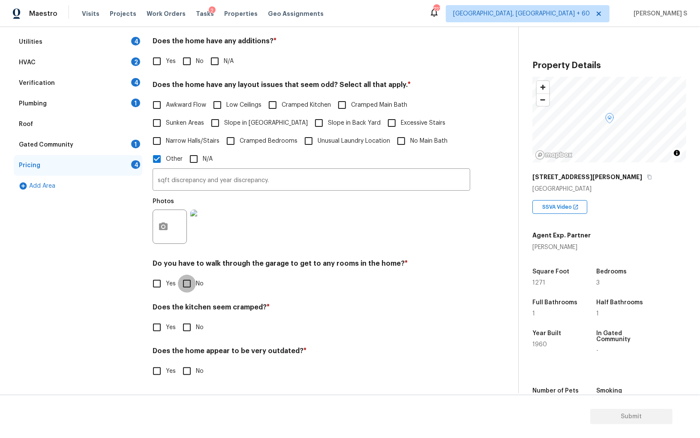
click at [179, 286] on input "No" at bounding box center [187, 284] width 18 height 18
checkbox input "true"
click at [178, 319] on input "No" at bounding box center [187, 328] width 18 height 18
checkbox input "true"
click at [178, 363] on input "No" at bounding box center [187, 372] width 18 height 18
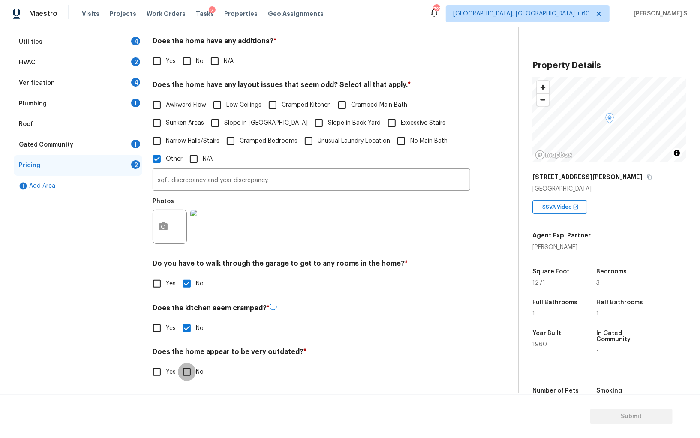
checkbox input "true"
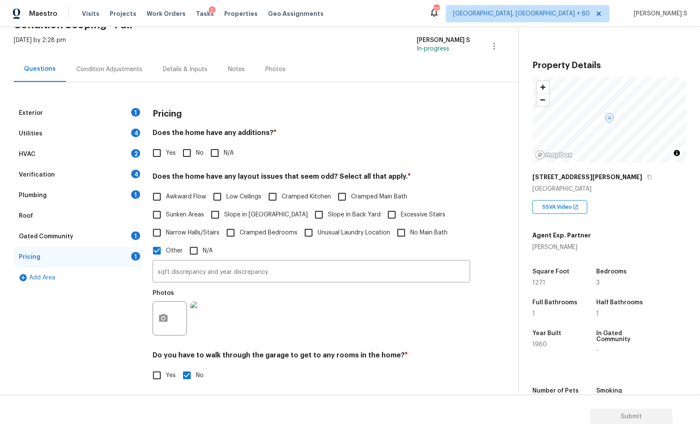
scroll to position [0, 0]
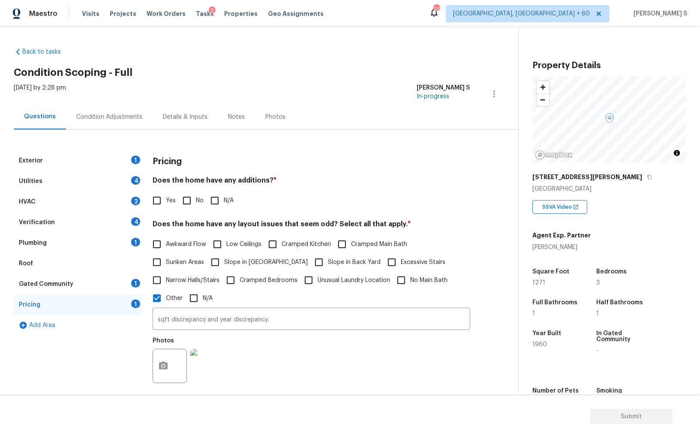
click at [184, 204] on input "No" at bounding box center [187, 201] width 18 height 18
checkbox input "true"
click at [129, 158] on div "Exterior 1" at bounding box center [78, 161] width 129 height 21
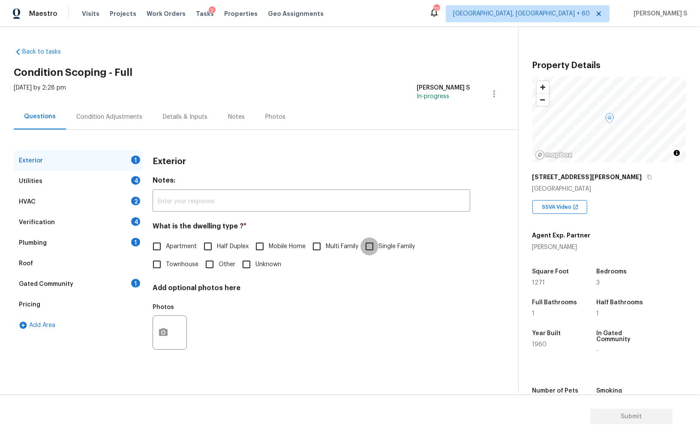
click at [364, 244] on input "Single Family" at bounding box center [370, 247] width 18 height 18
checkbox input "true"
click at [131, 178] on div "4" at bounding box center [135, 180] width 9 height 9
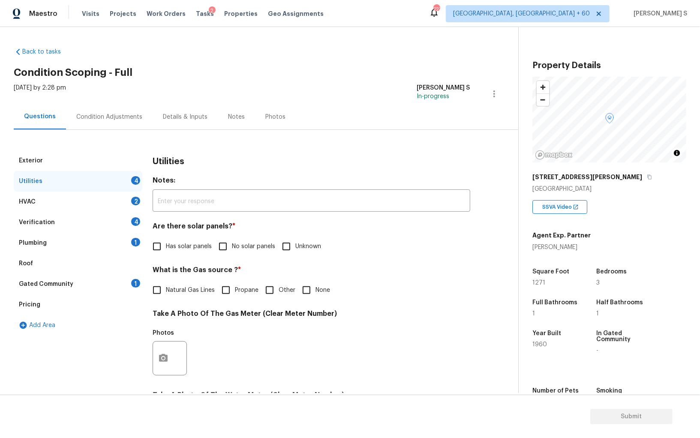
click at [220, 243] on input "No solar panels" at bounding box center [223, 247] width 18 height 18
checkbox input "true"
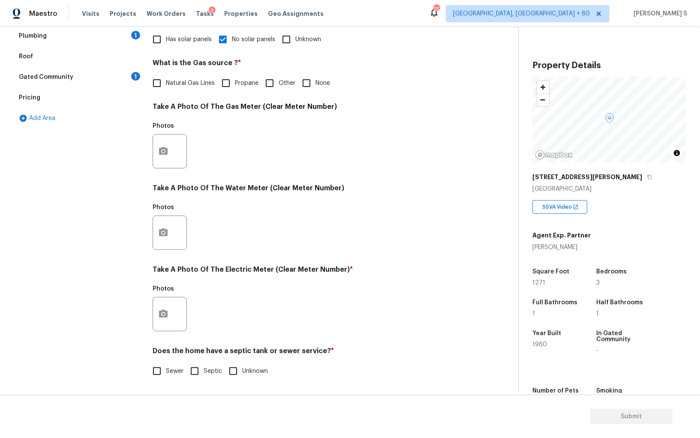
click at [161, 373] on input "Sewer" at bounding box center [157, 371] width 18 height 18
checkbox input "true"
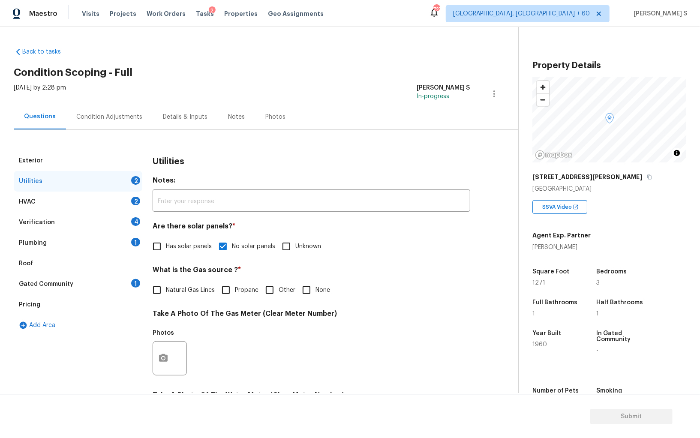
click at [128, 234] on div "Plumbing 1" at bounding box center [78, 243] width 129 height 21
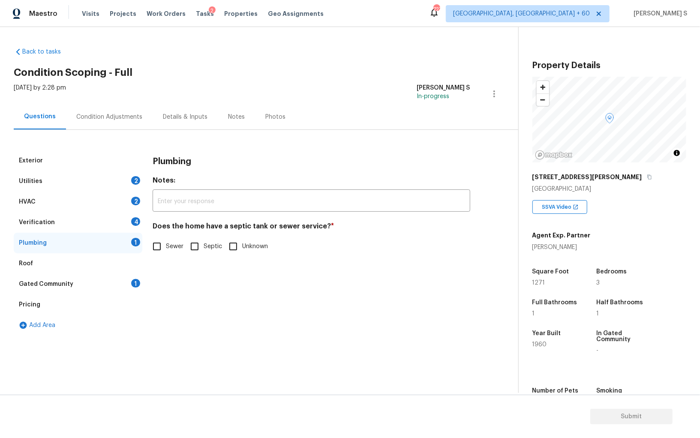
click at [144, 247] on div "Exterior Utilities 2 HVAC 2 Verification 4 Plumbing 1 Roof Gated Community 1 Pr…" at bounding box center [256, 243] width 484 height 185
click at [150, 244] on input "Sewer" at bounding box center [157, 247] width 18 height 18
checkbox input "true"
click at [134, 279] on div "1" at bounding box center [135, 283] width 9 height 9
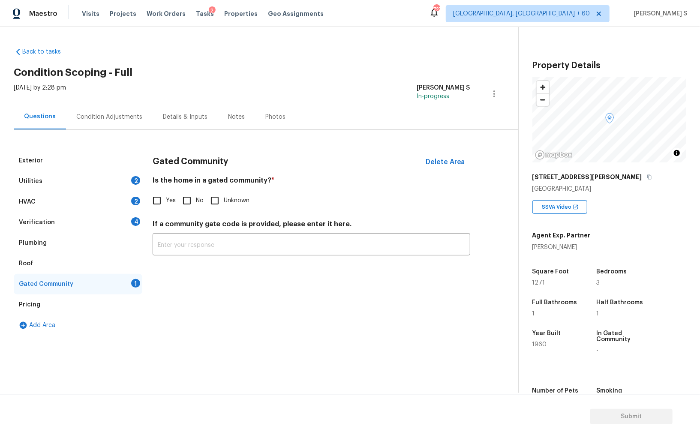
click at [192, 199] on input "No" at bounding box center [187, 201] width 18 height 18
checkbox input "true"
click at [132, 219] on div "4" at bounding box center [135, 221] width 9 height 9
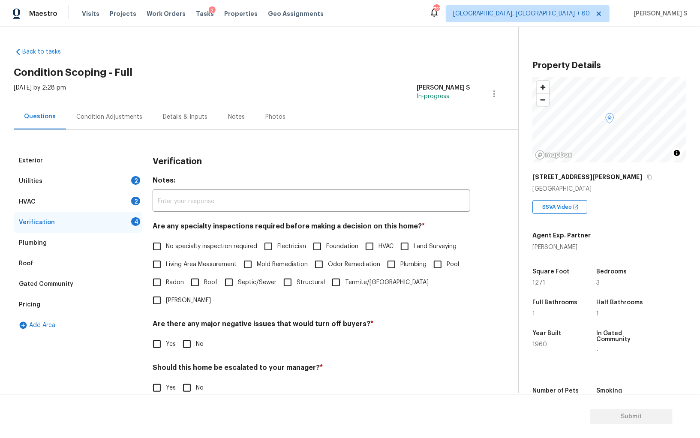
click at [163, 248] on input "No specialty inspection required" at bounding box center [157, 247] width 18 height 18
checkbox input "true"
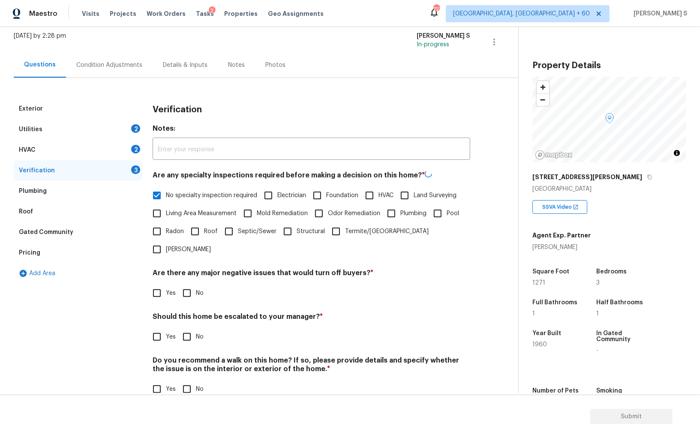
scroll to position [51, 0]
click at [179, 284] on input "No" at bounding box center [187, 293] width 18 height 18
checkbox input "true"
click at [199, 380] on span "No" at bounding box center [200, 389] width 8 height 9
click at [196, 380] on input "No" at bounding box center [187, 389] width 18 height 18
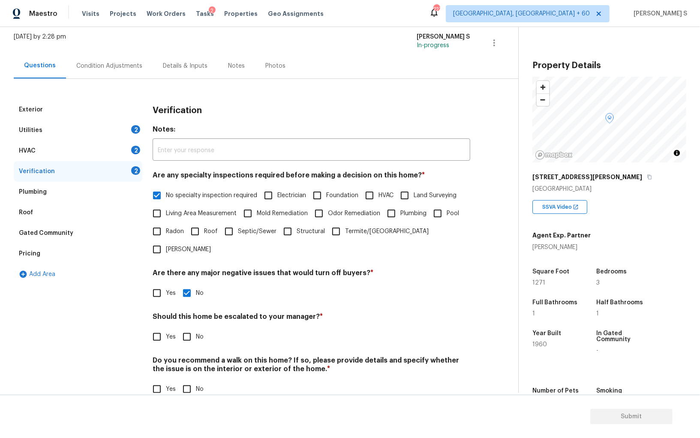
checkbox input "true"
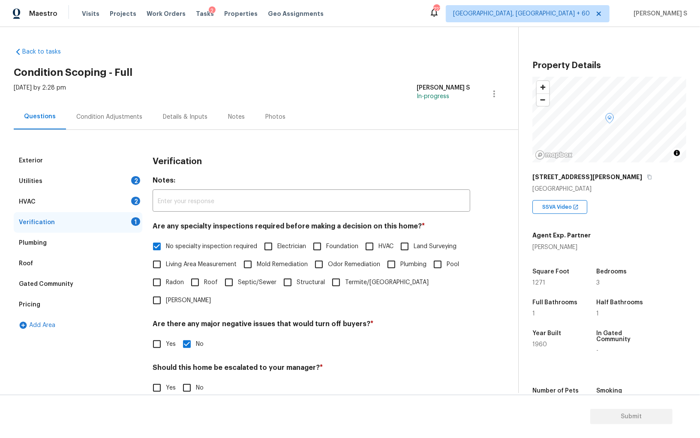
click at [129, 193] on div "HVAC 2" at bounding box center [78, 202] width 129 height 21
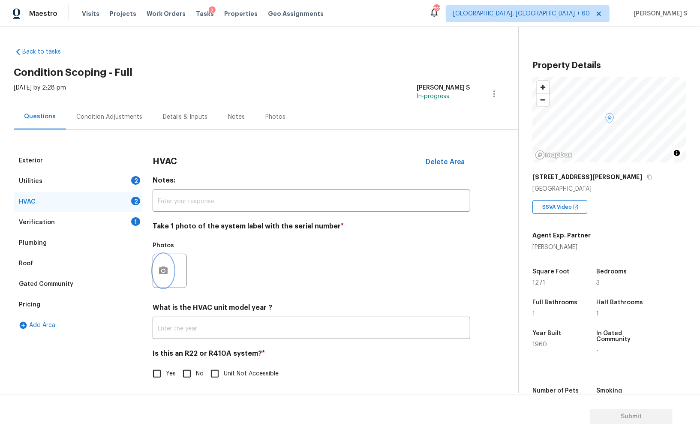
click at [163, 272] on circle "button" at bounding box center [163, 271] width 3 height 3
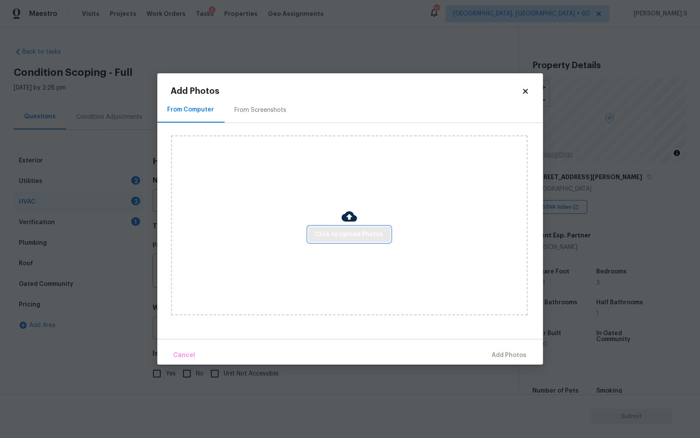
click at [372, 229] on button "Click to Upload Photos" at bounding box center [349, 235] width 82 height 16
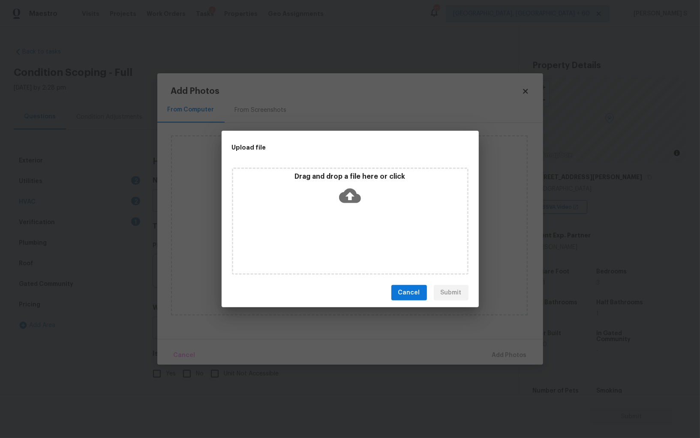
click at [372, 229] on div "Drag and drop a file here or click" at bounding box center [350, 221] width 237 height 107
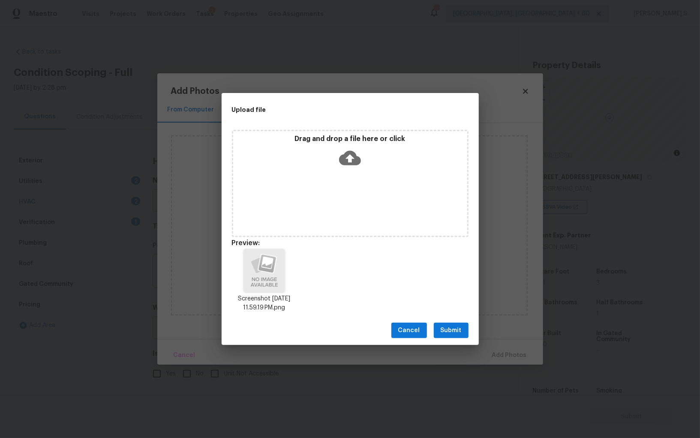
click at [458, 332] on span "Submit" at bounding box center [451, 331] width 21 height 11
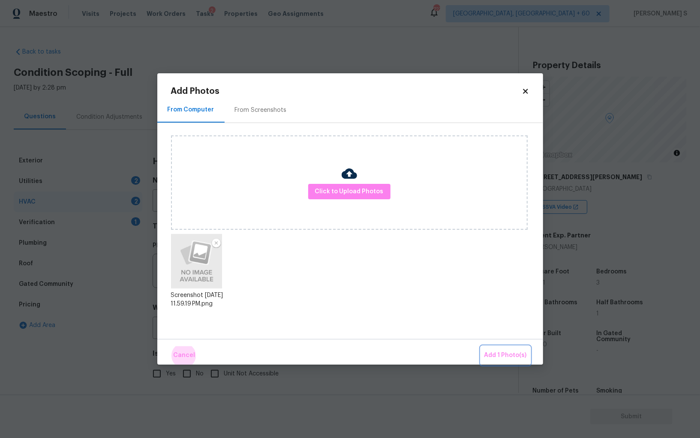
click at [481, 347] on button "Add 1 Photo(s)" at bounding box center [505, 356] width 49 height 18
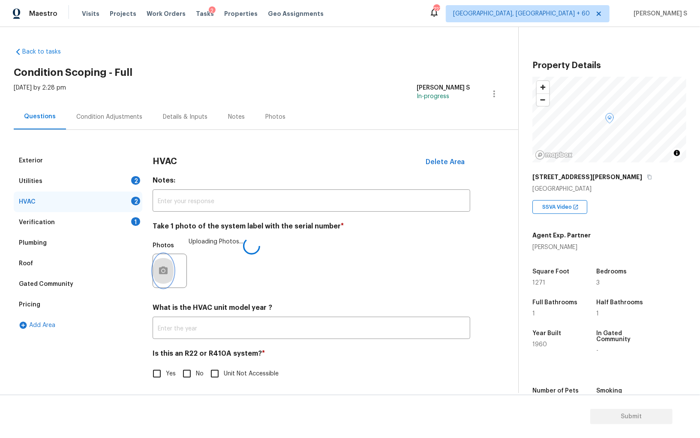
scroll to position [3, 0]
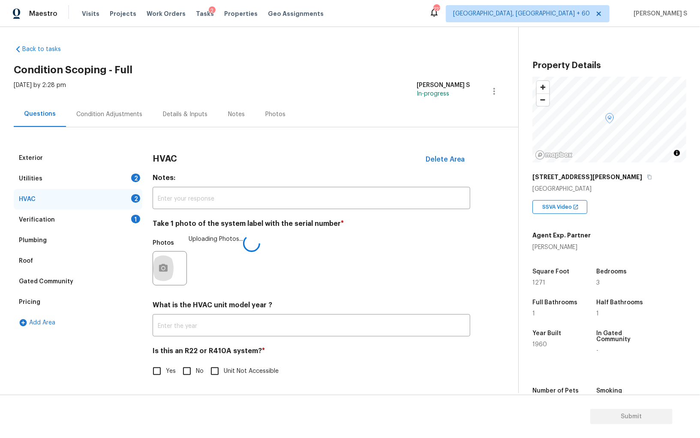
click at [196, 364] on label "No" at bounding box center [191, 371] width 26 height 18
click at [196, 364] on input "No" at bounding box center [187, 371] width 18 height 18
checkbox input "true"
click at [128, 182] on div "Utilities 2" at bounding box center [78, 179] width 129 height 21
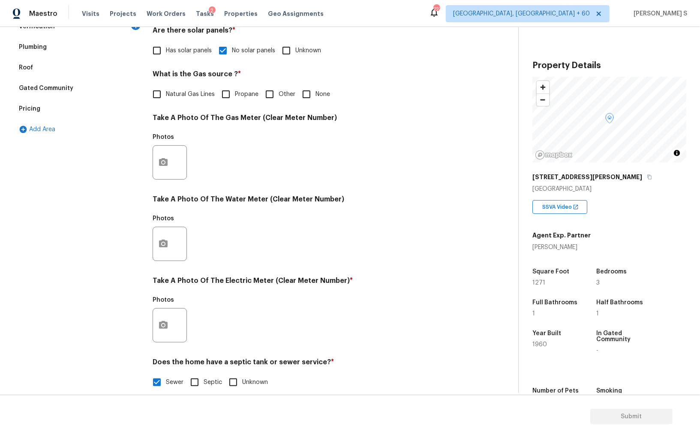
scroll to position [207, 0]
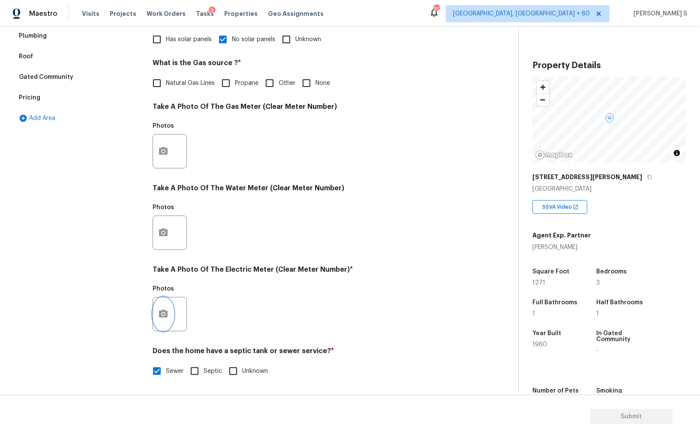
click at [160, 310] on icon "button" at bounding box center [163, 314] width 10 height 10
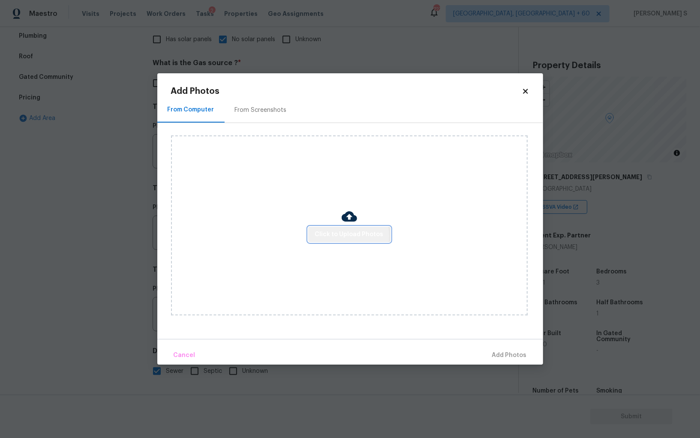
click at [350, 236] on span "Click to Upload Photos" at bounding box center [349, 234] width 69 height 11
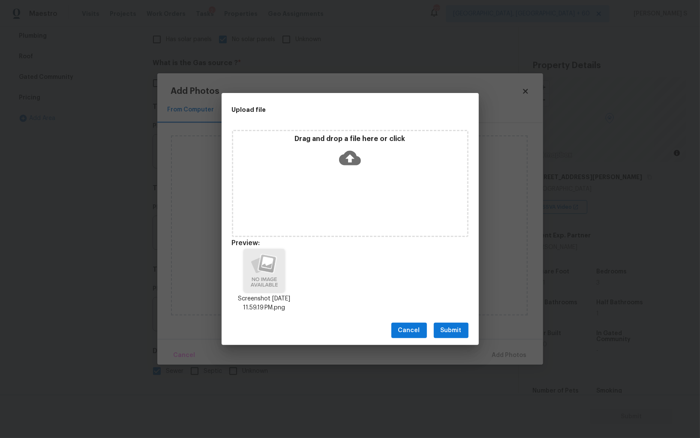
click at [447, 332] on span "Submit" at bounding box center [451, 331] width 21 height 11
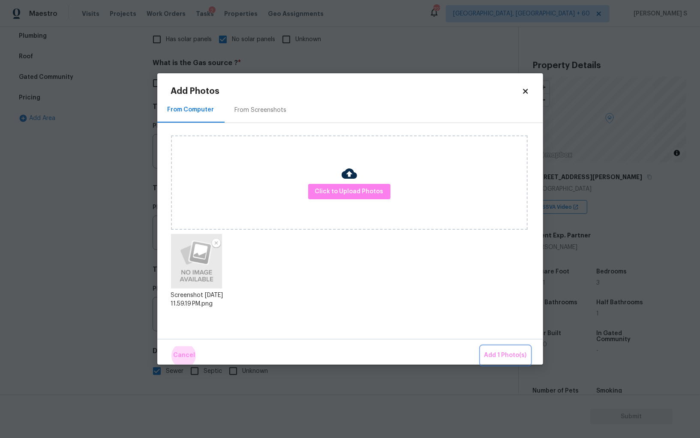
click at [481, 347] on button "Add 1 Photo(s)" at bounding box center [505, 356] width 49 height 18
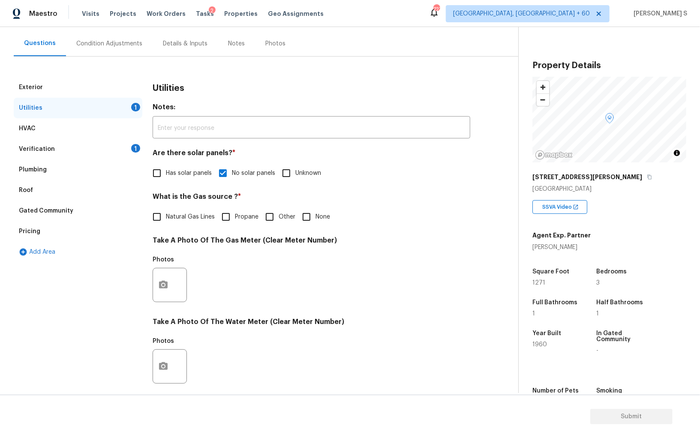
scroll to position [0, 0]
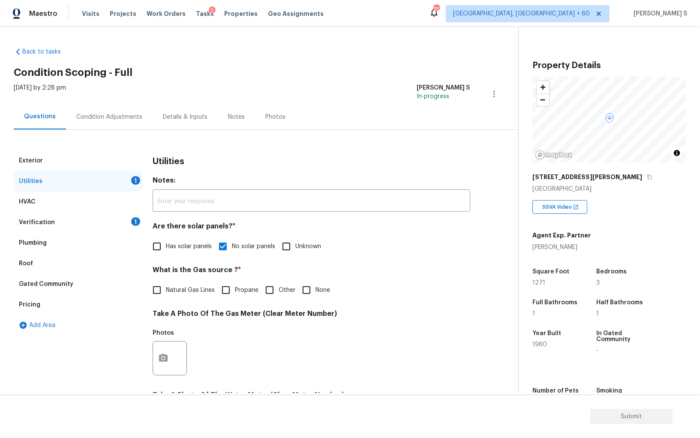
click at [121, 110] on div "Condition Adjustments" at bounding box center [109, 116] width 87 height 25
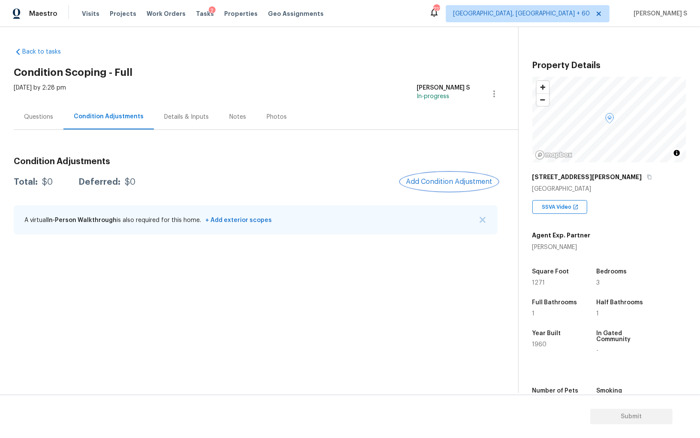
click at [463, 178] on span "Add Condition Adjustment" at bounding box center [449, 182] width 87 height 8
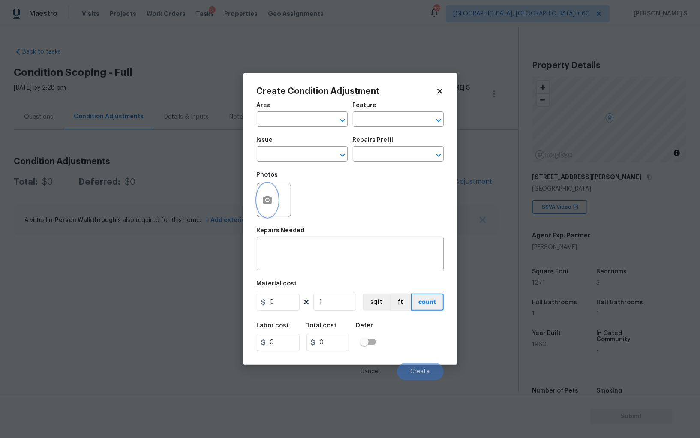
click at [275, 196] on button "button" at bounding box center [267, 200] width 21 height 33
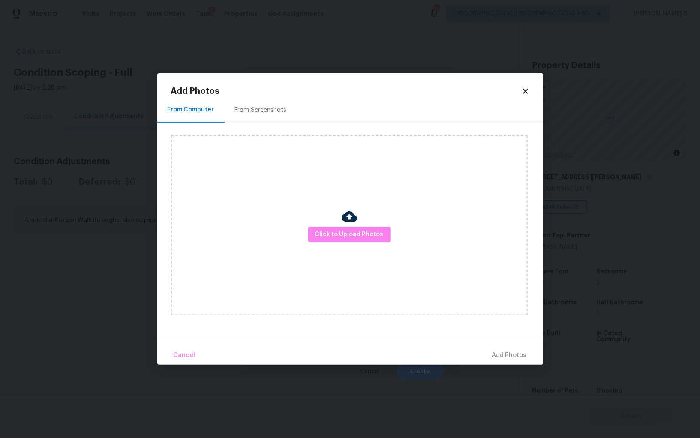
click at [255, 104] on div "From Screenshots" at bounding box center [261, 109] width 72 height 25
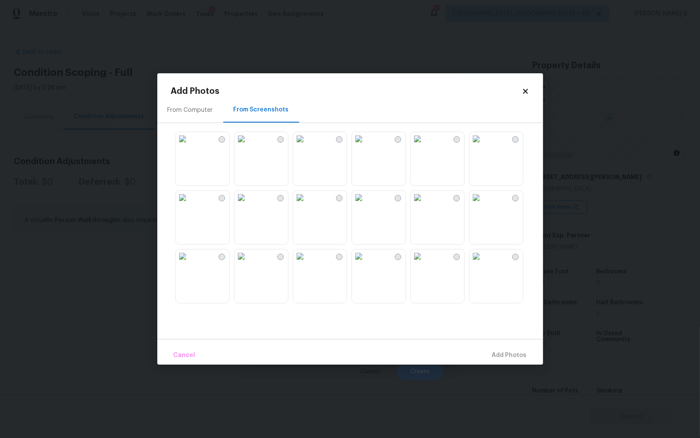
click at [425, 146] on img at bounding box center [418, 139] width 14 height 14
click at [425, 205] on img at bounding box center [418, 198] width 14 height 14
click at [366, 205] on img at bounding box center [359, 198] width 14 height 14
click at [366, 146] on img at bounding box center [359, 139] width 14 height 14
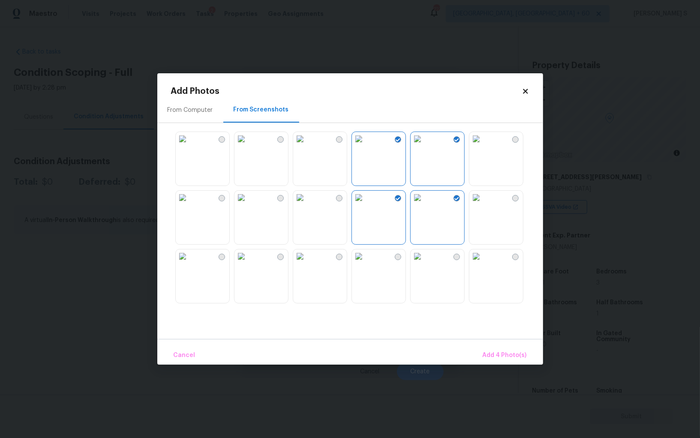
click at [304, 146] on img at bounding box center [300, 139] width 14 height 14
click at [248, 146] on img at bounding box center [242, 139] width 14 height 14
click at [248, 205] on img at bounding box center [242, 198] width 14 height 14
click at [307, 205] on img at bounding box center [300, 198] width 14 height 14
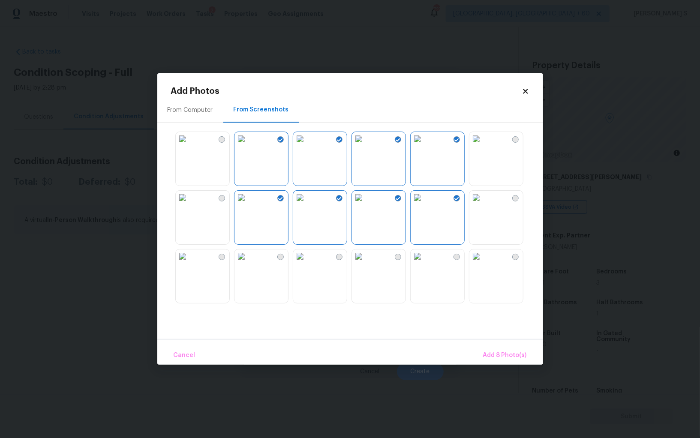
click at [307, 263] on img at bounding box center [300, 257] width 14 height 14
drag, startPoint x: 390, startPoint y: 267, endPoint x: 421, endPoint y: 267, distance: 30.9
click at [366, 263] on img at bounding box center [359, 257] width 14 height 14
click at [425, 263] on img at bounding box center [418, 257] width 14 height 14
click at [477, 263] on img at bounding box center [477, 257] width 14 height 14
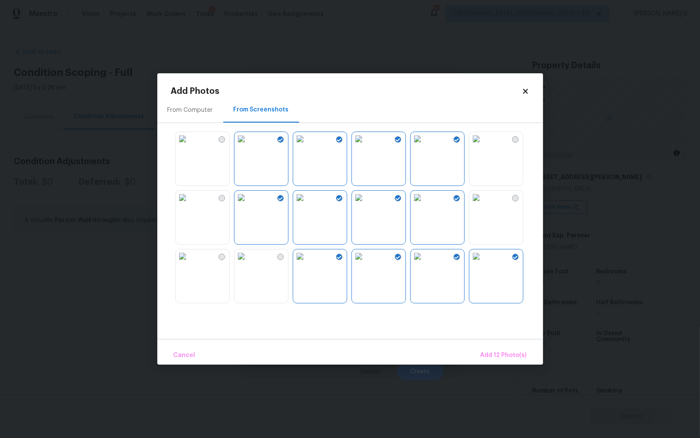
click at [247, 263] on img at bounding box center [242, 257] width 14 height 14
click at [190, 263] on img at bounding box center [183, 257] width 14 height 14
click at [190, 201] on img at bounding box center [183, 198] width 14 height 14
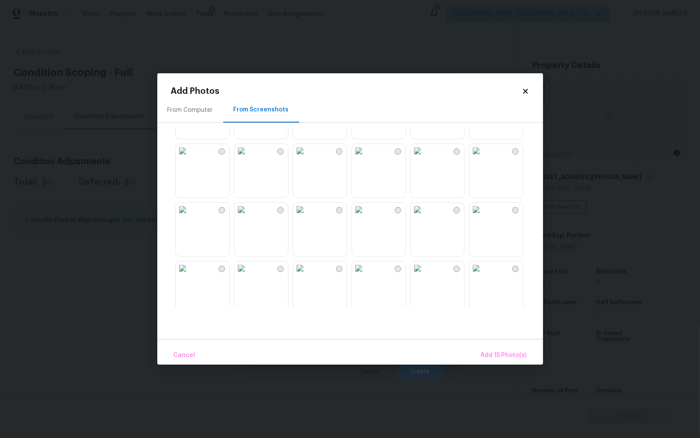
scroll to position [535, 0]
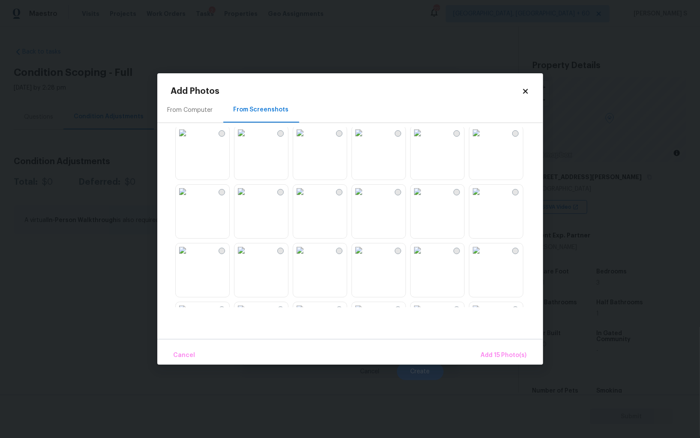
click at [190, 199] on img at bounding box center [183, 192] width 14 height 14
click at [243, 257] on img at bounding box center [242, 251] width 14 height 14
click at [307, 257] on img at bounding box center [300, 251] width 14 height 14
click at [307, 199] on img at bounding box center [300, 192] width 14 height 14
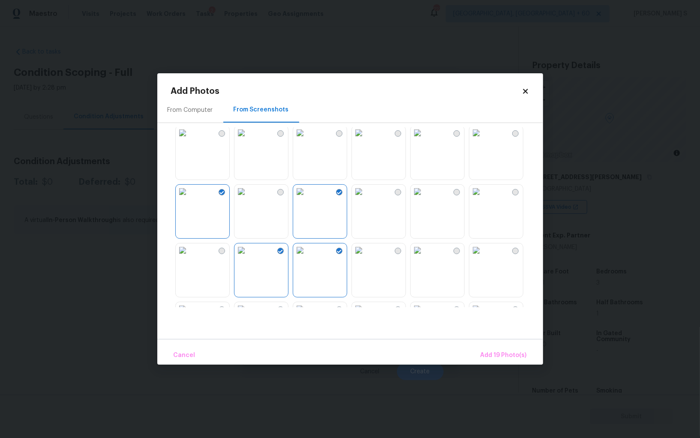
click at [190, 199] on img at bounding box center [183, 192] width 14 height 14
click at [190, 257] on img at bounding box center [183, 251] width 14 height 14
click at [248, 199] on img at bounding box center [242, 192] width 14 height 14
click at [190, 199] on img at bounding box center [183, 192] width 14 height 14
click at [366, 257] on img at bounding box center [359, 251] width 14 height 14
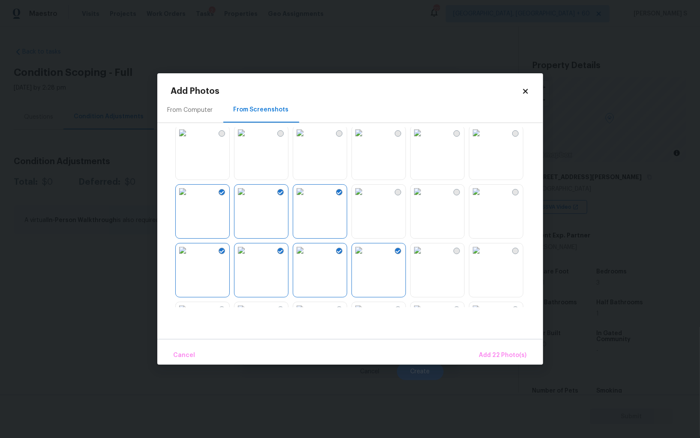
click at [425, 257] on img at bounding box center [418, 251] width 14 height 14
click at [483, 257] on img at bounding box center [477, 251] width 14 height 14
click at [483, 195] on img at bounding box center [477, 192] width 14 height 14
click at [396, 194] on div at bounding box center [398, 192] width 6 height 6
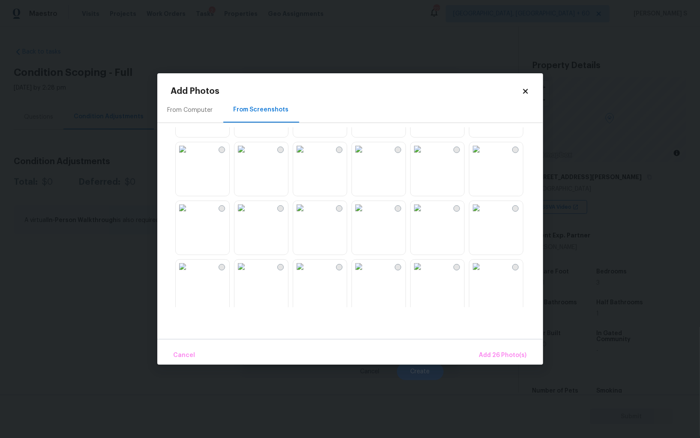
scroll to position [772, 0]
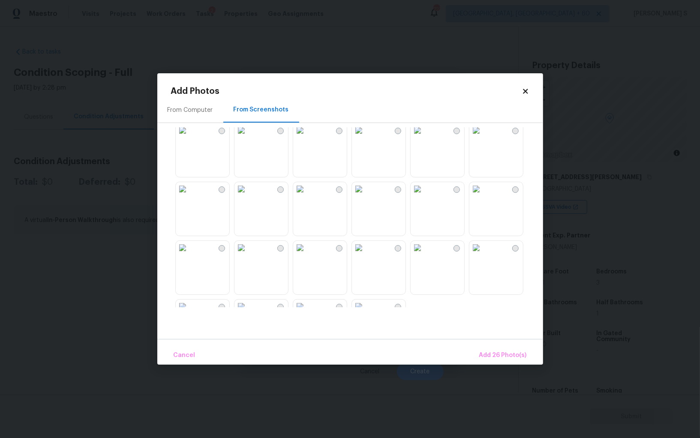
click at [366, 196] on img at bounding box center [359, 189] width 14 height 14
click at [425, 196] on img at bounding box center [418, 189] width 14 height 14
click at [425, 249] on img at bounding box center [418, 248] width 14 height 14
click at [366, 255] on img at bounding box center [359, 248] width 14 height 14
click at [307, 255] on img at bounding box center [300, 248] width 14 height 14
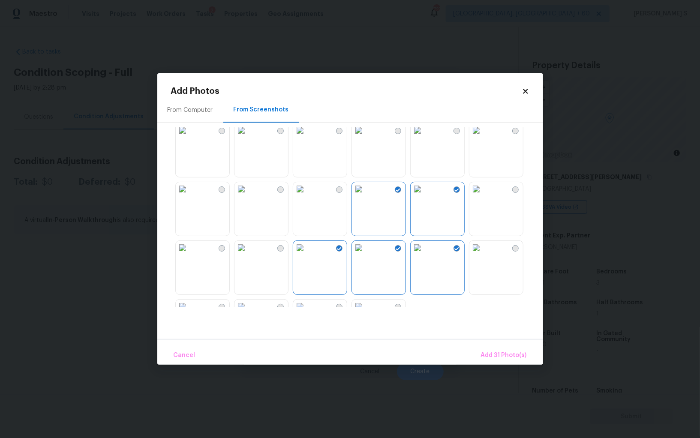
click at [307, 196] on img at bounding box center [300, 189] width 14 height 14
click at [248, 196] on img at bounding box center [242, 189] width 14 height 14
click at [248, 250] on img at bounding box center [242, 248] width 14 height 14
click at [190, 250] on img at bounding box center [183, 248] width 14 height 14
click at [190, 196] on img at bounding box center [183, 189] width 14 height 14
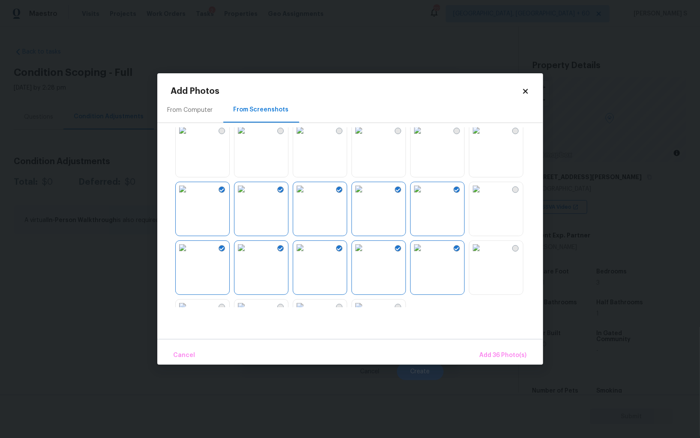
scroll to position [819, 0]
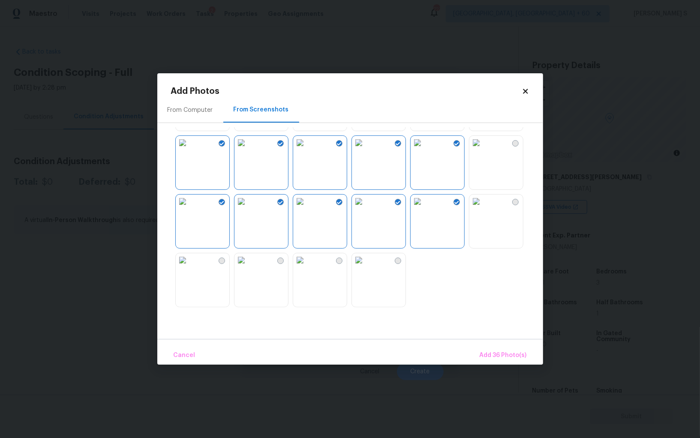
click at [190, 267] on img at bounding box center [183, 260] width 14 height 14
click at [307, 267] on img at bounding box center [300, 260] width 14 height 14
click at [358, 267] on img at bounding box center [359, 260] width 14 height 14
click at [248, 267] on img at bounding box center [242, 260] width 14 height 14
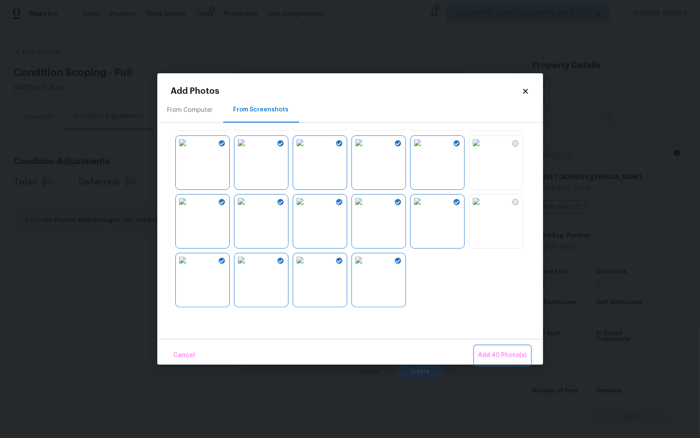
click at [489, 355] on span "Add 40 Photo(s)" at bounding box center [503, 355] width 48 height 11
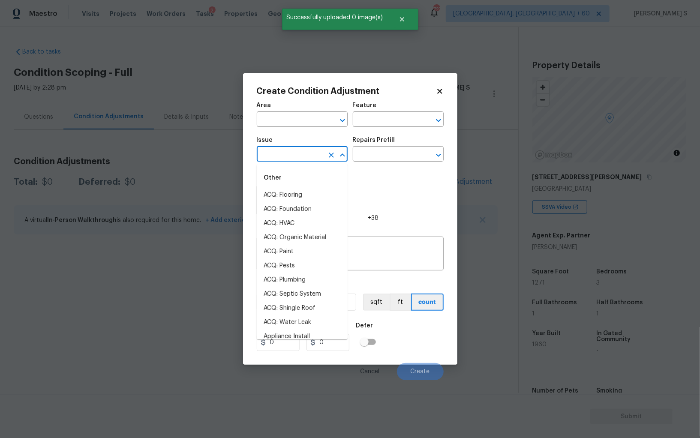
click at [298, 150] on input "text" at bounding box center [290, 154] width 67 height 13
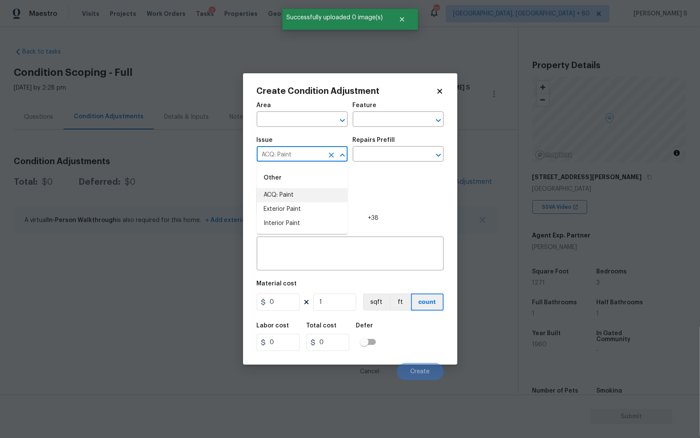
type input "ACQ: Paint"
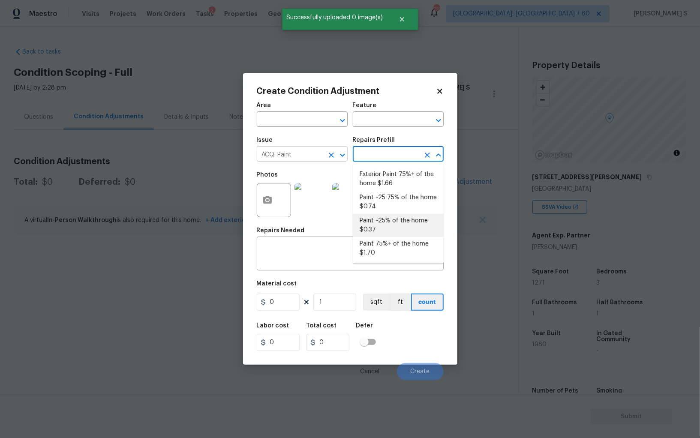
type input "Acquisition"
type textarea "Acquisition Scope: 75%+ of the home will likely require interior paint"
type input "1.7"
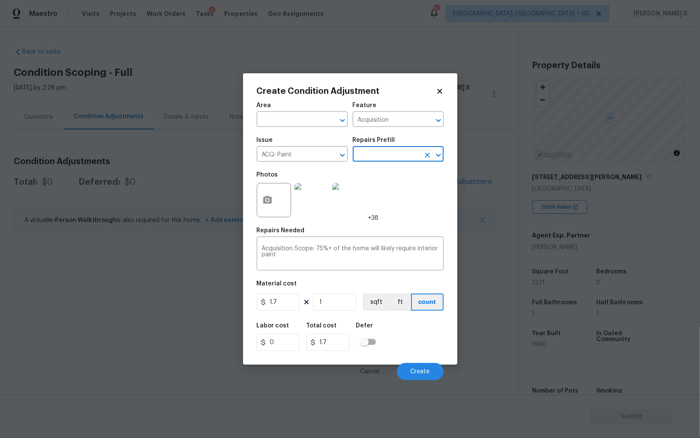
click at [310, 163] on span "Issue ACQ: Paint ​" at bounding box center [302, 149] width 91 height 35
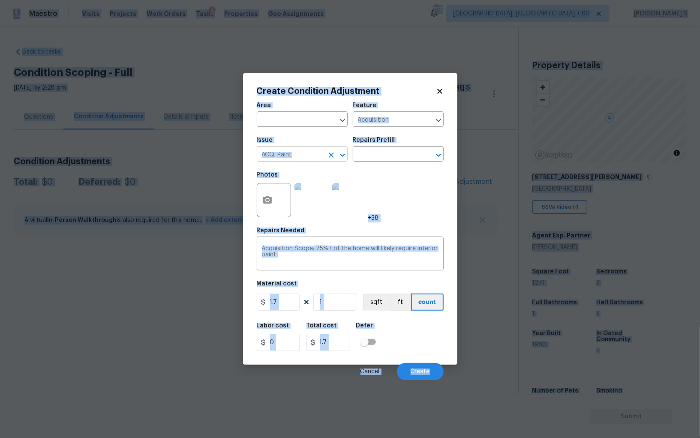
click at [304, 155] on input "ACQ: Paint" at bounding box center [290, 154] width 67 height 13
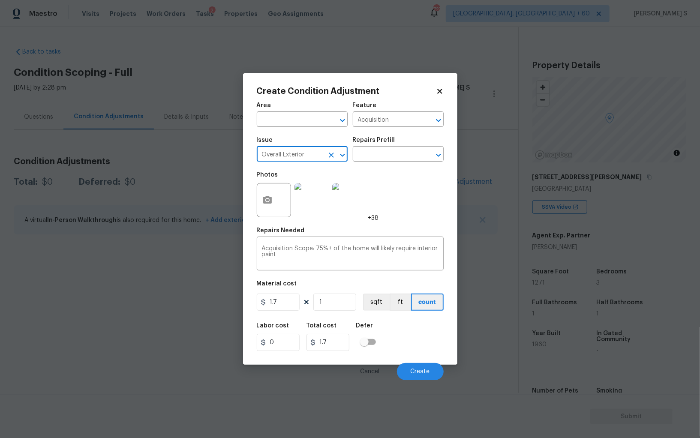
type input "Overall Exterior"
type input "intqer"
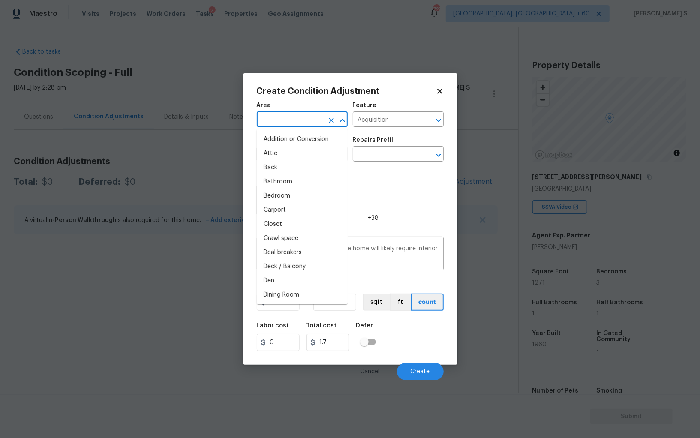
click at [301, 123] on input "text" at bounding box center [290, 120] width 67 height 13
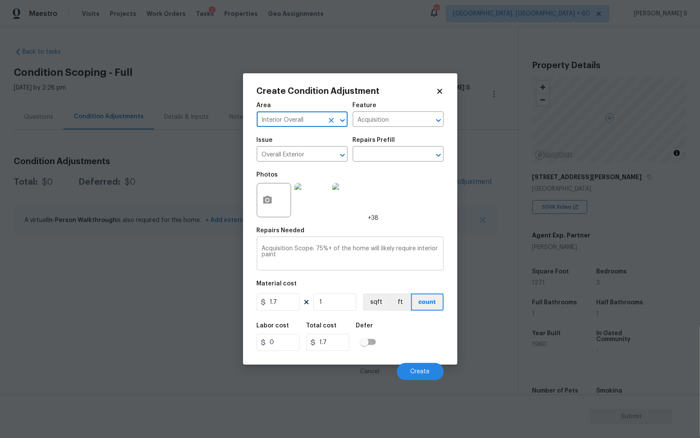
type input "Interior Overall"
click at [360, 264] on textarea "Acquisition Scope: 75%+ of the home will likely require interior paint" at bounding box center [350, 255] width 177 height 18
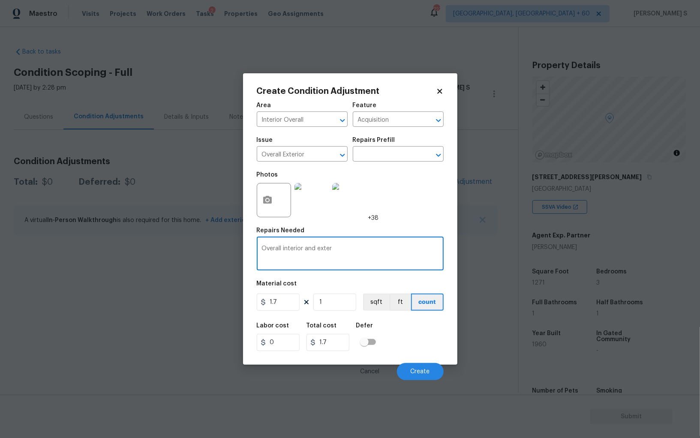
click at [360, 264] on textarea "Overall interior and exte" at bounding box center [350, 255] width 177 height 18
type textarea "Overall interior and exterior of this property"
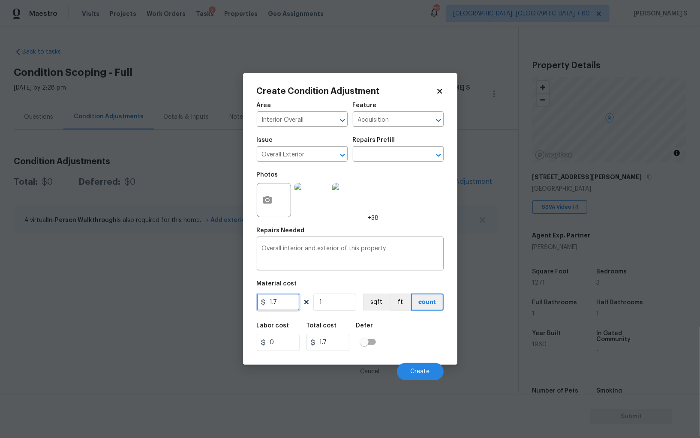
click at [295, 300] on input "1.7" at bounding box center [278, 302] width 43 height 17
type input "90000"
click at [430, 350] on div "Labor cost 0 Total cost 90000 Defer" at bounding box center [350, 337] width 187 height 39
click at [421, 369] on span "Create" at bounding box center [420, 372] width 19 height 6
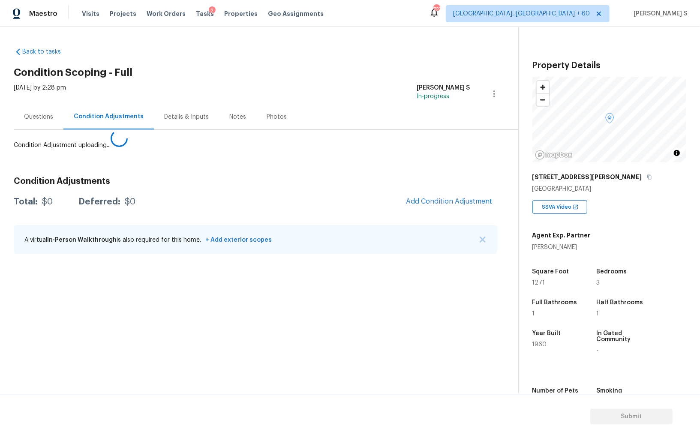
click at [175, 329] on body "Maestro Visits Projects Work Orders Tasks 2 Properties Geo Assignments 727 Albu…" at bounding box center [350, 219] width 700 height 438
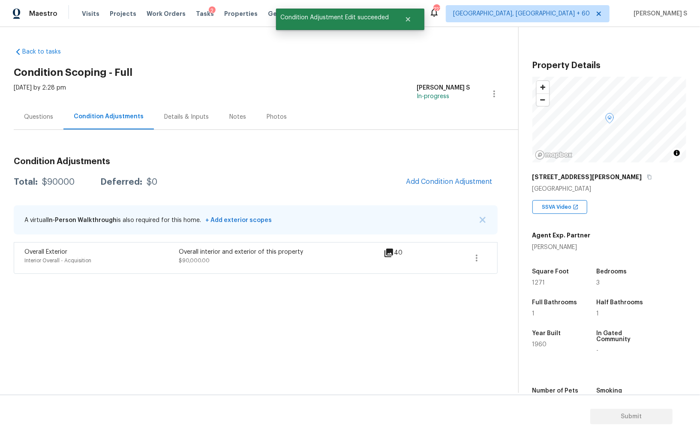
click at [37, 119] on div "Questions" at bounding box center [38, 117] width 29 height 9
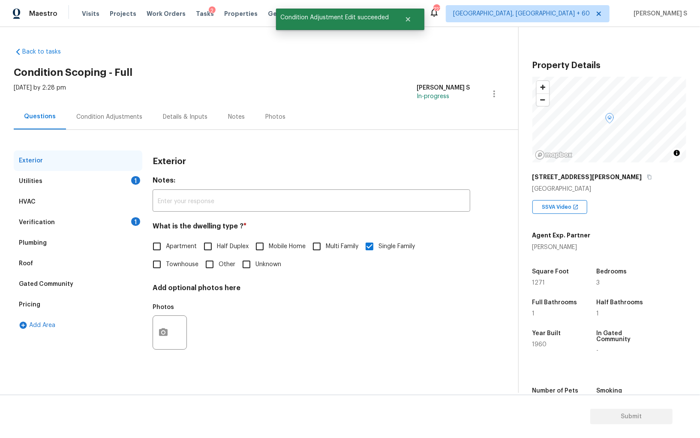
click at [114, 182] on div "Utilities 1" at bounding box center [78, 181] width 129 height 21
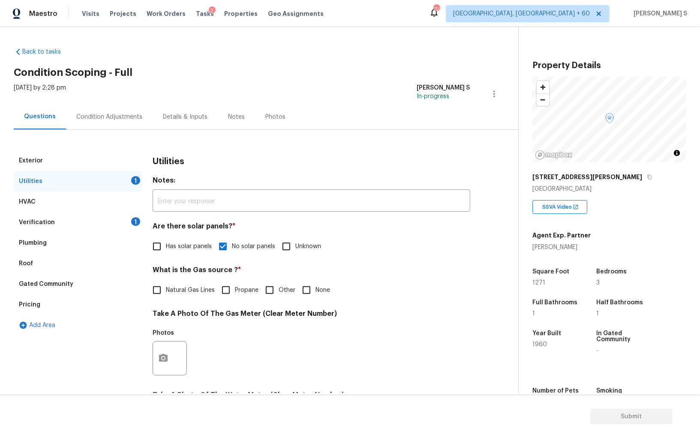
click at [309, 278] on div "What is the Gas source ? * Natural Gas Lines Propane Other None" at bounding box center [312, 282] width 318 height 33
click at [310, 283] on input "None" at bounding box center [307, 290] width 18 height 18
checkbox input "true"
click at [133, 227] on div "Verification 1" at bounding box center [78, 222] width 129 height 21
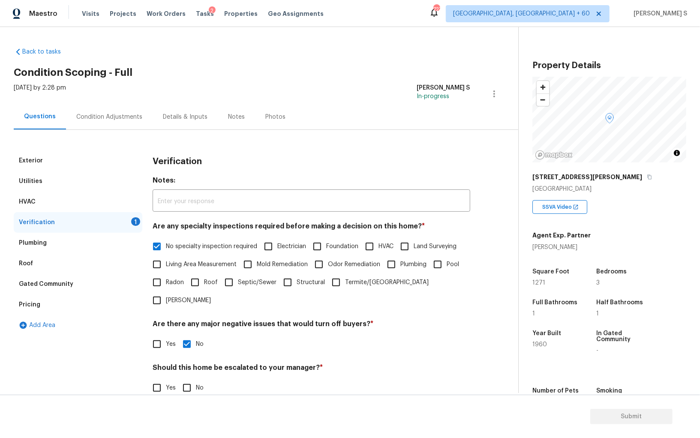
scroll to position [51, 0]
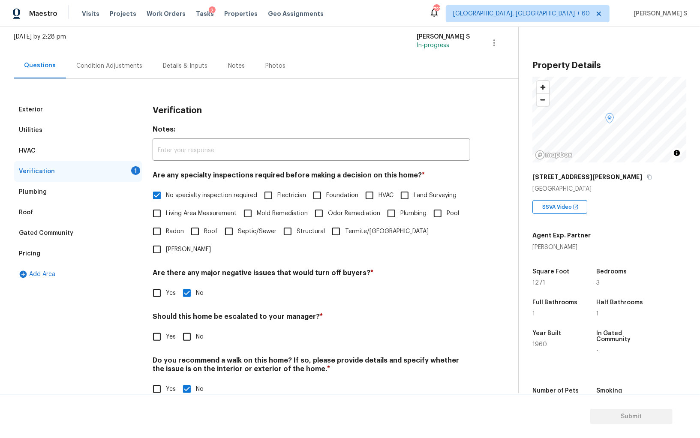
click at [193, 197] on span "No specialty inspection required" at bounding box center [211, 195] width 91 height 9
click at [166, 197] on input "No specialty inspection required" at bounding box center [157, 196] width 18 height 18
checkbox input "false"
click at [329, 215] on span "Odor Remediation" at bounding box center [354, 213] width 52 height 9
click at [328, 215] on input "Odor Remediation" at bounding box center [319, 214] width 18 height 18
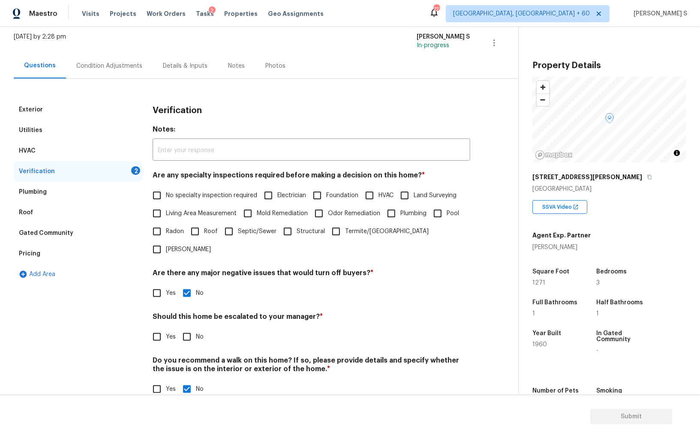
checkbox input "true"
click at [281, 215] on span "Mold Remediation" at bounding box center [282, 213] width 51 height 9
click at [257, 215] on input "Mold Remediation" at bounding box center [248, 214] width 18 height 18
checkbox input "true"
click at [377, 196] on input "HVAC" at bounding box center [370, 196] width 18 height 18
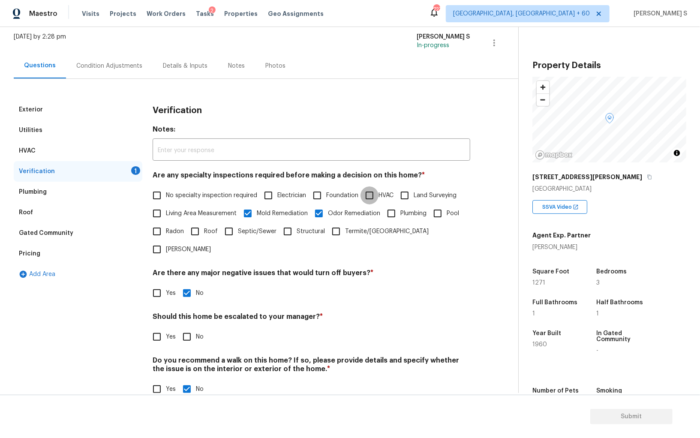
checkbox input "true"
click at [334, 194] on span "Foundation" at bounding box center [342, 195] width 32 height 9
click at [326, 194] on input "Foundation" at bounding box center [317, 196] width 18 height 18
checkbox input "true"
click at [401, 212] on span "Plumbing" at bounding box center [414, 213] width 26 height 9
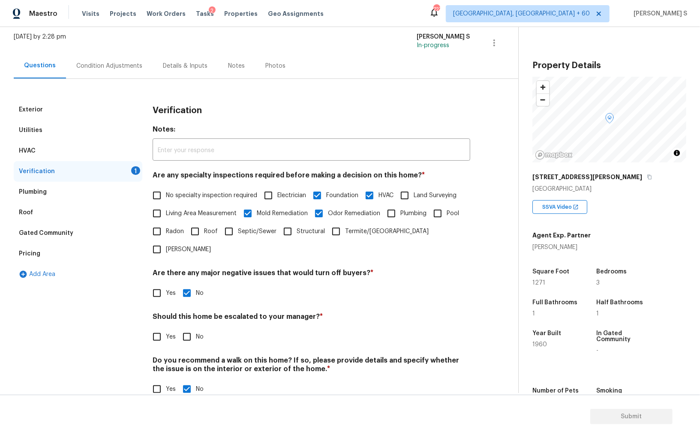
click at [401, 212] on input "Plumbing" at bounding box center [392, 214] width 18 height 18
checkbox input "true"
click at [342, 228] on input "Termite/Pest" at bounding box center [336, 232] width 18 height 18
checkbox input "true"
click at [294, 230] on input "Structural" at bounding box center [288, 232] width 18 height 18
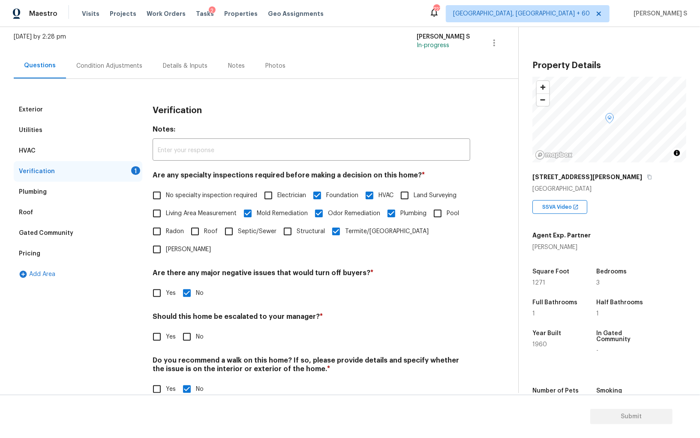
checkbox input "true"
click at [273, 196] on input "Electrician" at bounding box center [268, 196] width 18 height 18
checkbox input "true"
click at [208, 229] on span "Roof" at bounding box center [211, 231] width 14 height 9
click at [204, 229] on input "Roof" at bounding box center [195, 232] width 18 height 18
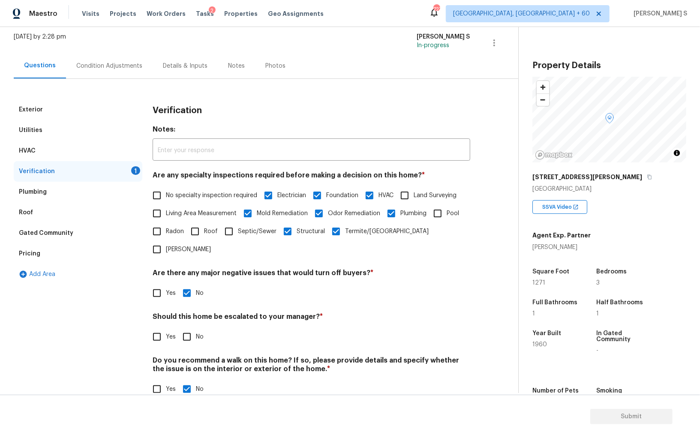
checkbox input "true"
click at [167, 380] on span "Yes" at bounding box center [171, 389] width 10 height 9
click at [166, 380] on input "Yes" at bounding box center [157, 389] width 18 height 18
checkbox input "true"
checkbox input "false"
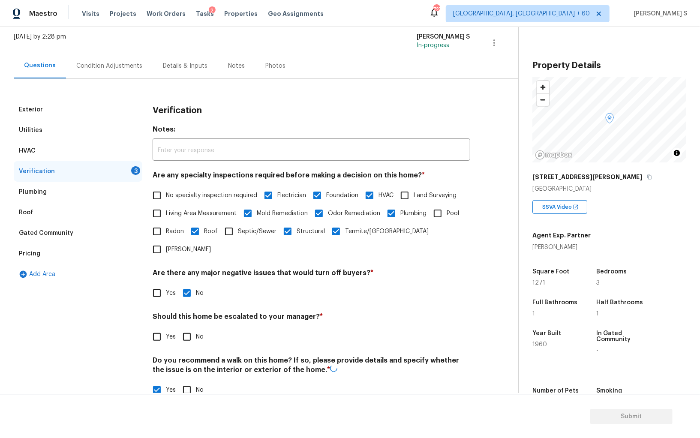
scroll to position [133, 0]
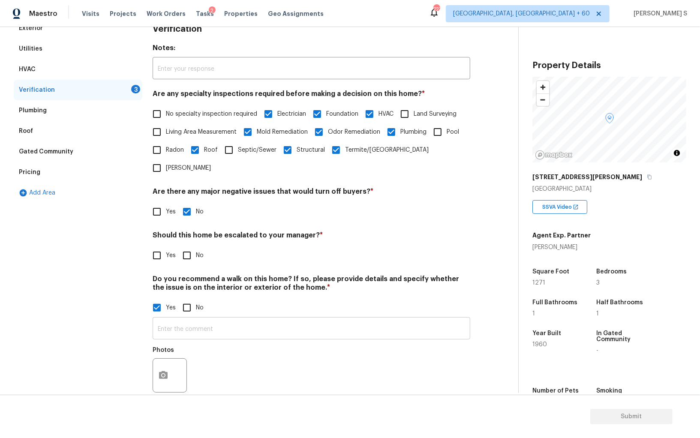
click at [195, 319] on input "text" at bounding box center [312, 329] width 318 height 20
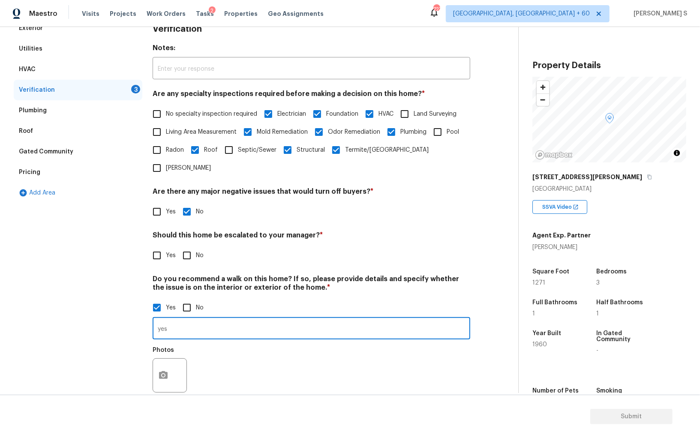
type input "yes"
click at [169, 359] on button "button" at bounding box center [163, 375] width 21 height 33
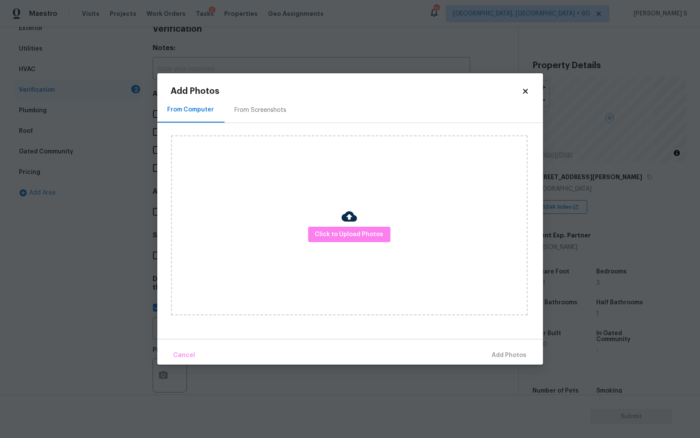
click at [249, 113] on div "From Screenshots" at bounding box center [261, 110] width 52 height 9
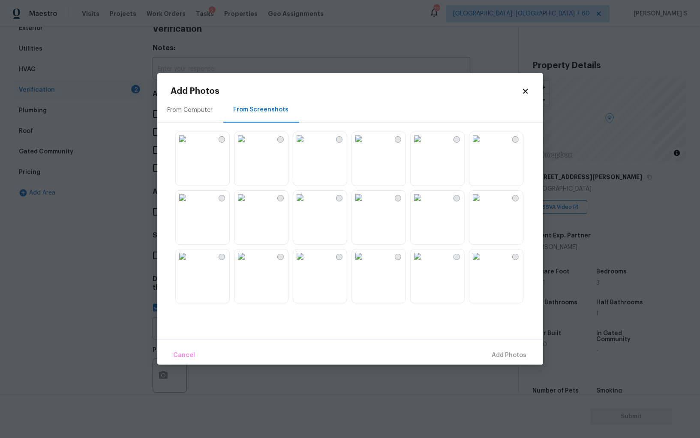
click at [248, 146] on img at bounding box center [242, 139] width 14 height 14
click at [248, 205] on img at bounding box center [242, 198] width 14 height 14
click at [307, 205] on img at bounding box center [300, 198] width 14 height 14
click at [307, 263] on img at bounding box center [300, 257] width 14 height 14
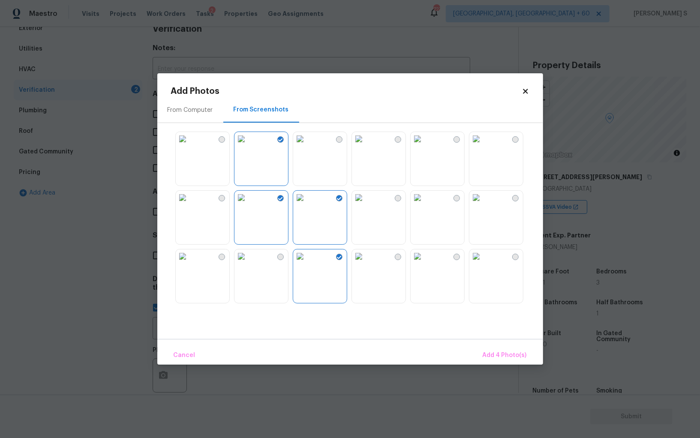
click at [248, 263] on img at bounding box center [242, 257] width 14 height 14
click at [190, 263] on img at bounding box center [183, 257] width 14 height 14
click at [190, 205] on img at bounding box center [183, 198] width 14 height 14
click at [408, 220] on div at bounding box center [357, 217] width 372 height 180
click at [408, 259] on div at bounding box center [357, 217] width 372 height 180
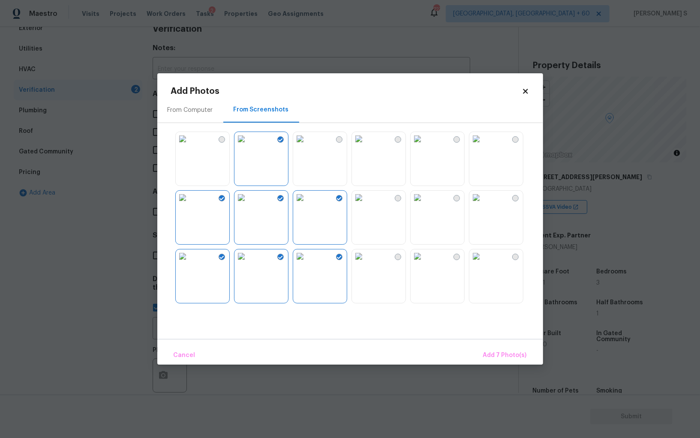
click at [425, 259] on img at bounding box center [418, 257] width 14 height 14
click at [425, 205] on img at bounding box center [418, 198] width 14 height 14
click at [366, 205] on img at bounding box center [359, 198] width 14 height 14
click at [366, 259] on img at bounding box center [359, 257] width 14 height 14
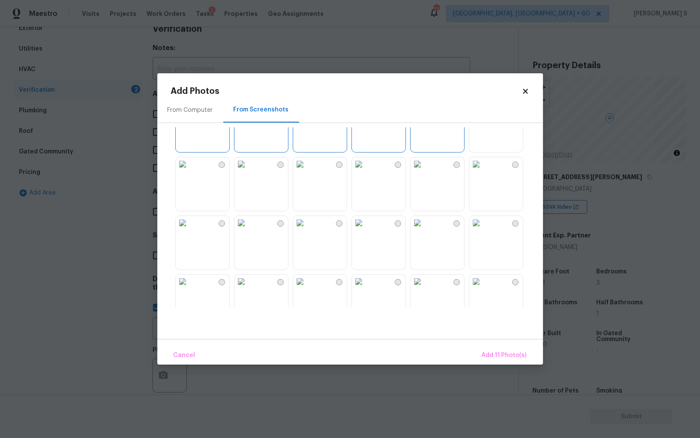
scroll to position [329, 0]
click at [407, 246] on div at bounding box center [357, 217] width 372 height 180
click at [425, 229] on img at bounding box center [418, 222] width 14 height 14
click at [425, 287] on img at bounding box center [418, 281] width 14 height 14
click at [366, 287] on img at bounding box center [359, 281] width 14 height 14
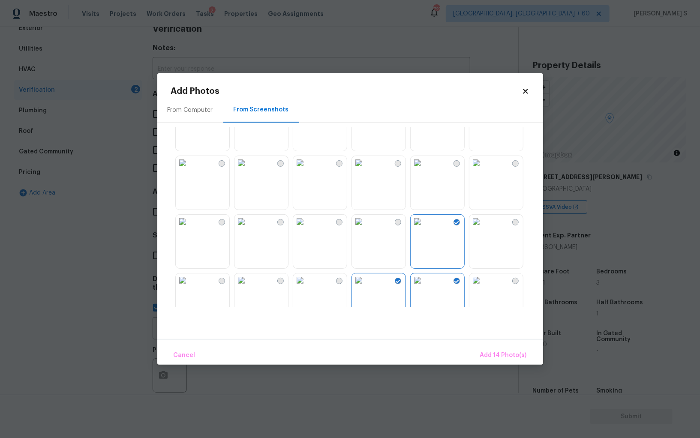
click at [304, 287] on img at bounding box center [300, 281] width 14 height 14
click at [304, 222] on img at bounding box center [300, 222] width 14 height 14
click at [248, 226] on img at bounding box center [242, 222] width 14 height 14
click at [190, 226] on img at bounding box center [183, 222] width 14 height 14
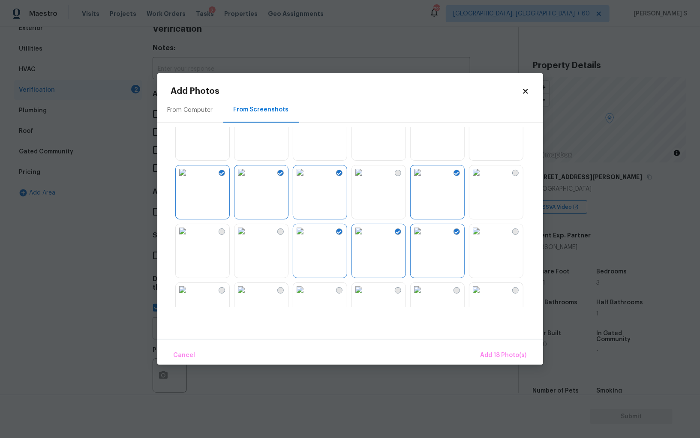
scroll to position [408, 0]
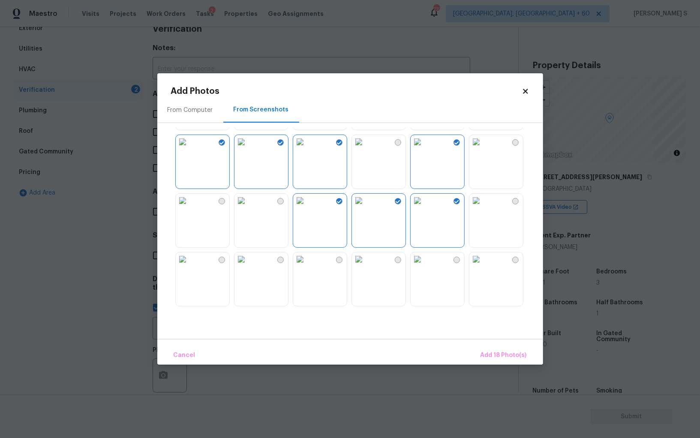
click at [248, 208] on img at bounding box center [242, 201] width 14 height 14
click at [248, 266] on img at bounding box center [242, 260] width 14 height 14
click at [190, 266] on img at bounding box center [183, 260] width 14 height 14
click at [307, 266] on img at bounding box center [300, 260] width 14 height 14
click at [366, 266] on img at bounding box center [359, 260] width 14 height 14
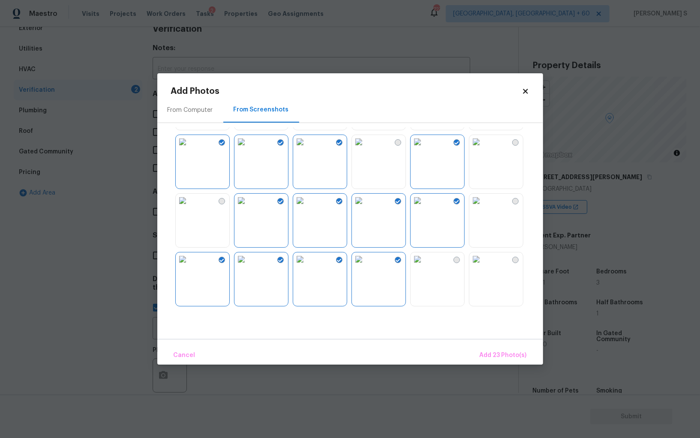
click at [425, 266] on img at bounding box center [418, 260] width 14 height 14
click at [483, 266] on img at bounding box center [477, 260] width 14 height 14
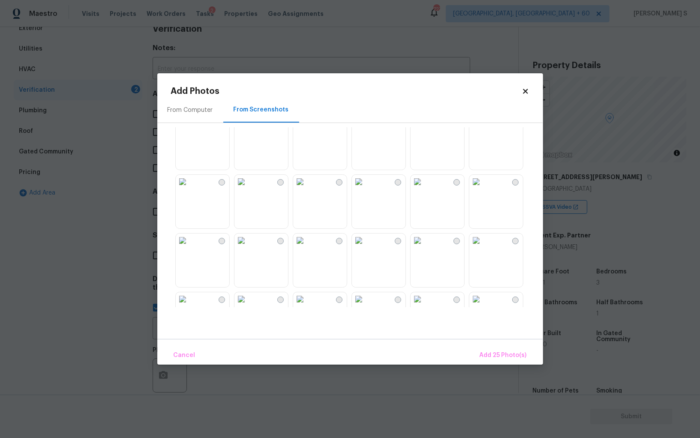
scroll to position [655, 0]
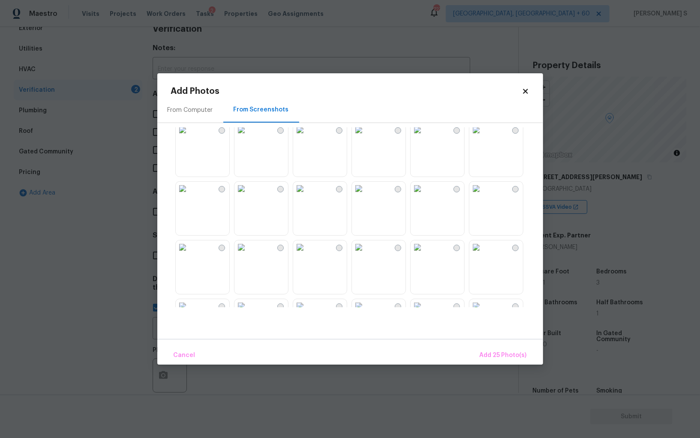
click at [307, 254] on img at bounding box center [300, 248] width 14 height 14
click at [408, 260] on div at bounding box center [357, 217] width 372 height 180
click at [467, 261] on div at bounding box center [357, 217] width 372 height 180
click at [425, 254] on img at bounding box center [418, 248] width 14 height 14
click at [366, 254] on img at bounding box center [359, 248] width 14 height 14
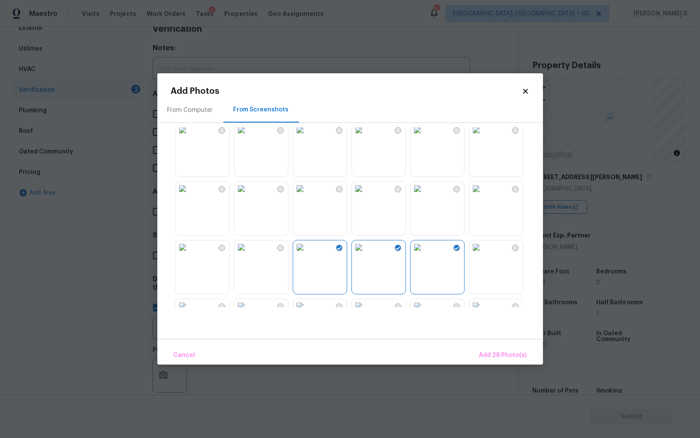
click at [293, 254] on img at bounding box center [300, 248] width 14 height 14
click at [248, 254] on img at bounding box center [242, 248] width 14 height 14
click at [366, 254] on img at bounding box center [359, 248] width 14 height 14
drag, startPoint x: 327, startPoint y: 258, endPoint x: 380, endPoint y: 208, distance: 72.5
click at [307, 254] on img at bounding box center [300, 248] width 14 height 14
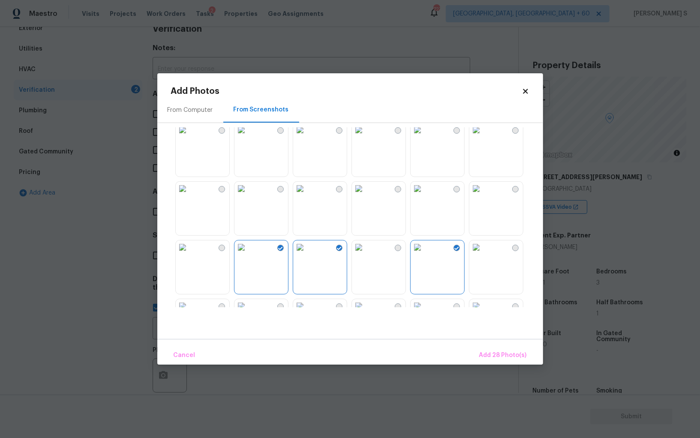
click at [366, 196] on img at bounding box center [359, 189] width 14 height 14
click at [240, 196] on img at bounding box center [242, 189] width 14 height 14
click at [512, 352] on span "Add 30 Photo(s)" at bounding box center [503, 355] width 48 height 11
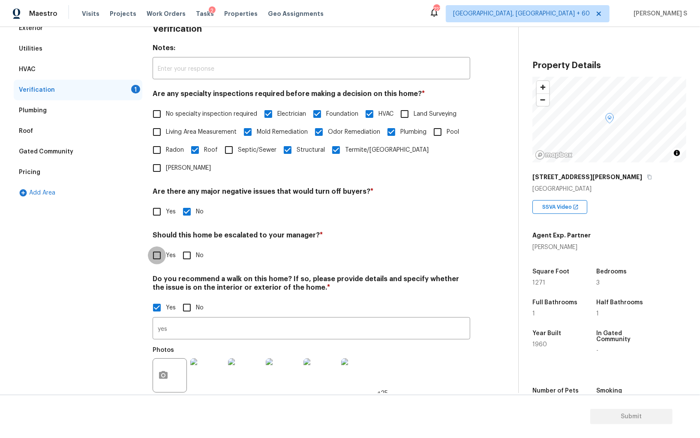
click at [160, 247] on input "Yes" at bounding box center [157, 256] width 18 height 18
checkbox input "true"
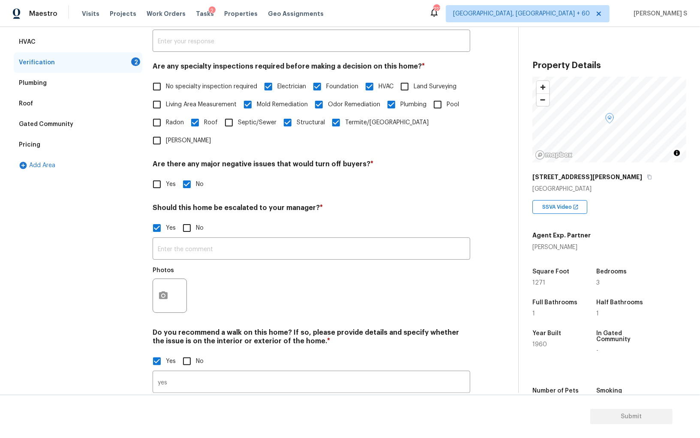
scroll to position [189, 0]
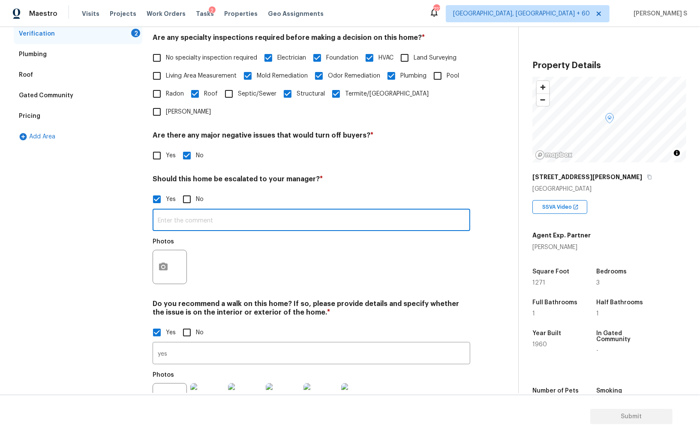
click at [169, 211] on input "text" at bounding box center [312, 221] width 318 height 20
click at [184, 214] on div "recommend walk on th ​ Photos" at bounding box center [312, 248] width 318 height 81
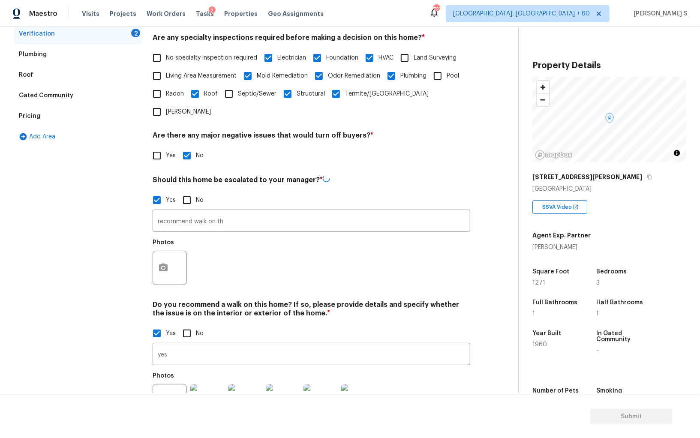
scroll to position [214, 0]
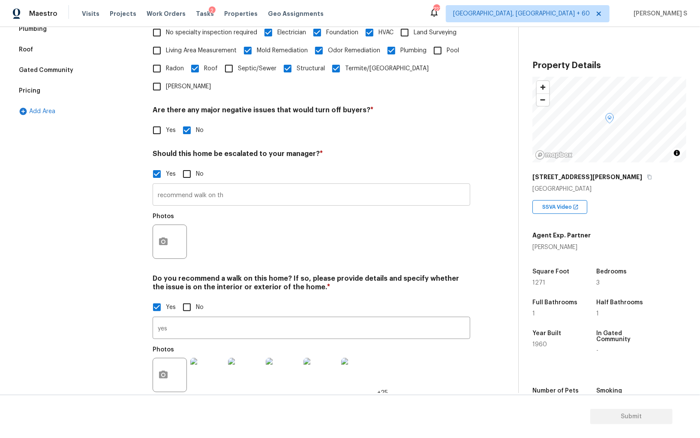
click at [255, 186] on input "recommend walk on th" at bounding box center [312, 196] width 318 height 20
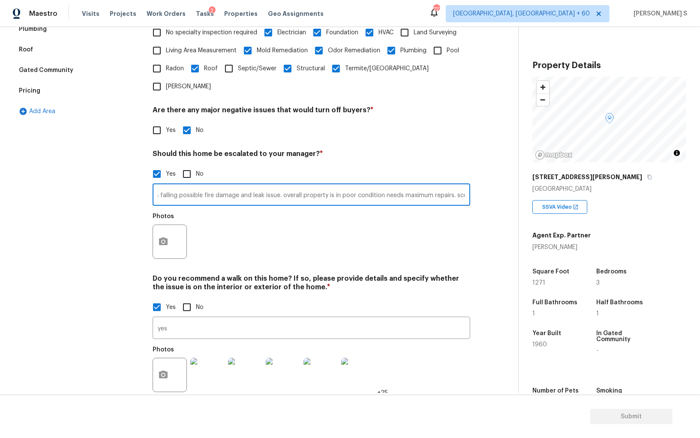
scroll to position [0, 298]
click at [456, 274] on h4 "Do you recommend a walk on this home? If so, please provide details and specify…" at bounding box center [312, 284] width 318 height 21
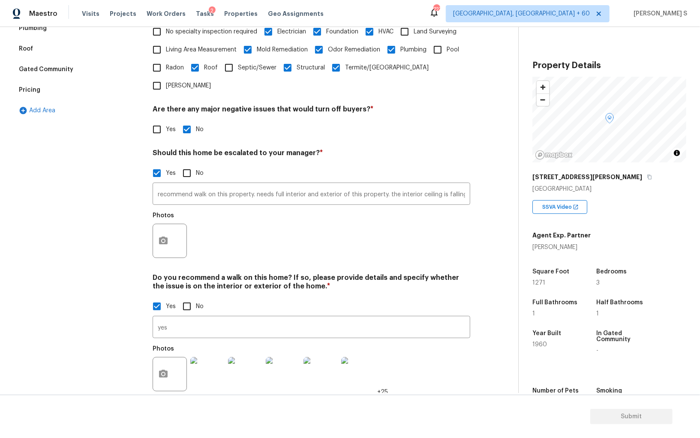
scroll to position [214, 0]
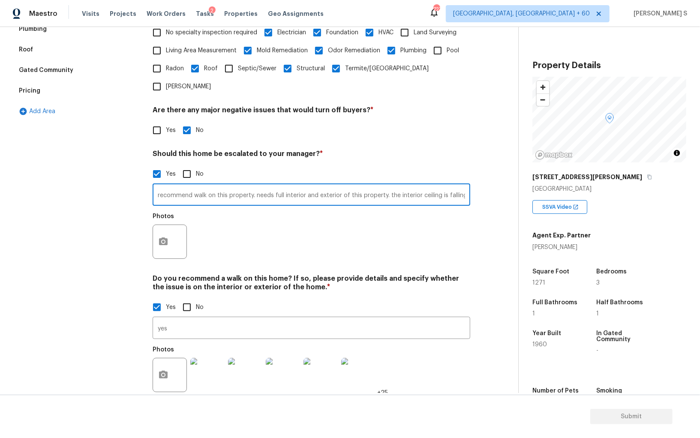
click at [456, 186] on input "recommend walk on this property. needs full interior and exterior of this prope…" at bounding box center [312, 196] width 318 height 20
click at [431, 212] on div "Photos" at bounding box center [312, 236] width 318 height 56
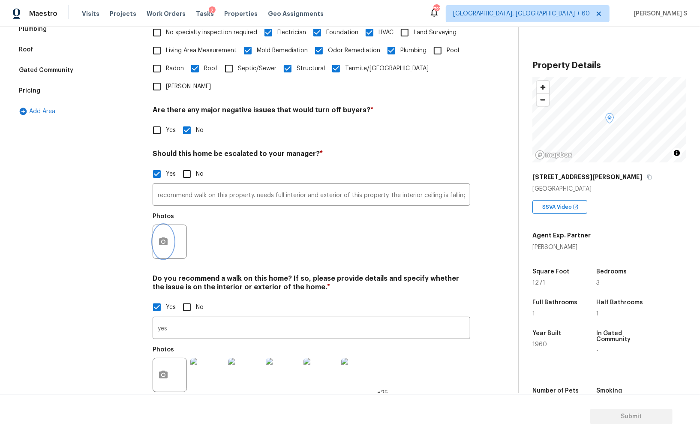
click at [157, 228] on button "button" at bounding box center [163, 241] width 21 height 33
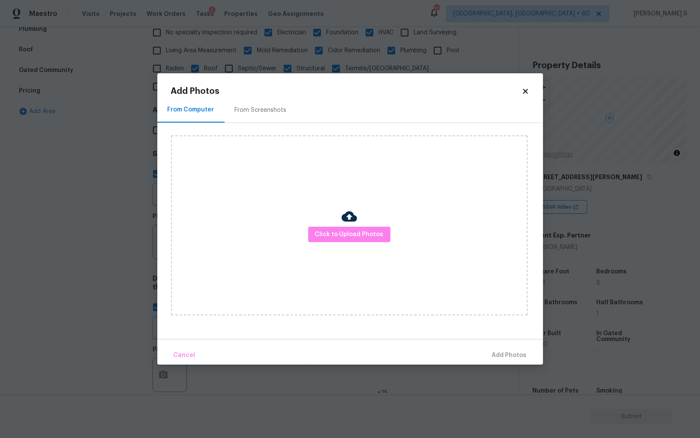
click at [265, 102] on div "From Screenshots" at bounding box center [261, 109] width 72 height 25
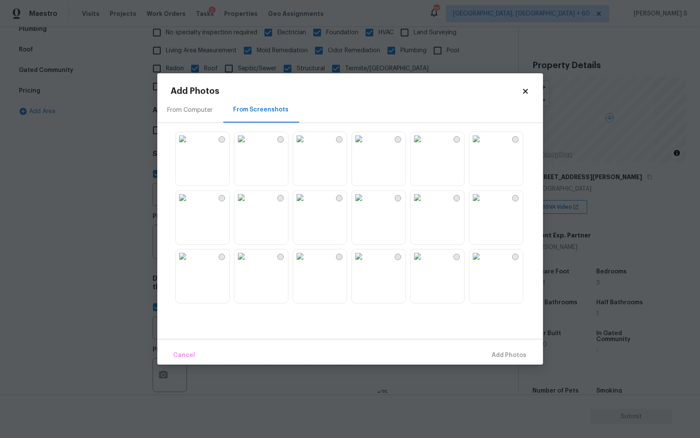
click at [307, 146] on img at bounding box center [300, 139] width 14 height 14
click at [248, 146] on img at bounding box center [242, 139] width 14 height 14
click at [190, 146] on img at bounding box center [183, 139] width 14 height 14
click at [190, 205] on img at bounding box center [183, 198] width 14 height 14
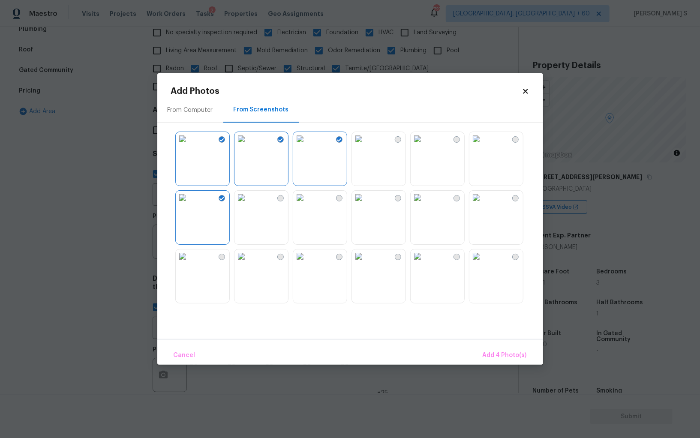
click at [248, 205] on img at bounding box center [242, 198] width 14 height 14
click at [307, 205] on img at bounding box center [300, 198] width 14 height 14
click at [366, 205] on img at bounding box center [359, 198] width 14 height 14
click at [465, 213] on div at bounding box center [357, 217] width 372 height 180
click at [425, 135] on img at bounding box center [418, 139] width 14 height 14
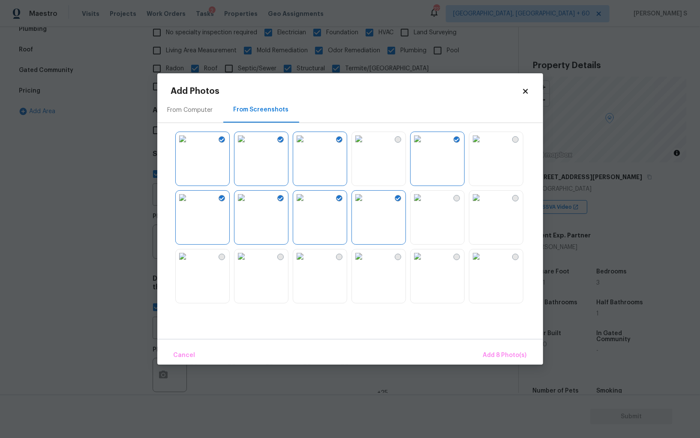
click at [483, 146] on img at bounding box center [477, 139] width 14 height 14
click at [483, 205] on img at bounding box center [477, 198] width 14 height 14
click at [416, 205] on img at bounding box center [418, 198] width 14 height 14
click at [399, 119] on div "From Computer From Screenshots" at bounding box center [350, 110] width 386 height 26
click at [366, 146] on img at bounding box center [359, 139] width 14 height 14
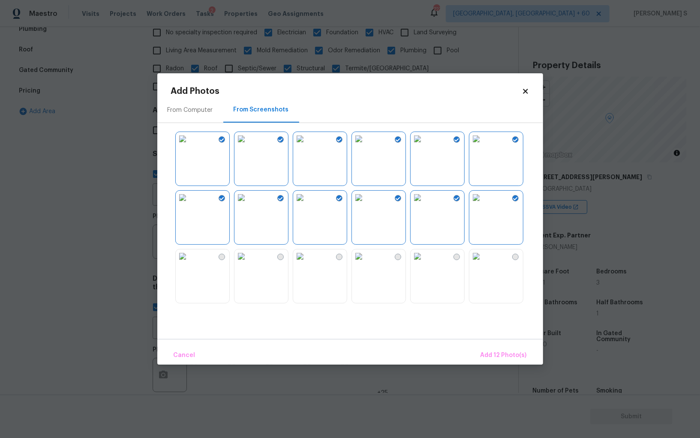
scroll to position [244, 0]
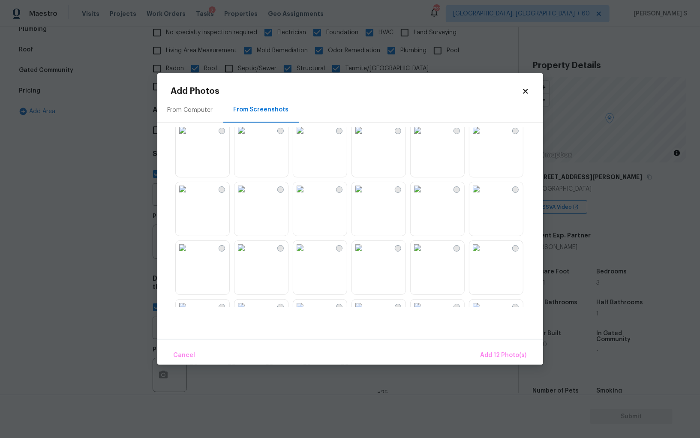
click at [366, 137] on img at bounding box center [359, 131] width 14 height 14
click at [415, 196] on img at bounding box center [418, 189] width 14 height 14
click at [366, 196] on img at bounding box center [359, 189] width 14 height 14
click at [307, 196] on img at bounding box center [300, 189] width 14 height 14
click at [307, 137] on img at bounding box center [300, 131] width 14 height 14
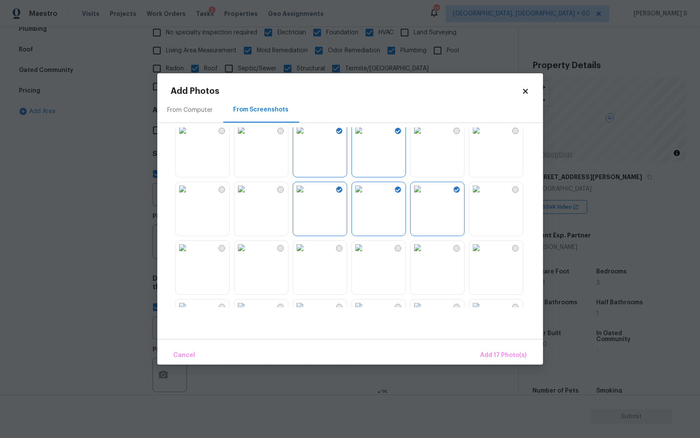
click at [247, 137] on img at bounding box center [242, 131] width 14 height 14
click at [248, 196] on img at bounding box center [242, 189] width 14 height 14
click at [190, 196] on img at bounding box center [183, 189] width 14 height 14
click at [190, 188] on img at bounding box center [183, 189] width 14 height 14
click at [190, 255] on img at bounding box center [183, 248] width 14 height 14
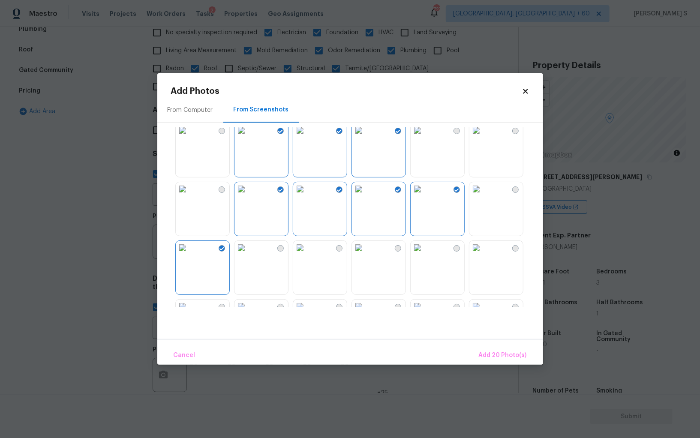
click at [248, 255] on img at bounding box center [242, 248] width 14 height 14
click at [307, 255] on img at bounding box center [300, 248] width 14 height 14
click at [421, 255] on img at bounding box center [418, 248] width 14 height 14
click at [478, 255] on img at bounding box center [477, 248] width 14 height 14
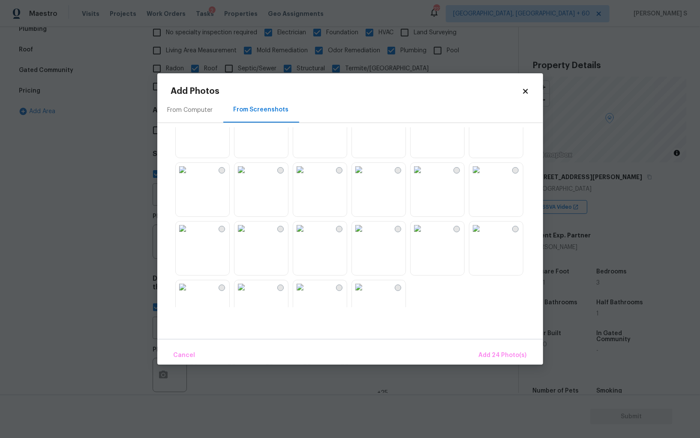
scroll to position [819, 0]
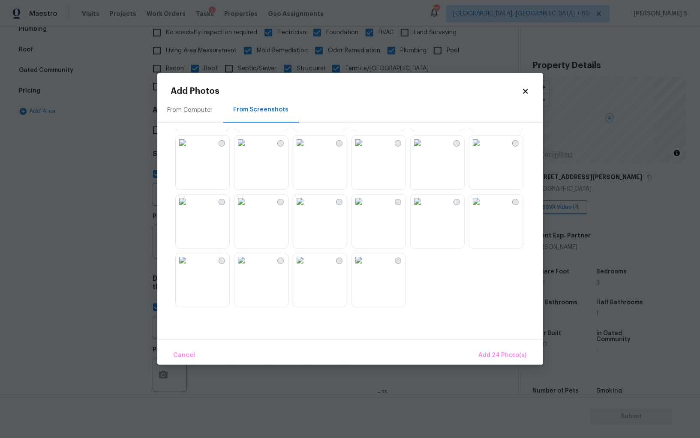
click at [476, 150] on img at bounding box center [477, 143] width 14 height 14
click at [476, 208] on img at bounding box center [477, 202] width 14 height 14
click at [425, 208] on img at bounding box center [418, 202] width 14 height 14
click at [425, 150] on img at bounding box center [418, 143] width 14 height 14
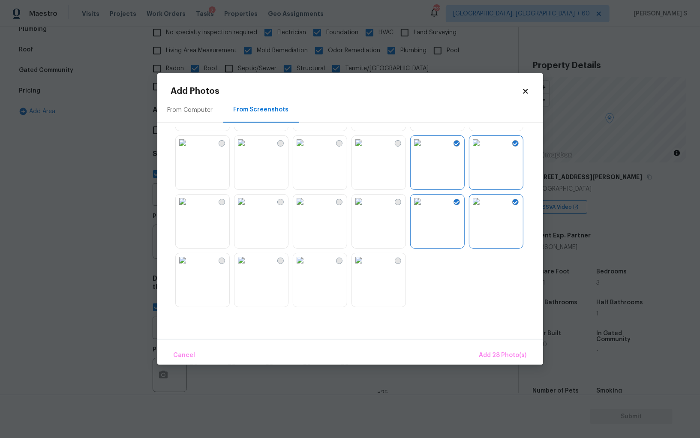
click at [366, 150] on img at bounding box center [359, 143] width 14 height 14
click at [307, 150] on img at bounding box center [300, 143] width 14 height 14
click at [307, 208] on img at bounding box center [300, 202] width 14 height 14
click at [248, 208] on img at bounding box center [242, 202] width 14 height 14
click at [248, 267] on img at bounding box center [242, 260] width 14 height 14
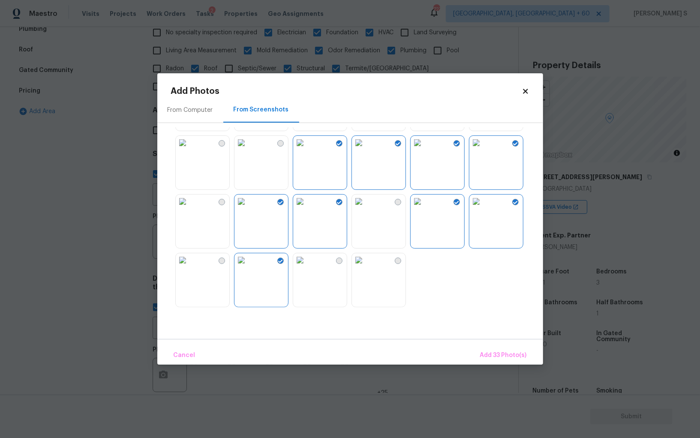
click at [356, 267] on img at bounding box center [359, 260] width 14 height 14
click at [366, 267] on img at bounding box center [359, 260] width 14 height 14
click at [490, 353] on span "Add 33 Photo(s)" at bounding box center [503, 355] width 47 height 11
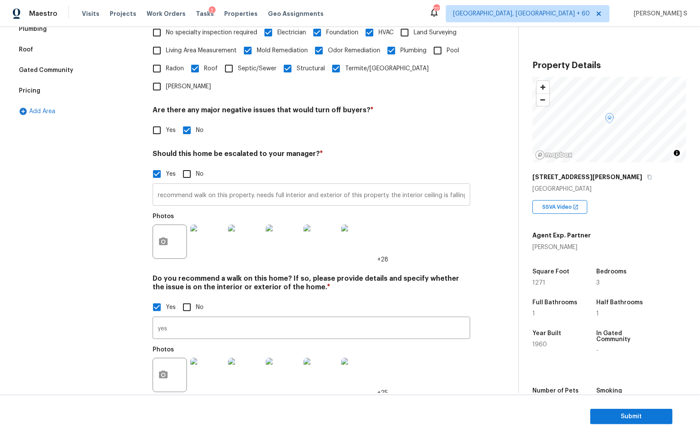
click at [277, 186] on input "recommend walk on this property. needs full interior and exterior of this prope…" at bounding box center [312, 196] width 318 height 20
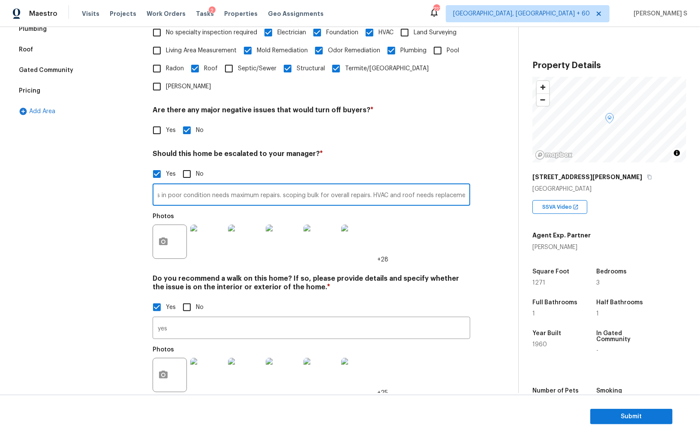
scroll to position [0, 466]
type input "recommend walk on this property. needs full interior and exterior of this prope…"
click at [436, 232] on div "Photos +28" at bounding box center [312, 236] width 318 height 56
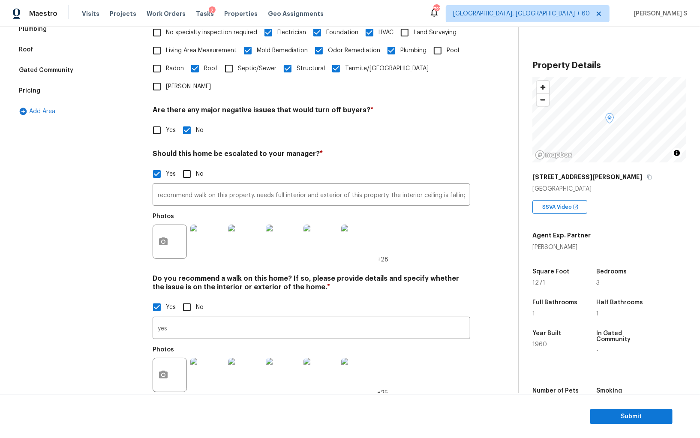
scroll to position [0, 0]
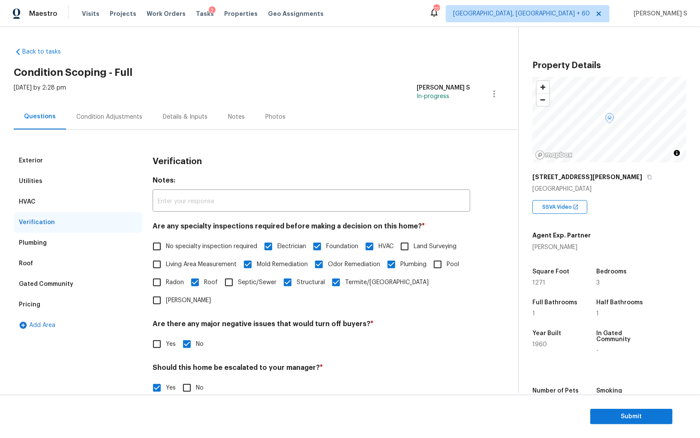
click at [111, 107] on div "Condition Adjustments" at bounding box center [109, 116] width 87 height 25
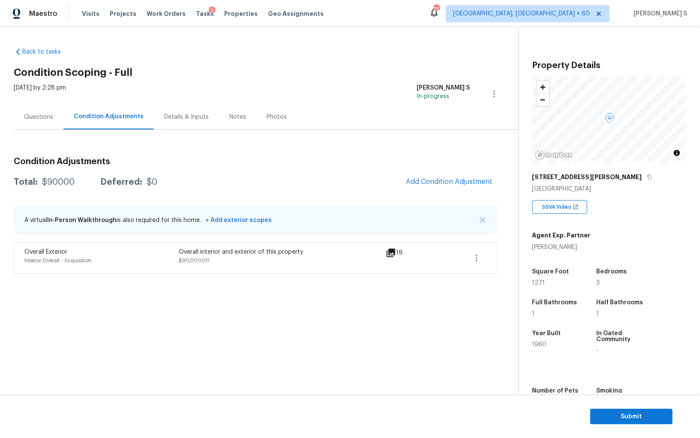
click at [45, 115] on div "Questions" at bounding box center [38, 117] width 29 height 9
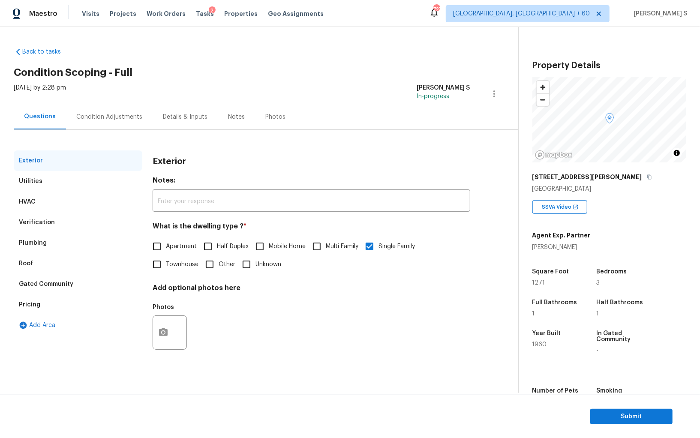
click at [42, 307] on div "Pricing" at bounding box center [78, 305] width 129 height 21
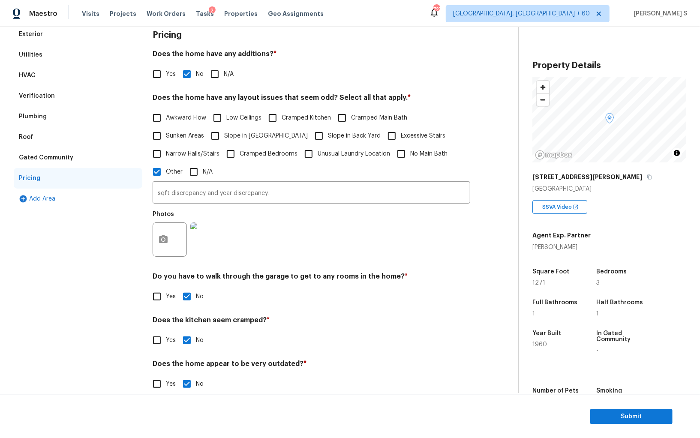
scroll to position [136, 0]
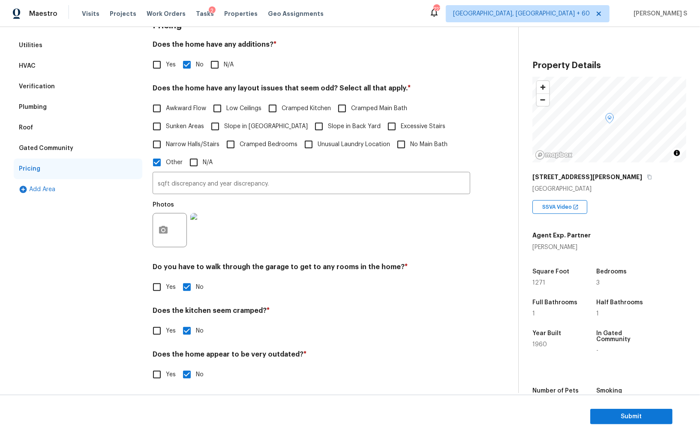
click at [221, 124] on input "Slope in [GEOGRAPHIC_DATA]" at bounding box center [215, 127] width 18 height 18
checkbox input "true"
click at [310, 125] on input "Slope in Back Yard" at bounding box center [319, 127] width 18 height 18
checkbox input "true"
click at [184, 106] on span "Awkward Flow" at bounding box center [186, 108] width 40 height 9
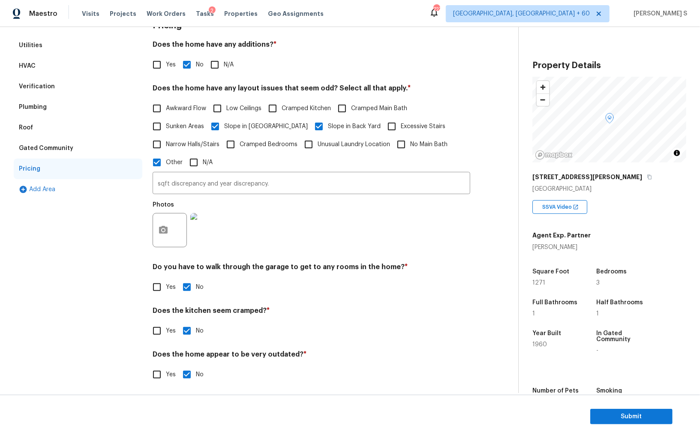
click at [166, 106] on input "Awkward Flow" at bounding box center [157, 108] width 18 height 18
checkbox input "true"
click at [308, 108] on span "Cramped Kitchen" at bounding box center [306, 108] width 49 height 9
click at [282, 108] on input "Cramped Kitchen" at bounding box center [273, 108] width 18 height 18
checkbox input "true"
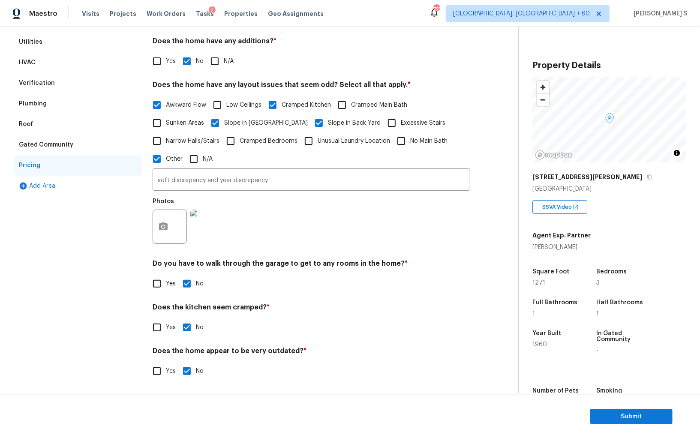
scroll to position [0, 0]
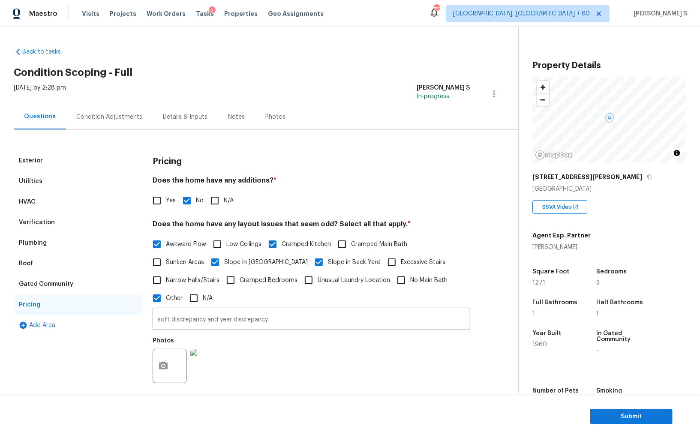
click at [102, 117] on div "Condition Adjustments" at bounding box center [109, 117] width 66 height 9
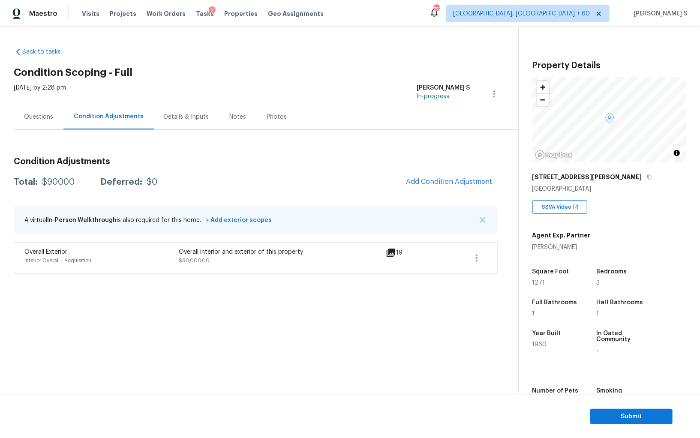
click at [57, 180] on div "$90000" at bounding box center [58, 182] width 33 height 9
copy div "90000"
click at [39, 112] on div "Questions" at bounding box center [39, 116] width 50 height 25
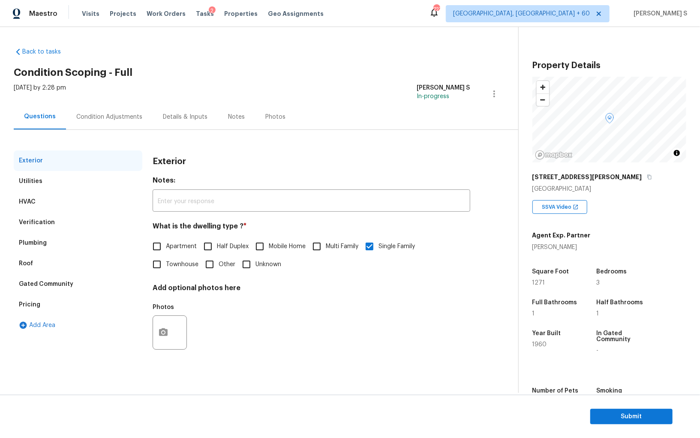
click at [59, 214] on div "Verification" at bounding box center [78, 222] width 129 height 21
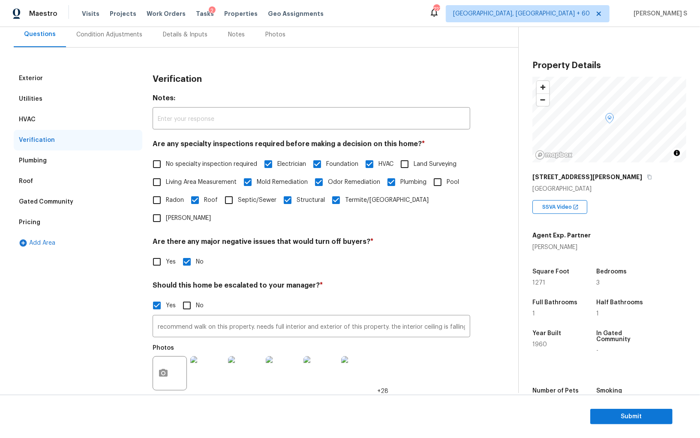
scroll to position [155, 0]
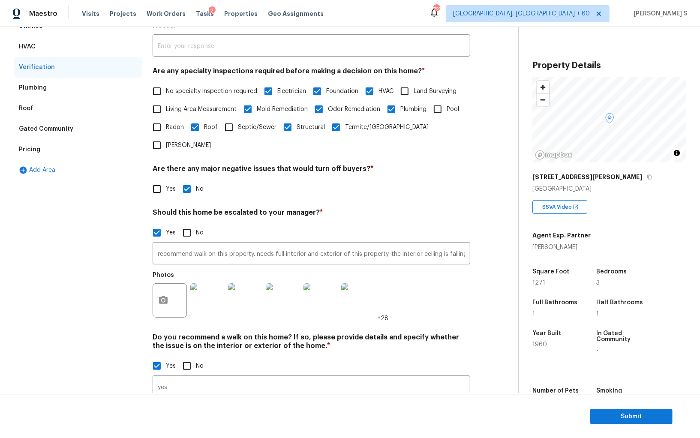
click at [267, 224] on div "Yes No" at bounding box center [312, 233] width 318 height 18
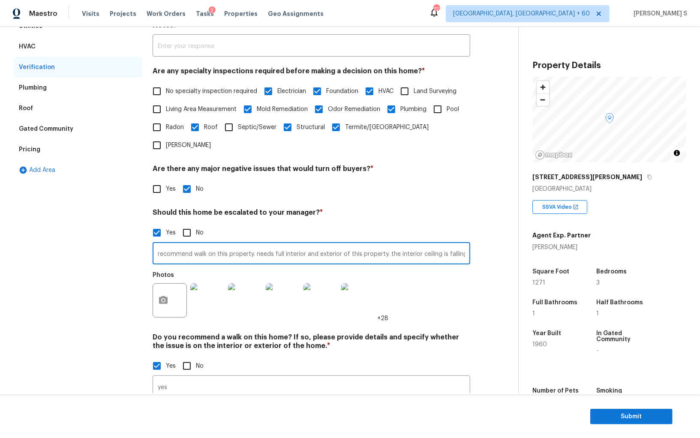
click at [269, 244] on input "recommend walk on this property. needs full interior and exterior of this prope…" at bounding box center [312, 254] width 318 height 20
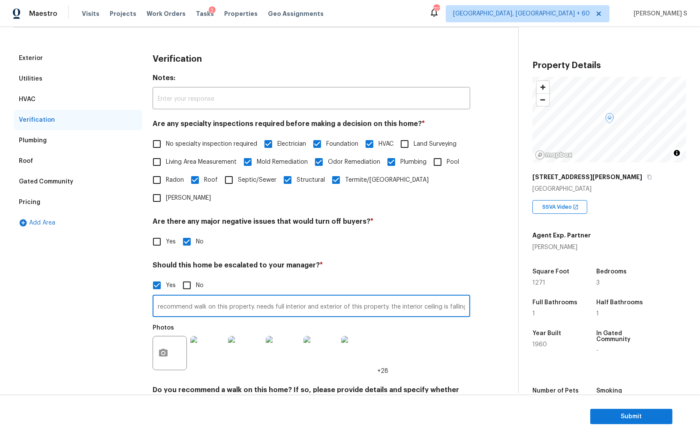
scroll to position [24, 0]
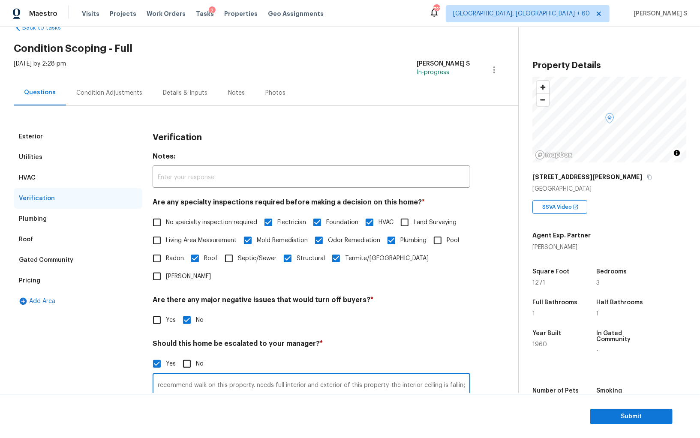
click at [53, 272] on div "Pricing" at bounding box center [78, 281] width 129 height 21
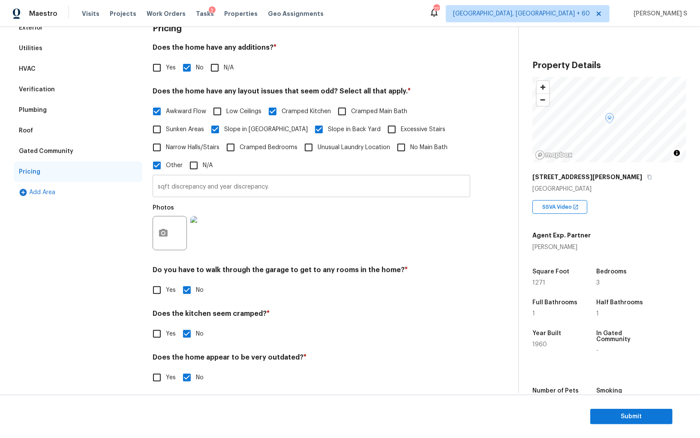
scroll to position [139, 0]
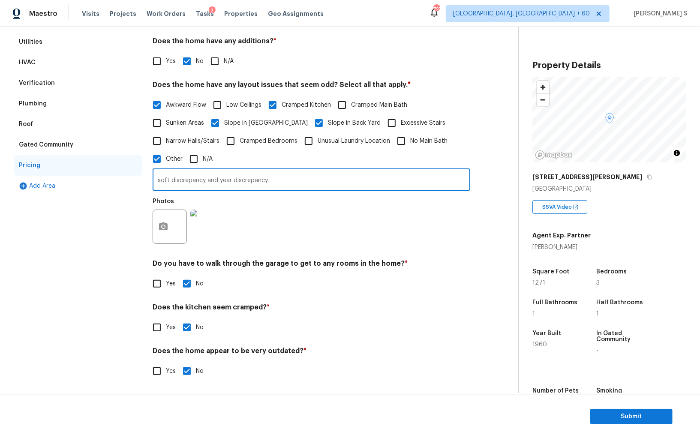
click at [226, 178] on input "sqft discrepancy and year discrepancy." at bounding box center [312, 181] width 318 height 20
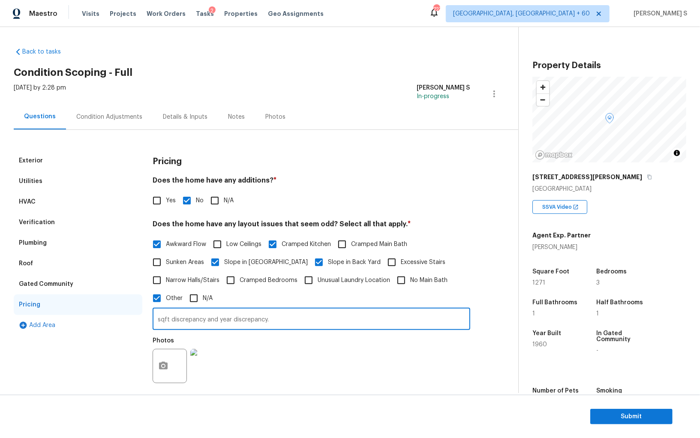
click at [114, 114] on div "Condition Adjustments" at bounding box center [109, 117] width 66 height 9
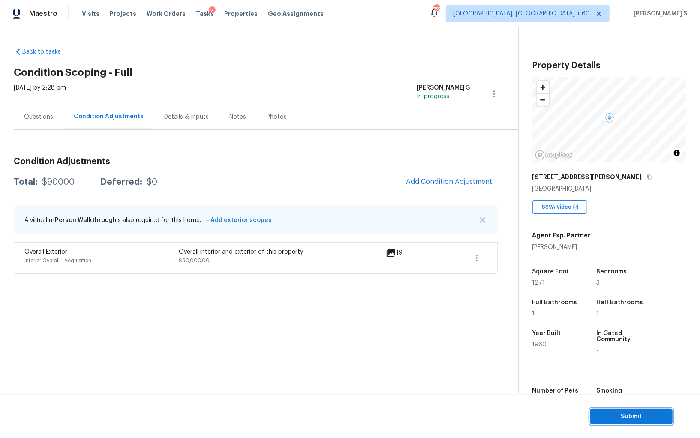
click at [610, 380] on span "Submit" at bounding box center [631, 417] width 69 height 11
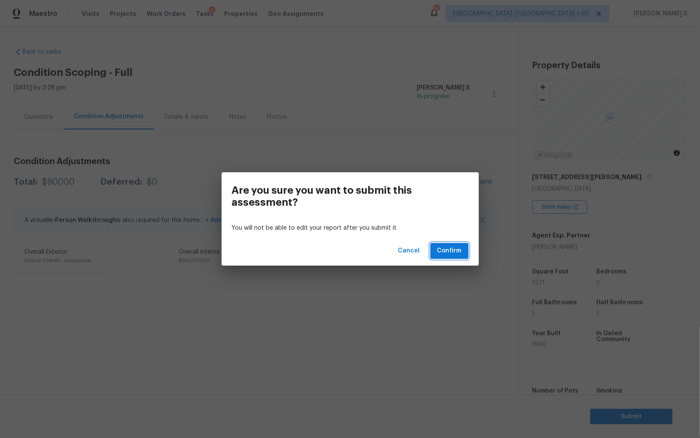
click at [452, 249] on span "Confirm" at bounding box center [449, 251] width 24 height 11
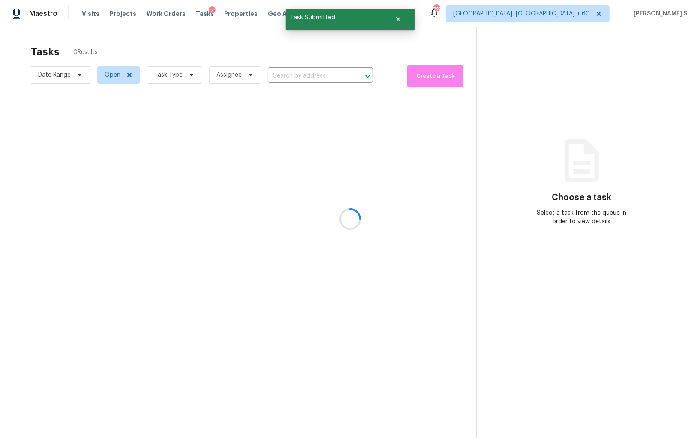
click at [294, 75] on div at bounding box center [350, 219] width 700 height 438
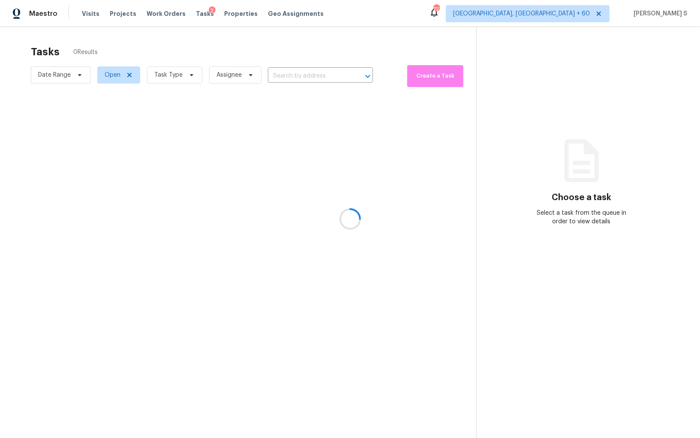
click at [294, 75] on div at bounding box center [350, 219] width 700 height 438
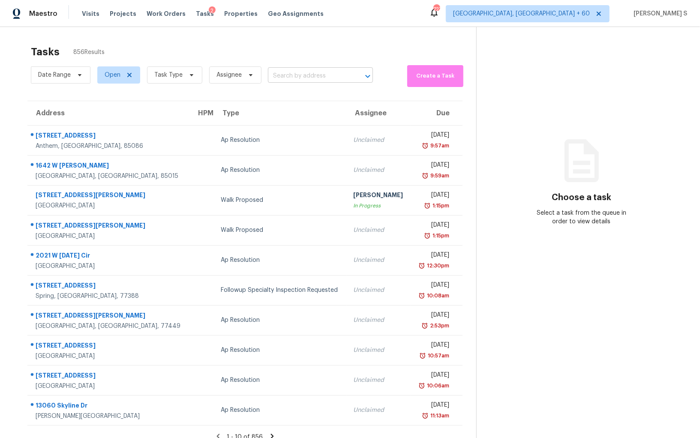
click at [335, 78] on input "text" at bounding box center [308, 75] width 81 height 13
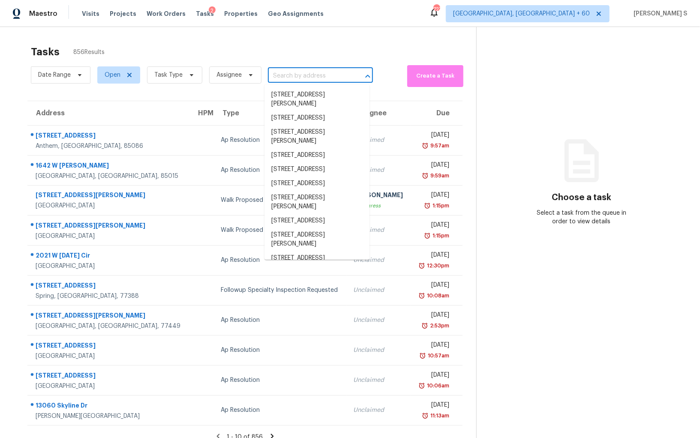
click at [335, 78] on input "text" at bounding box center [308, 75] width 81 height 13
paste input "1476 W Lake Dr, Gainesville, GA, 30501"
type input "1476 W Lake Dr, Gainesville, GA, 30501"
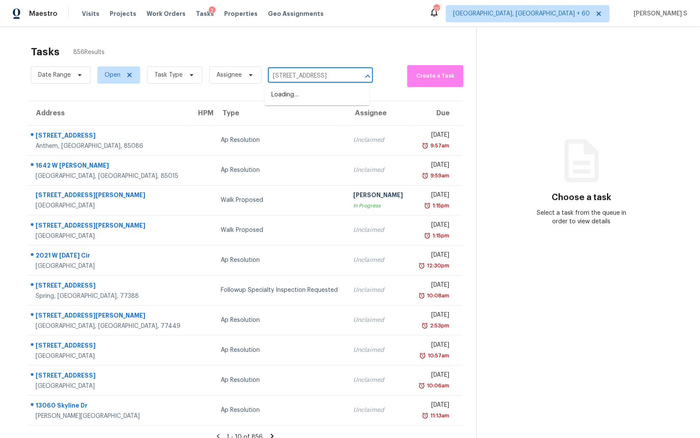
scroll to position [0, 32]
click at [307, 94] on li "1476 W Lake Dr, Gainesville, GA 30501" at bounding box center [317, 95] width 105 height 14
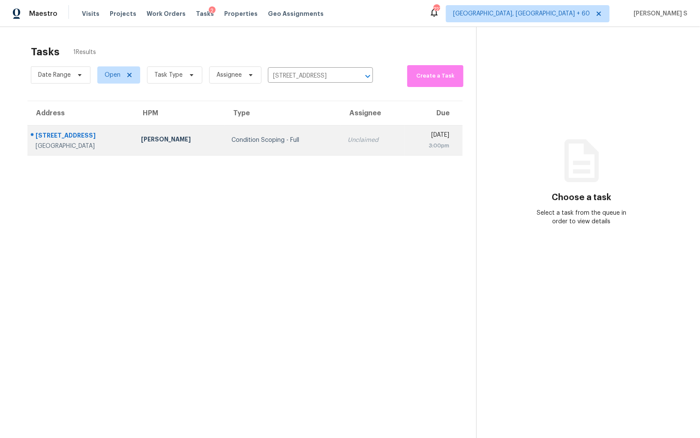
click at [341, 145] on td "Unclaimed" at bounding box center [372, 140] width 63 height 30
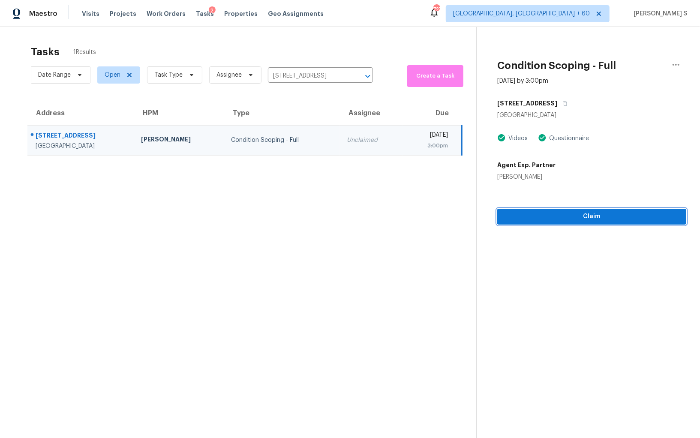
click at [550, 215] on span "Claim" at bounding box center [591, 216] width 175 height 11
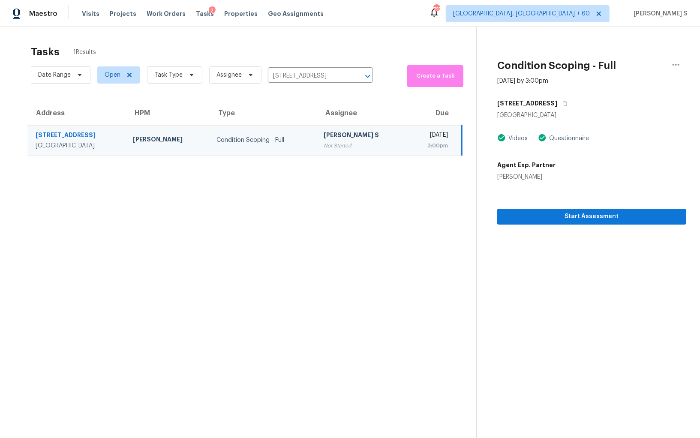
click at [549, 341] on section "Condition Scoping - Full Sep 25th 2025 by 3:00pm 1476 W Lake Dr Gainesville, GA…" at bounding box center [581, 246] width 210 height 438
click at [578, 223] on button "Start Assessment" at bounding box center [591, 217] width 189 height 16
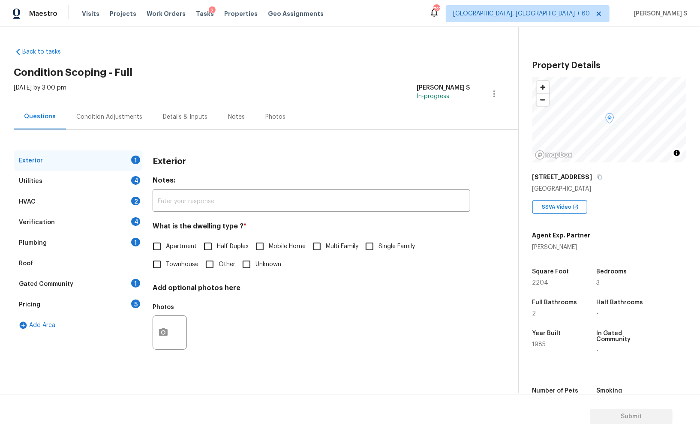
scroll to position [32, 0]
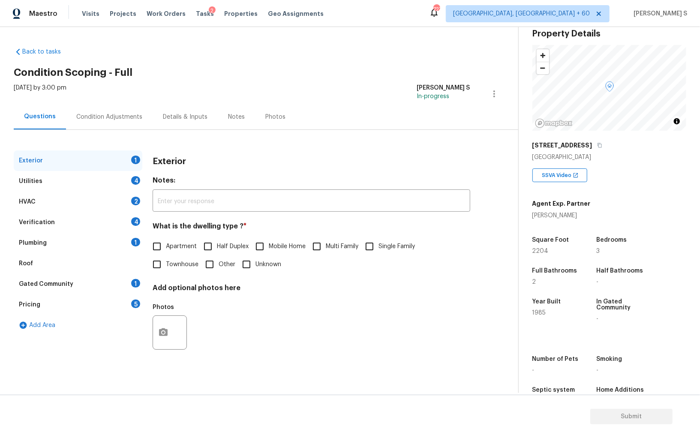
click at [376, 242] on input "Single Family" at bounding box center [370, 247] width 18 height 18
checkbox input "true"
click at [124, 175] on div "Utilities 4" at bounding box center [78, 181] width 129 height 21
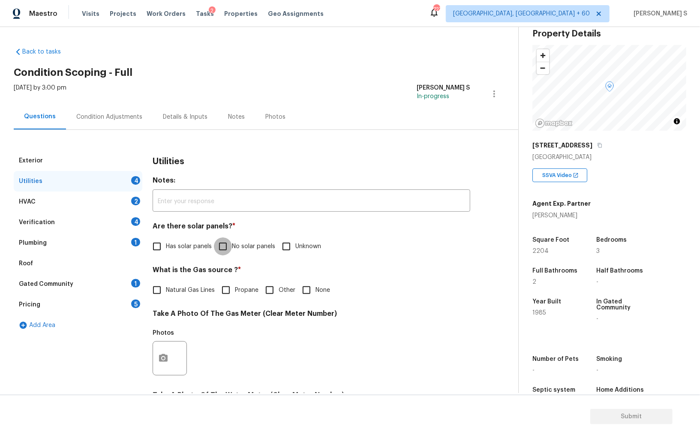
click at [222, 241] on input "No solar panels" at bounding box center [223, 247] width 18 height 18
checkbox input "true"
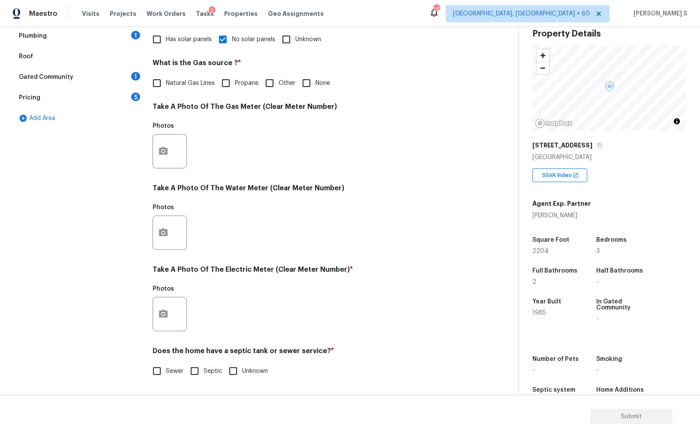
scroll to position [207, 0]
click at [191, 373] on input "Septic" at bounding box center [195, 371] width 18 height 18
checkbox input "true"
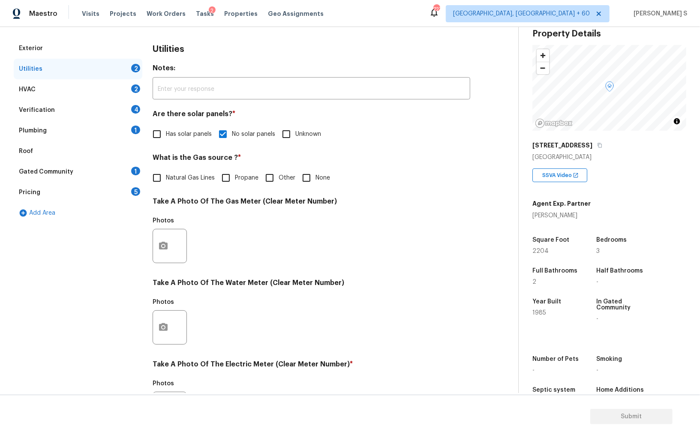
scroll to position [0, 0]
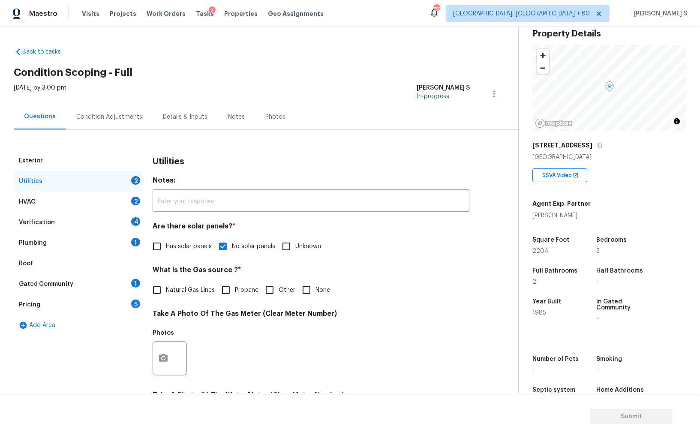
click at [133, 239] on div "1" at bounding box center [135, 242] width 9 height 9
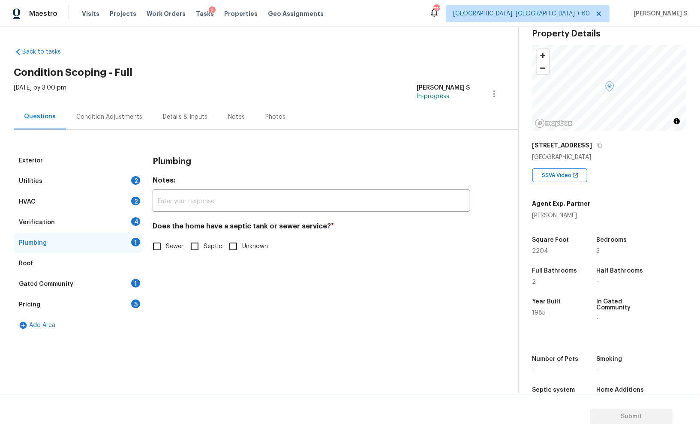
click at [196, 243] on input "Septic" at bounding box center [195, 247] width 18 height 18
checkbox input "true"
click at [110, 293] on div "Gated Community 1" at bounding box center [78, 284] width 129 height 21
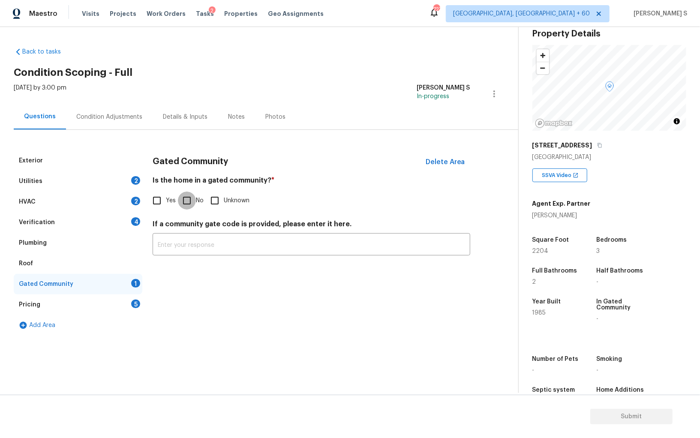
click at [190, 205] on input "No" at bounding box center [187, 201] width 18 height 18
checkbox input "true"
click at [123, 228] on div "Verification 4" at bounding box center [78, 222] width 129 height 21
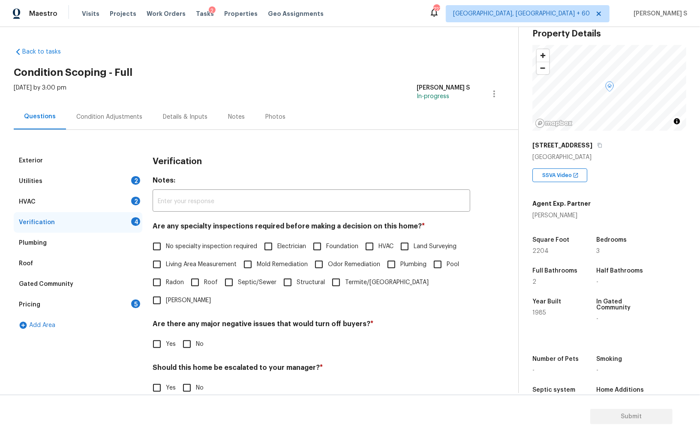
click at [158, 248] on input "No specialty inspection required" at bounding box center [157, 247] width 18 height 18
checkbox input "true"
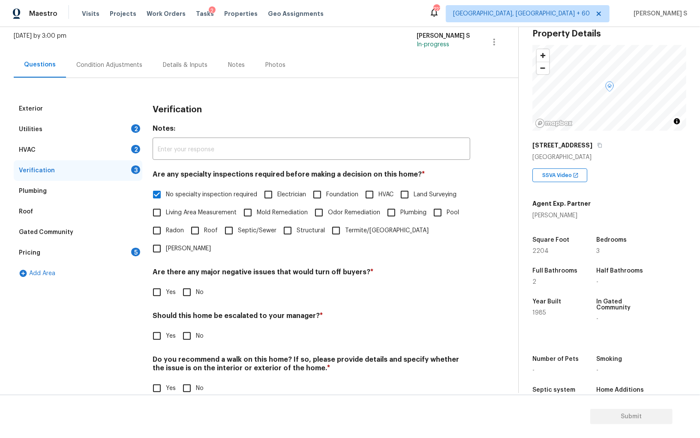
scroll to position [51, 0]
drag, startPoint x: 189, startPoint y: 281, endPoint x: 190, endPoint y: 295, distance: 13.4
click at [189, 284] on input "No" at bounding box center [187, 293] width 18 height 18
checkbox input "true"
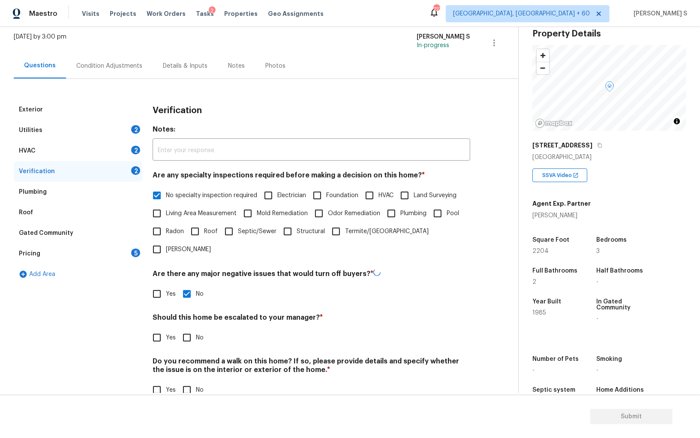
click at [194, 360] on div "Do you recommend a walk on this home? If so, please provide details and specify…" at bounding box center [312, 378] width 318 height 42
click at [194, 380] on input "No" at bounding box center [187, 389] width 18 height 18
checkbox input "true"
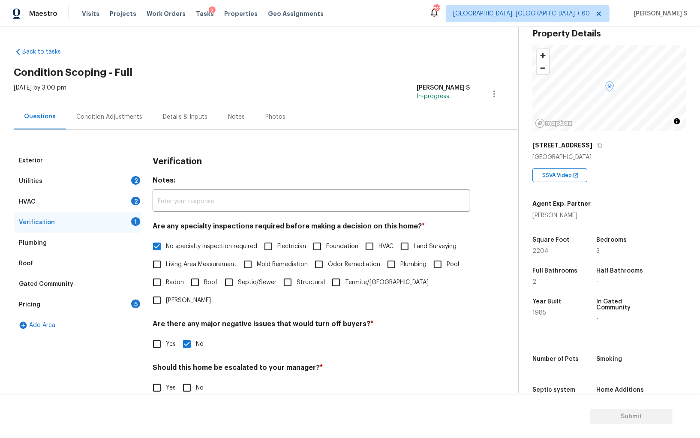
click at [131, 197] on div "HVAC 2" at bounding box center [78, 202] width 129 height 21
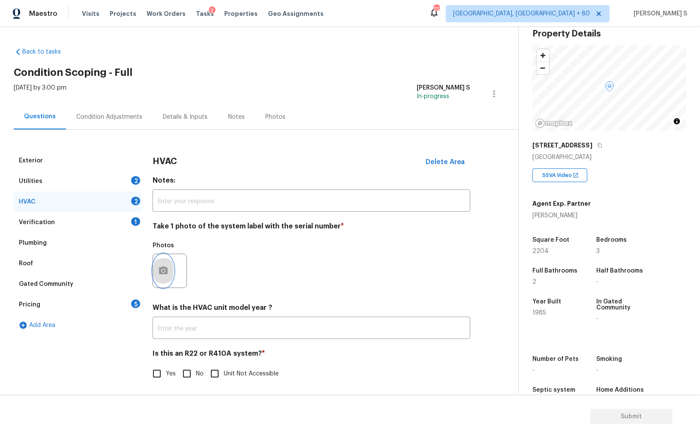
click at [157, 262] on button "button" at bounding box center [163, 270] width 21 height 33
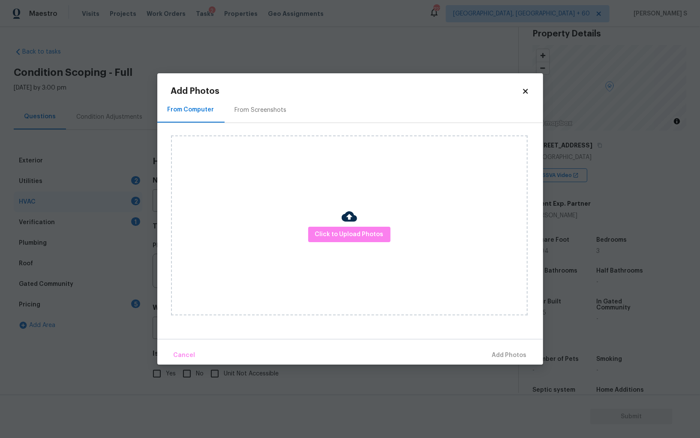
click at [353, 225] on div at bounding box center [349, 218] width 15 height 18
click at [353, 228] on button "Click to Upload Photos" at bounding box center [349, 235] width 82 height 16
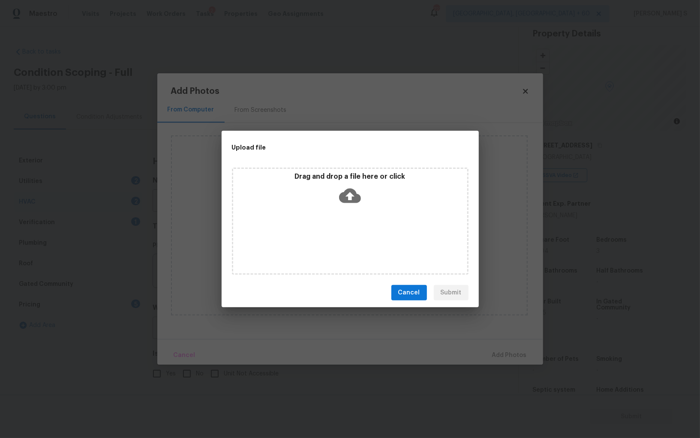
click at [353, 228] on div "Drag and drop a file here or click" at bounding box center [350, 221] width 237 height 107
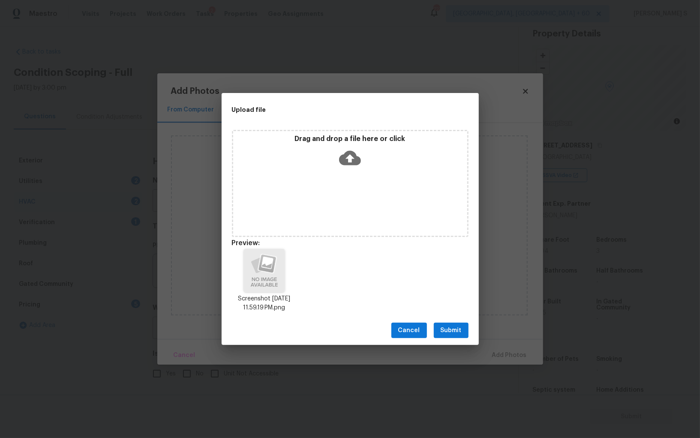
click at [450, 329] on span "Submit" at bounding box center [451, 331] width 21 height 11
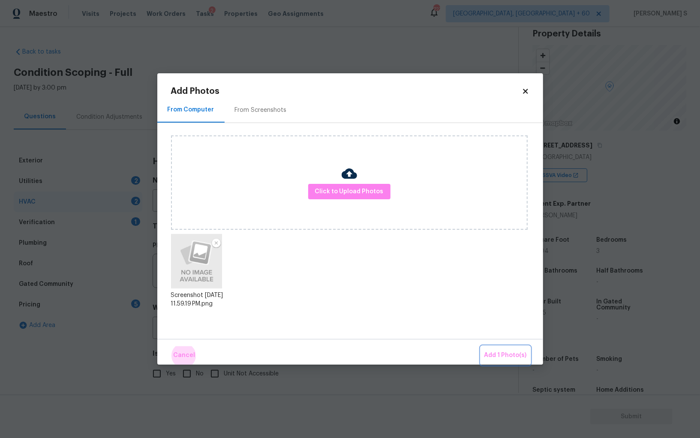
click at [481, 347] on button "Add 1 Photo(s)" at bounding box center [505, 356] width 49 height 18
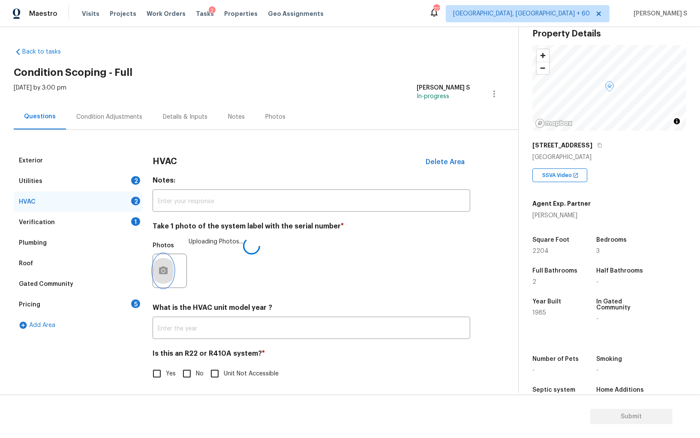
scroll to position [3, 0]
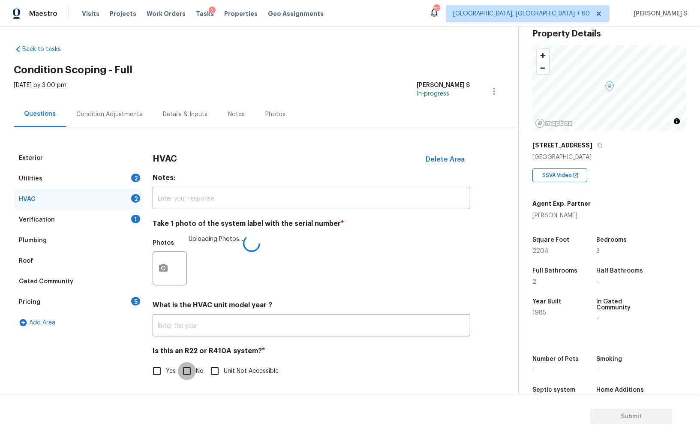
click at [196, 366] on input "No" at bounding box center [187, 371] width 18 height 18
checkbox input "true"
click at [135, 179] on div "2" at bounding box center [135, 178] width 9 height 9
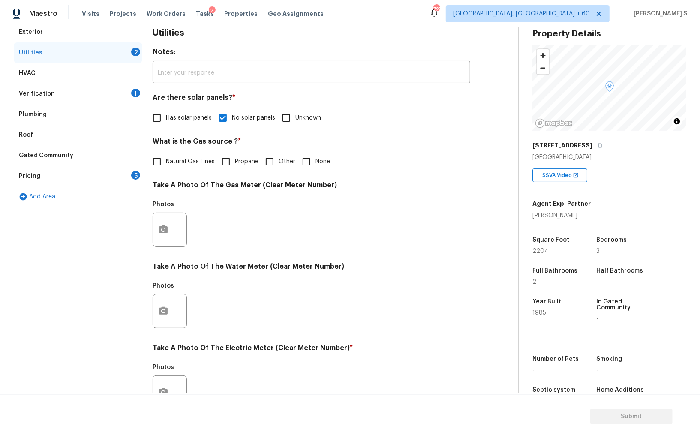
scroll to position [177, 0]
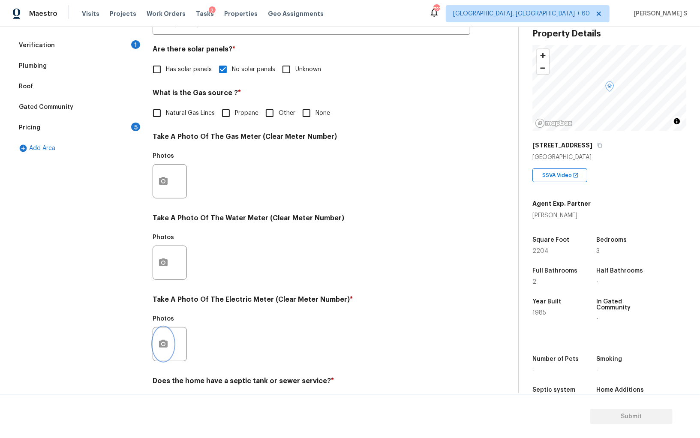
click at [170, 351] on button "button" at bounding box center [163, 344] width 21 height 33
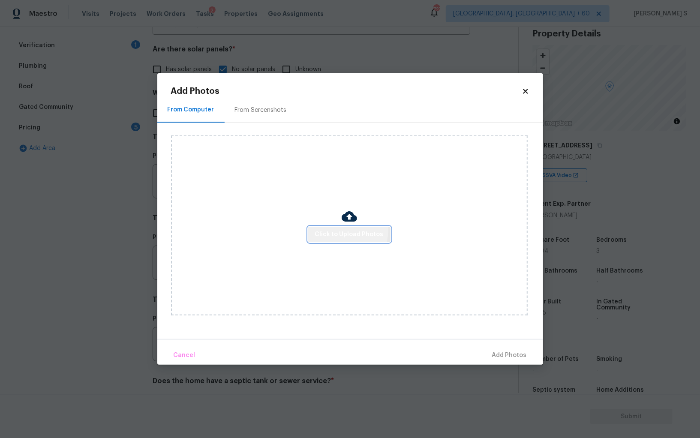
click at [336, 229] on span "Click to Upload Photos" at bounding box center [349, 234] width 69 height 11
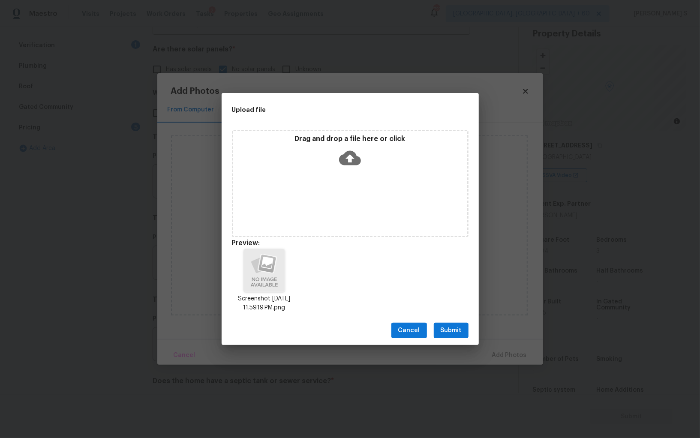
click at [448, 332] on span "Submit" at bounding box center [451, 331] width 21 height 11
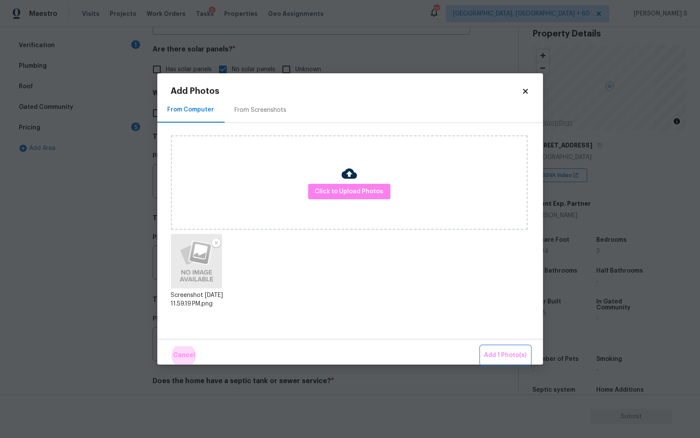
click at [481, 347] on button "Add 1 Photo(s)" at bounding box center [505, 356] width 49 height 18
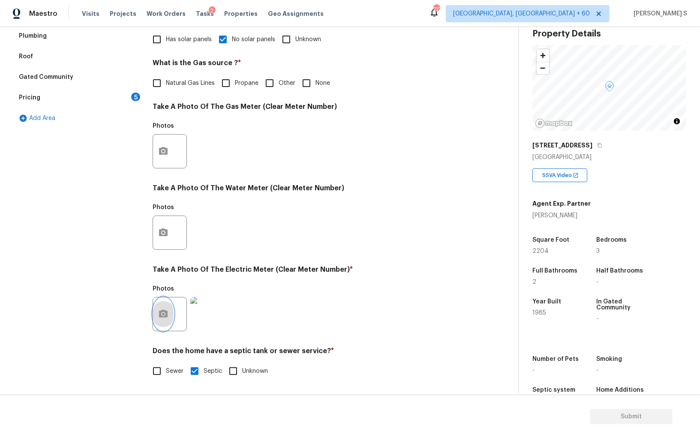
scroll to position [0, 0]
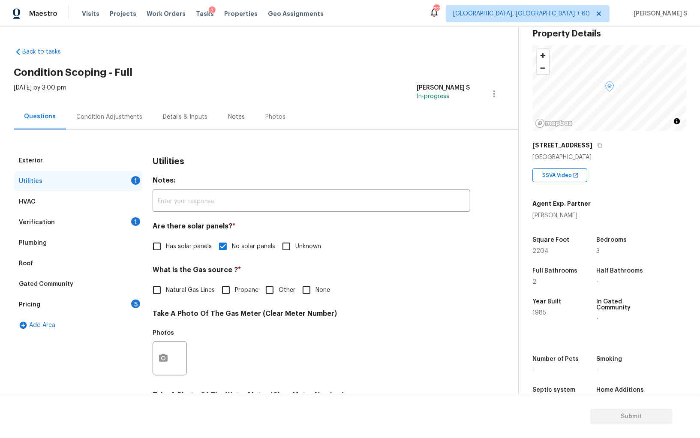
click at [123, 123] on div "Condition Adjustments" at bounding box center [109, 116] width 87 height 25
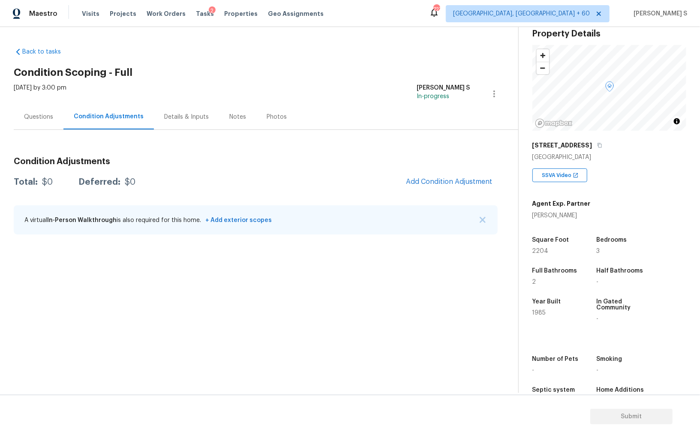
click at [426, 172] on div "Condition Adjustments Total: $0 Deferred: $0 Add Condition Adjustment A virtual…" at bounding box center [256, 197] width 484 height 92
click at [445, 181] on span "Add Condition Adjustment" at bounding box center [449, 182] width 87 height 8
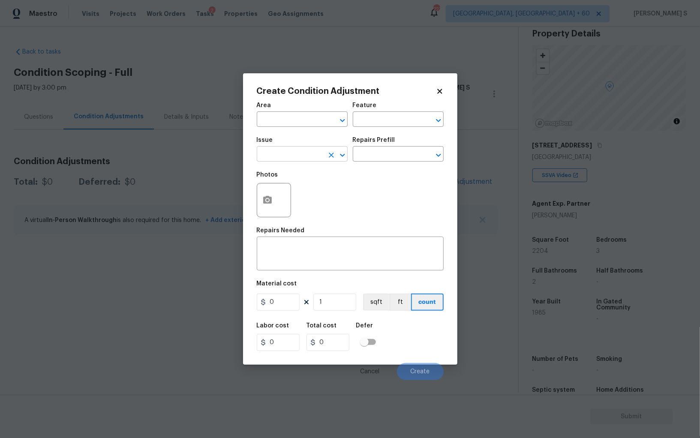
click at [291, 154] on input "text" at bounding box center [290, 154] width 67 height 13
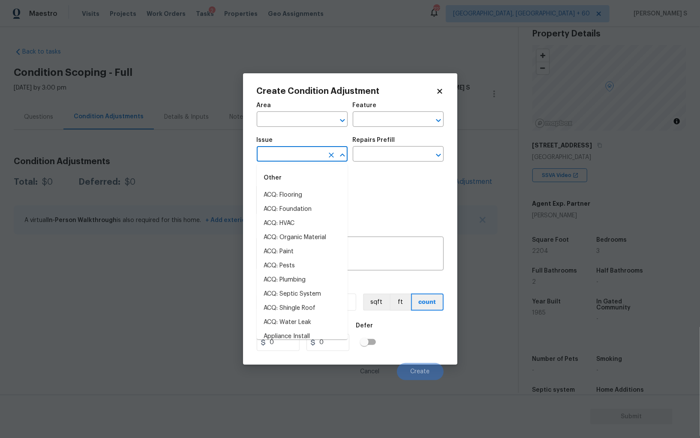
type input "p"
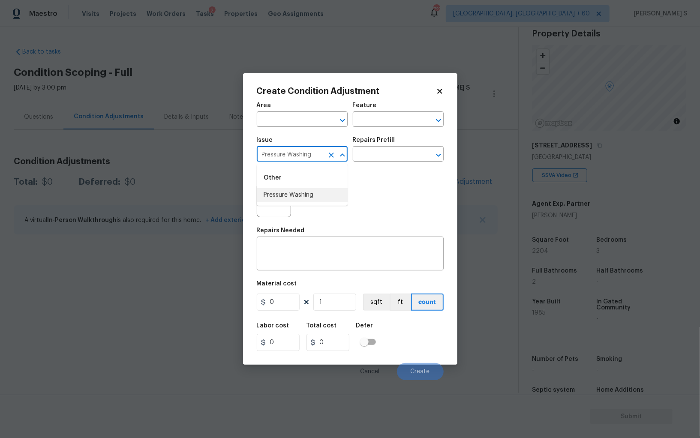
type input "Pressure Washing"
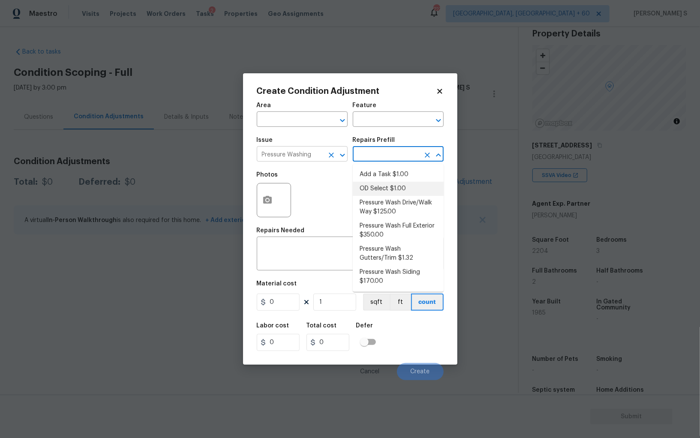
type input "Siding"
type textarea "Pressure wash the driveways/walkways as directed by the PM. Ensure that all deb…"
type input "125"
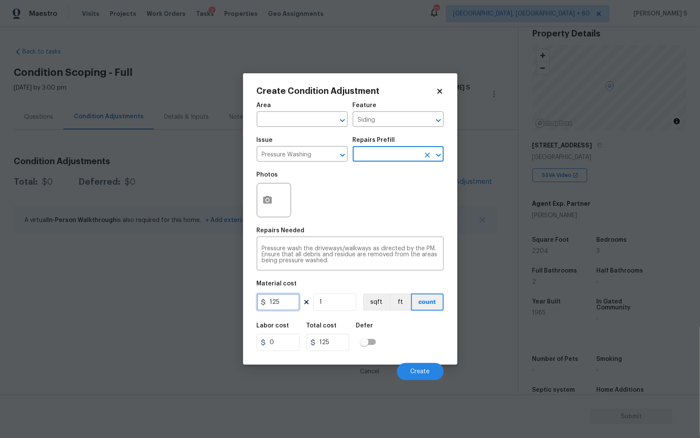
click at [288, 310] on input "125" at bounding box center [278, 302] width 43 height 17
type input "200"
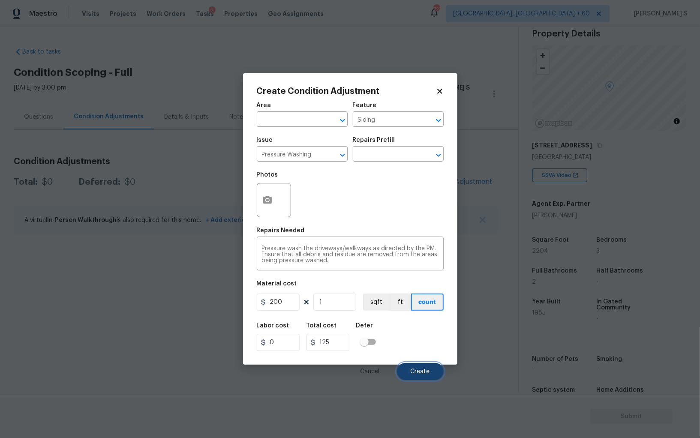
type input "200"
click at [433, 371] on button "Create" at bounding box center [420, 371] width 47 height 17
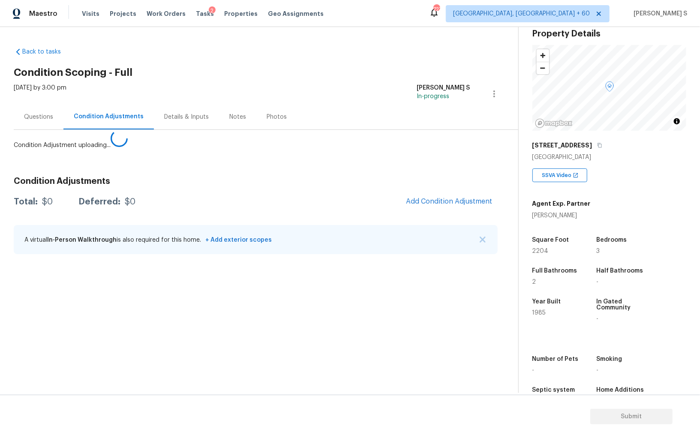
click at [142, 319] on body "Maestro Visits Projects Work Orders Tasks 2 Properties Geo Assignments 727 Albu…" at bounding box center [350, 219] width 700 height 438
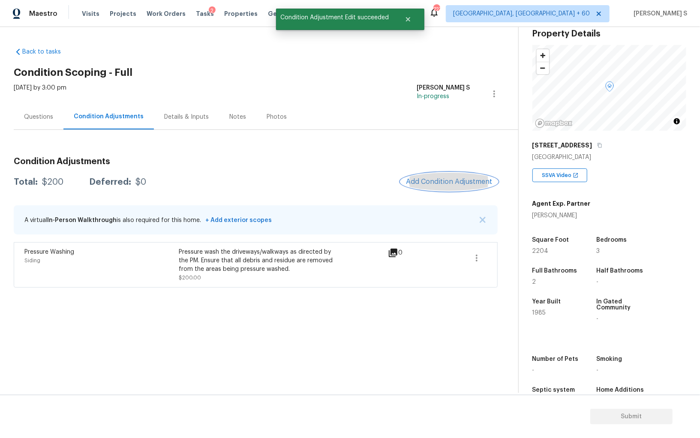
click at [435, 175] on button "Add Condition Adjustment" at bounding box center [449, 182] width 97 height 18
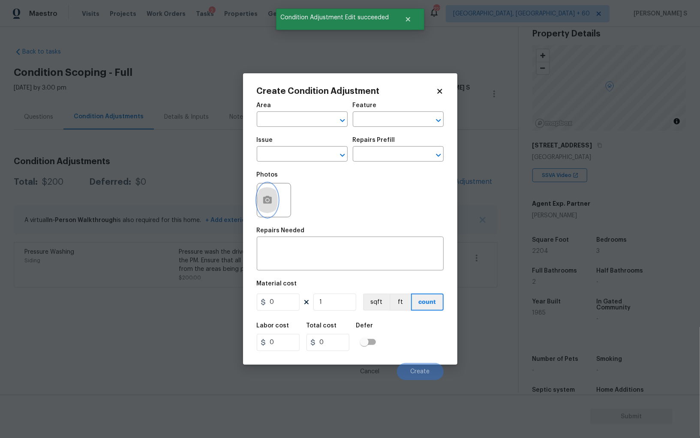
click at [267, 193] on button "button" at bounding box center [267, 200] width 21 height 33
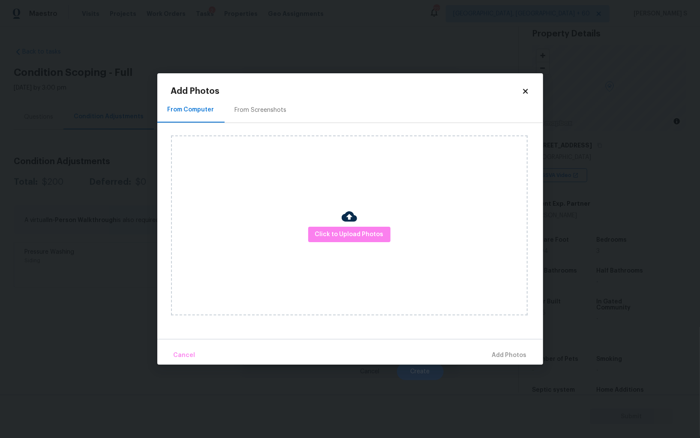
click at [240, 105] on div "From Screenshots" at bounding box center [261, 109] width 72 height 25
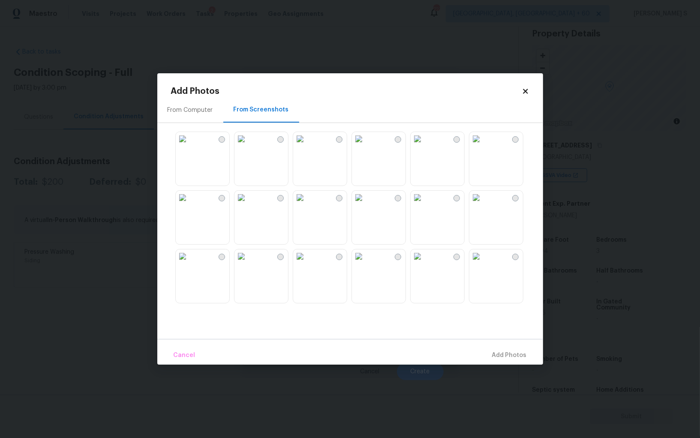
click at [425, 146] on img at bounding box center [418, 139] width 14 height 14
click at [483, 146] on img at bounding box center [477, 139] width 14 height 14
click at [356, 205] on img at bounding box center [359, 198] width 14 height 14
click at [248, 146] on img at bounding box center [242, 139] width 14 height 14
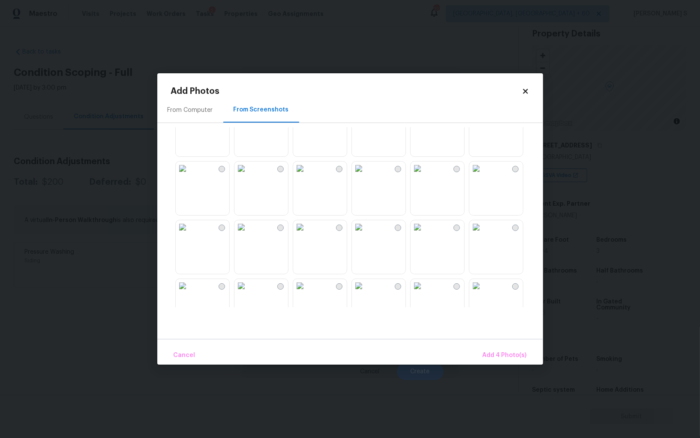
click at [366, 234] on img at bounding box center [359, 227] width 14 height 14
click at [425, 234] on img at bounding box center [418, 227] width 14 height 14
click at [483, 234] on img at bounding box center [477, 227] width 14 height 14
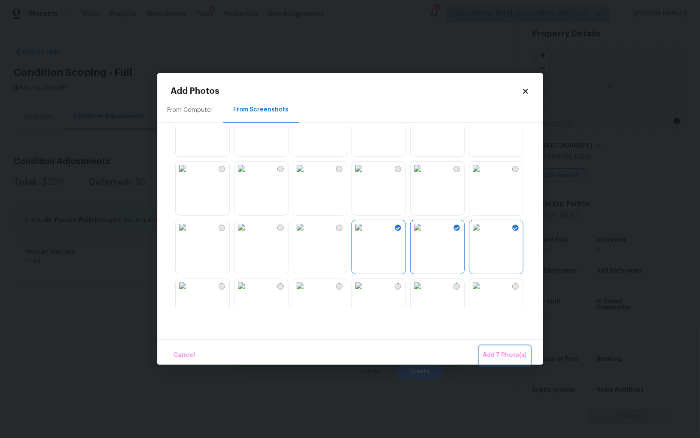
click at [490, 354] on span "Add 7 Photo(s)" at bounding box center [505, 355] width 44 height 11
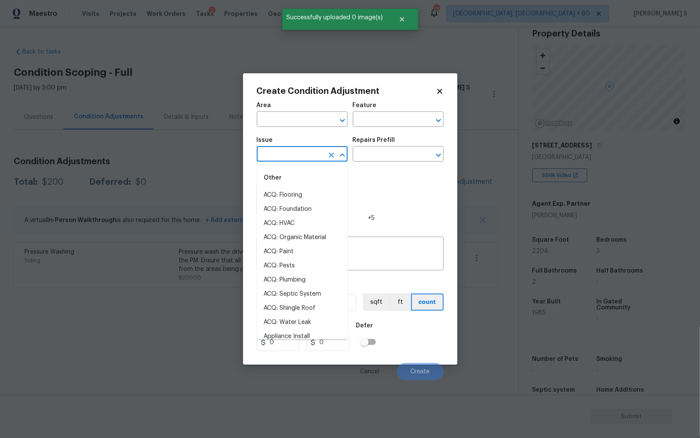
click at [307, 154] on input "text" at bounding box center [290, 154] width 67 height 13
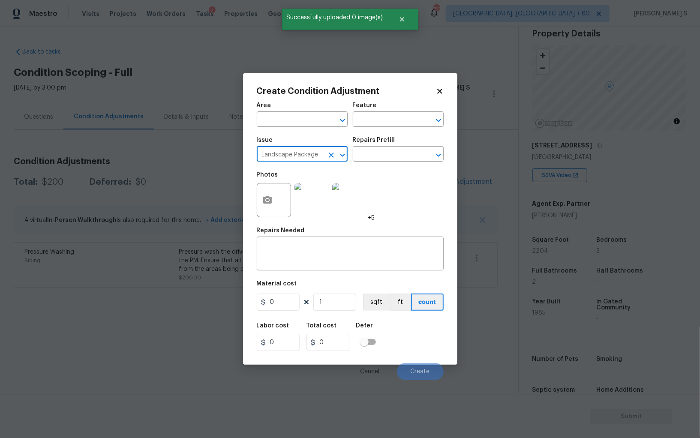
type input "Landscape Package"
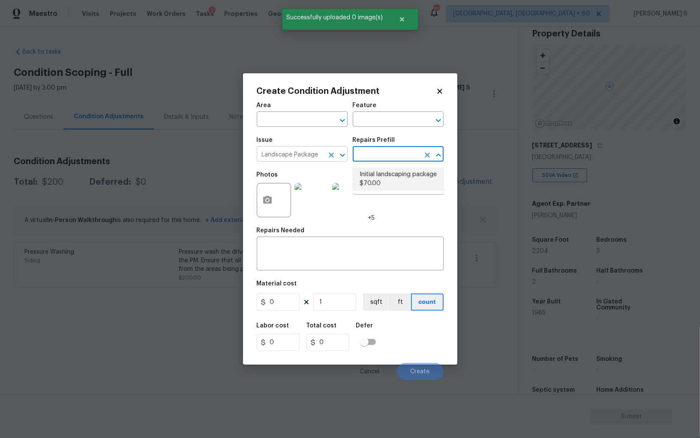
type input "Home Readiness Packages"
type textarea "Mowing of grass up to 6" in height. Mow, edge along driveways & sidewalks, trim…"
type input "70"
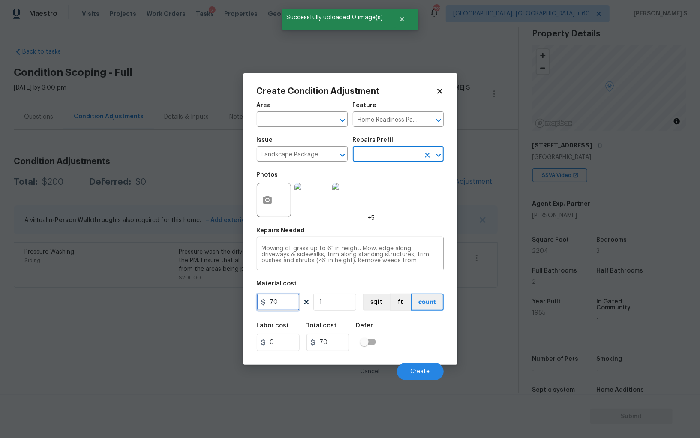
click at [289, 307] on input "70" at bounding box center [278, 302] width 43 height 17
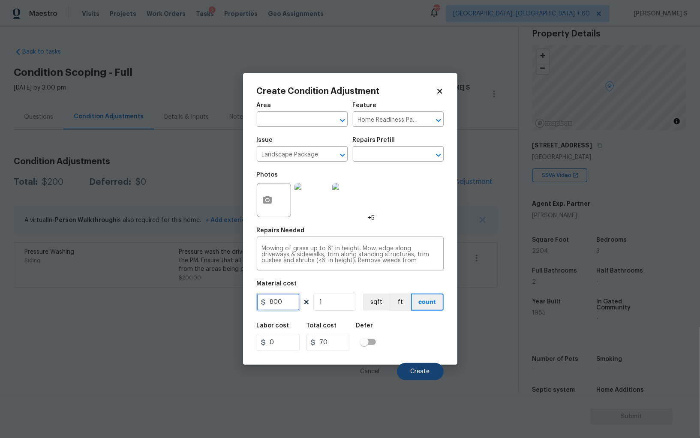
type input "800"
click at [419, 369] on button "Create" at bounding box center [420, 371] width 47 height 17
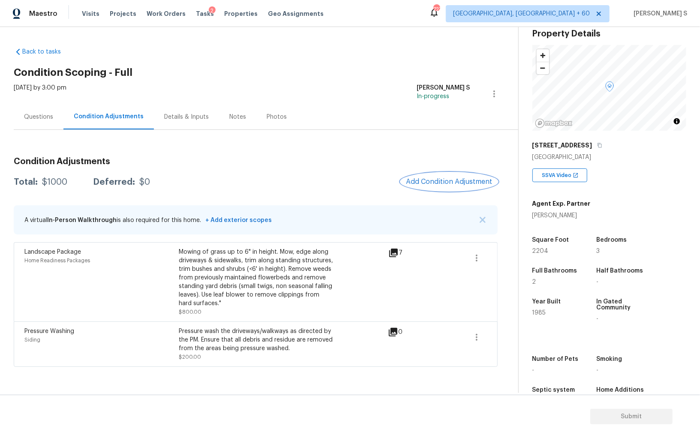
click at [450, 179] on span "Add Condition Adjustment" at bounding box center [449, 182] width 87 height 8
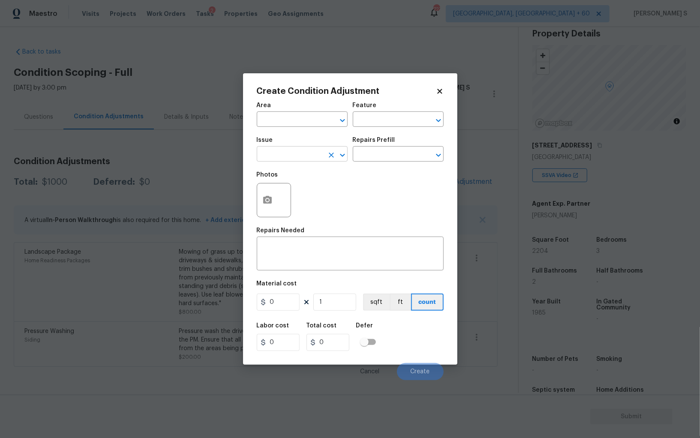
click at [287, 157] on input "text" at bounding box center [290, 154] width 67 height 13
type input "Other Odor"
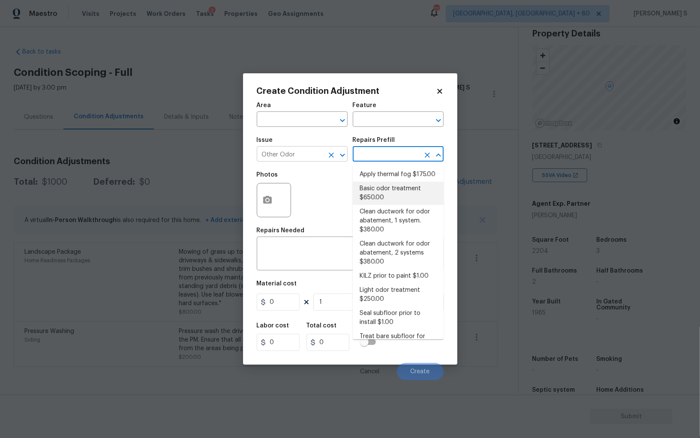
type textarea "OD Odor Protocol: Heavy Odor present. Remediate home odor. Including but not li…"
type input "650"
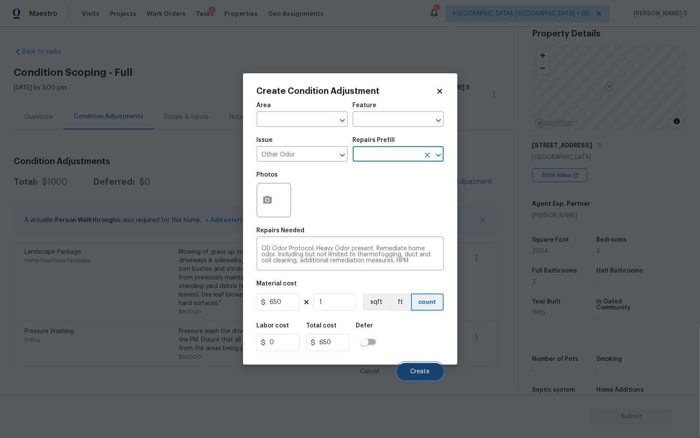
click at [432, 370] on button "Create" at bounding box center [420, 371] width 47 height 17
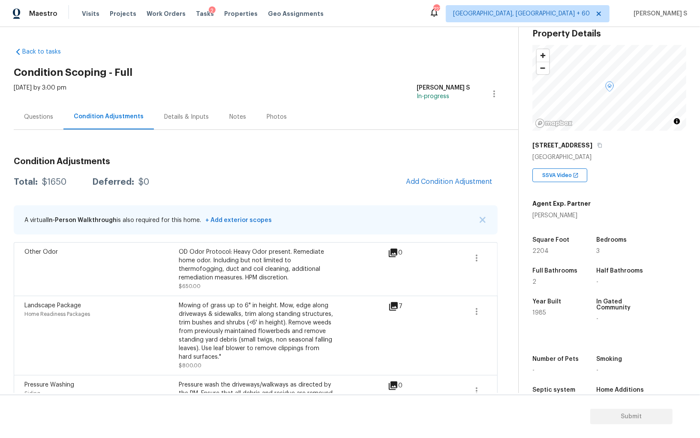
click at [35, 115] on div "Questions" at bounding box center [38, 117] width 29 height 9
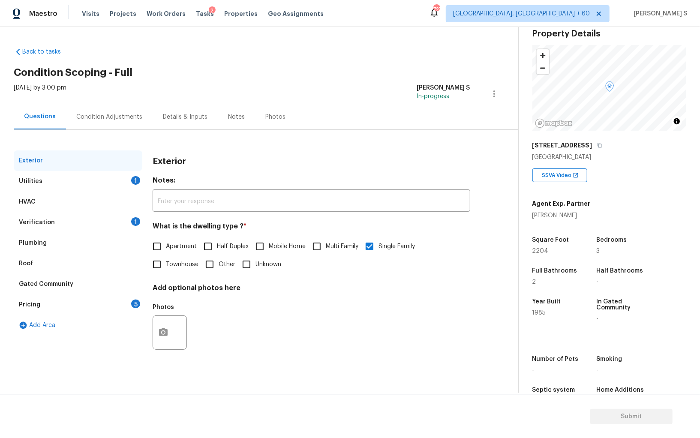
click at [137, 303] on div "5" at bounding box center [135, 304] width 9 height 9
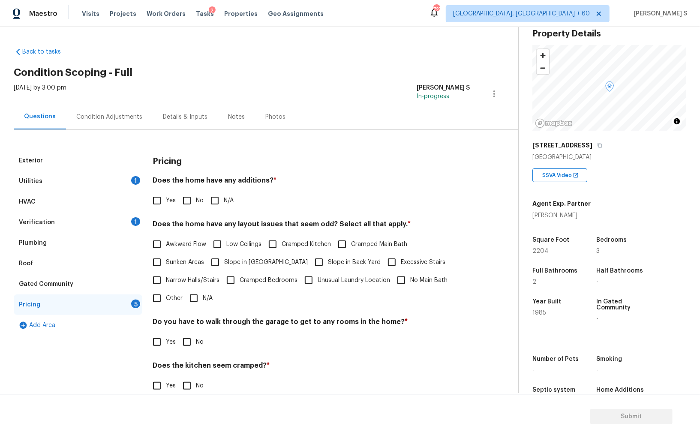
click at [238, 261] on span "Slope in [GEOGRAPHIC_DATA]" at bounding box center [266, 262] width 84 height 9
click at [224, 261] on input "Slope in [GEOGRAPHIC_DATA]" at bounding box center [215, 262] width 18 height 18
checkbox input "true"
click at [184, 201] on input "No" at bounding box center [187, 201] width 18 height 18
checkbox input "true"
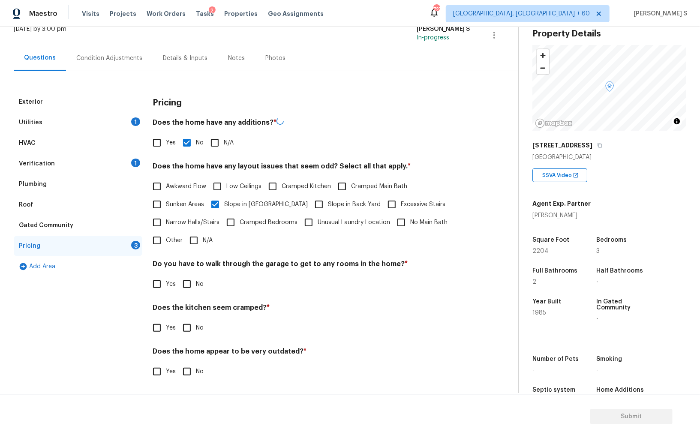
scroll to position [58, 0]
click at [196, 290] on label "No" at bounding box center [191, 284] width 26 height 18
click at [196, 290] on input "No" at bounding box center [187, 284] width 18 height 18
checkbox input "true"
click at [178, 319] on input "No" at bounding box center [187, 328] width 18 height 18
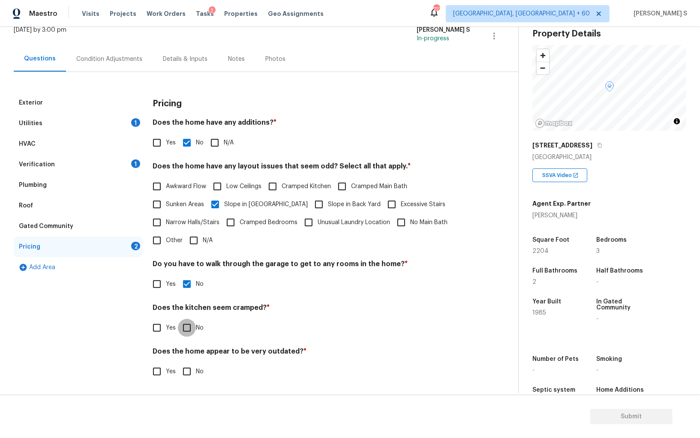
checkbox input "true"
click at [178, 363] on input "No" at bounding box center [187, 372] width 18 height 18
checkbox input "true"
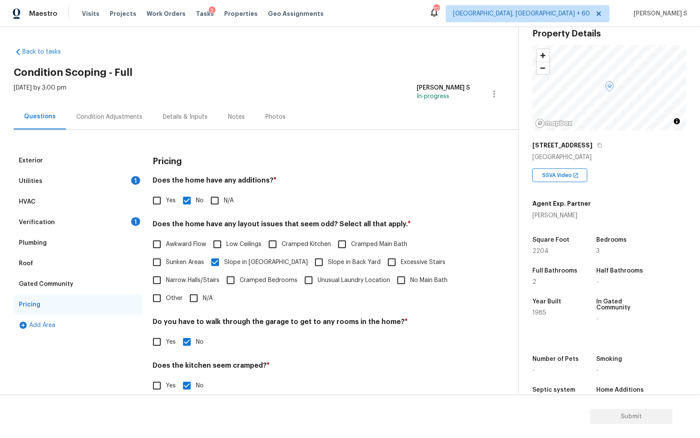
click at [118, 108] on div "Condition Adjustments" at bounding box center [109, 116] width 87 height 25
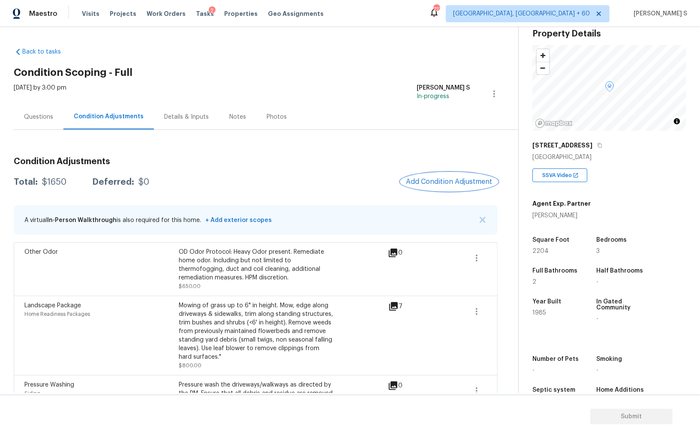
click at [446, 175] on button "Add Condition Adjustment" at bounding box center [449, 182] width 97 height 18
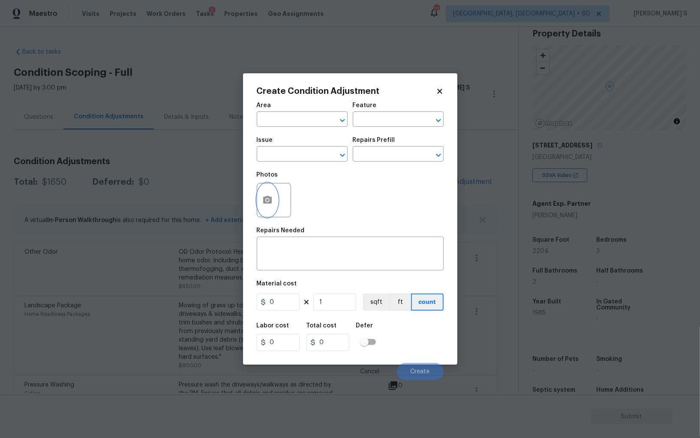
click at [267, 195] on button "button" at bounding box center [267, 200] width 21 height 33
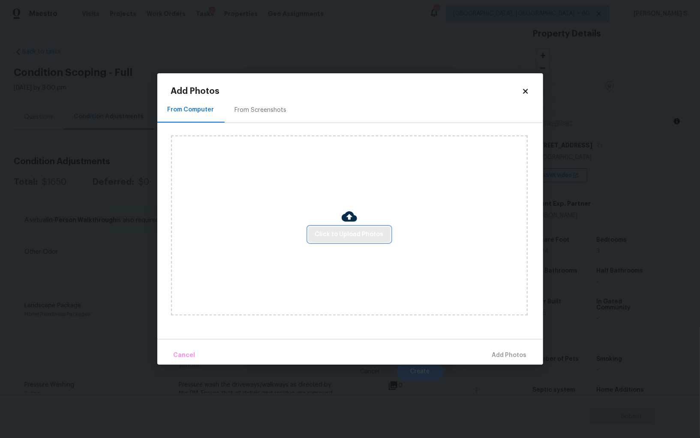
click at [351, 239] on span "Click to Upload Photos" at bounding box center [349, 234] width 69 height 11
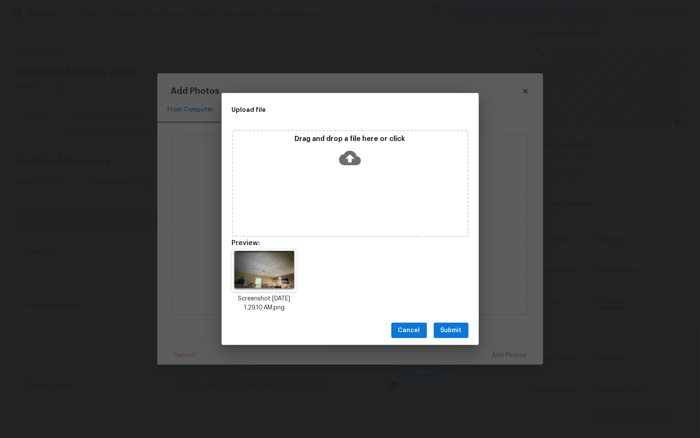
click at [461, 334] on span "Submit" at bounding box center [451, 331] width 21 height 11
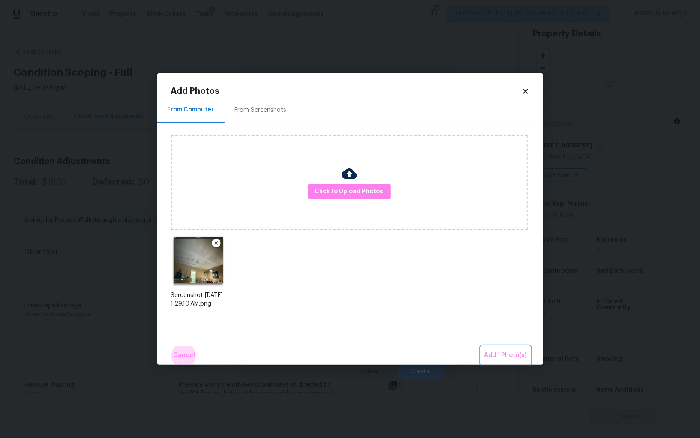
click at [481, 347] on button "Add 1 Photo(s)" at bounding box center [505, 356] width 49 height 18
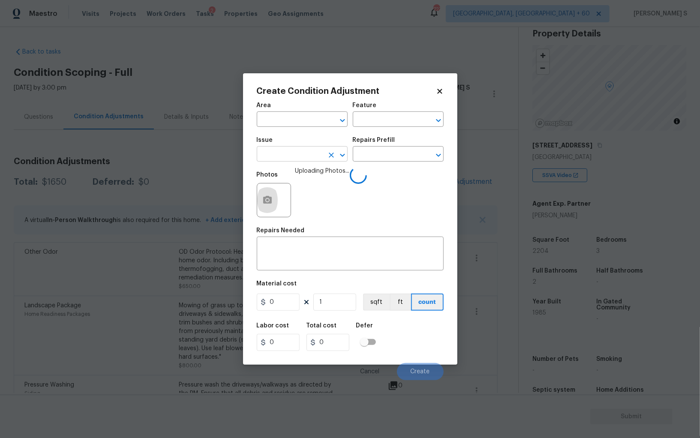
click at [307, 158] on input "text" at bounding box center [290, 154] width 67 height 13
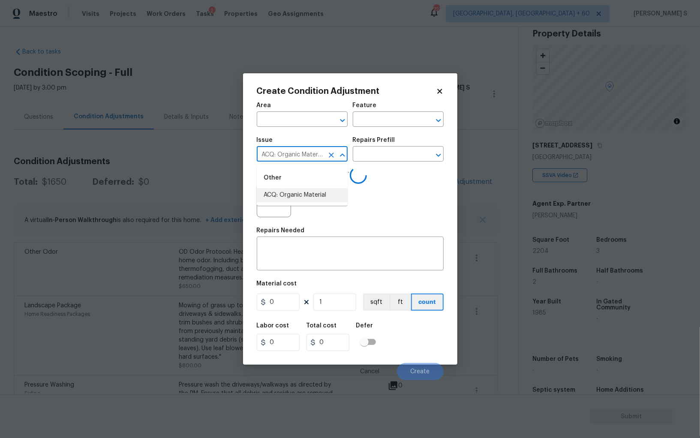
type input "ACQ: Organic Material"
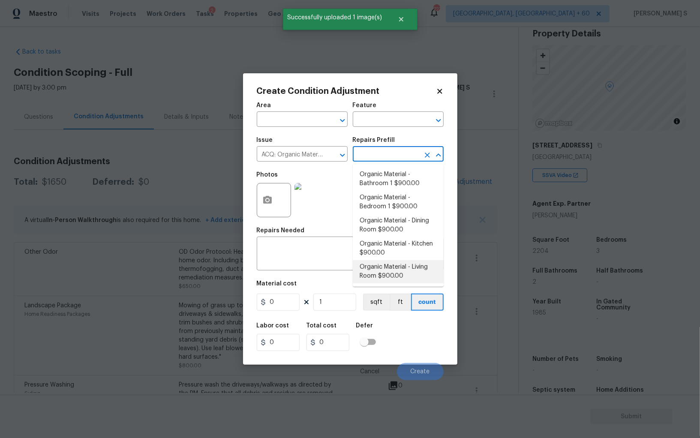
type input "Acquisition"
type textarea "Acquisition Scope: Conditions Conducive to Organic Material - Living Room Discl…"
type input "900"
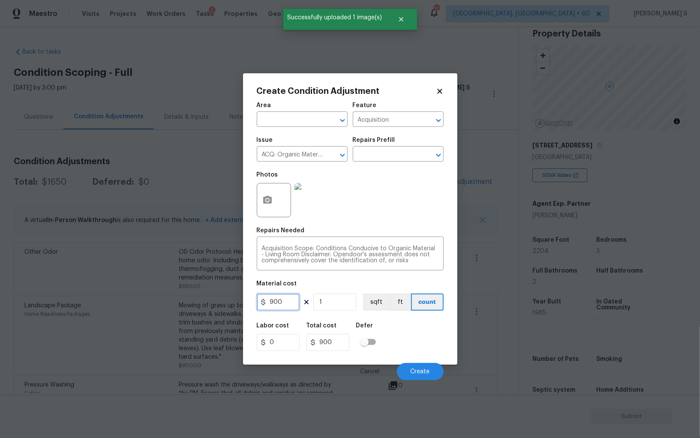
click at [292, 303] on input "900" at bounding box center [278, 302] width 43 height 17
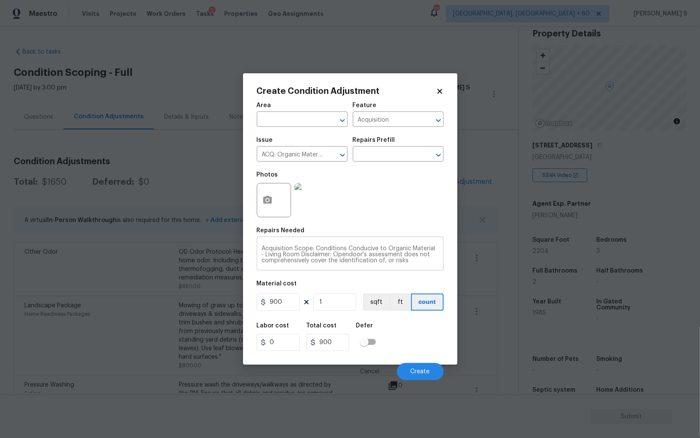
click at [317, 254] on textarea "Acquisition Scope: Conditions Conducive to Organic Material - Living Room Discl…" at bounding box center [350, 255] width 177 height 18
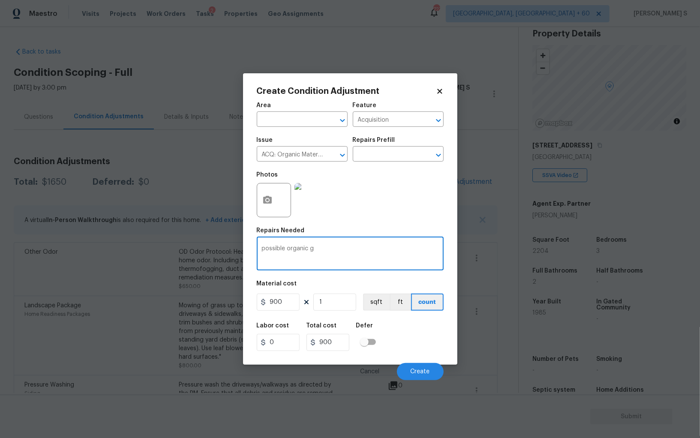
click at [317, 254] on textarea "possible organic" at bounding box center [350, 255] width 177 height 18
type textarea "possible organic growth in the garage ceiling."
click at [423, 372] on span "Create" at bounding box center [420, 372] width 19 height 6
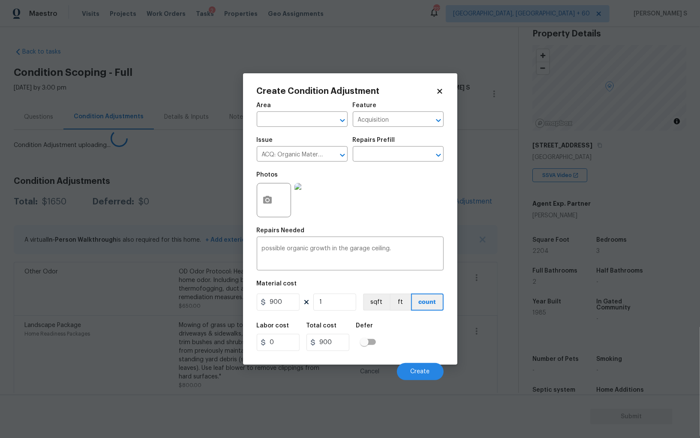
click at [169, 358] on body "Maestro Visits Projects Work Orders Tasks 2 Properties Geo Assignments 727 Albu…" at bounding box center [350, 219] width 700 height 438
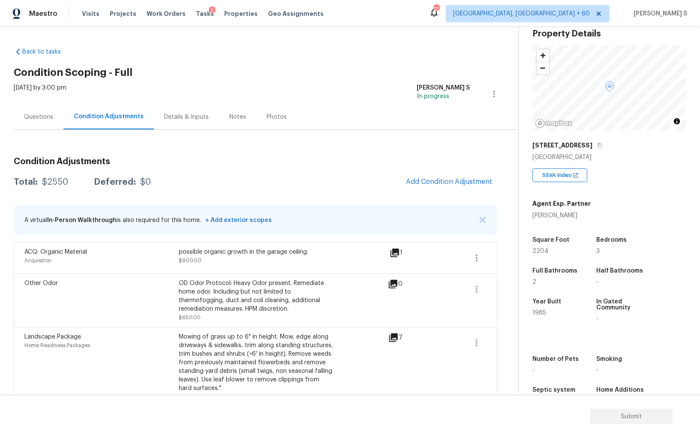
click at [36, 110] on div "Questions" at bounding box center [39, 116] width 50 height 25
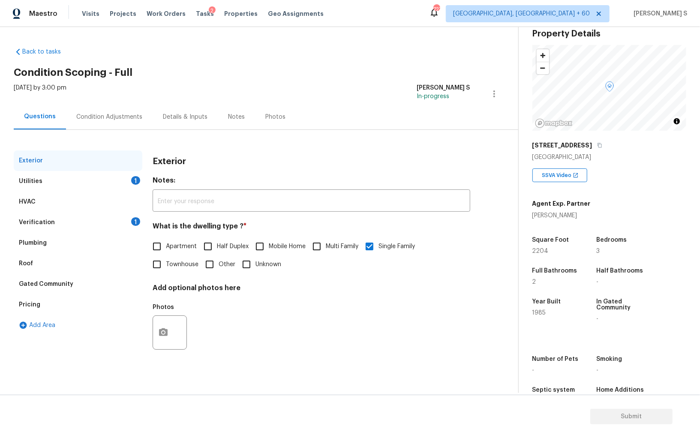
click at [42, 181] on div "Utilities 1" at bounding box center [78, 181] width 129 height 21
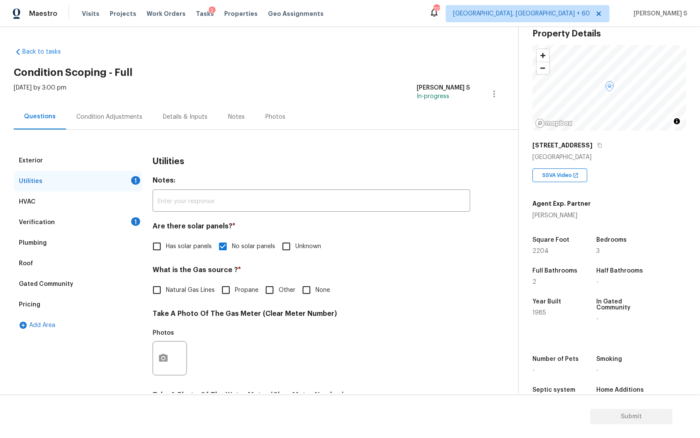
click at [164, 295] on input "Natural Gas Lines" at bounding box center [157, 290] width 18 height 18
checkbox input "true"
click at [120, 112] on div "Condition Adjustments" at bounding box center [109, 116] width 87 height 25
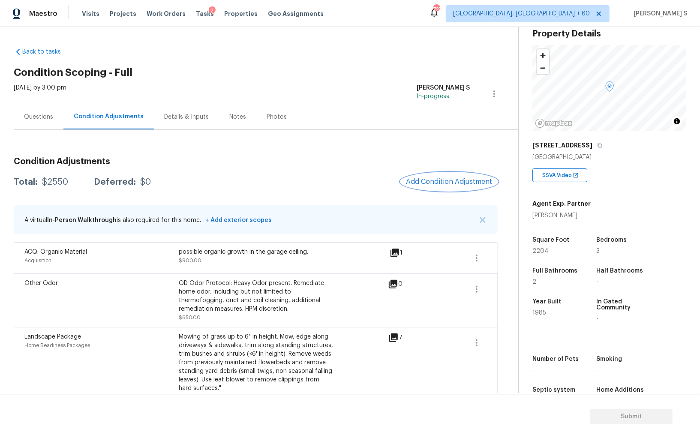
click at [473, 176] on button "Add Condition Adjustment" at bounding box center [449, 182] width 97 height 18
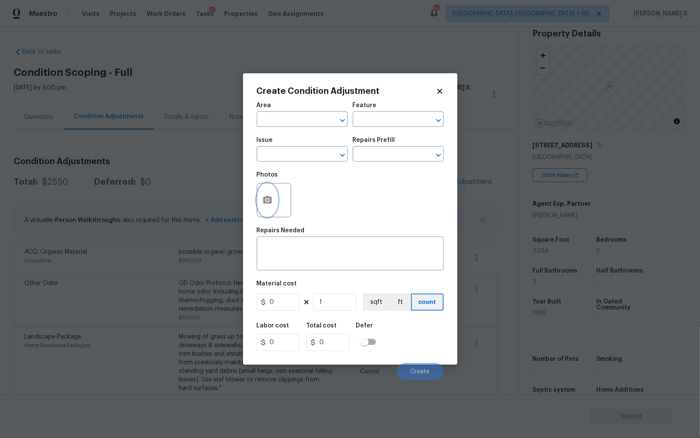
click at [268, 199] on icon "button" at bounding box center [267, 200] width 9 height 8
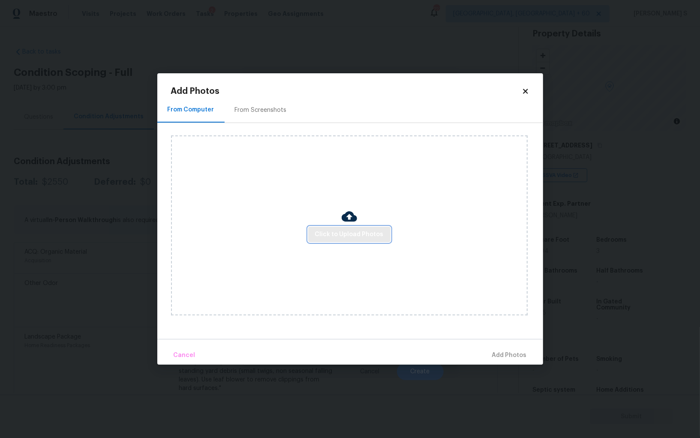
click at [340, 229] on span "Click to Upload Photos" at bounding box center [349, 234] width 69 height 11
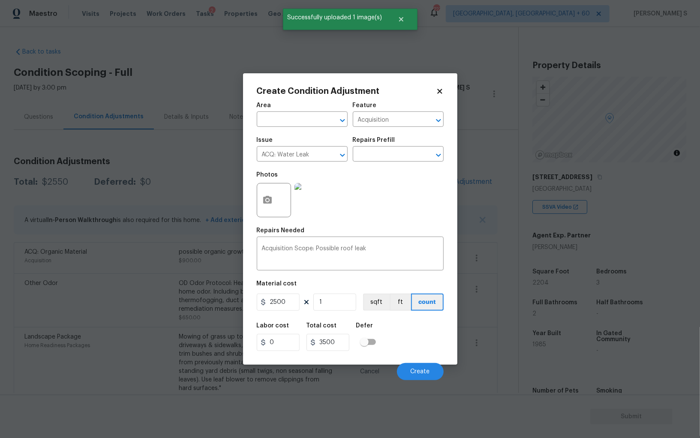
scroll to position [32, 0]
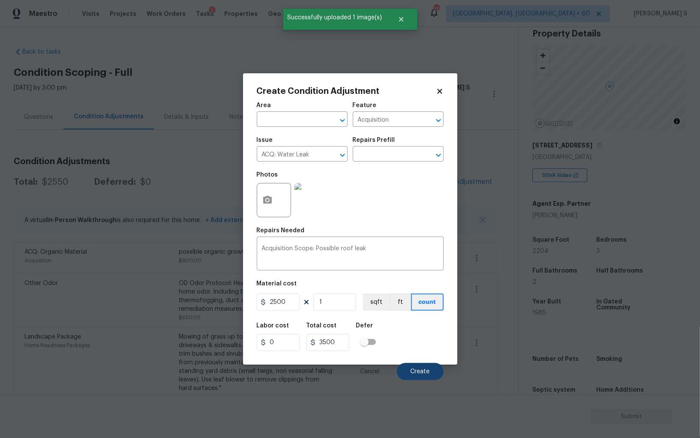
type input "2500"
click at [416, 367] on button "Create" at bounding box center [420, 371] width 47 height 17
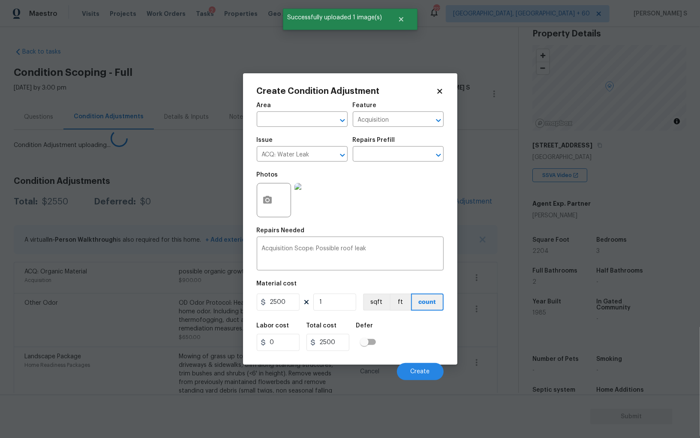
click at [96, 310] on body "Maestro Visits Projects Work Orders Tasks 2 Properties Geo Assignments 727 [GEO…" at bounding box center [350, 219] width 700 height 438
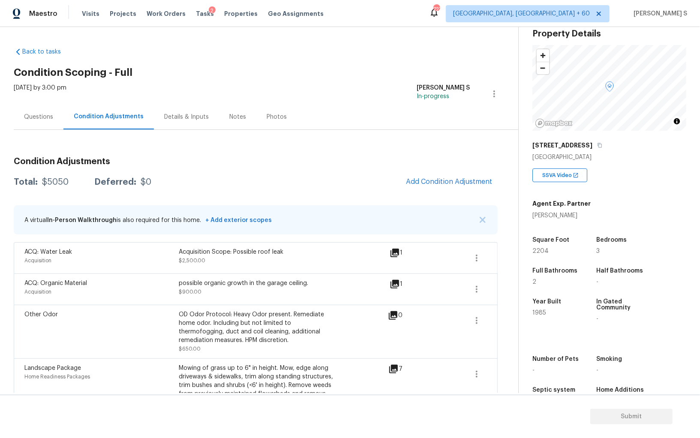
click at [52, 110] on div "Questions" at bounding box center [39, 116] width 50 height 25
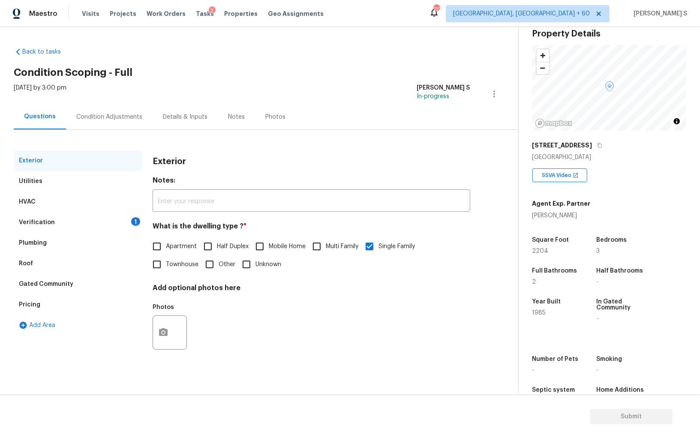
click at [46, 213] on div "Verification 1" at bounding box center [78, 222] width 129 height 21
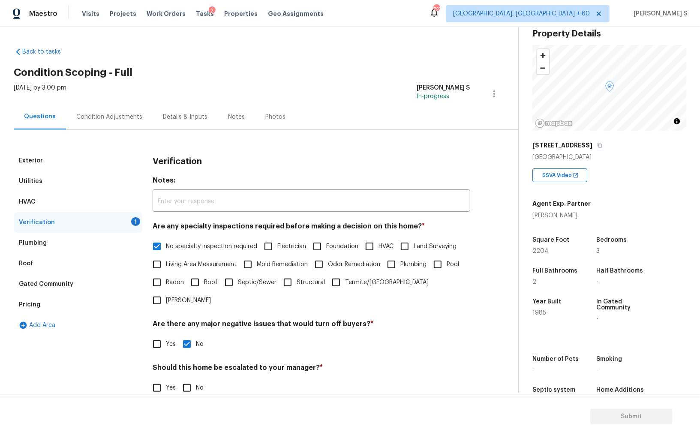
scroll to position [51, 0]
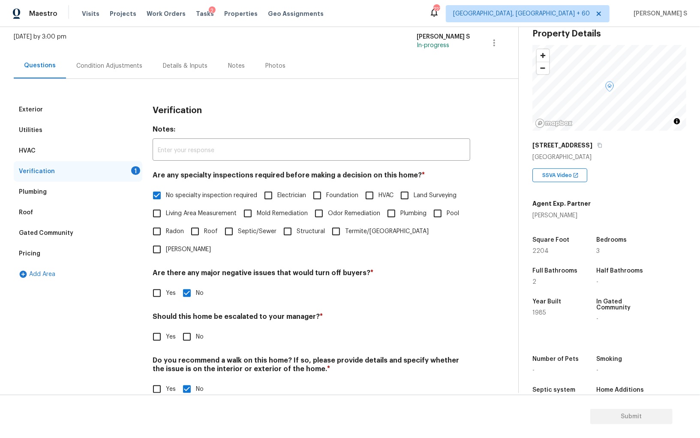
click at [166, 313] on h4 "Should this home be escalated to your manager? *" at bounding box center [312, 319] width 318 height 12
click at [164, 328] on input "Yes" at bounding box center [157, 337] width 18 height 18
checkbox input "true"
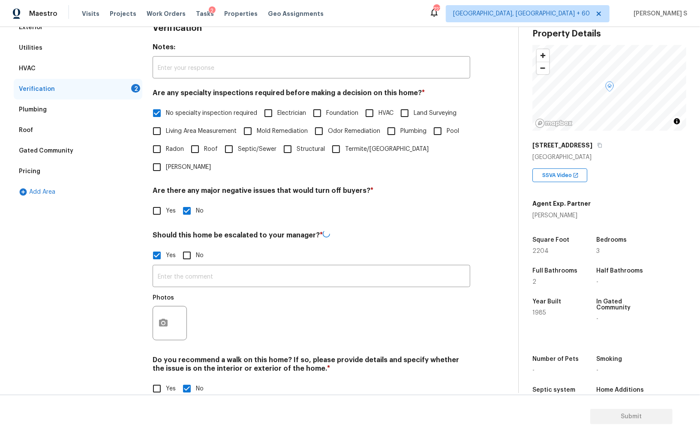
scroll to position [133, 0]
click at [164, 319] on icon "button" at bounding box center [163, 324] width 10 height 10
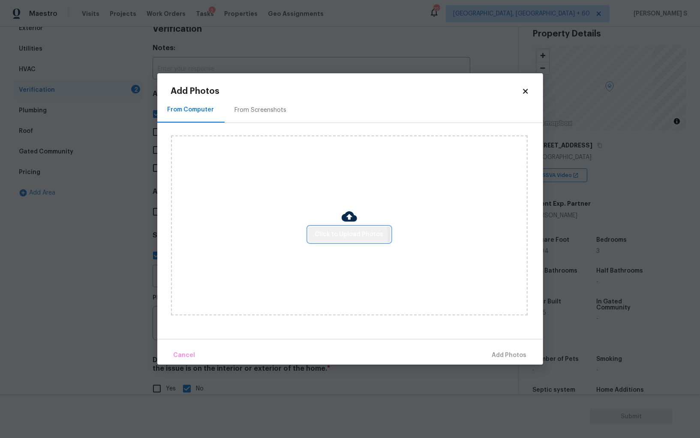
click at [336, 238] on span "Click to Upload Photos" at bounding box center [349, 234] width 69 height 11
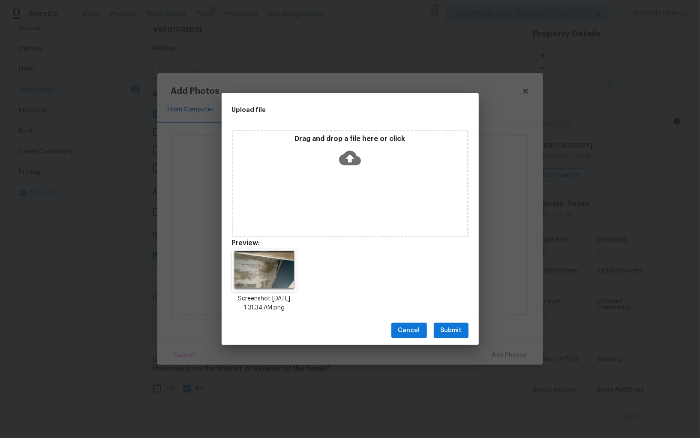
click at [468, 329] on button "Submit" at bounding box center [451, 331] width 35 height 16
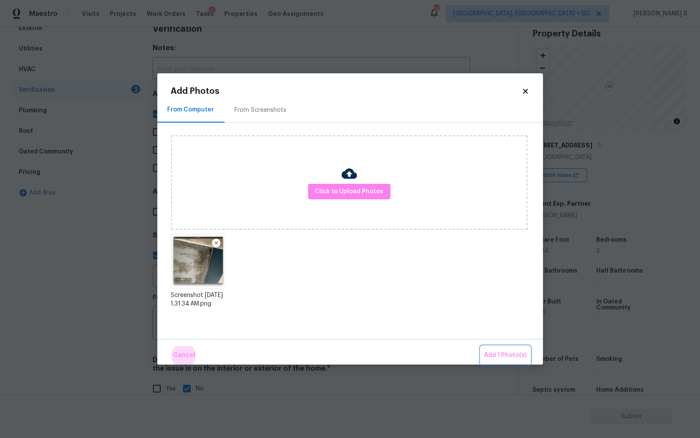
click at [481, 347] on button "Add 1 Photo(s)" at bounding box center [505, 356] width 49 height 18
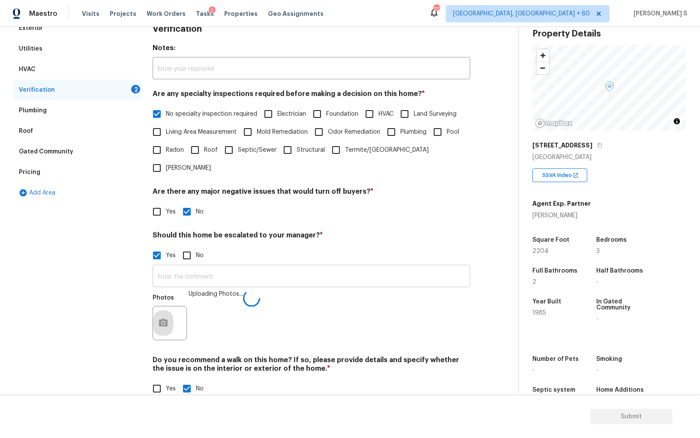
click at [407, 267] on input "text" at bounding box center [312, 277] width 318 height 20
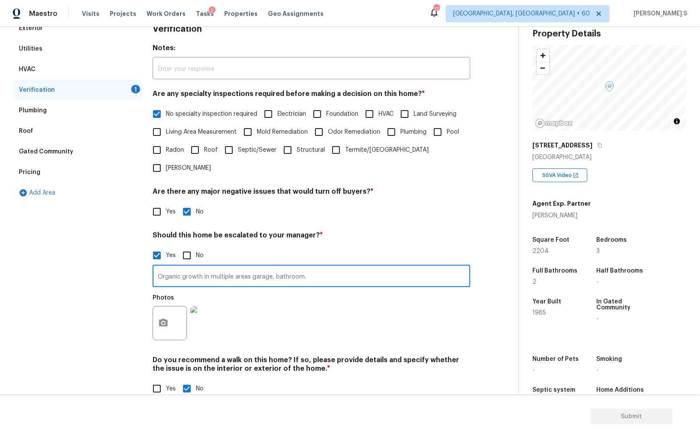
click at [323, 267] on input "Organic growth in multiple areas garage, bathroom." at bounding box center [312, 277] width 318 height 20
type input "Organic growth in multiple areas garage, bathroom."
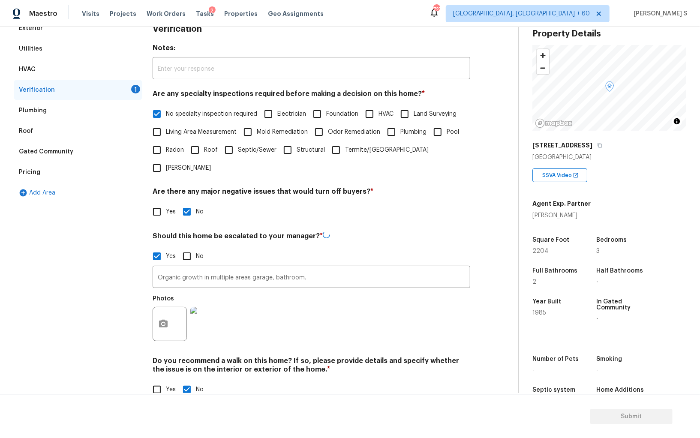
click at [262, 318] on div "Photos" at bounding box center [312, 319] width 318 height 56
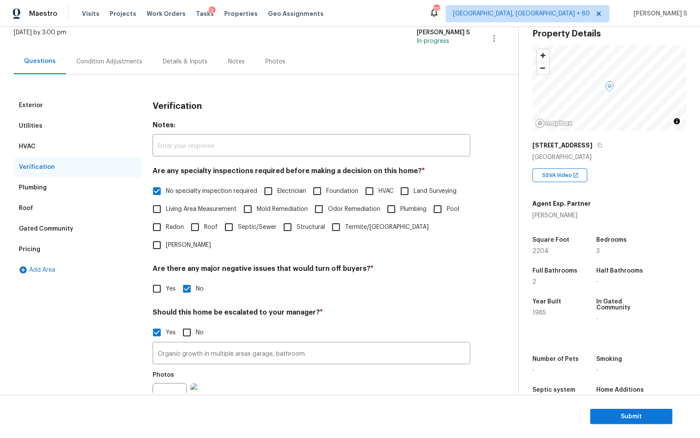
scroll to position [0, 0]
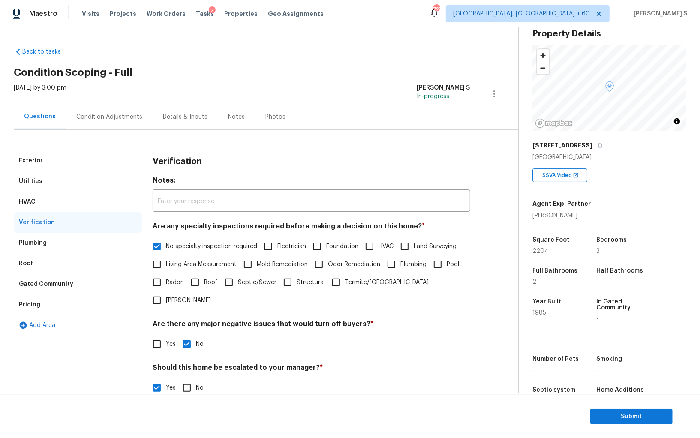
click at [113, 113] on div "Condition Adjustments" at bounding box center [109, 117] width 66 height 9
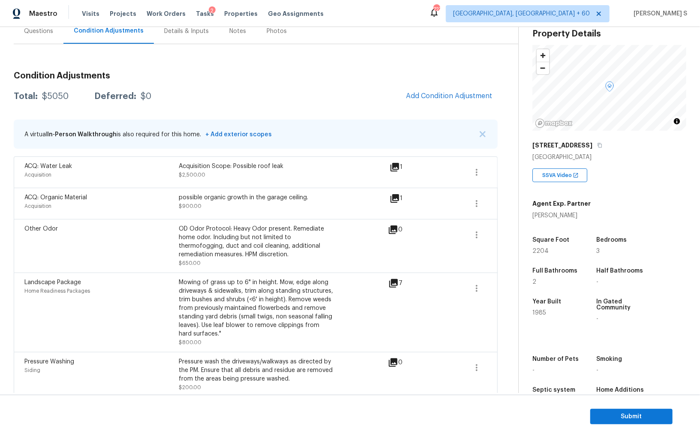
scroll to position [92, 0]
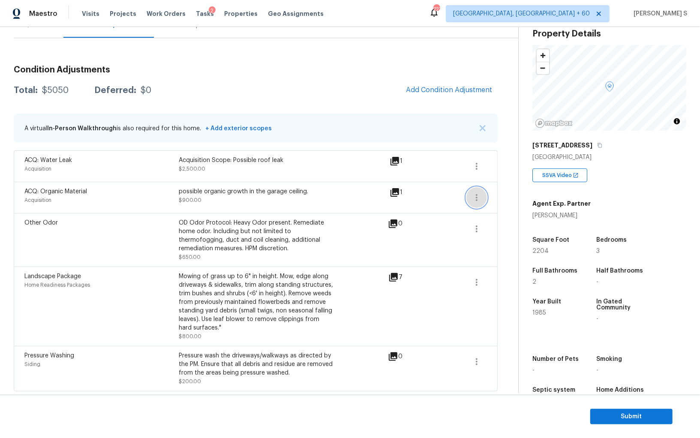
click at [476, 193] on icon "button" at bounding box center [477, 198] width 10 height 10
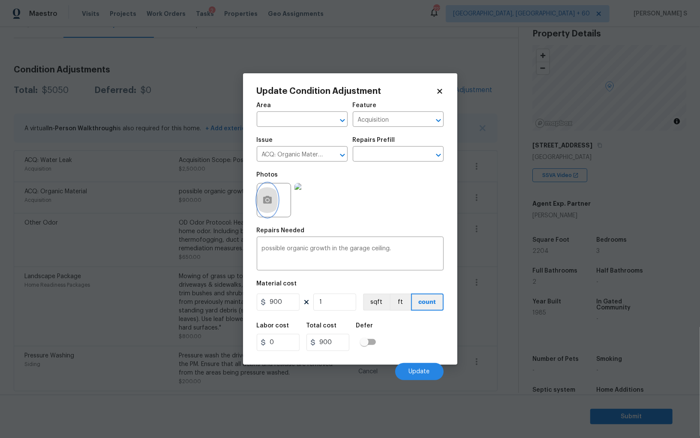
click at [265, 192] on button "button" at bounding box center [267, 200] width 21 height 33
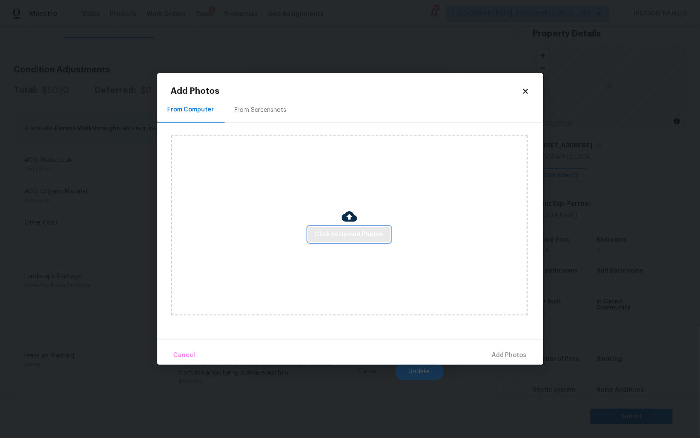
click at [373, 238] on span "Click to Upload Photos" at bounding box center [349, 234] width 69 height 11
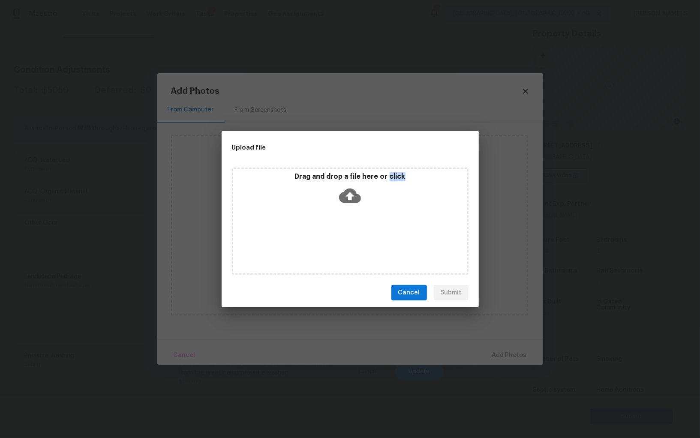
click at [373, 238] on div "Drag and drop a file here or click" at bounding box center [350, 221] width 237 height 107
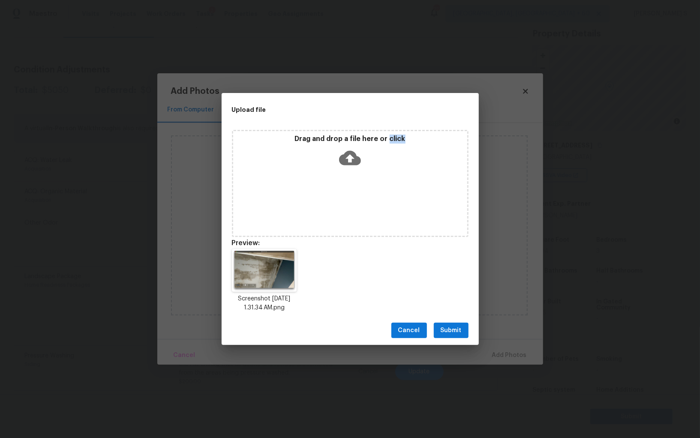
click at [462, 335] on button "Submit" at bounding box center [451, 331] width 35 height 16
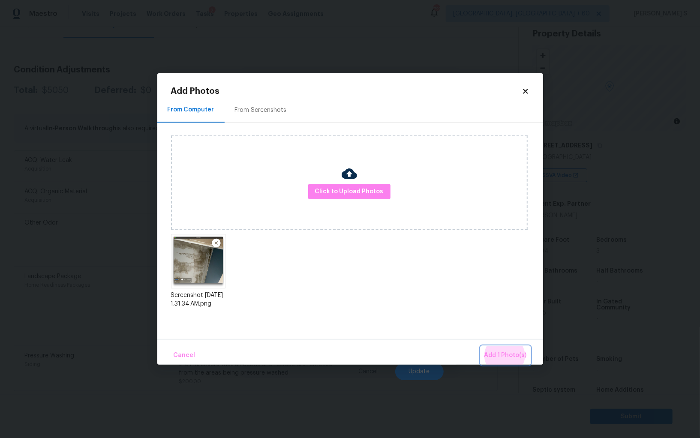
click at [481, 347] on button "Add 1 Photo(s)" at bounding box center [505, 356] width 49 height 18
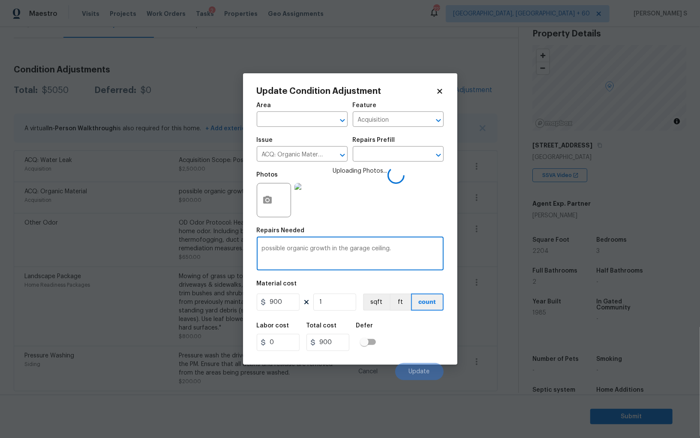
click at [409, 251] on textarea "possible organic growth in the garage ceiling." at bounding box center [350, 255] width 177 height 18
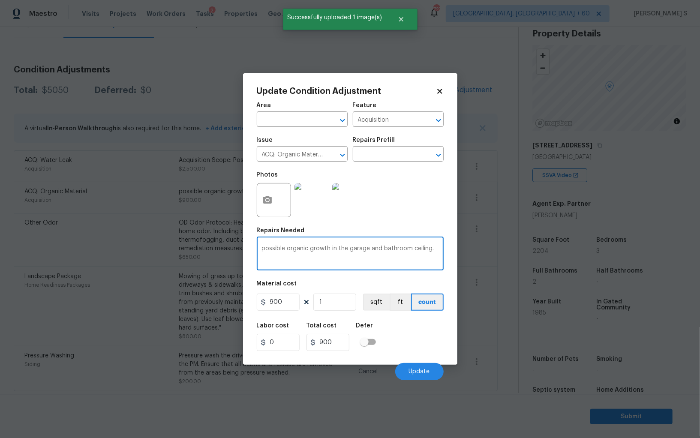
type textarea "possible organic growth in the garage and bathroom ceiling."
click at [294, 298] on input "900" at bounding box center [278, 302] width 43 height 17
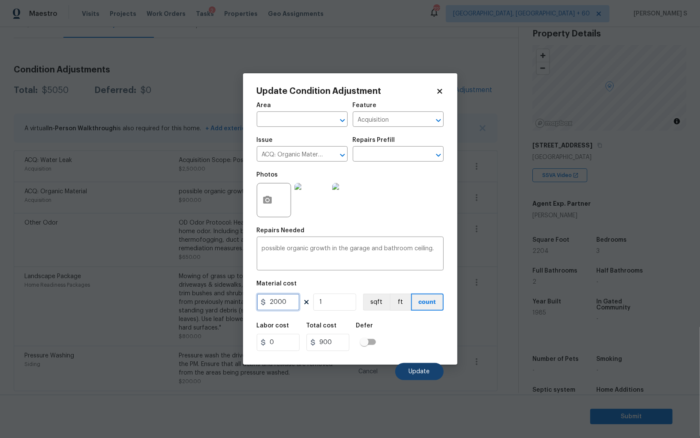
type input "2000"
click at [415, 372] on span "Update" at bounding box center [419, 372] width 21 height 6
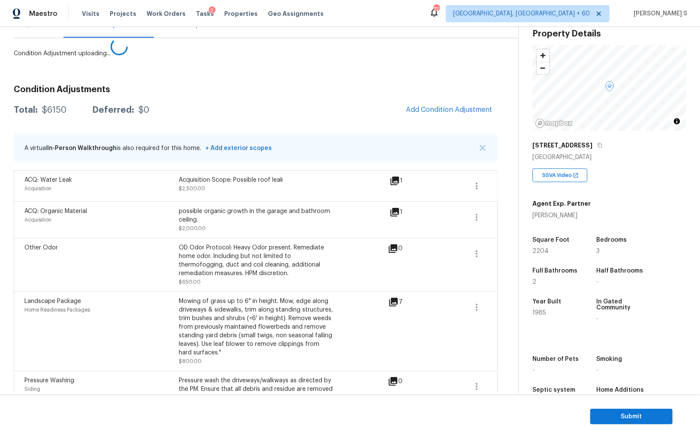
click at [145, 321] on body "Maestro Visits Projects Work Orders Tasks 2 Properties Geo Assignments 727 [GEO…" at bounding box center [350, 219] width 700 height 438
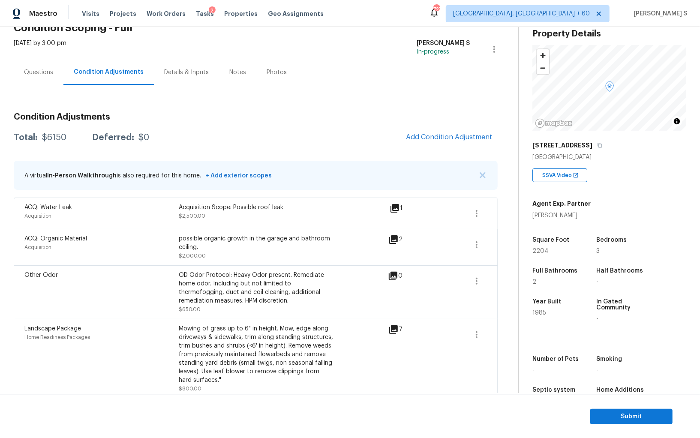
scroll to position [0, 0]
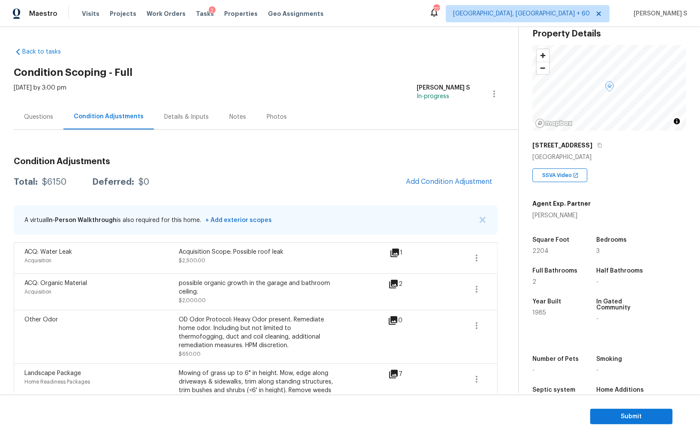
click at [453, 170] on div "Condition Adjustments Total: $6150 Deferred: $0 Add Condition Adjustment A virt…" at bounding box center [256, 320] width 484 height 338
click at [453, 179] on span "Add Condition Adjustment" at bounding box center [449, 182] width 87 height 8
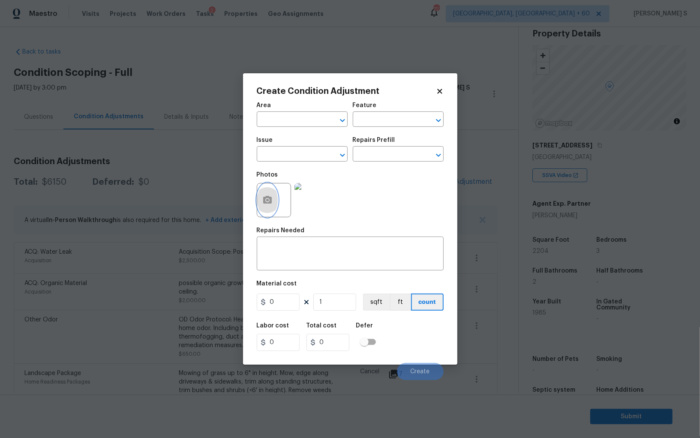
click at [262, 201] on icon "button" at bounding box center [267, 200] width 10 height 10
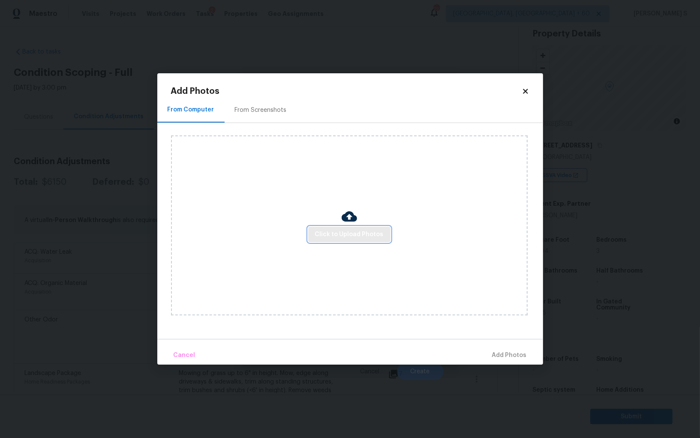
click at [364, 236] on span "Click to Upload Photos" at bounding box center [349, 234] width 69 height 11
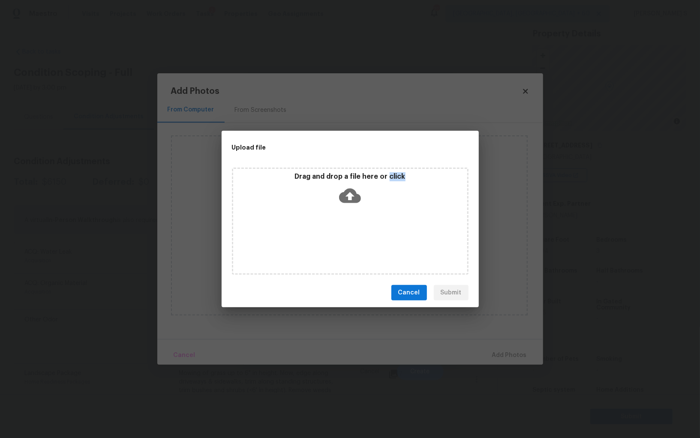
click at [364, 236] on div "Drag and drop a file here or click" at bounding box center [350, 221] width 237 height 107
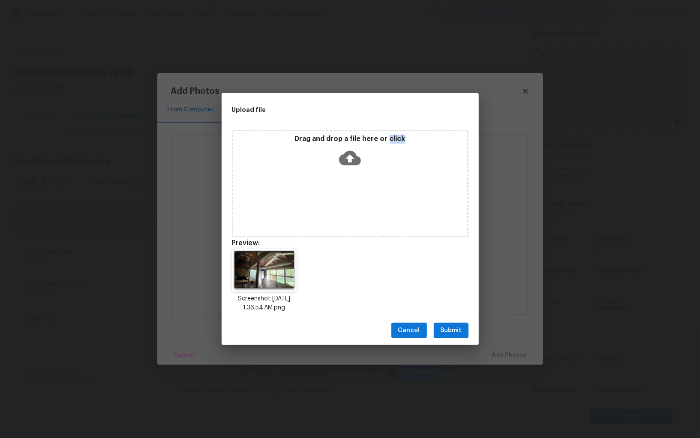
click at [465, 333] on button "Submit" at bounding box center [451, 331] width 35 height 16
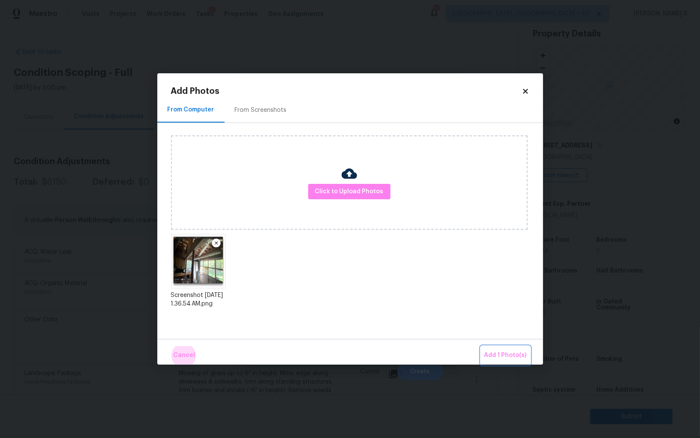
click at [481, 347] on button "Add 1 Photo(s)" at bounding box center [505, 356] width 49 height 18
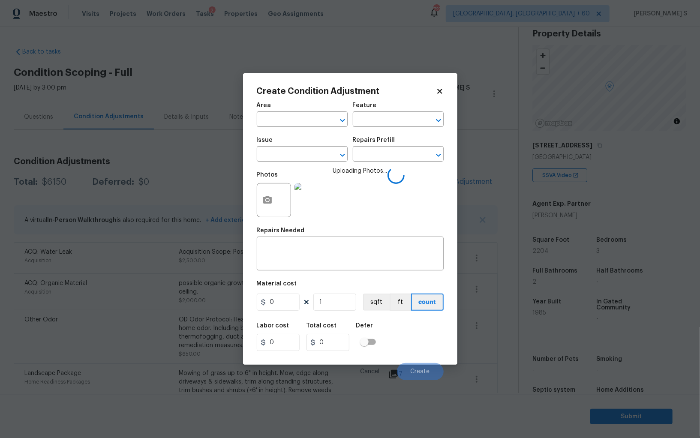
click at [305, 145] on div "Issue" at bounding box center [302, 142] width 91 height 11
click at [305, 153] on input "text" at bounding box center [290, 154] width 67 height 13
type input "wat"
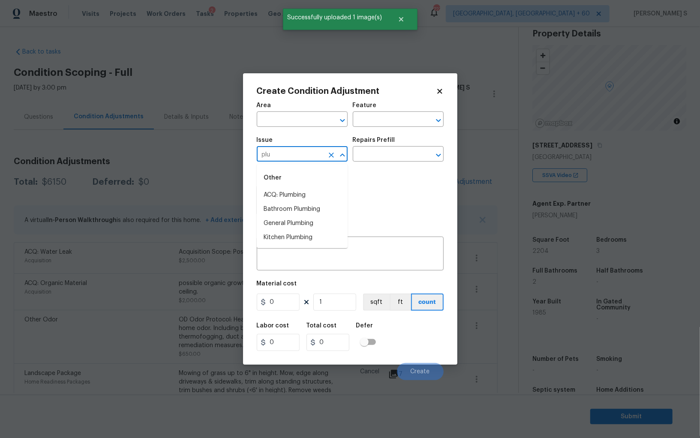
type input "plum"
type input "General Plumbing"
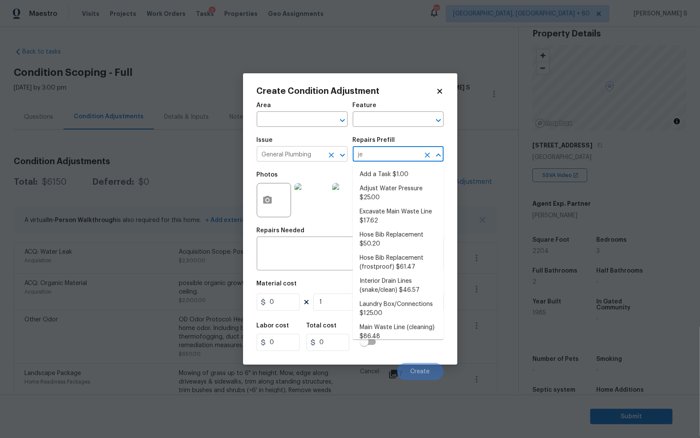
type input "j"
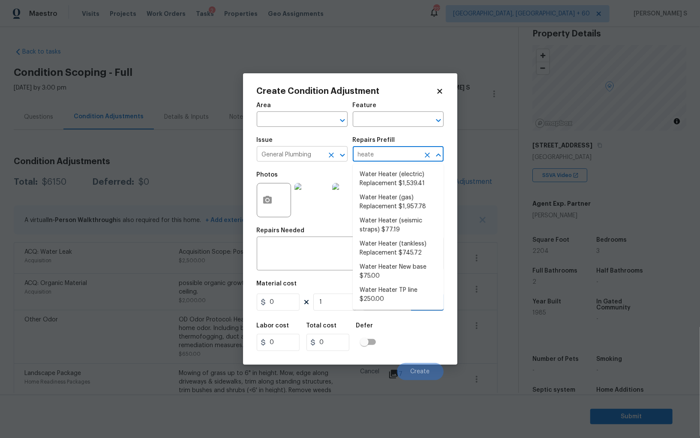
type input "heater"
type input "Plumbing"
type textarea "Remove the existing electric water heater and install a new 40 gallon electric …"
type input "1539.41"
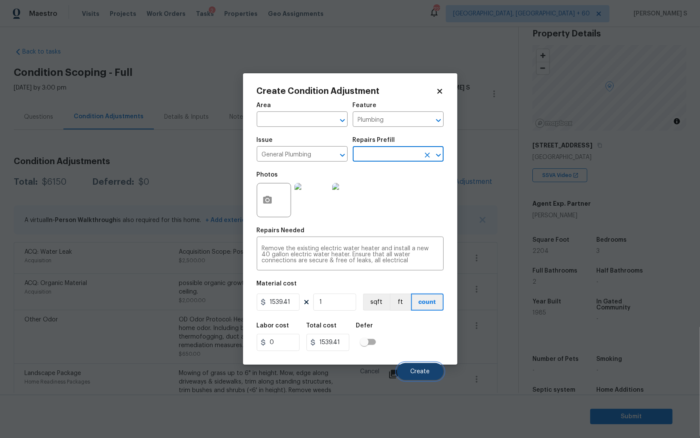
click at [434, 370] on button "Create" at bounding box center [420, 371] width 47 height 17
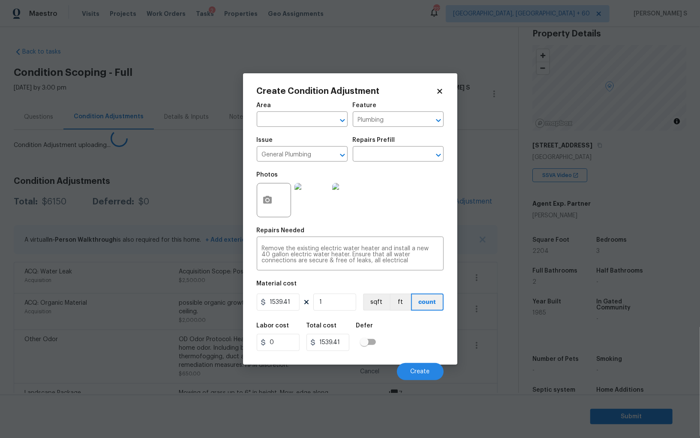
click at [125, 323] on body "Maestro Visits Projects Work Orders Tasks 2 Properties Geo Assignments 727 Albu…" at bounding box center [350, 219] width 700 height 438
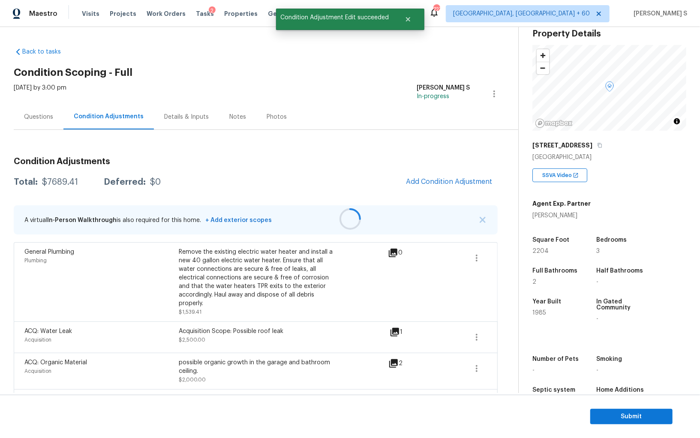
click at [458, 182] on div at bounding box center [350, 219] width 700 height 438
click at [429, 187] on button "Add Condition Adjustment" at bounding box center [449, 182] width 97 height 18
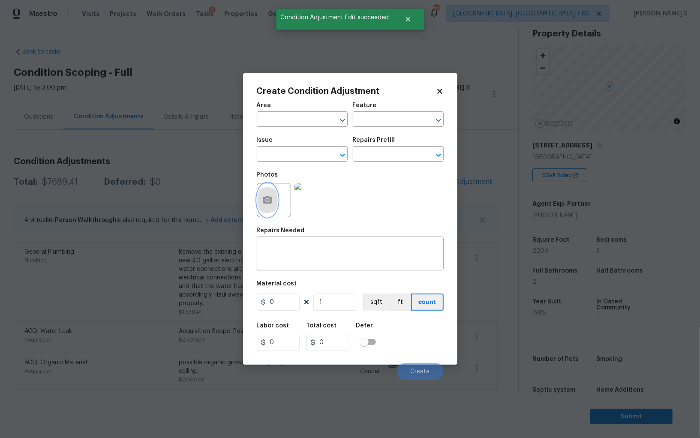
click at [270, 202] on icon "button" at bounding box center [267, 200] width 9 height 8
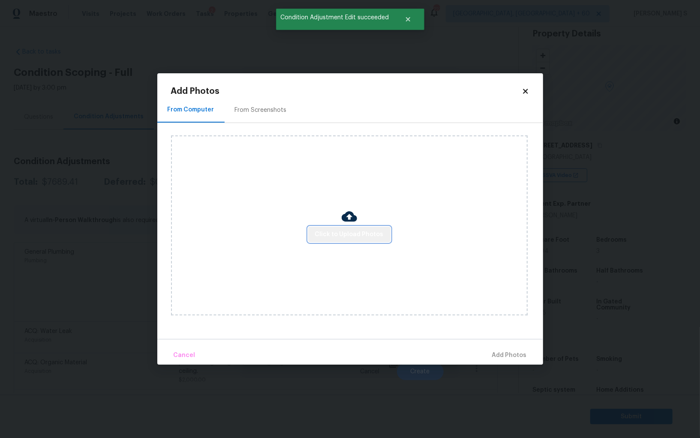
click at [370, 228] on button "Click to Upload Photos" at bounding box center [349, 235] width 82 height 16
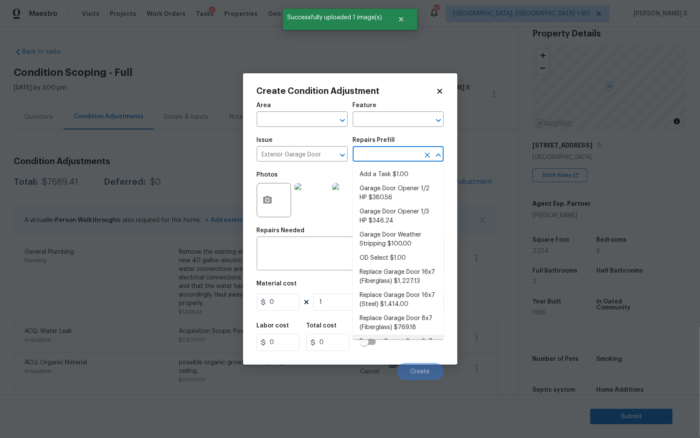
scroll to position [18, 0]
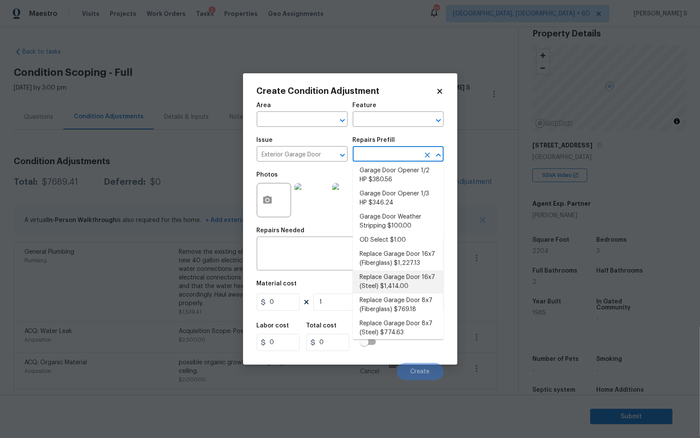
type input "Interior Door"
type input "1414"
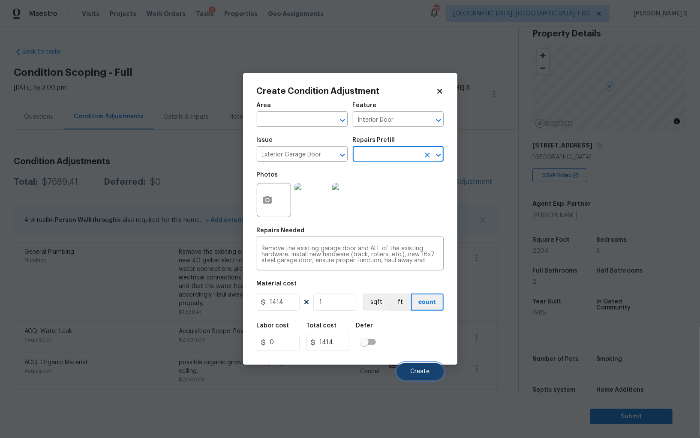
click at [425, 372] on span "Create" at bounding box center [420, 372] width 19 height 6
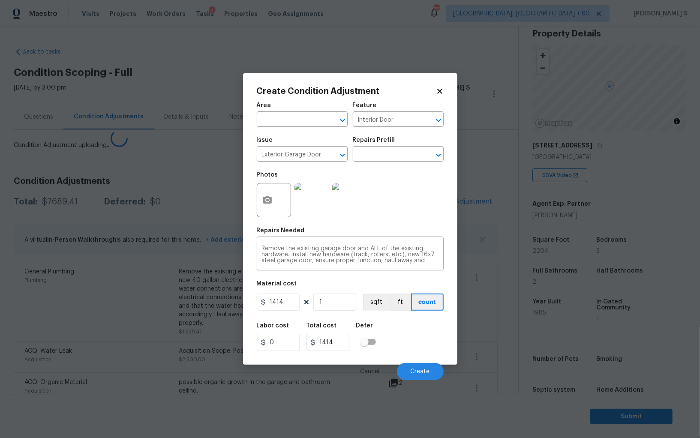
click at [132, 323] on body "Maestro Visits Projects Work Orders Tasks 2 Properties Geo Assignments 727 Albu…" at bounding box center [350, 219] width 700 height 438
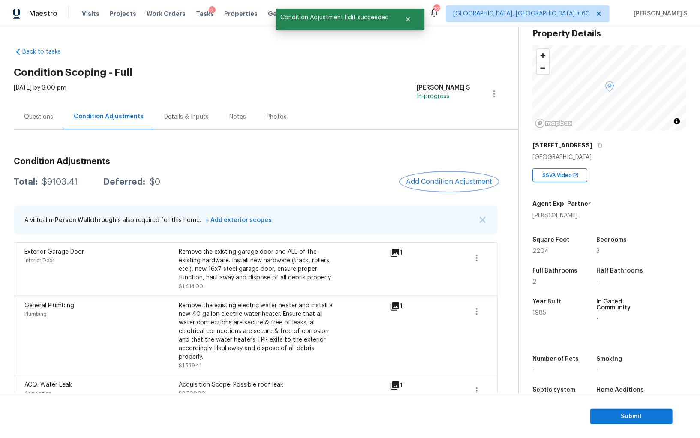
click at [417, 183] on span "Add Condition Adjustment" at bounding box center [449, 182] width 87 height 8
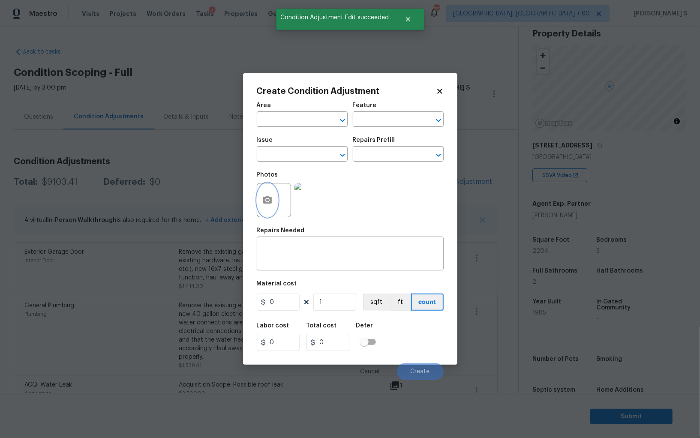
click at [260, 202] on button "button" at bounding box center [267, 200] width 21 height 33
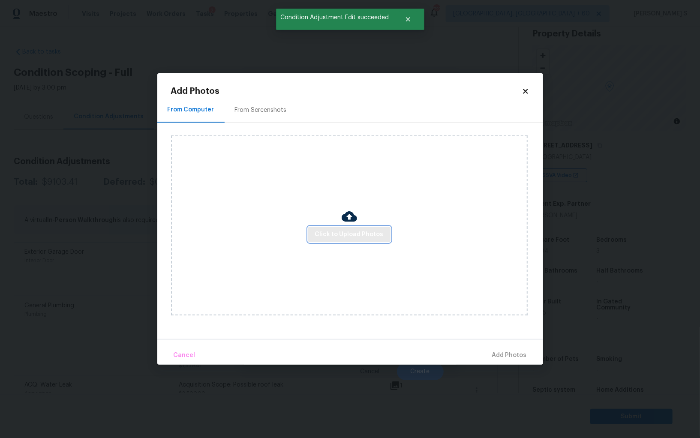
click at [345, 231] on span "Click to Upload Photos" at bounding box center [349, 234] width 69 height 11
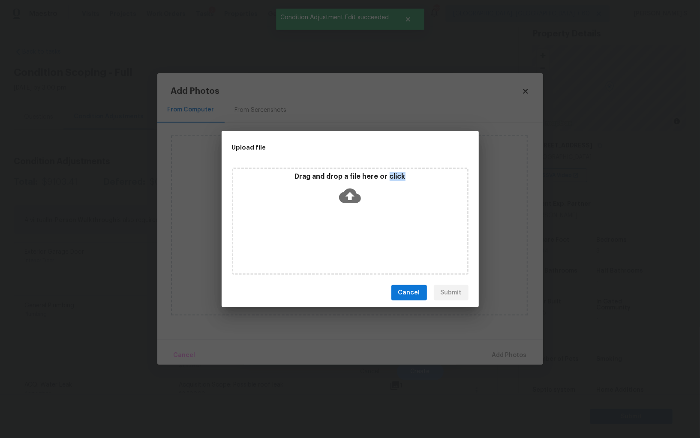
click at [345, 231] on div "Drag and drop a file here or click" at bounding box center [350, 221] width 237 height 107
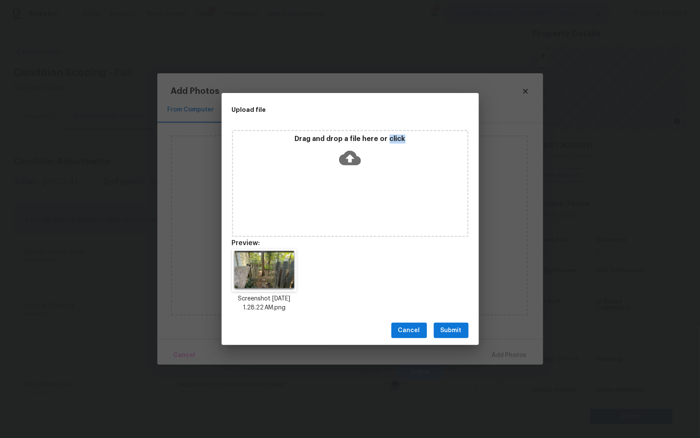
click at [447, 327] on span "Submit" at bounding box center [451, 331] width 21 height 11
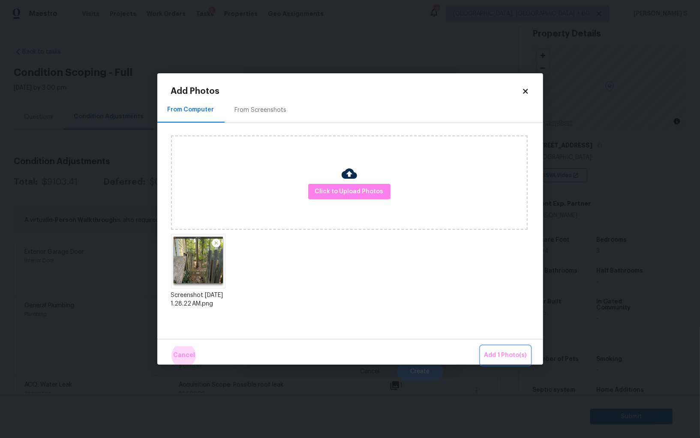
click at [481, 347] on button "Add 1 Photo(s)" at bounding box center [505, 356] width 49 height 18
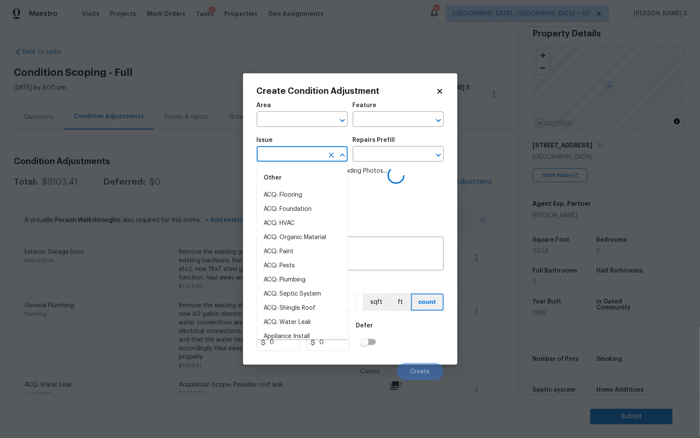
click at [293, 151] on input "text" at bounding box center [290, 154] width 67 height 13
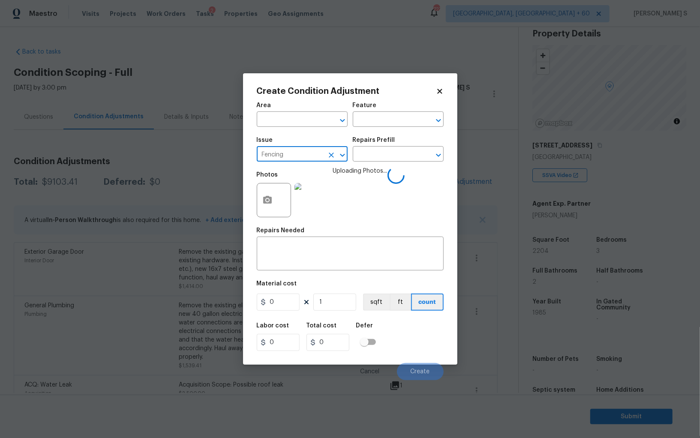
type input "Fencing"
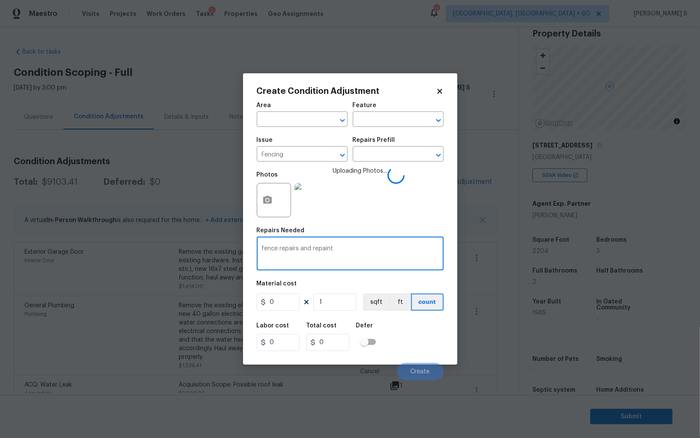
type textarea "fence repairs and repaint"
click at [278, 315] on div "Area ​ Feature ​ Issue Fencing ​ Repairs Prefill ​ Photos Uploading Photos... R…" at bounding box center [350, 238] width 187 height 283
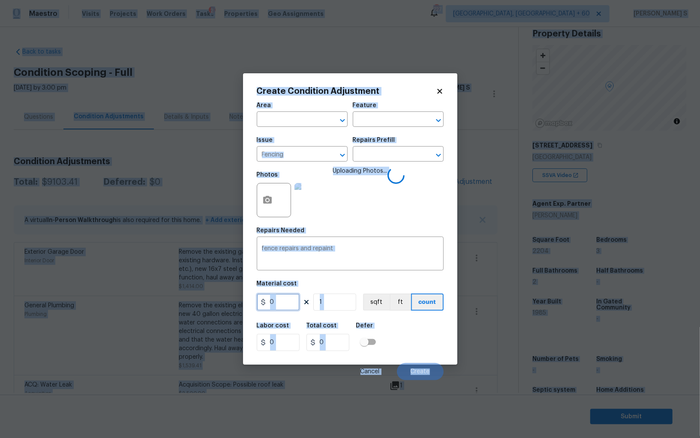
click at [282, 307] on input "0" at bounding box center [278, 302] width 43 height 17
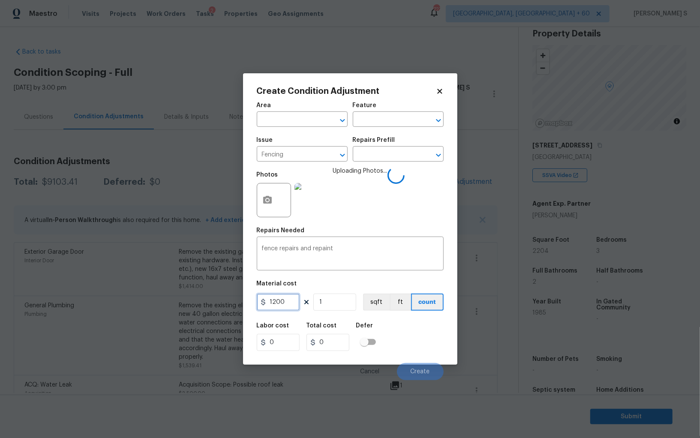
type input "1200"
click at [429, 341] on div "Labor cost 0 Total cost 1200 Defer" at bounding box center [350, 337] width 187 height 39
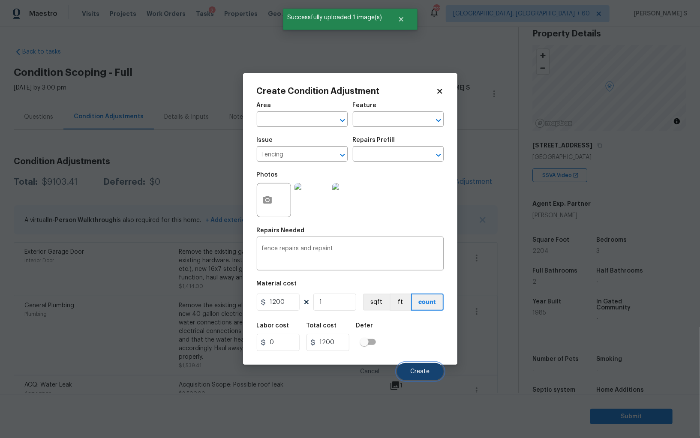
click at [420, 374] on span "Create" at bounding box center [420, 372] width 19 height 6
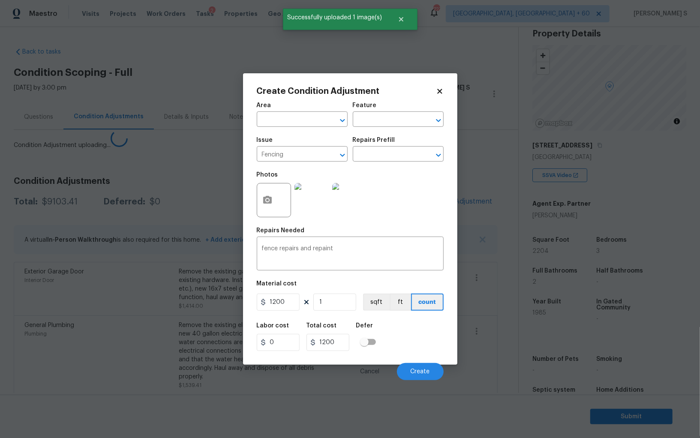
click at [75, 267] on body "Maestro Visits Projects Work Orders Tasks 2 Properties Geo Assignments 727 Albu…" at bounding box center [350, 219] width 700 height 438
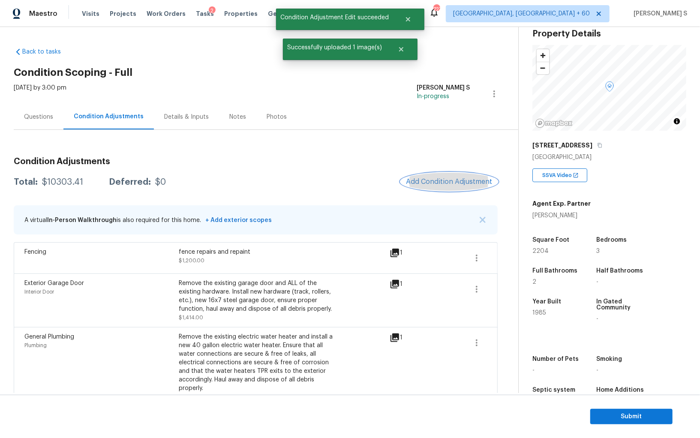
click at [440, 180] on span "Add Condition Adjustment" at bounding box center [449, 182] width 87 height 8
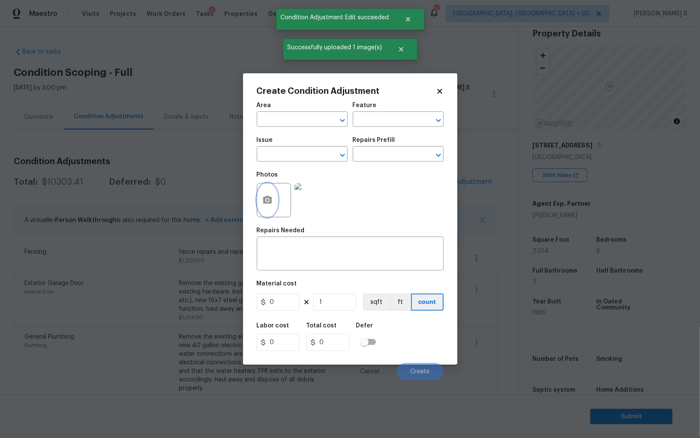
click at [271, 199] on icon "button" at bounding box center [267, 200] width 9 height 8
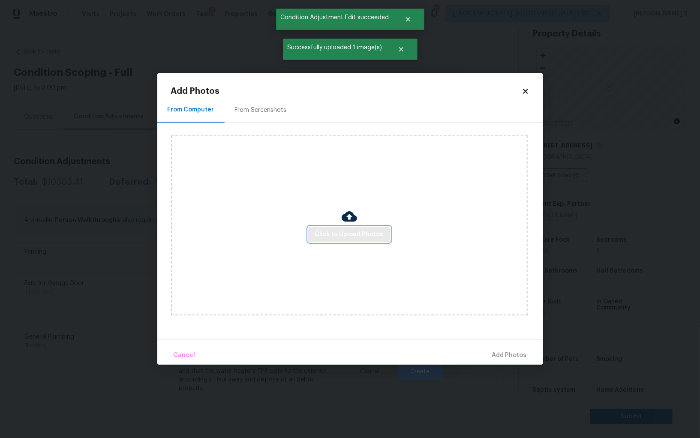
click at [360, 237] on span "Click to Upload Photos" at bounding box center [349, 234] width 69 height 11
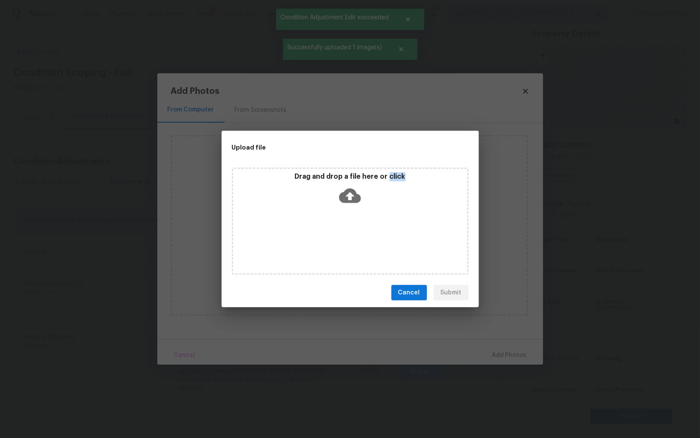
click at [360, 237] on div "Drag and drop a file here or click" at bounding box center [350, 221] width 237 height 107
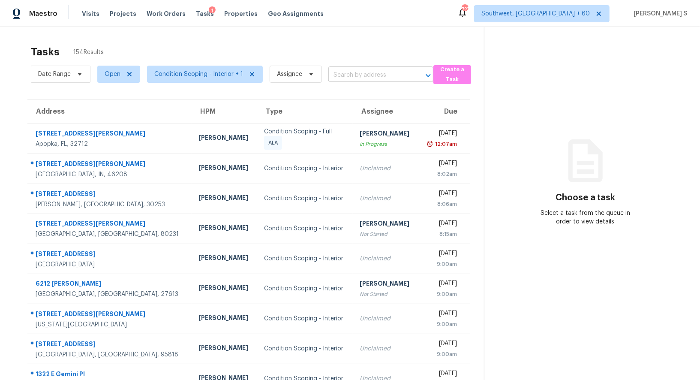
click at [371, 75] on input "text" at bounding box center [369, 75] width 81 height 13
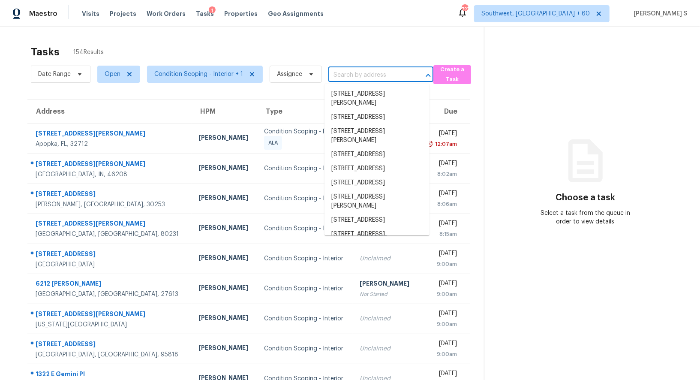
paste input "[STREET_ADDRESS]"
type input "[STREET_ADDRESS]"
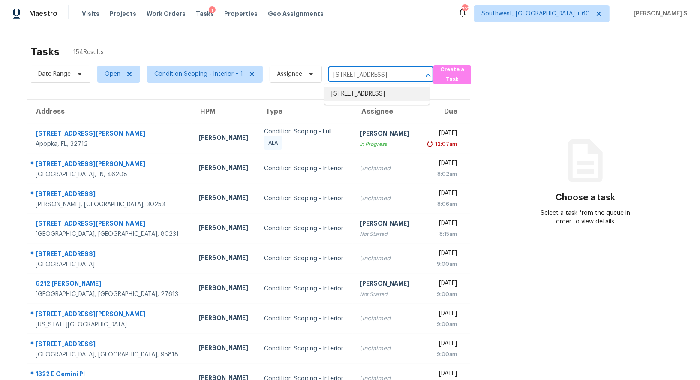
click at [370, 98] on li "[STREET_ADDRESS]" at bounding box center [377, 94] width 105 height 14
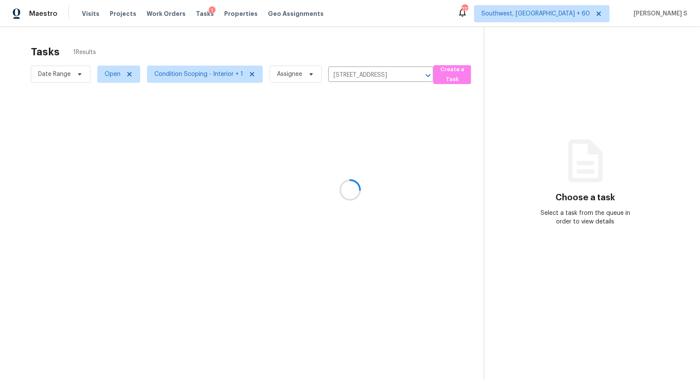
click at [399, 167] on div at bounding box center [350, 190] width 700 height 380
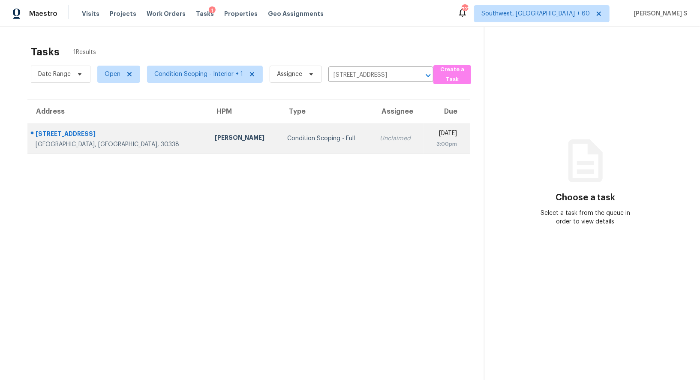
click at [299, 134] on div "Condition Scoping - Full" at bounding box center [326, 138] width 79 height 9
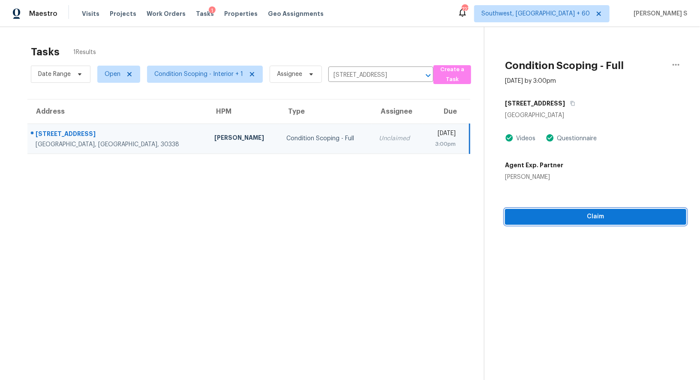
click at [584, 216] on span "Claim" at bounding box center [596, 216] width 168 height 11
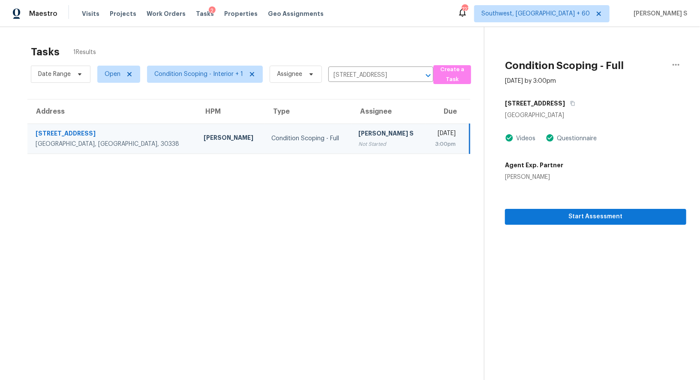
click at [359, 138] on div "[PERSON_NAME] S" at bounding box center [389, 134] width 60 height 11
click at [575, 217] on span "Start Assessment" at bounding box center [596, 216] width 168 height 11
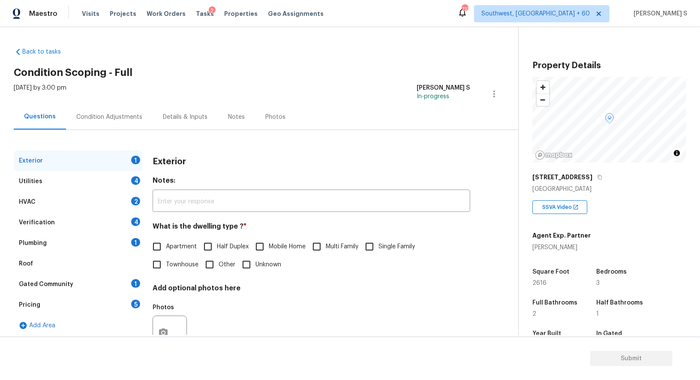
scroll to position [88, 0]
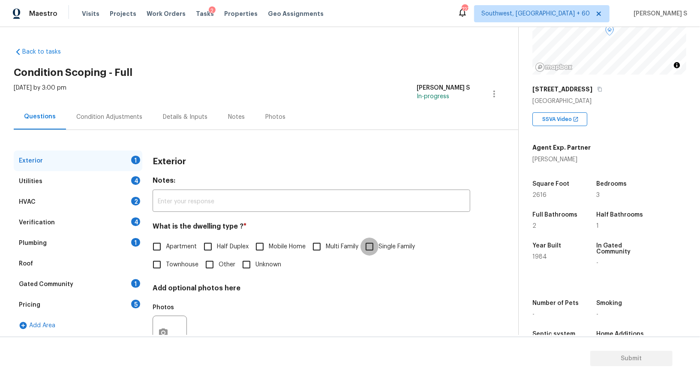
click at [376, 250] on input "Single Family" at bounding box center [370, 247] width 18 height 18
checkbox input "true"
click at [132, 181] on div "4" at bounding box center [135, 180] width 9 height 9
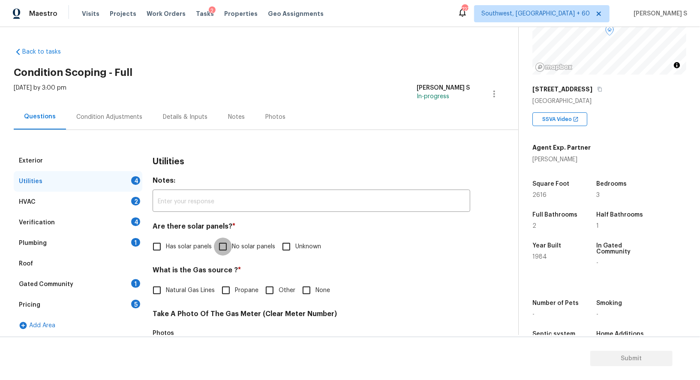
click at [227, 245] on input "No solar panels" at bounding box center [223, 247] width 18 height 18
checkbox input "true"
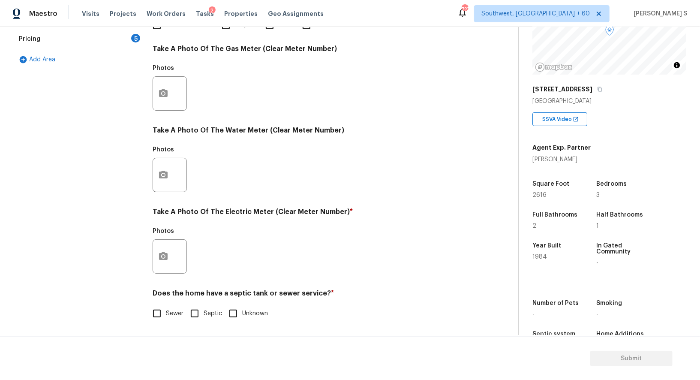
scroll to position [265, 0]
click at [162, 306] on input "Sewer" at bounding box center [157, 313] width 18 height 18
checkbox input "true"
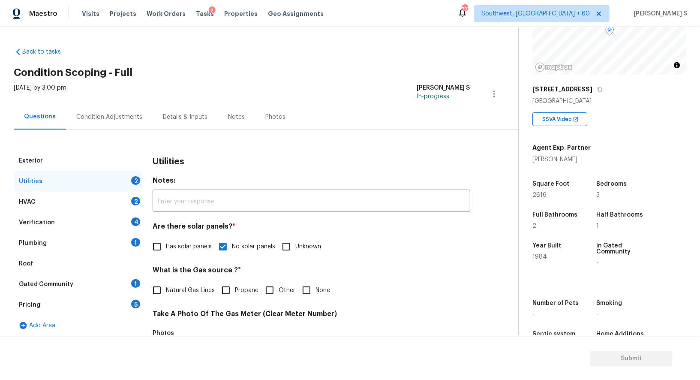
click at [130, 246] on div "Plumbing 1" at bounding box center [78, 243] width 129 height 21
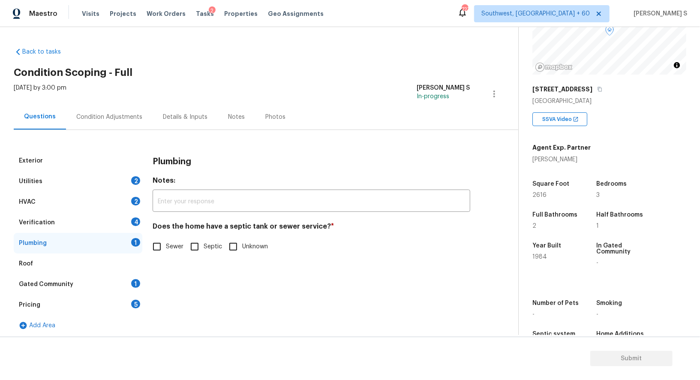
click at [158, 249] on input "Sewer" at bounding box center [157, 247] width 18 height 18
checkbox input "true"
click at [133, 286] on div "1" at bounding box center [135, 283] width 9 height 9
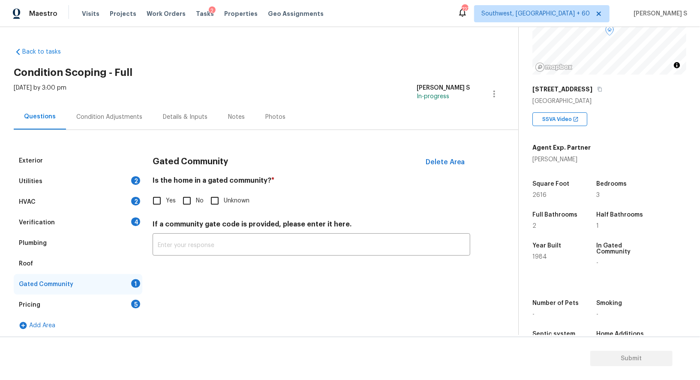
click at [181, 193] on input "No" at bounding box center [187, 201] width 18 height 18
checkbox input "true"
click at [125, 221] on div "Verification 4" at bounding box center [78, 222] width 129 height 21
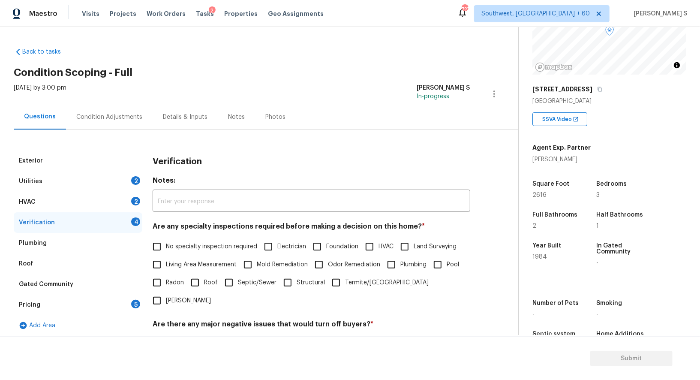
drag, startPoint x: 163, startPoint y: 247, endPoint x: 230, endPoint y: 247, distance: 66.9
click at [163, 247] on input "No specialty inspection required" at bounding box center [157, 247] width 18 height 18
checkbox input "true"
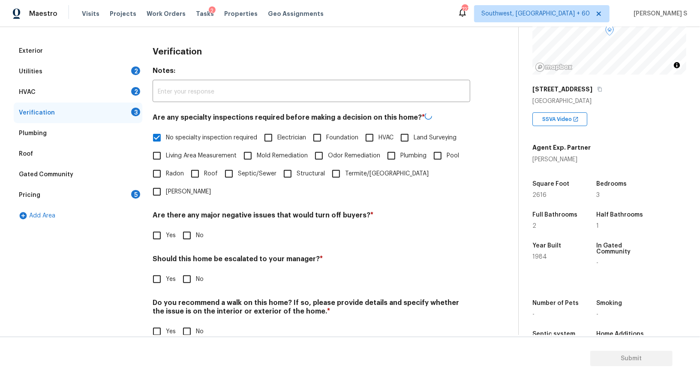
scroll to position [109, 0]
click at [186, 226] on input "No" at bounding box center [187, 235] width 18 height 18
checkbox input "true"
click at [186, 323] on input "No" at bounding box center [187, 332] width 18 height 18
checkbox input "true"
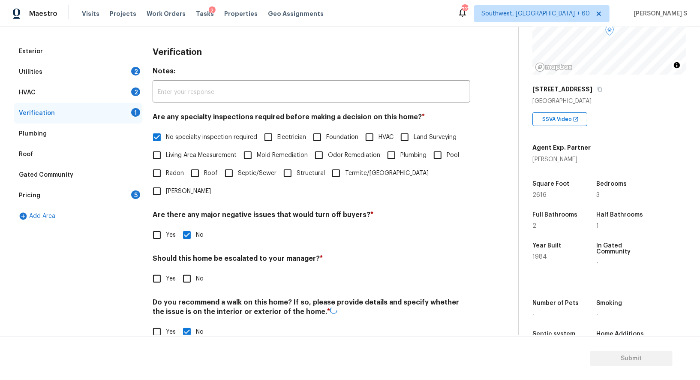
scroll to position [0, 0]
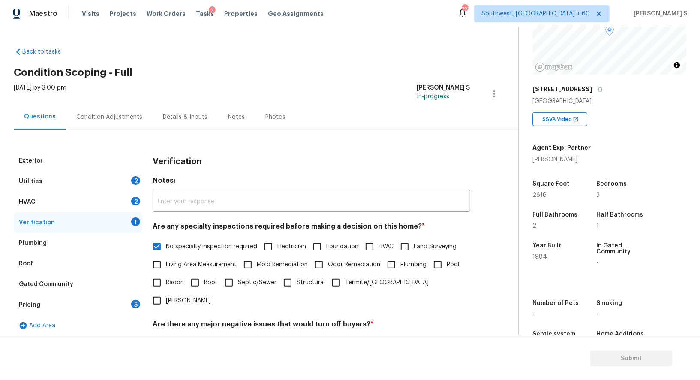
click at [139, 116] on div "Condition Adjustments" at bounding box center [109, 116] width 87 height 25
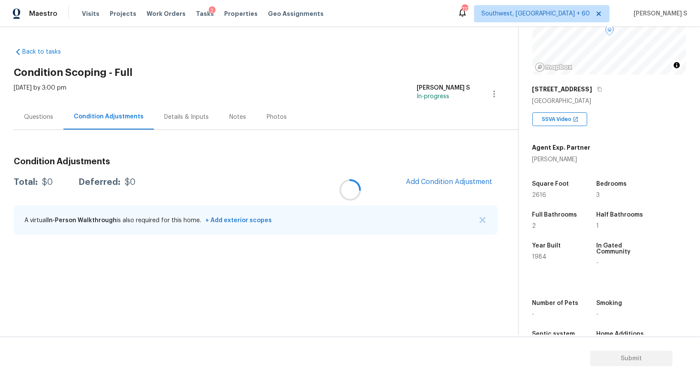
click at [433, 177] on div at bounding box center [350, 190] width 700 height 380
click at [461, 179] on div at bounding box center [350, 190] width 700 height 380
click at [446, 176] on button "Add Condition Adjustment" at bounding box center [449, 182] width 97 height 18
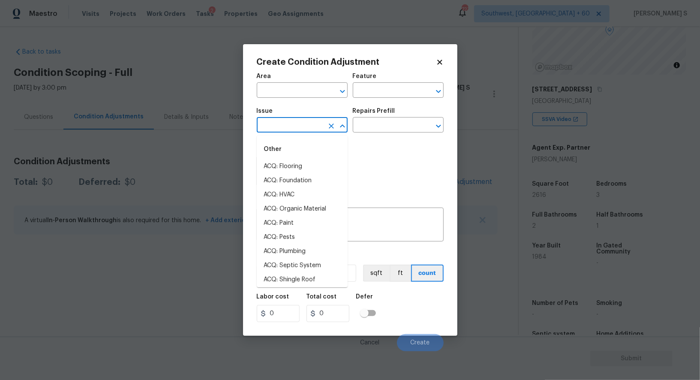
click at [296, 128] on input "text" at bounding box center [290, 125] width 67 height 13
type input "od"
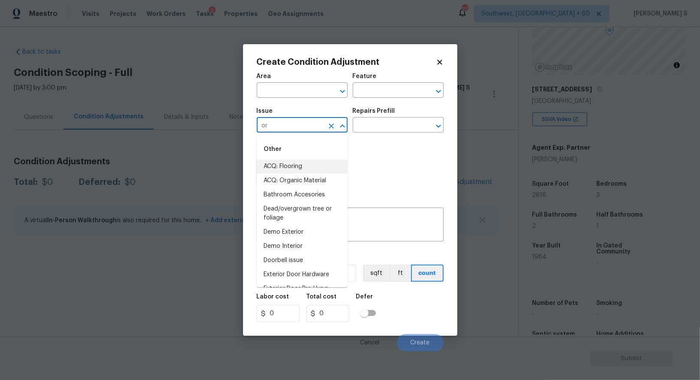
type input "or"
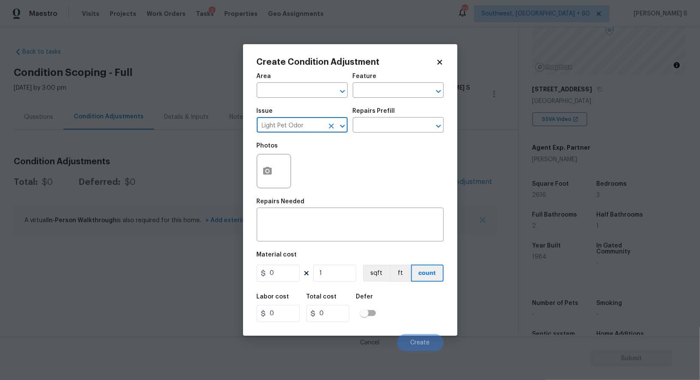
type input "Light Pet Odor"
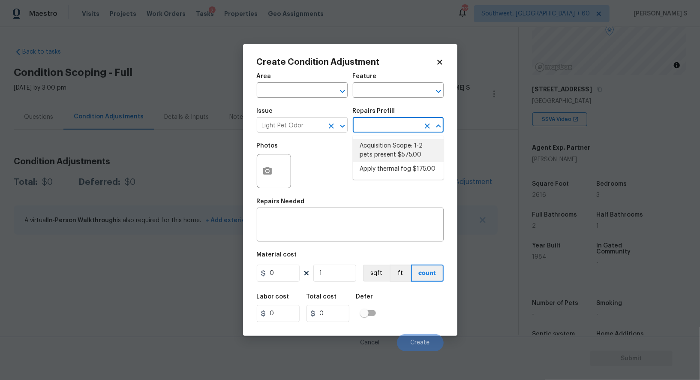
type textarea "Acquisition Scope: 1-2 pets present"
type input "575"
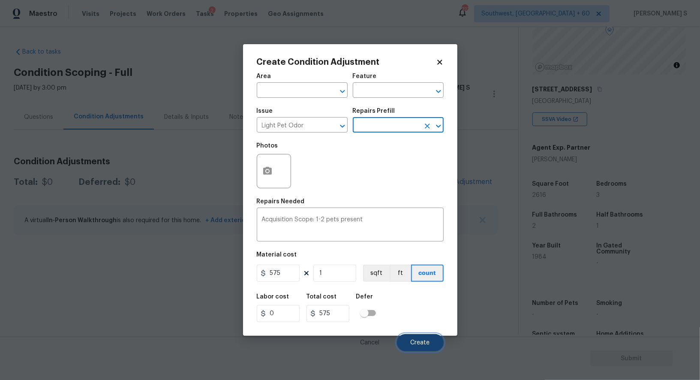
click at [419, 344] on span "Create" at bounding box center [420, 343] width 19 height 6
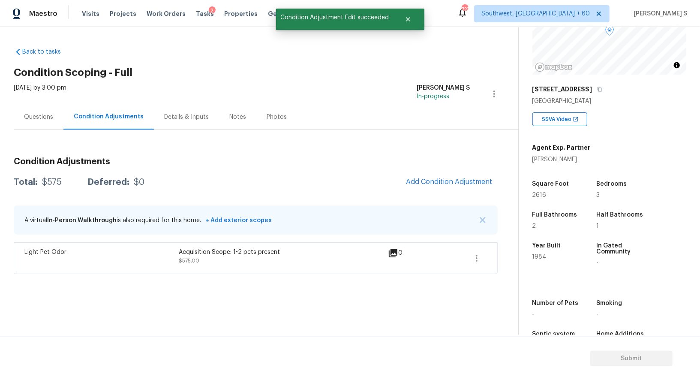
click at [49, 113] on div "Questions" at bounding box center [38, 117] width 29 height 9
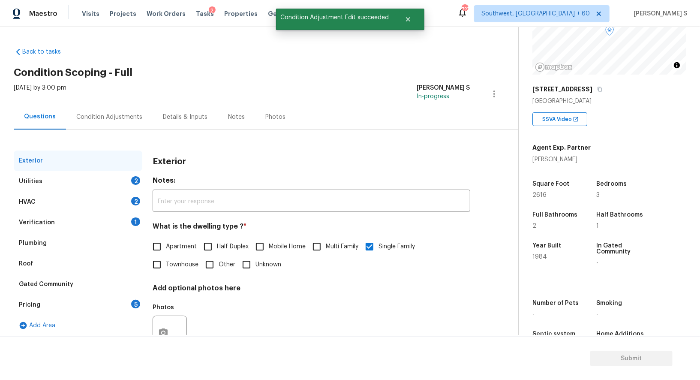
scroll to position [33, 0]
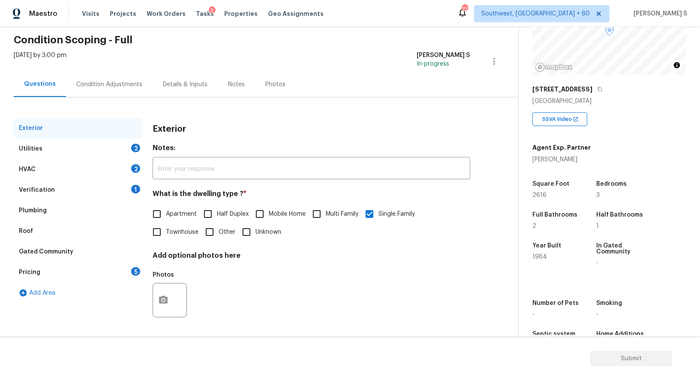
click at [127, 162] on div "HVAC 2" at bounding box center [78, 169] width 129 height 21
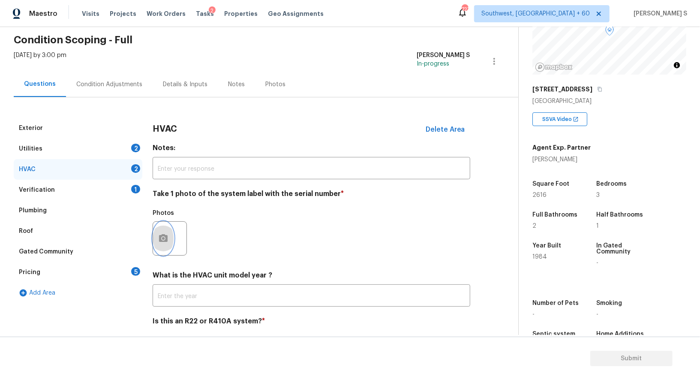
click at [163, 237] on circle "button" at bounding box center [163, 238] width 3 height 3
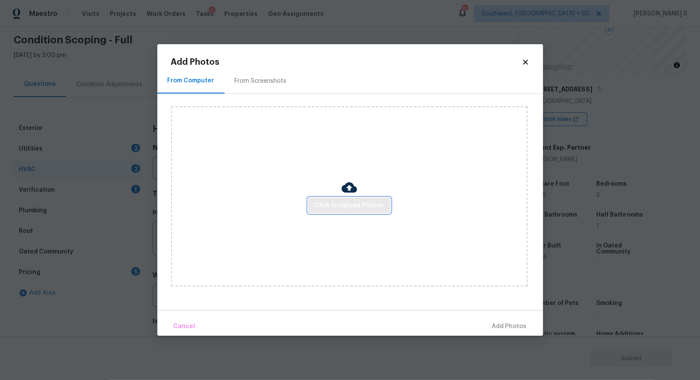
click at [353, 211] on button "Click to Upload Photos" at bounding box center [349, 206] width 82 height 16
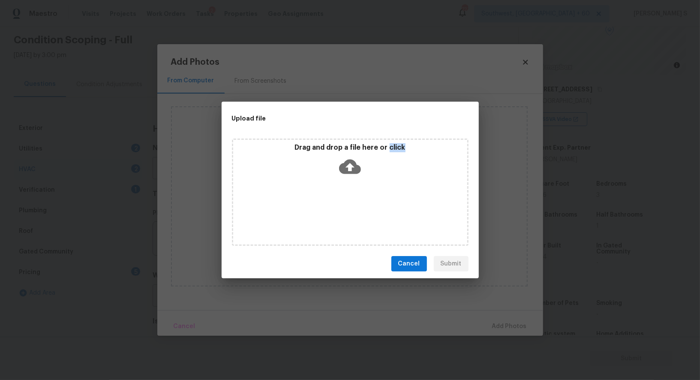
click at [353, 211] on div "Drag and drop a file here or click" at bounding box center [350, 192] width 237 height 107
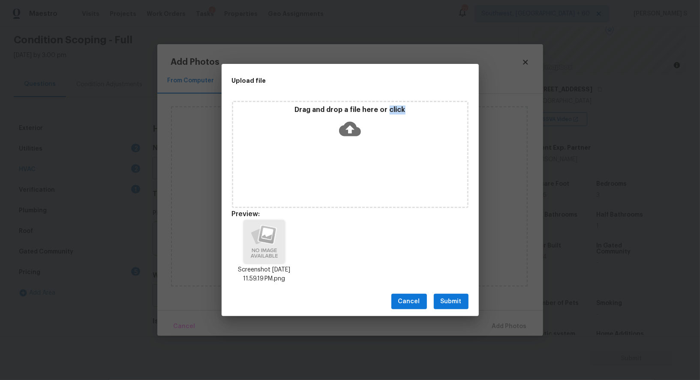
click at [457, 300] on span "Submit" at bounding box center [451, 301] width 21 height 11
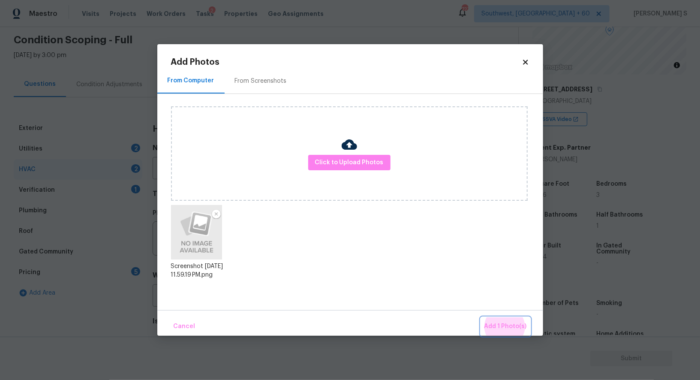
click at [481, 317] on button "Add 1 Photo(s)" at bounding box center [505, 326] width 49 height 18
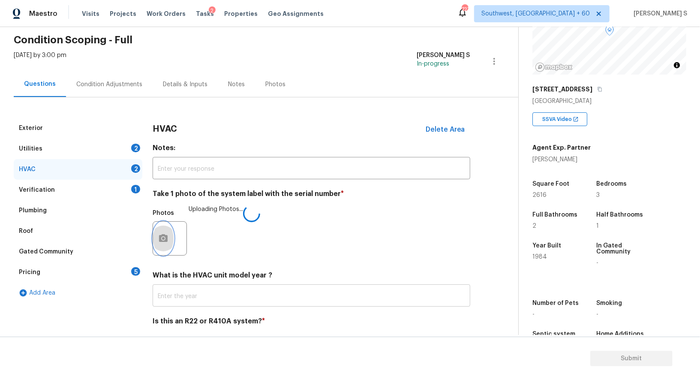
scroll to position [61, 0]
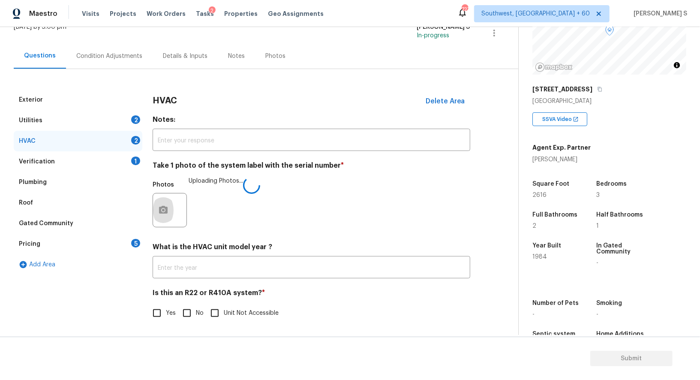
click at [191, 315] on input "No" at bounding box center [187, 313] width 18 height 18
checkbox input "true"
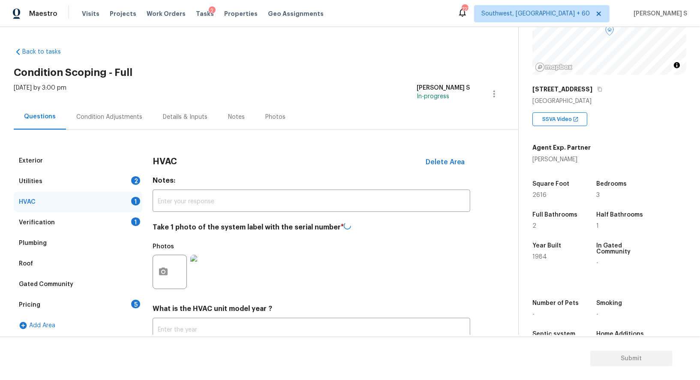
click at [122, 176] on div "Utilities 2" at bounding box center [78, 181] width 129 height 21
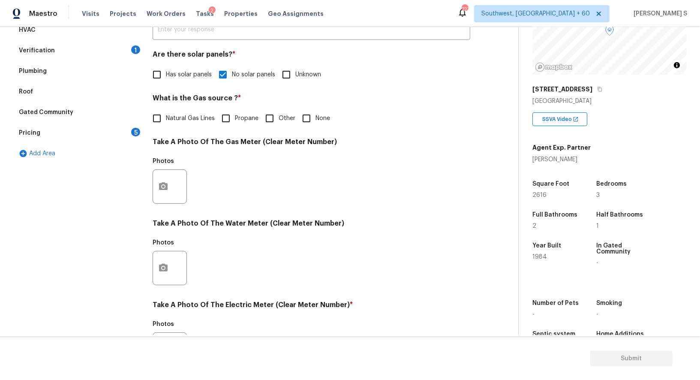
scroll to position [265, 0]
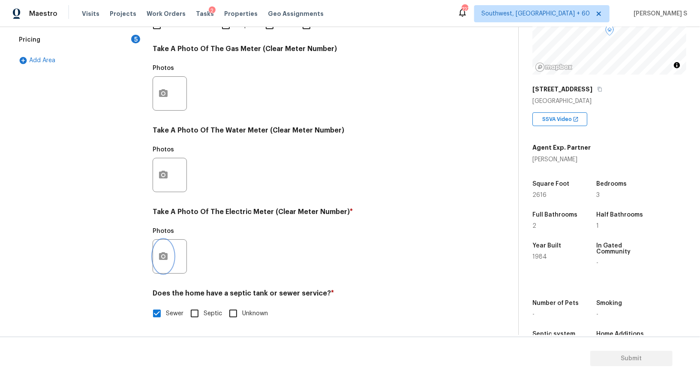
click at [161, 259] on icon "button" at bounding box center [163, 256] width 10 height 10
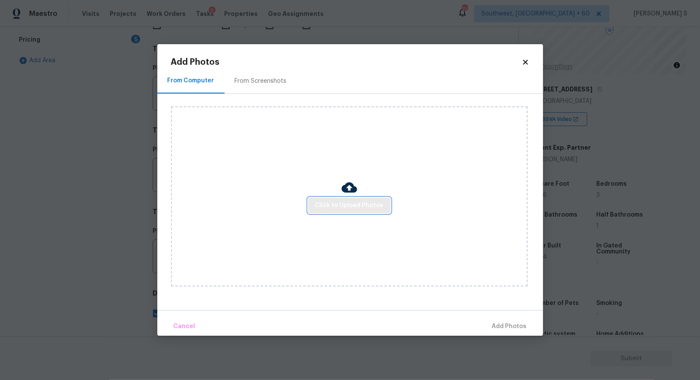
click at [350, 201] on span "Click to Upload Photos" at bounding box center [349, 205] width 69 height 11
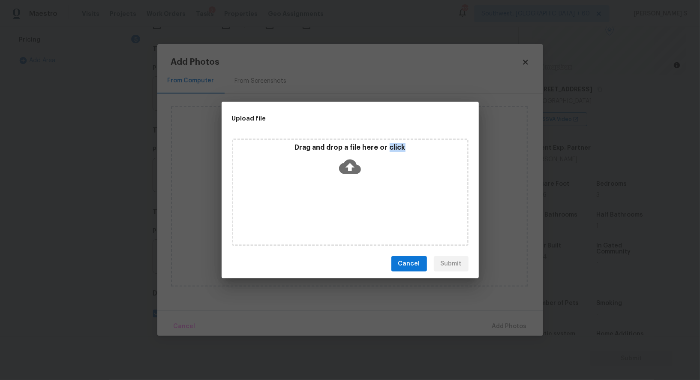
click at [350, 201] on div "Drag and drop a file here or click" at bounding box center [350, 192] width 237 height 107
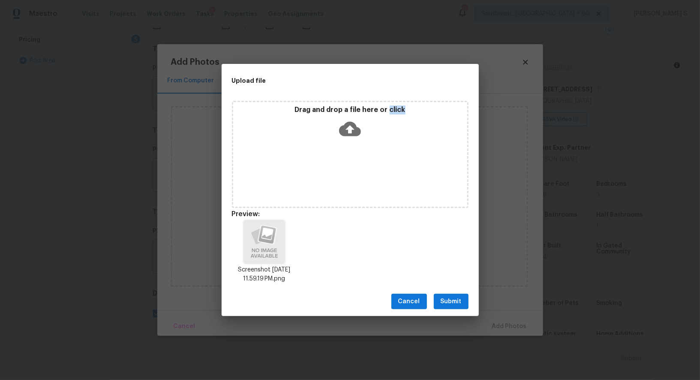
click at [458, 300] on span "Submit" at bounding box center [451, 301] width 21 height 11
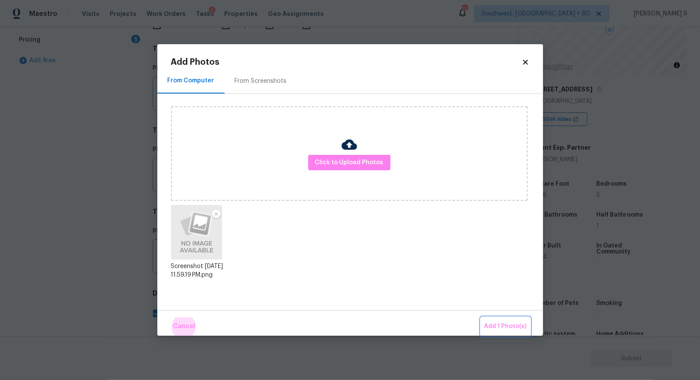
click at [481, 317] on button "Add 1 Photo(s)" at bounding box center [505, 326] width 49 height 18
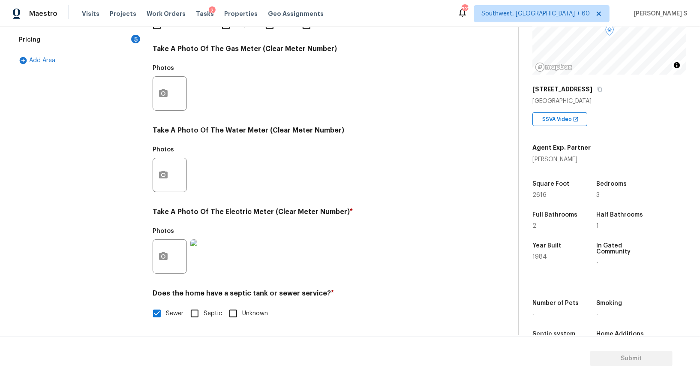
scroll to position [93, 0]
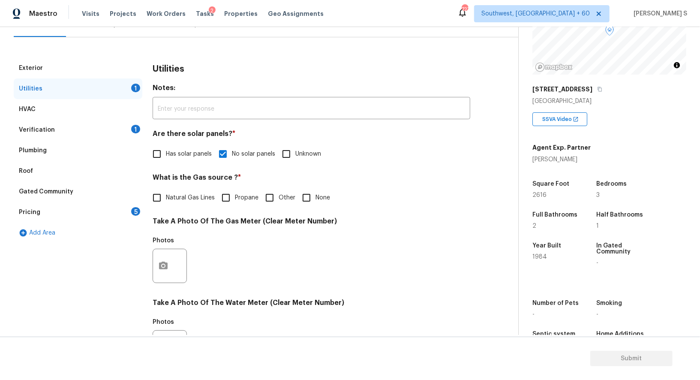
click at [132, 223] on div "Add Area" at bounding box center [78, 233] width 129 height 21
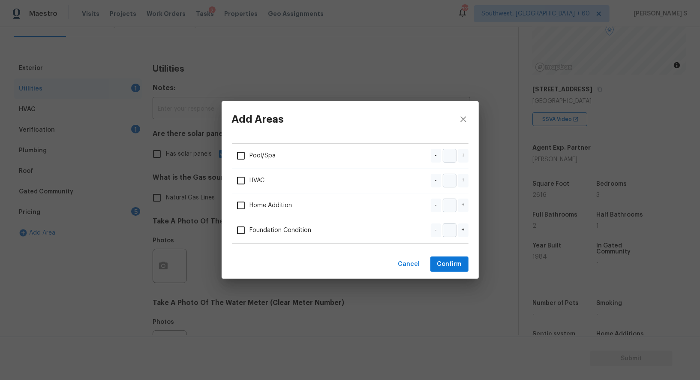
click at [132, 215] on div "Add Areas Pool/Spa - + HVAC - + Home Addition - + Foundation Condition - + Canc…" at bounding box center [350, 190] width 700 height 380
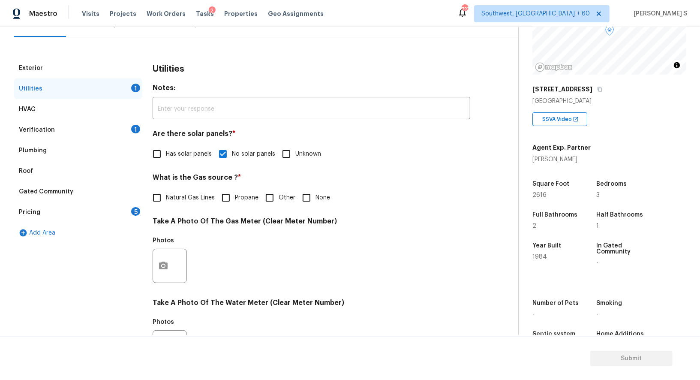
click at [132, 215] on div "Pricing 5" at bounding box center [78, 212] width 129 height 21
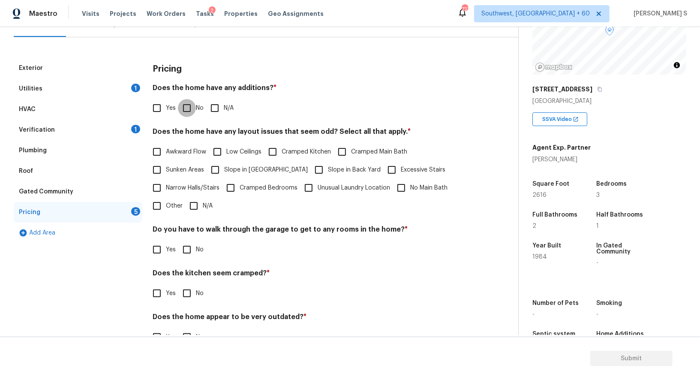
click at [187, 104] on input "No" at bounding box center [187, 108] width 18 height 18
checkbox input "true"
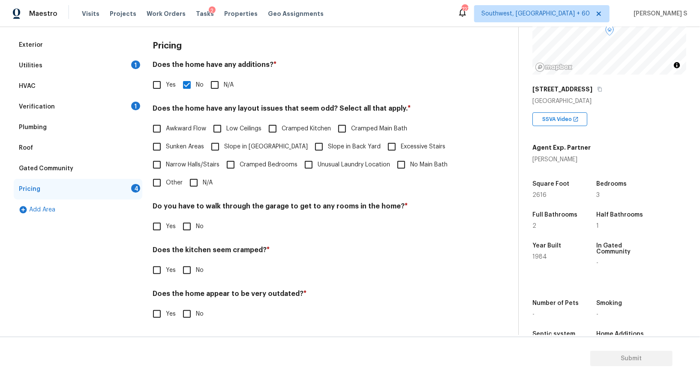
click at [193, 222] on input "No" at bounding box center [187, 226] width 18 height 18
checkbox input "true"
click at [178, 262] on input "No" at bounding box center [187, 271] width 18 height 18
checkbox input "true"
click at [178, 306] on input "No" at bounding box center [187, 315] width 18 height 18
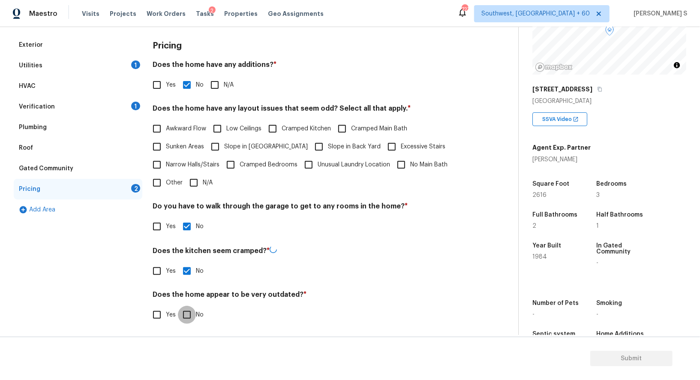
checkbox input "true"
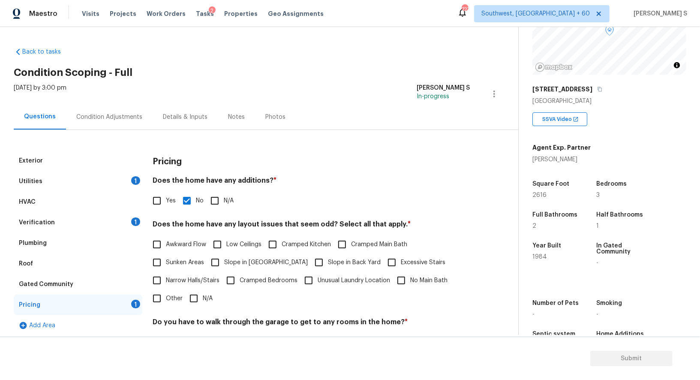
click at [90, 117] on div "Condition Adjustments" at bounding box center [109, 117] width 66 height 9
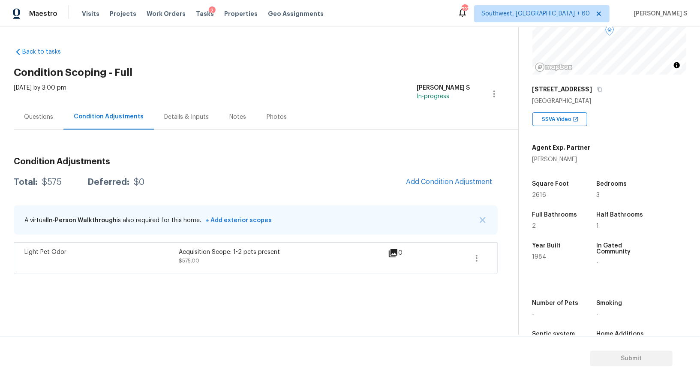
click at [30, 118] on div "Questions" at bounding box center [38, 117] width 29 height 9
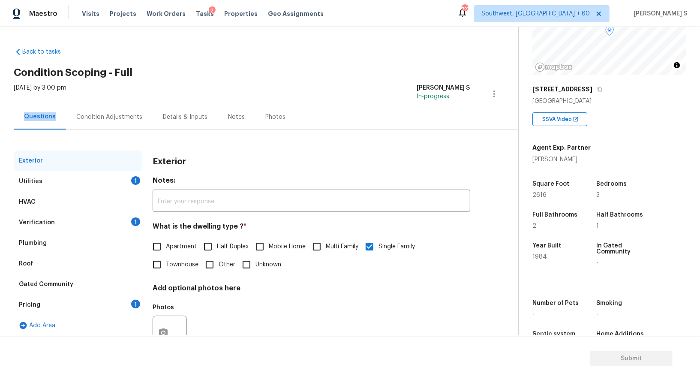
click at [30, 118] on div "Questions" at bounding box center [40, 116] width 32 height 9
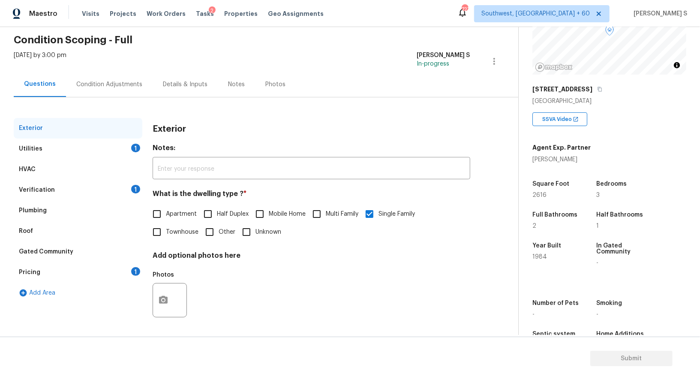
click at [52, 269] on div "Pricing 1" at bounding box center [78, 272] width 129 height 21
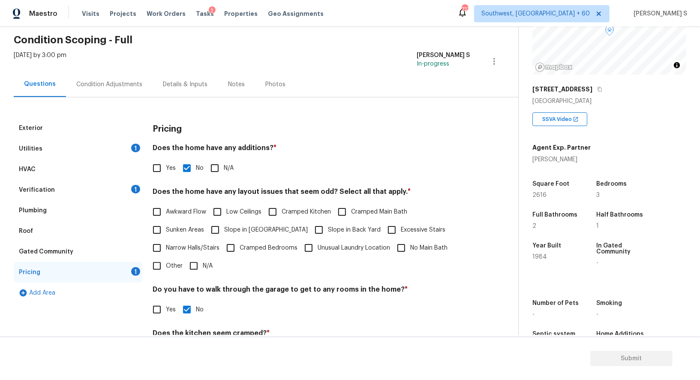
click at [245, 226] on span "Slope in [GEOGRAPHIC_DATA]" at bounding box center [266, 230] width 84 height 9
click at [224, 226] on input "Slope in [GEOGRAPHIC_DATA]" at bounding box center [215, 230] width 18 height 18
checkbox input "true"
